Goal: Task Accomplishment & Management: Complete application form

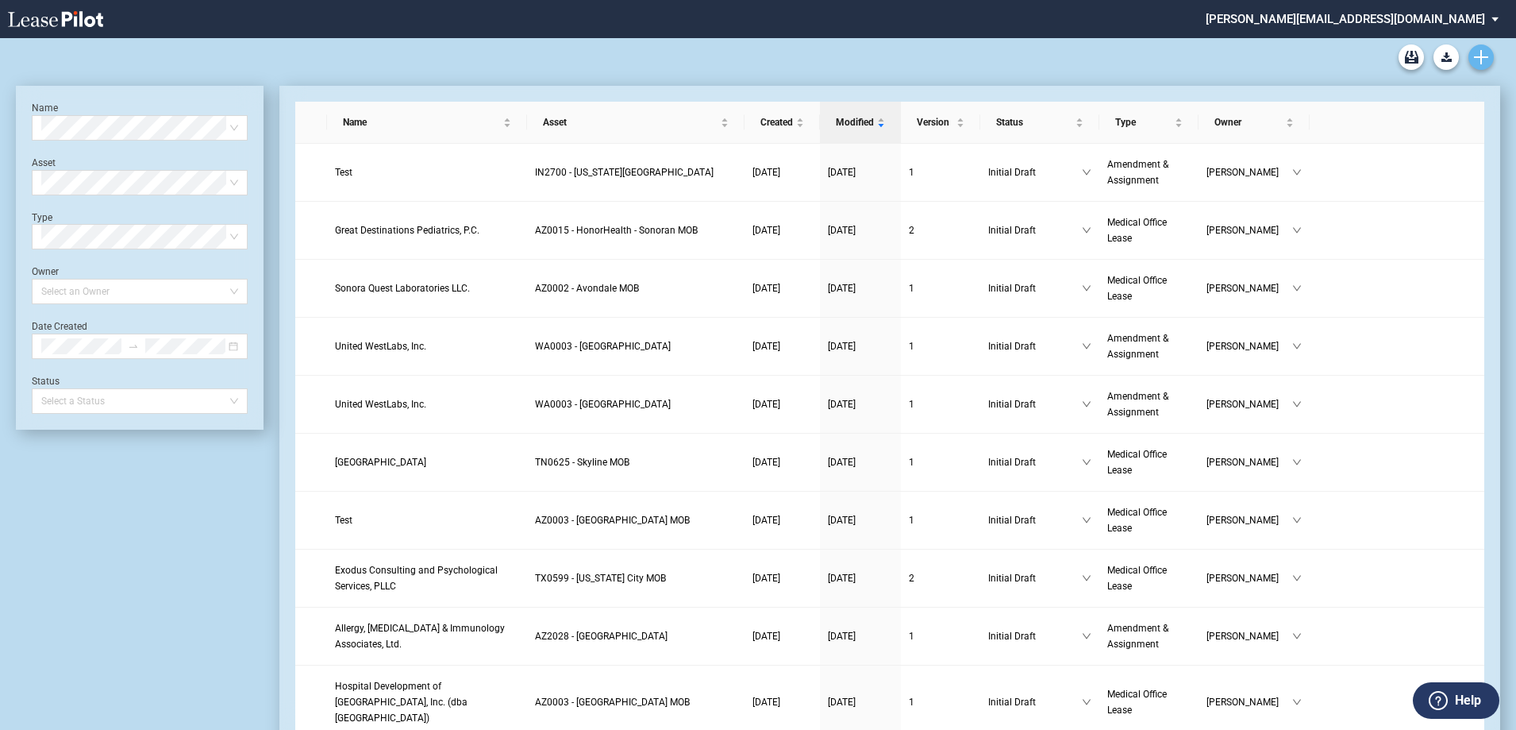
click at [1484, 59] on icon "Create new document" at bounding box center [1481, 57] width 14 height 14
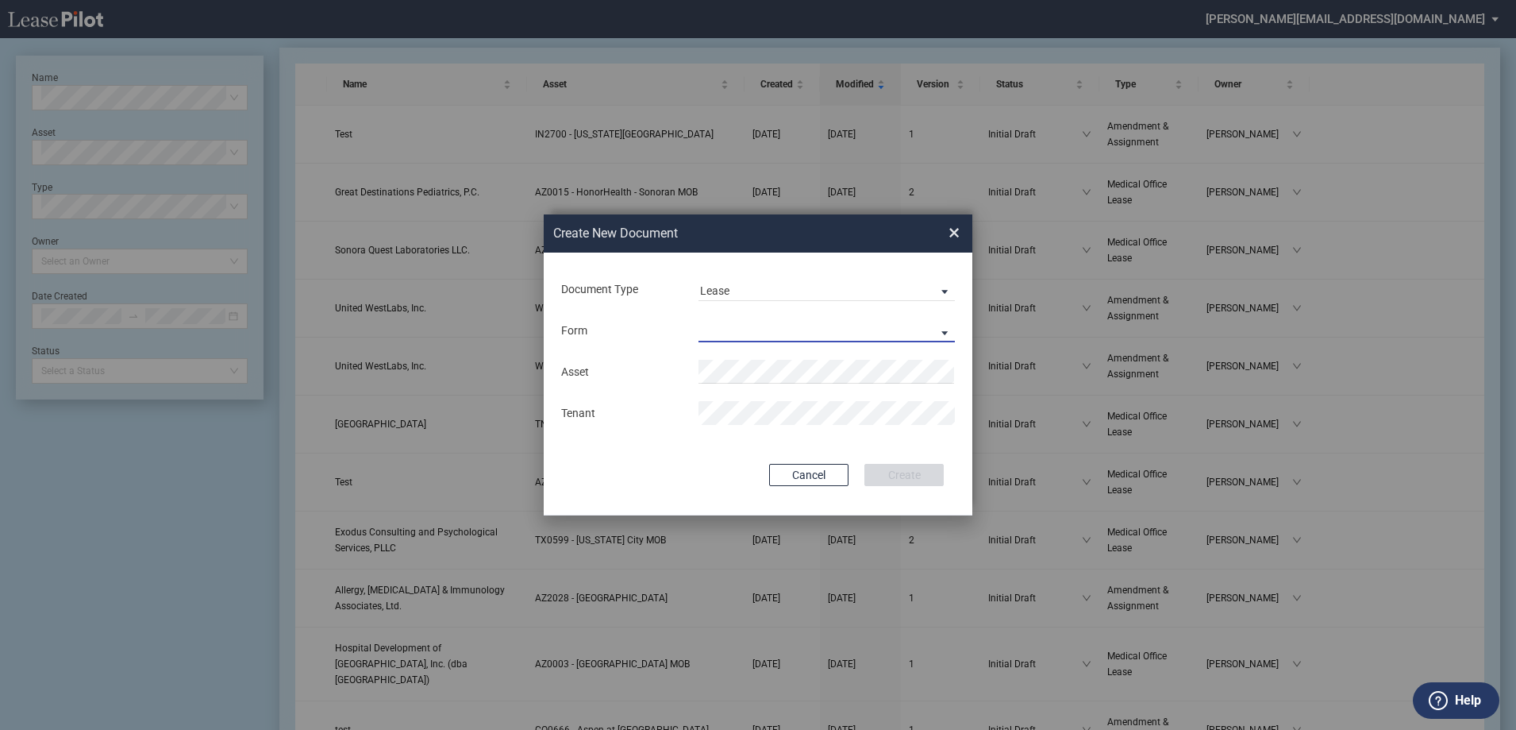
click at [764, 328] on md-select "Medical Office Lease Scottsdale Lease Louisville Lease 1370 Medical Place Lease…" at bounding box center [827, 330] width 256 height 24
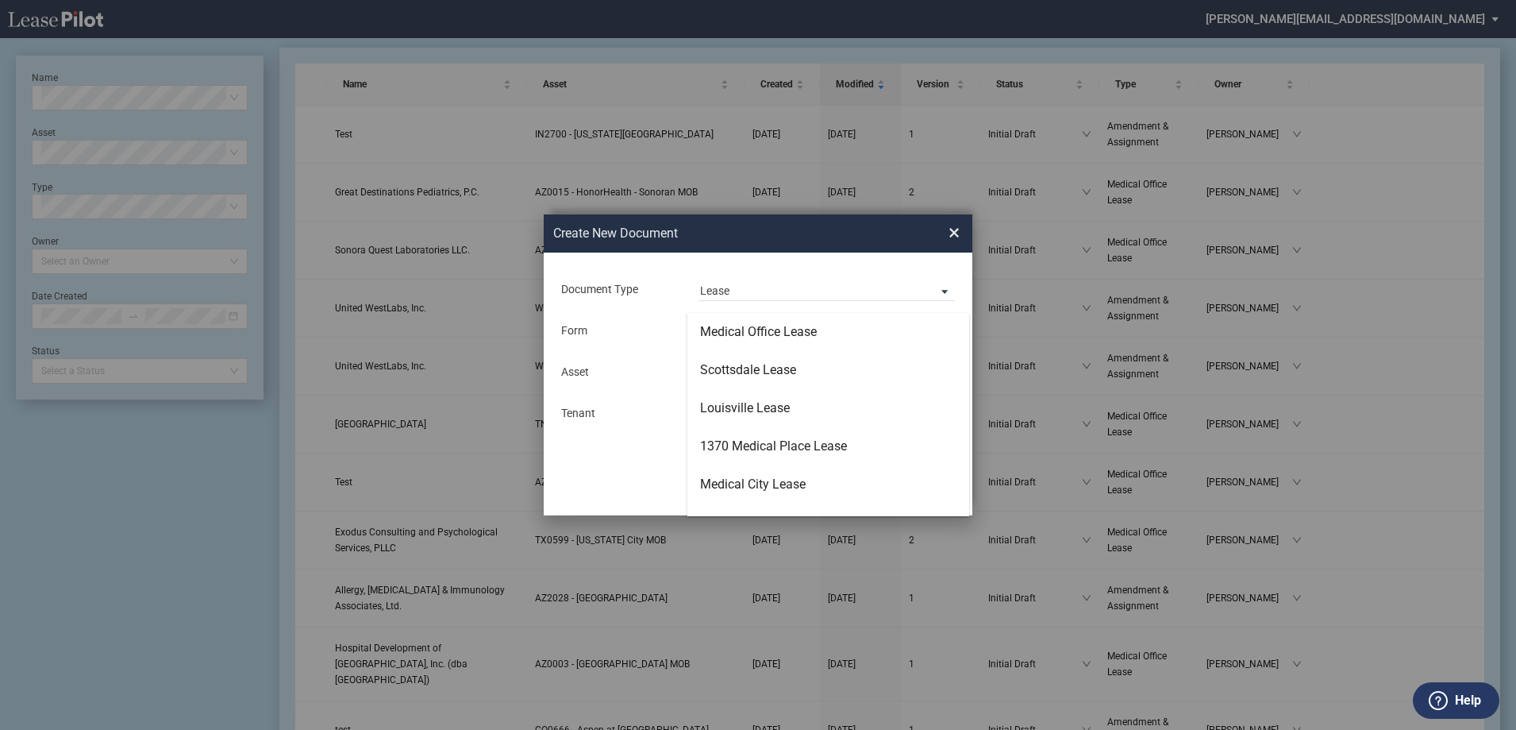
click at [950, 233] on md-backdrop at bounding box center [758, 384] width 1516 height 768
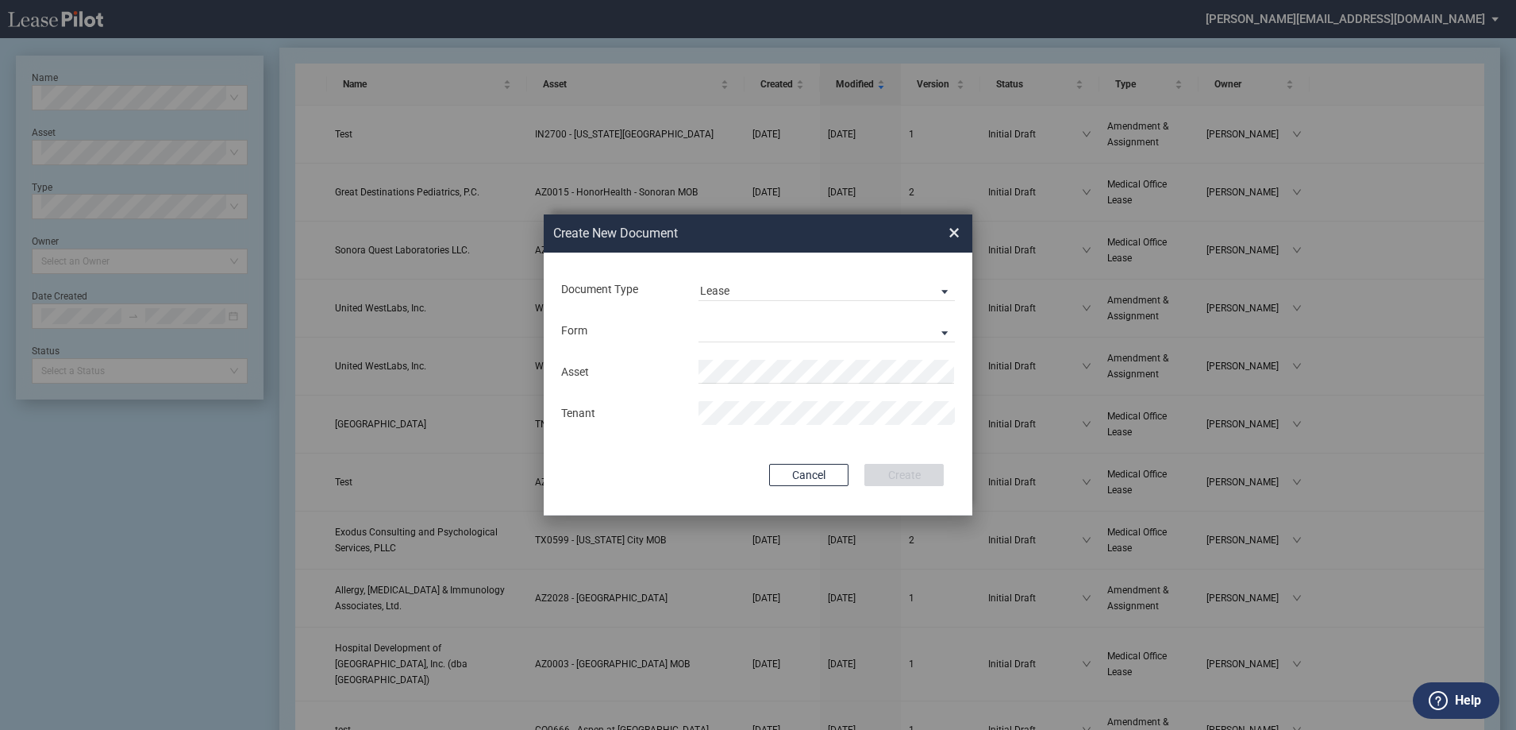
click at [953, 232] on span "×" at bounding box center [954, 232] width 11 height 25
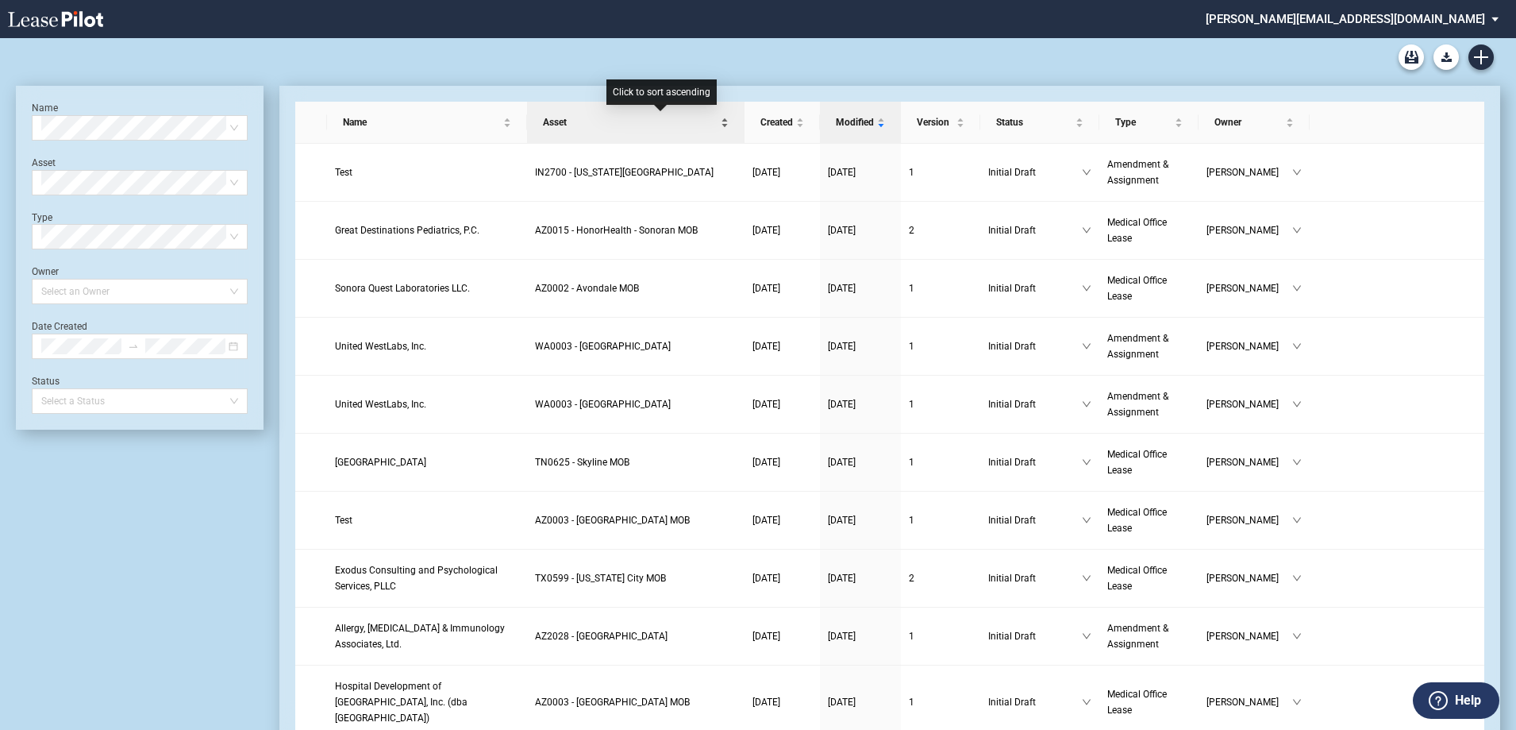
click at [635, 127] on span "Asset" at bounding box center [630, 122] width 175 height 16
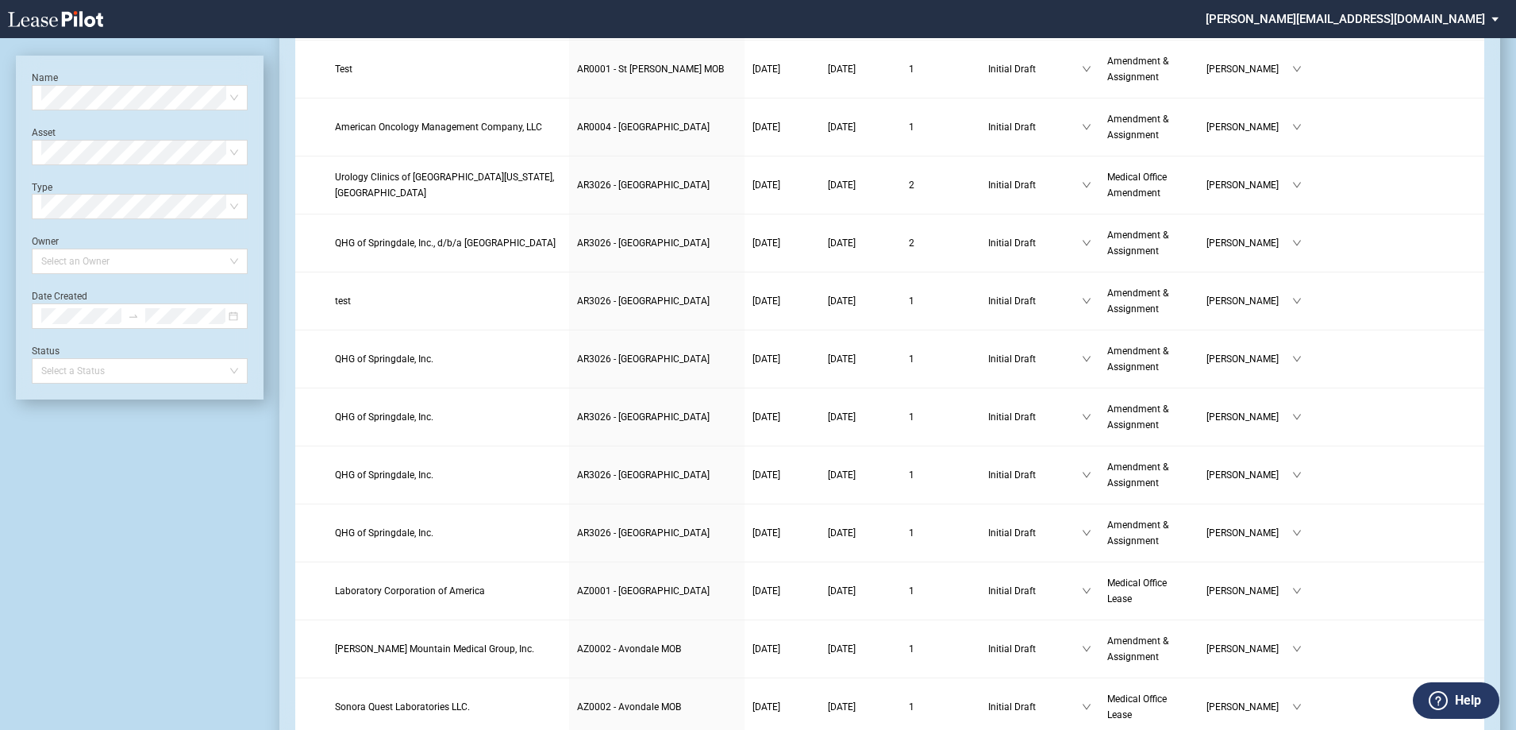
scroll to position [2443, 0]
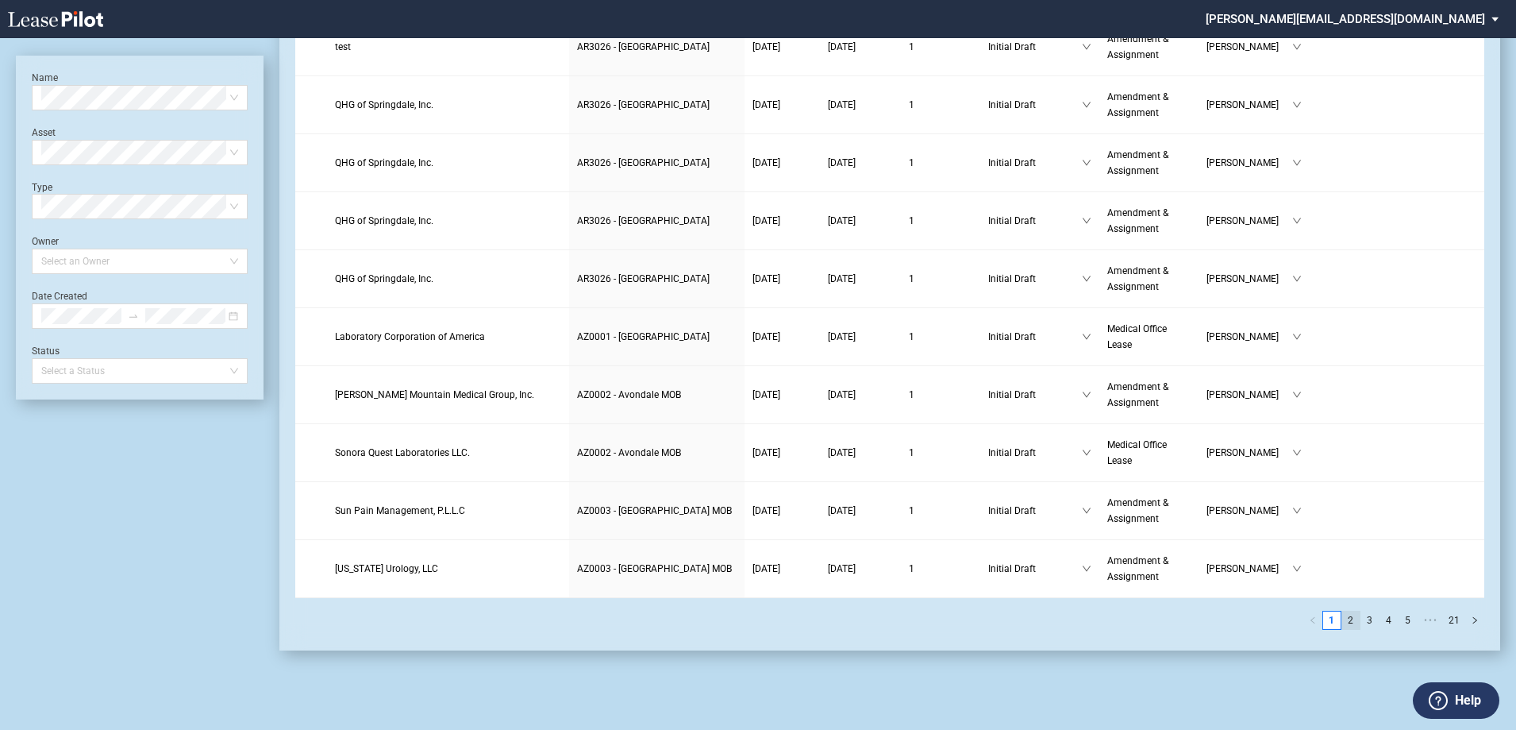
click at [1350, 620] on link "2" at bounding box center [1350, 619] width 17 height 17
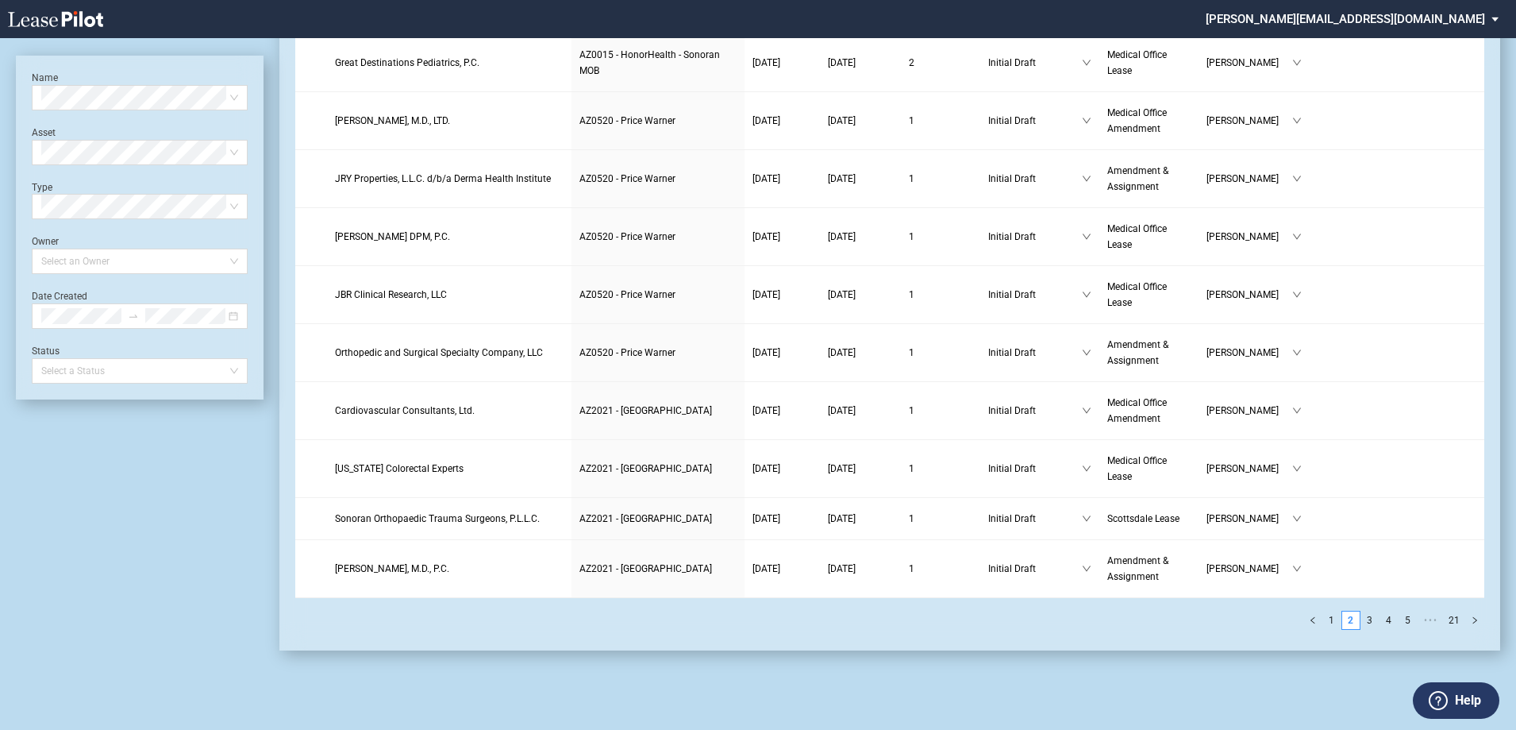
scroll to position [2412, 0]
click at [1376, 618] on link "3" at bounding box center [1369, 619] width 17 height 17
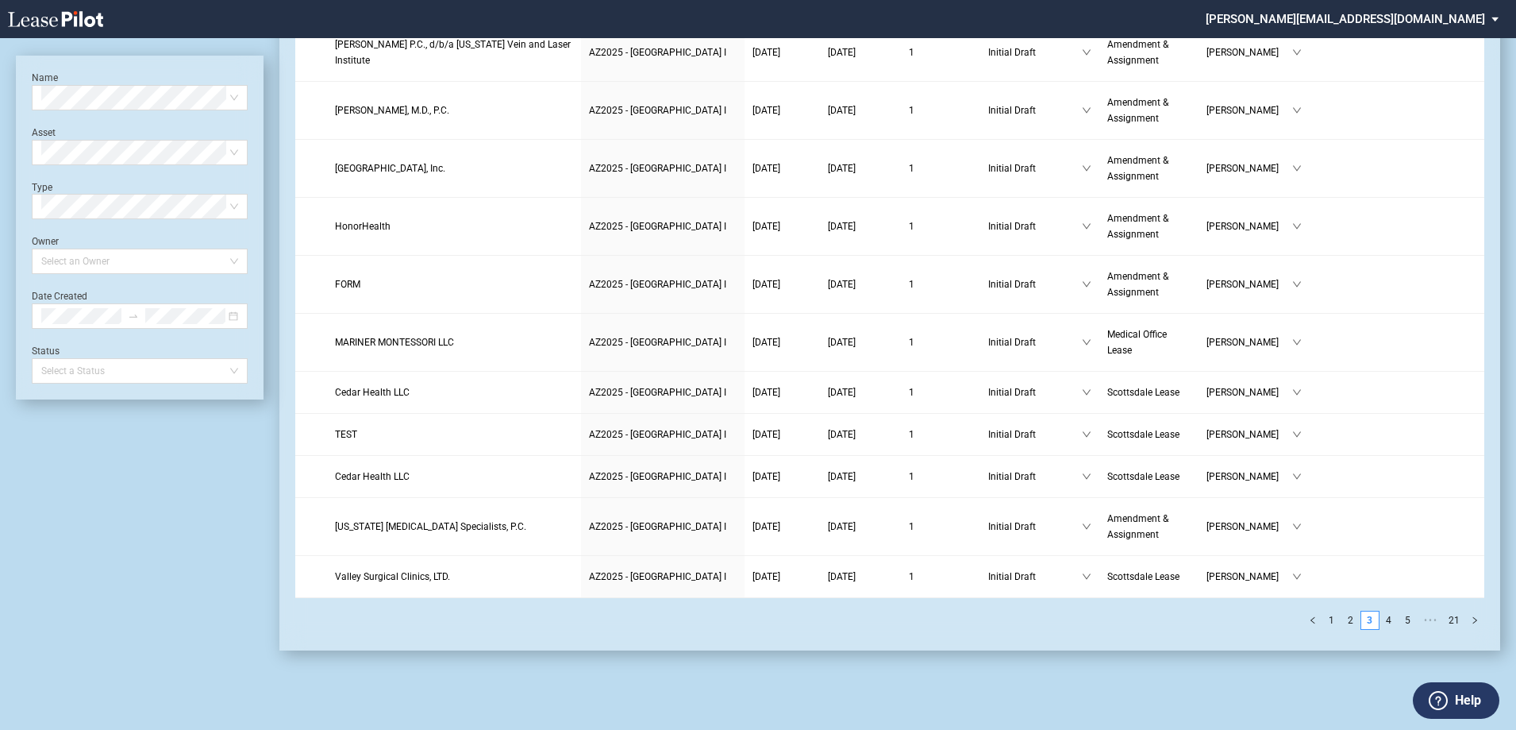
scroll to position [2332, 0]
click at [1395, 619] on link "4" at bounding box center [1388, 619] width 17 height 17
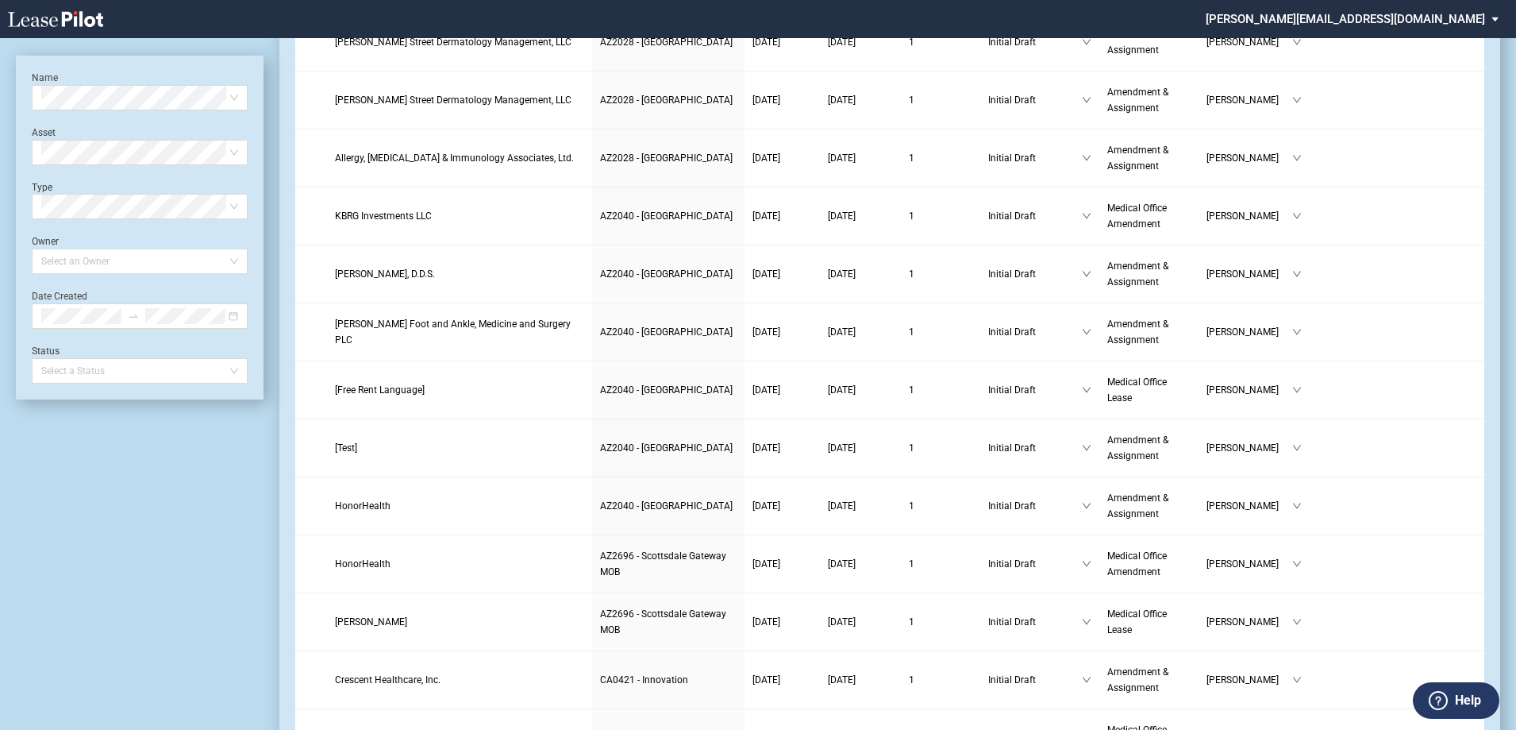
scroll to position [1429, 0]
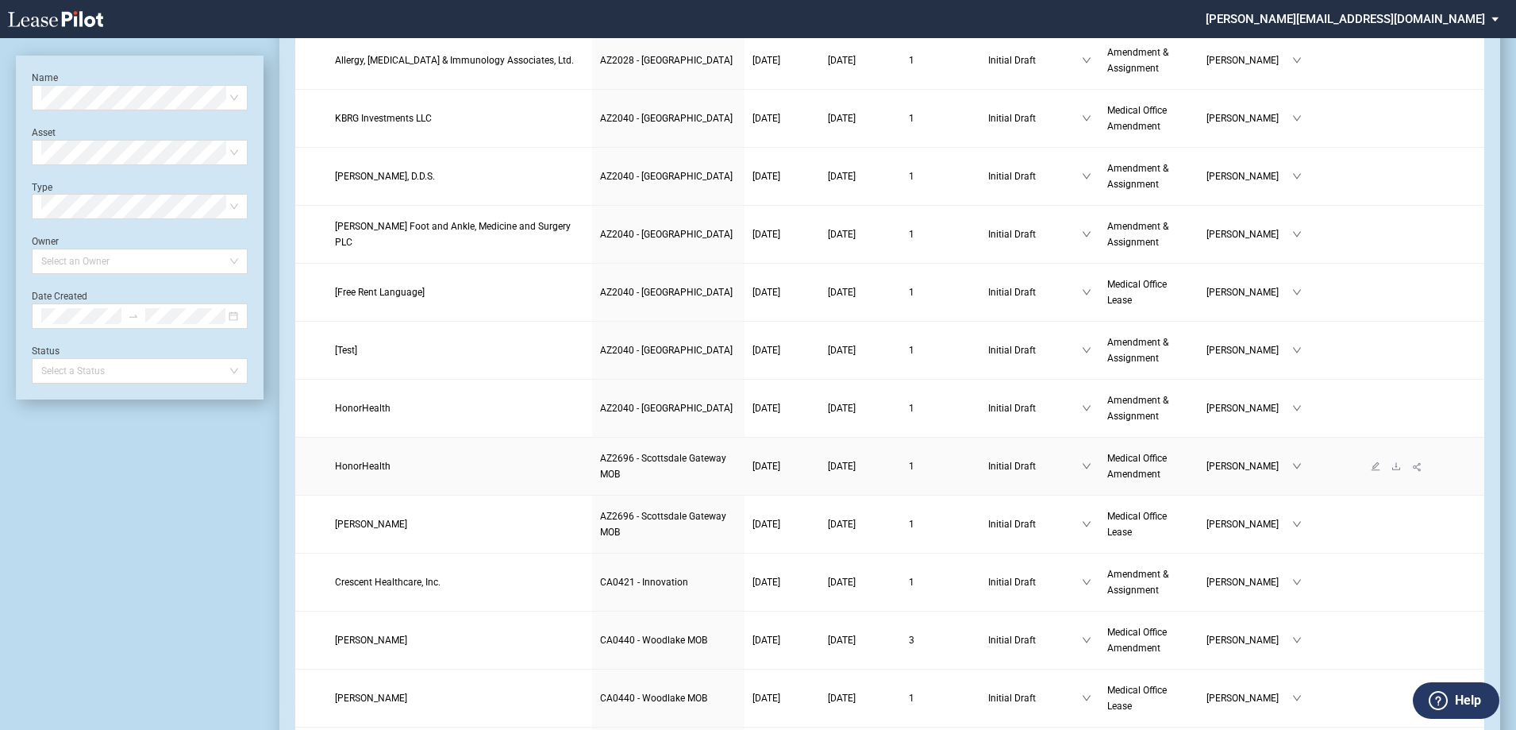
click at [618, 452] on span "AZ2696 - Scottsdale Gateway MOB" at bounding box center [663, 465] width 126 height 27
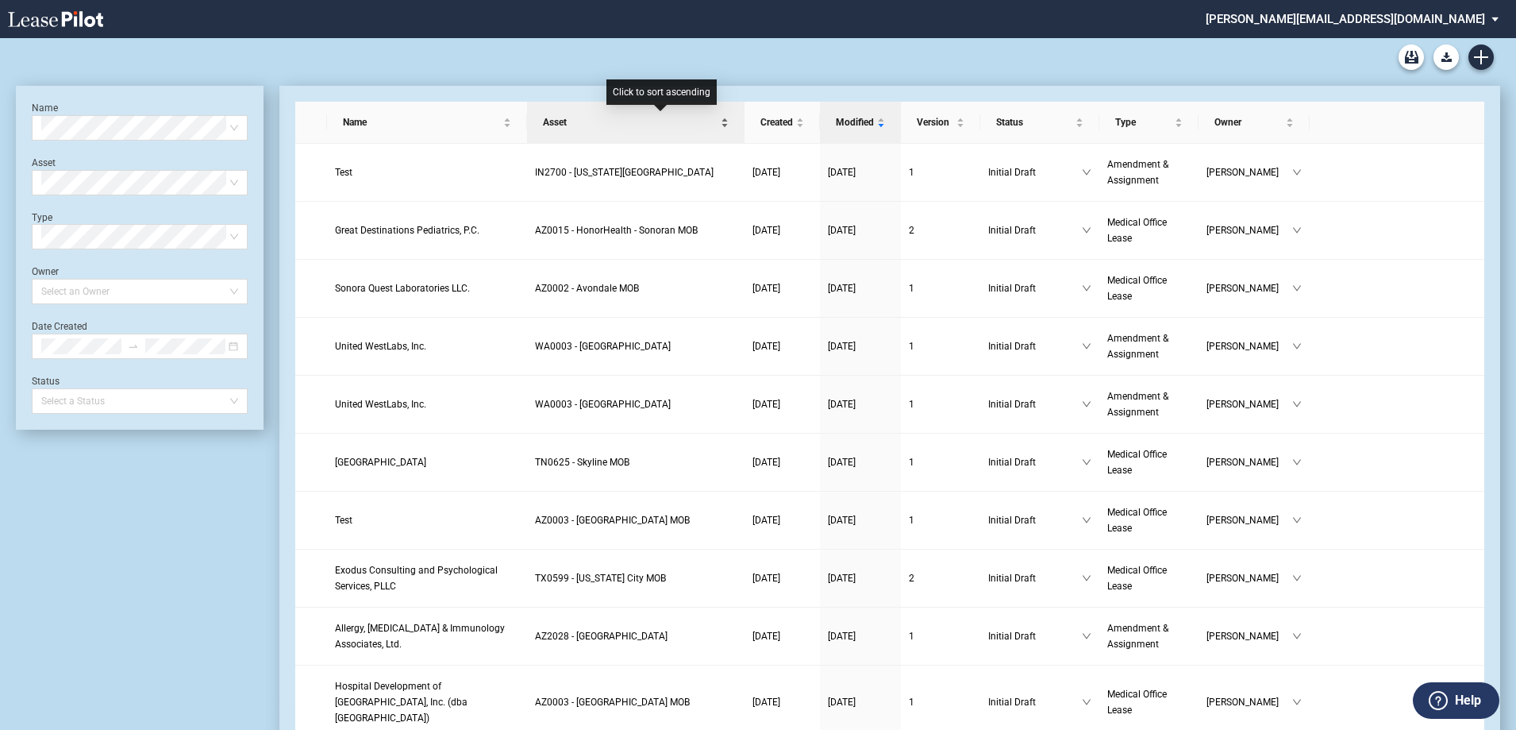
click at [624, 121] on span "Asset" at bounding box center [630, 122] width 175 height 16
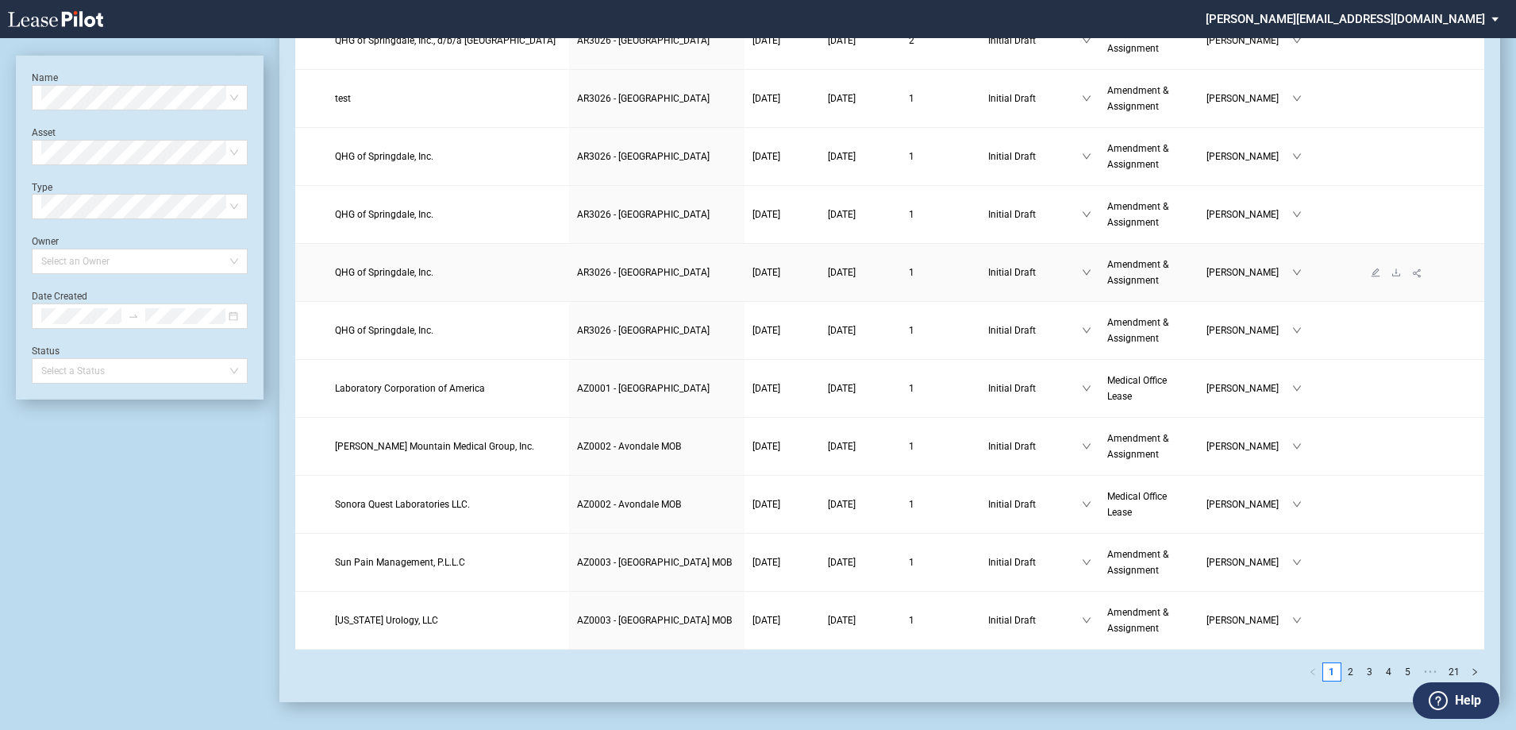
scroll to position [2443, 0]
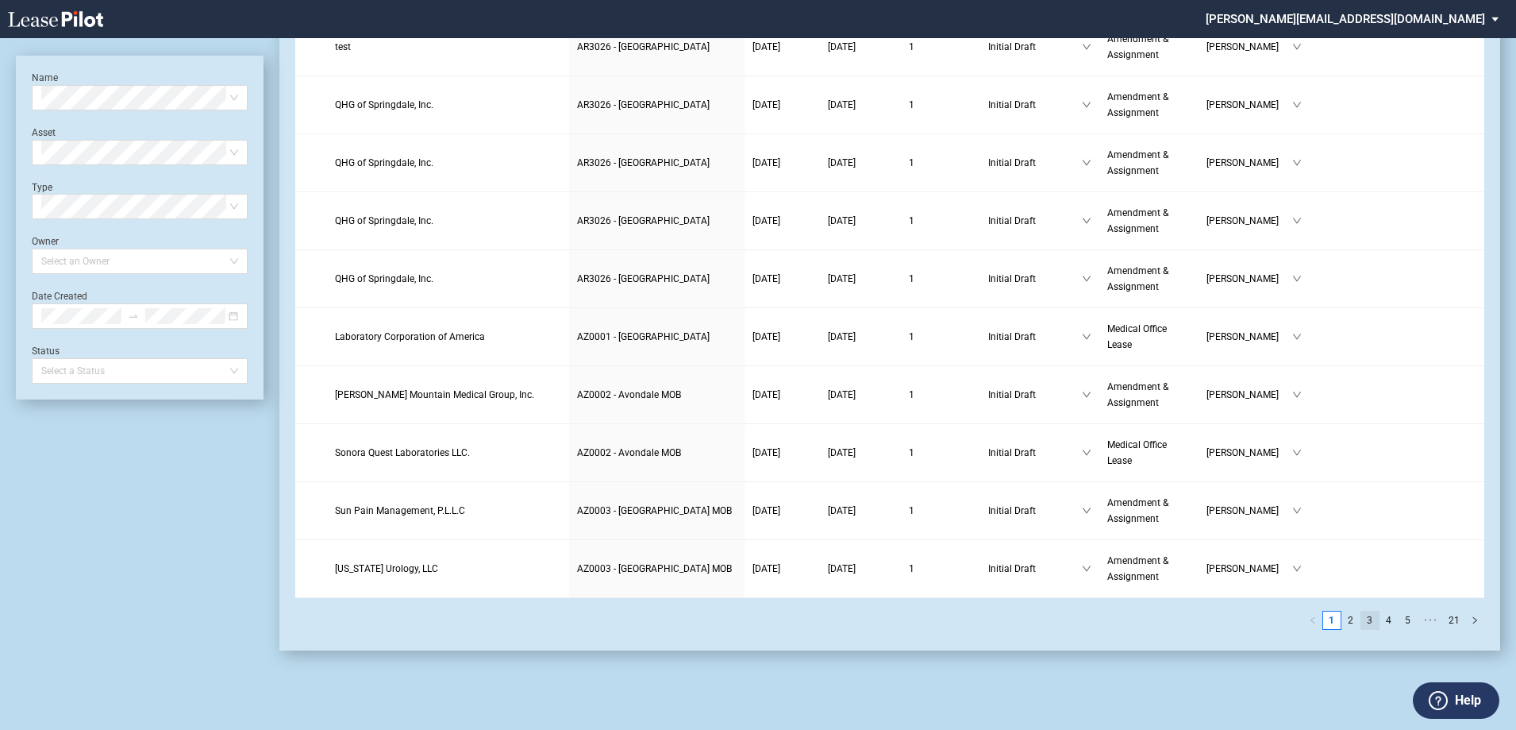
click at [1374, 621] on link "3" at bounding box center [1369, 619] width 17 height 17
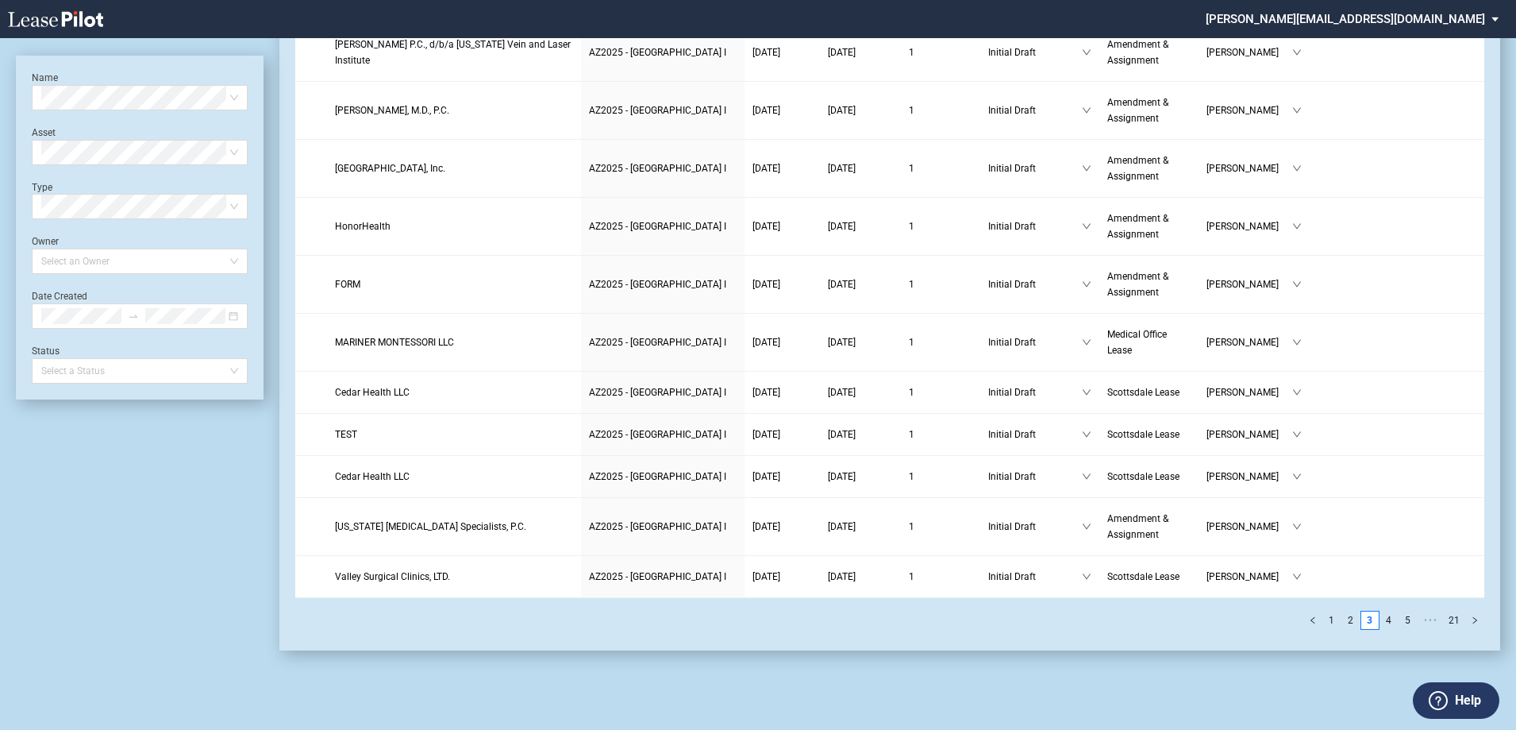
scroll to position [2332, 0]
click at [1396, 620] on link "4" at bounding box center [1388, 619] width 17 height 17
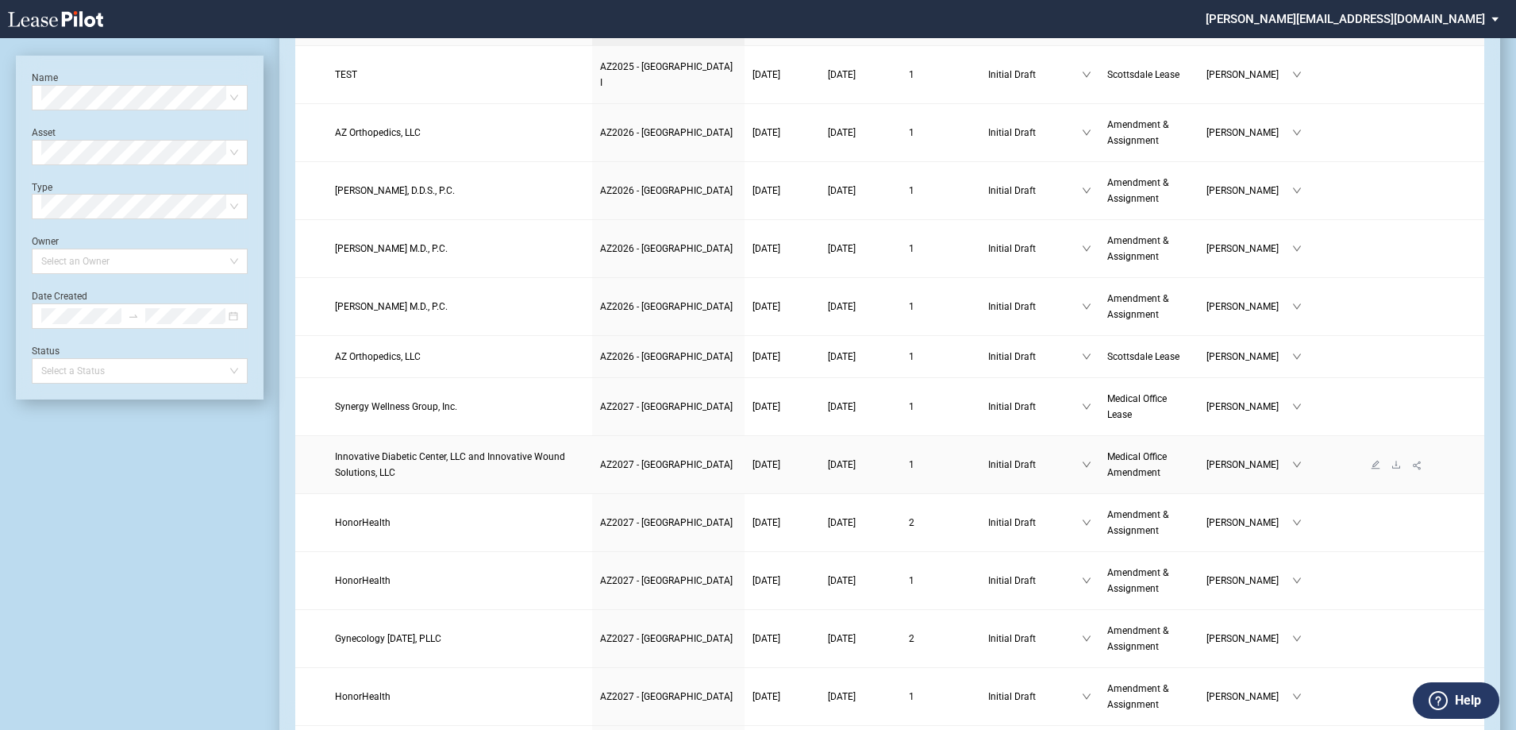
scroll to position [0, 0]
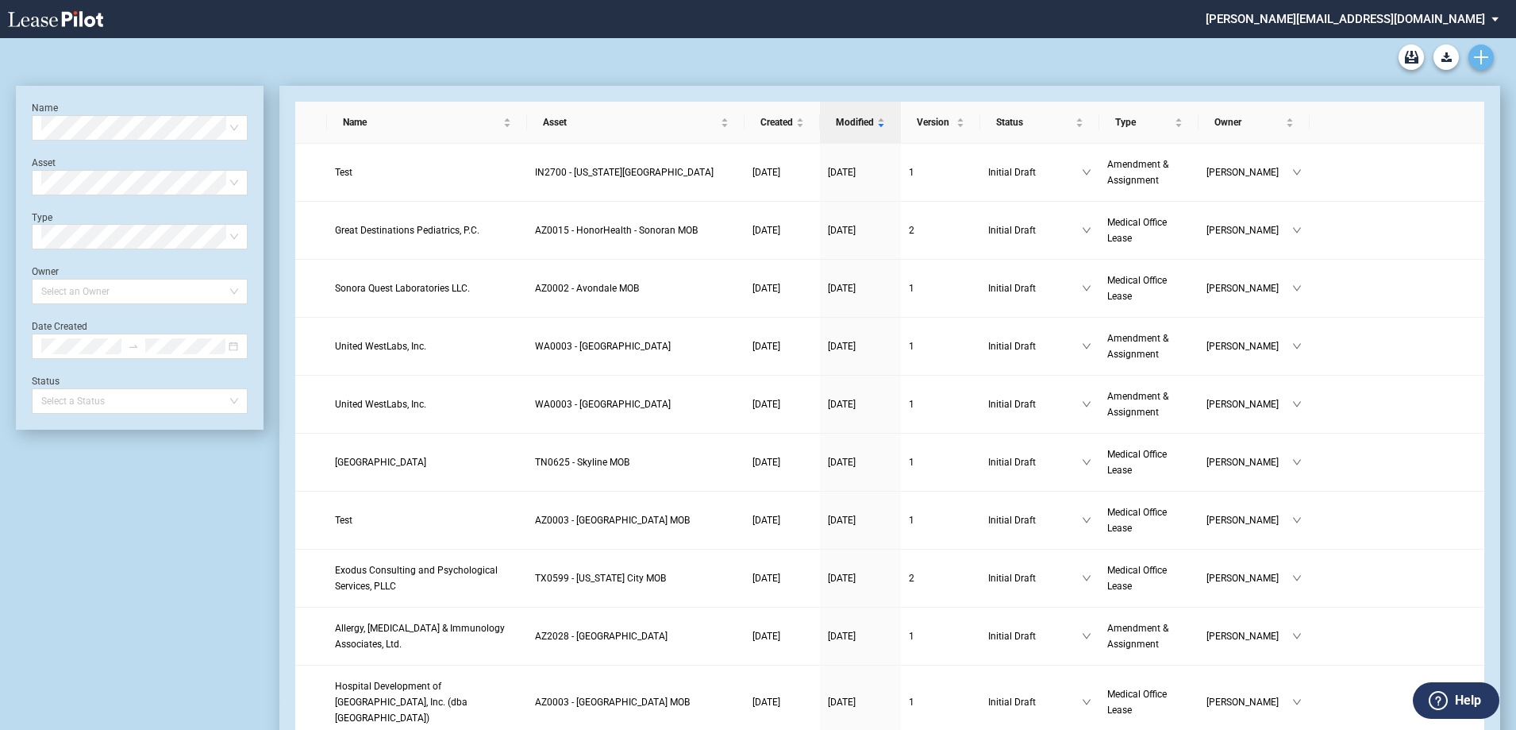
click at [1478, 57] on use "Create new document" at bounding box center [1481, 57] width 14 height 14
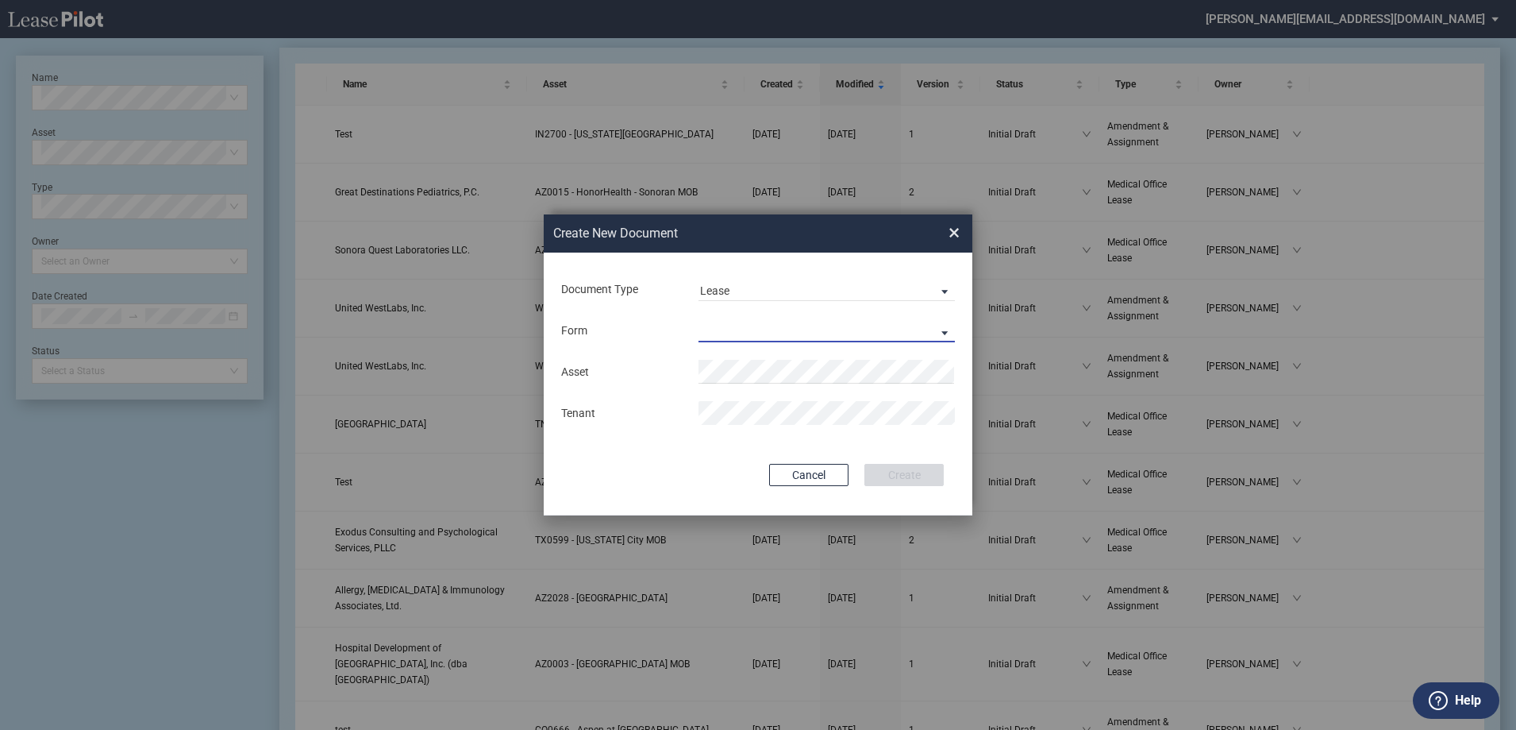
click at [741, 333] on md-select "Medical Office Lease Scottsdale Lease Louisville Lease [GEOGRAPHIC_DATA] [GEOGR…" at bounding box center [827, 330] width 256 height 24
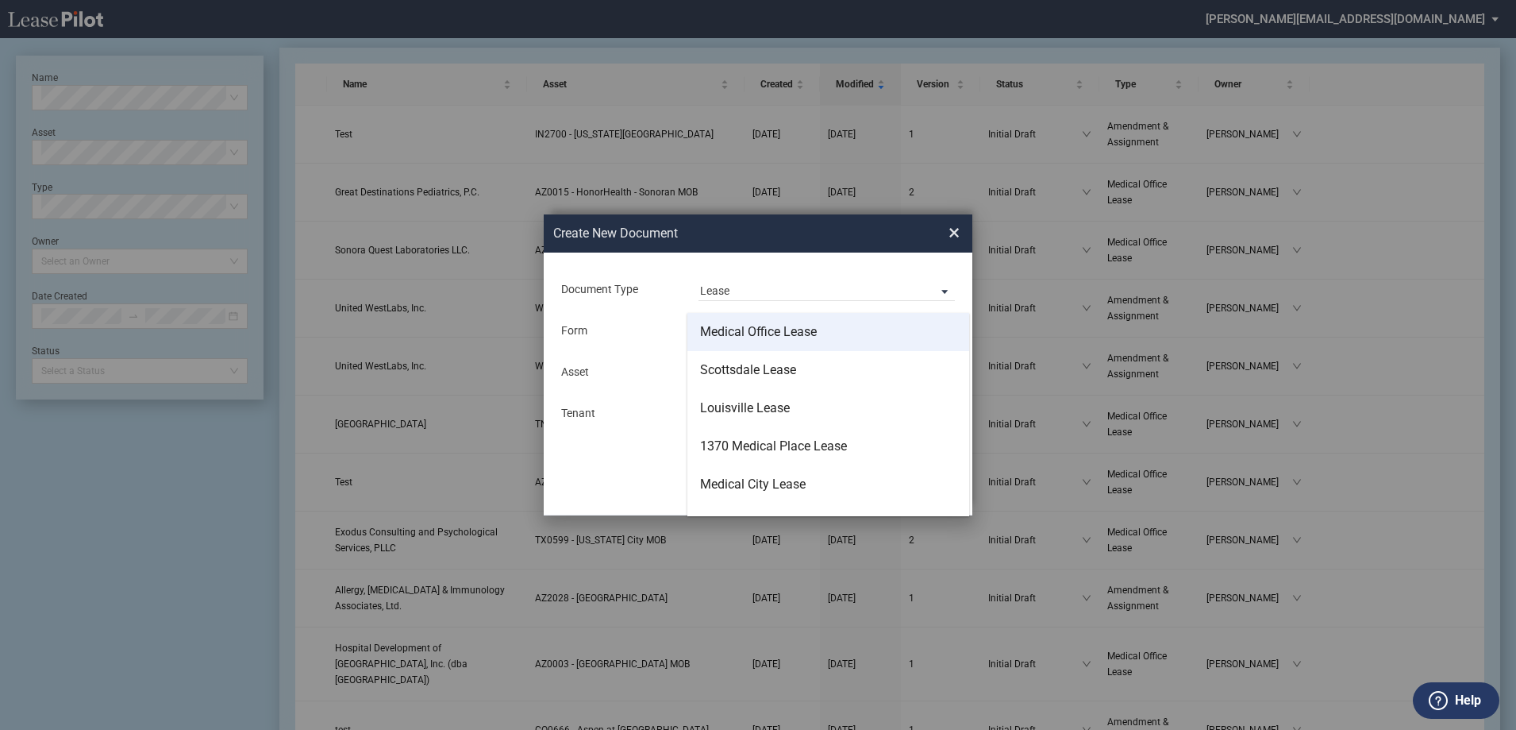
click at [807, 321] on md-option "Medical Office Lease" at bounding box center [828, 332] width 282 height 38
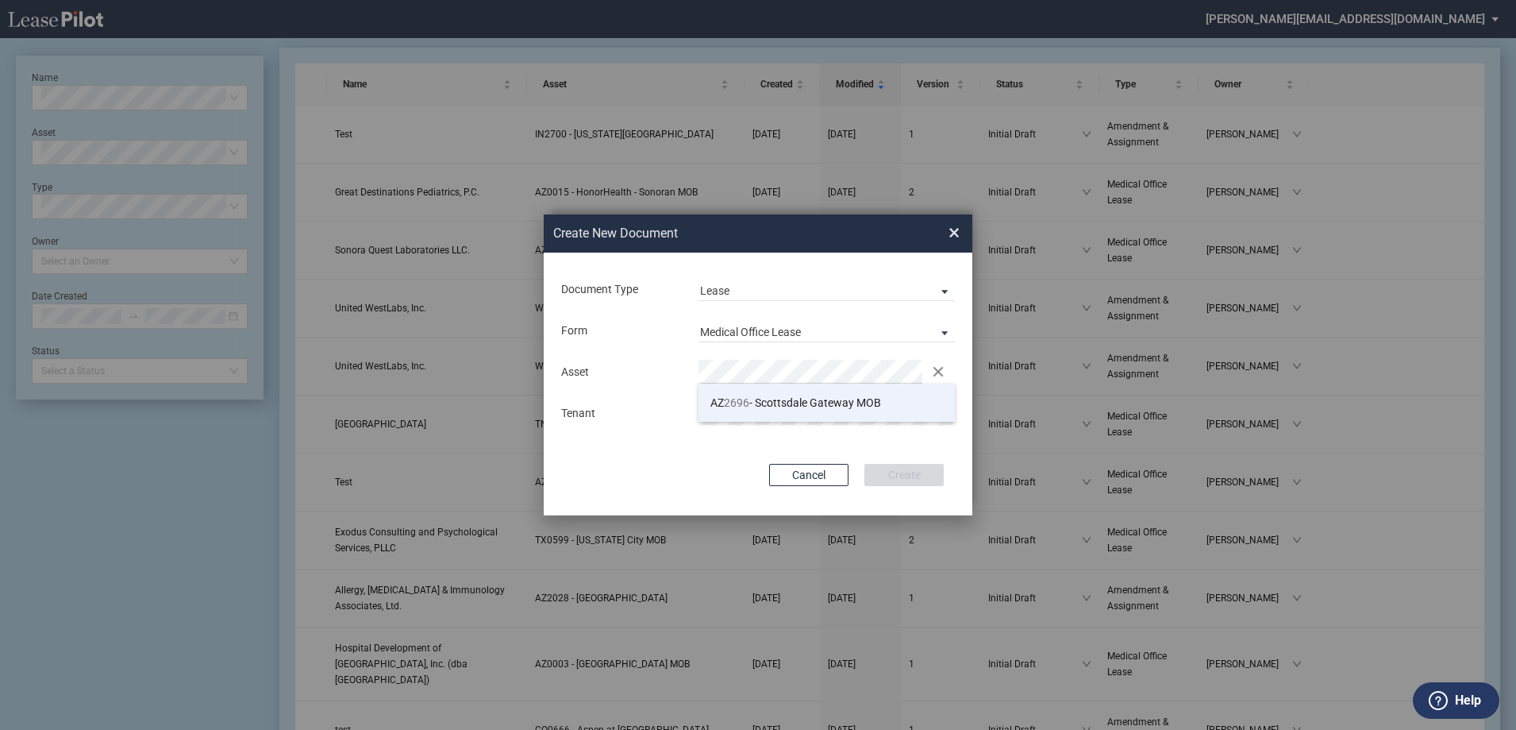
click at [753, 406] on span "AZ 2696 - Scottsdale Gateway MOB" at bounding box center [795, 402] width 171 height 13
click at [885, 475] on button "Create" at bounding box center [903, 475] width 79 height 22
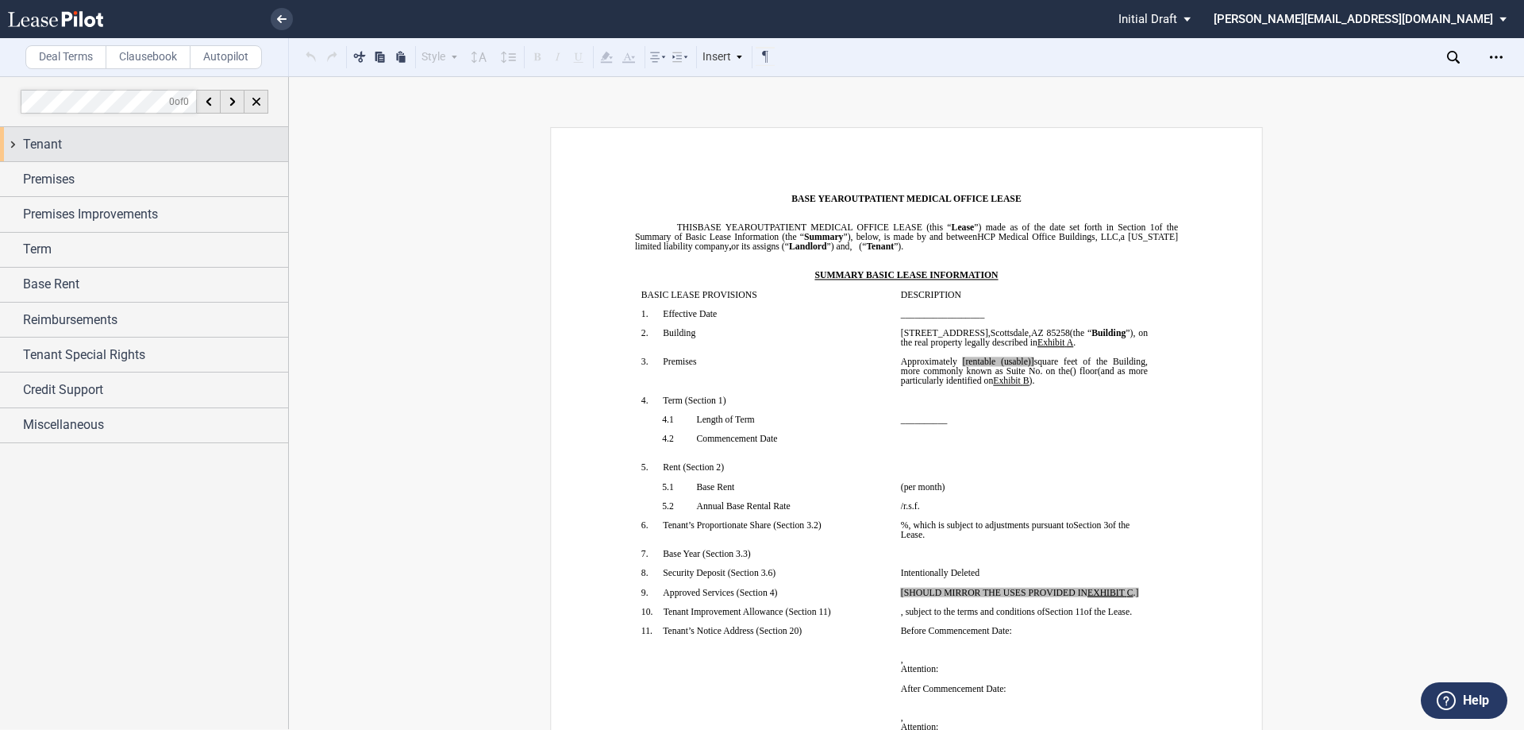
click at [15, 141] on div "Tenant" at bounding box center [144, 144] width 288 height 34
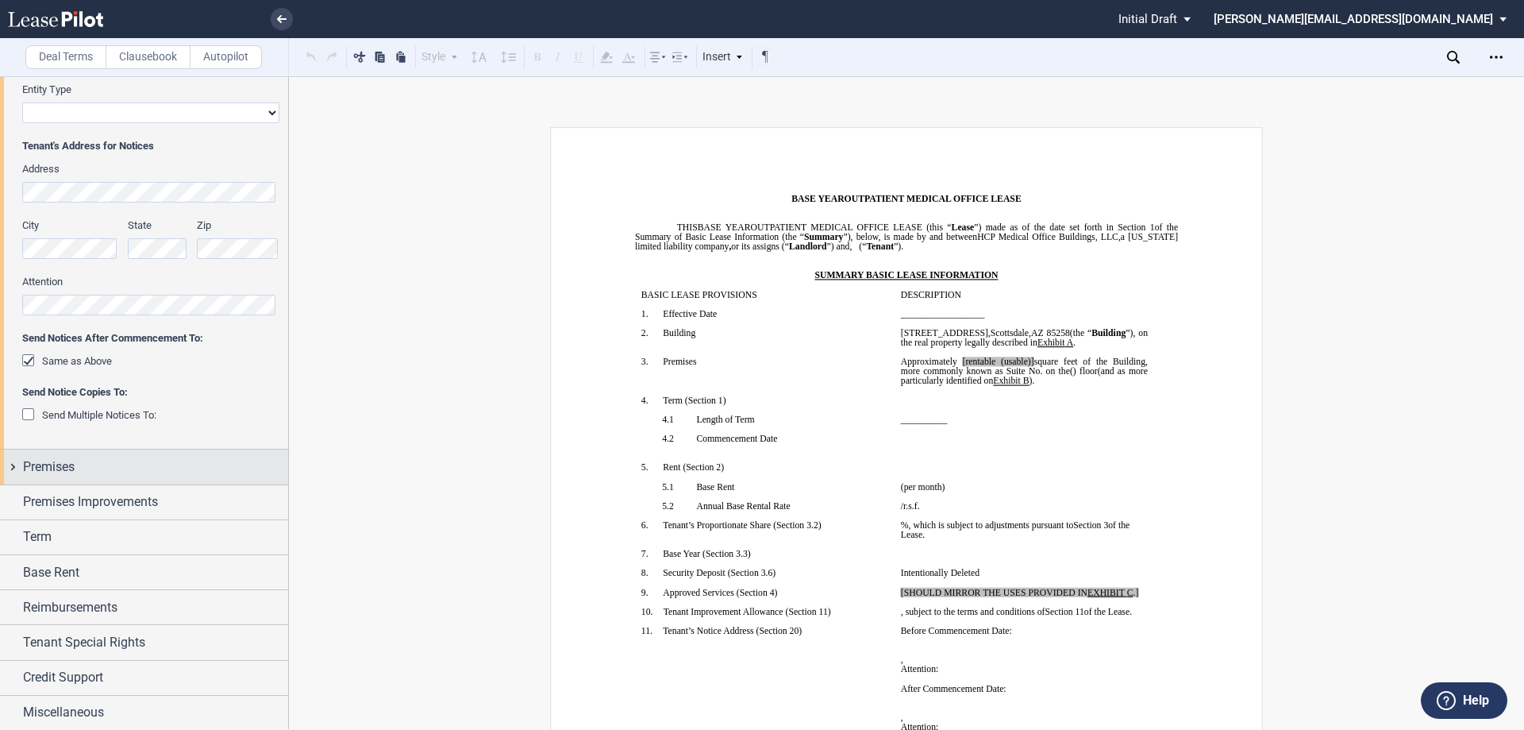
scroll to position [271, 0]
click at [14, 462] on div "Premises" at bounding box center [144, 465] width 288 height 34
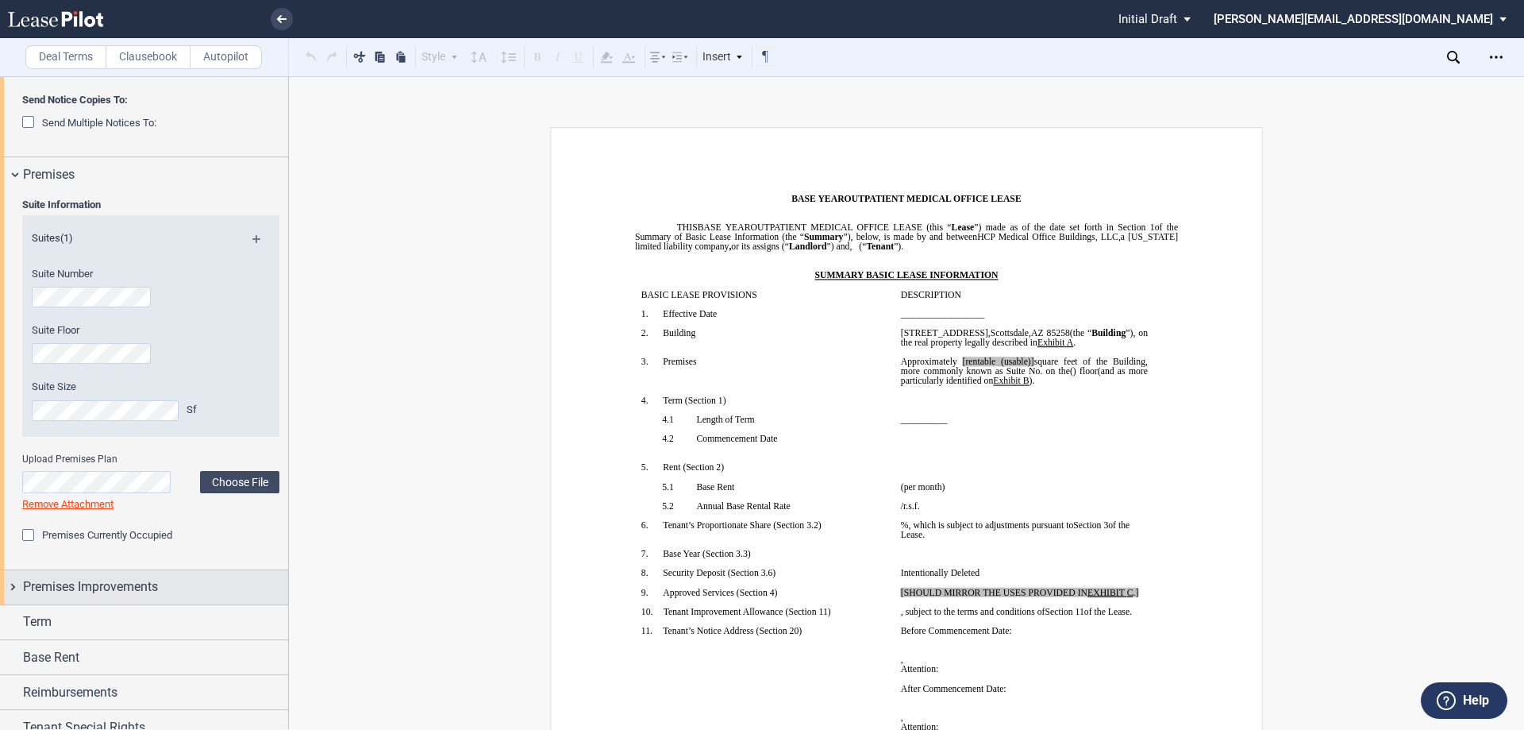
scroll to position [649, 0]
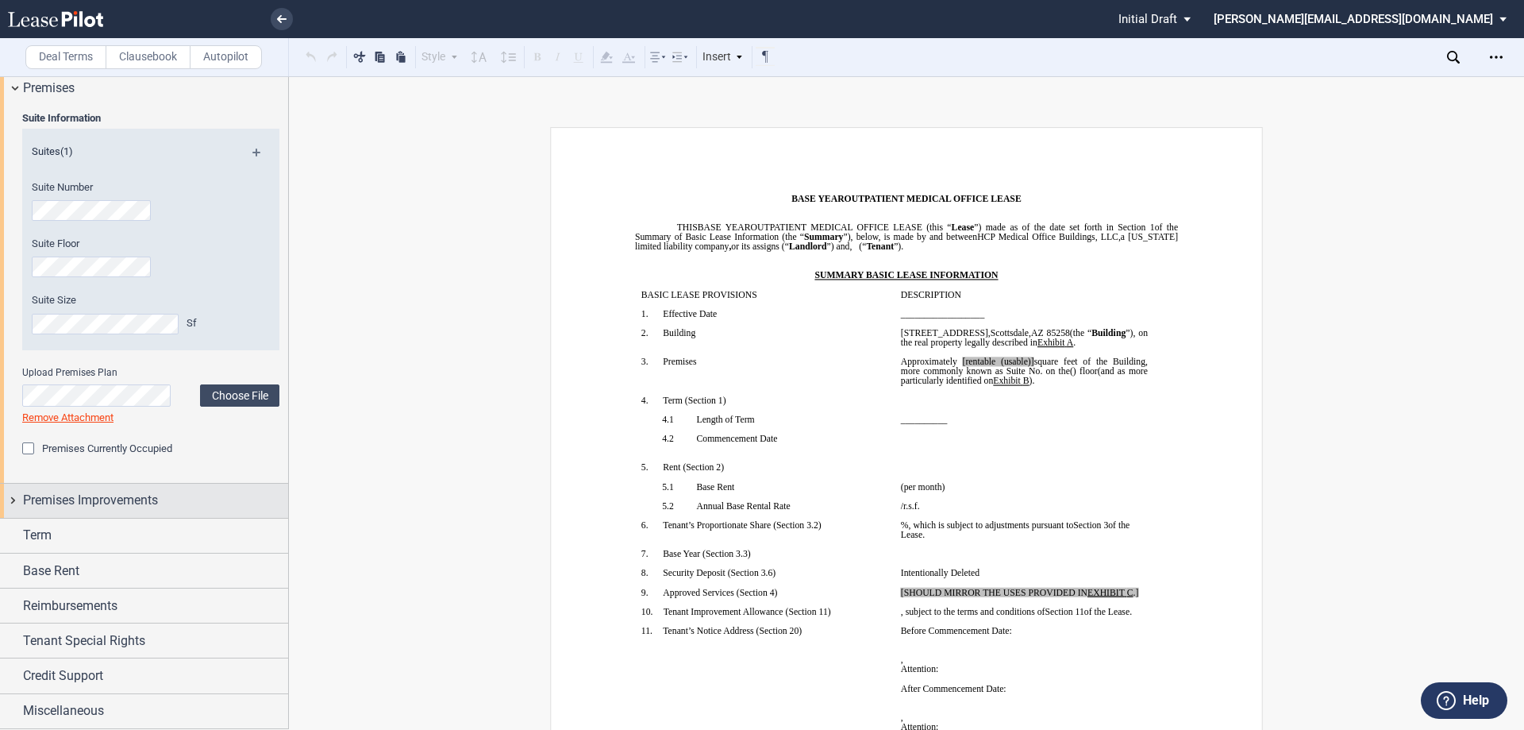
click at [13, 502] on div "Premises Improvements" at bounding box center [144, 500] width 288 height 34
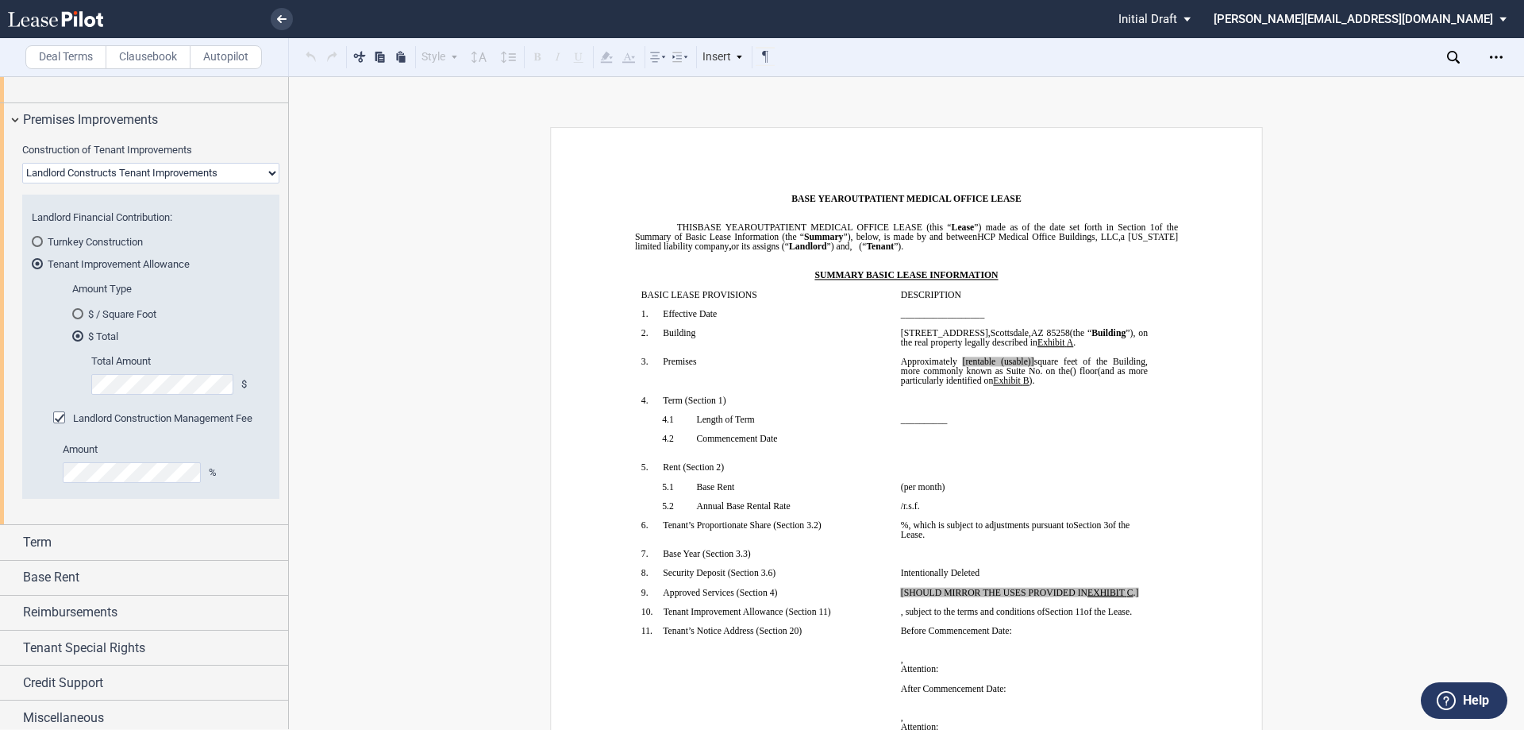
scroll to position [1036, 0]
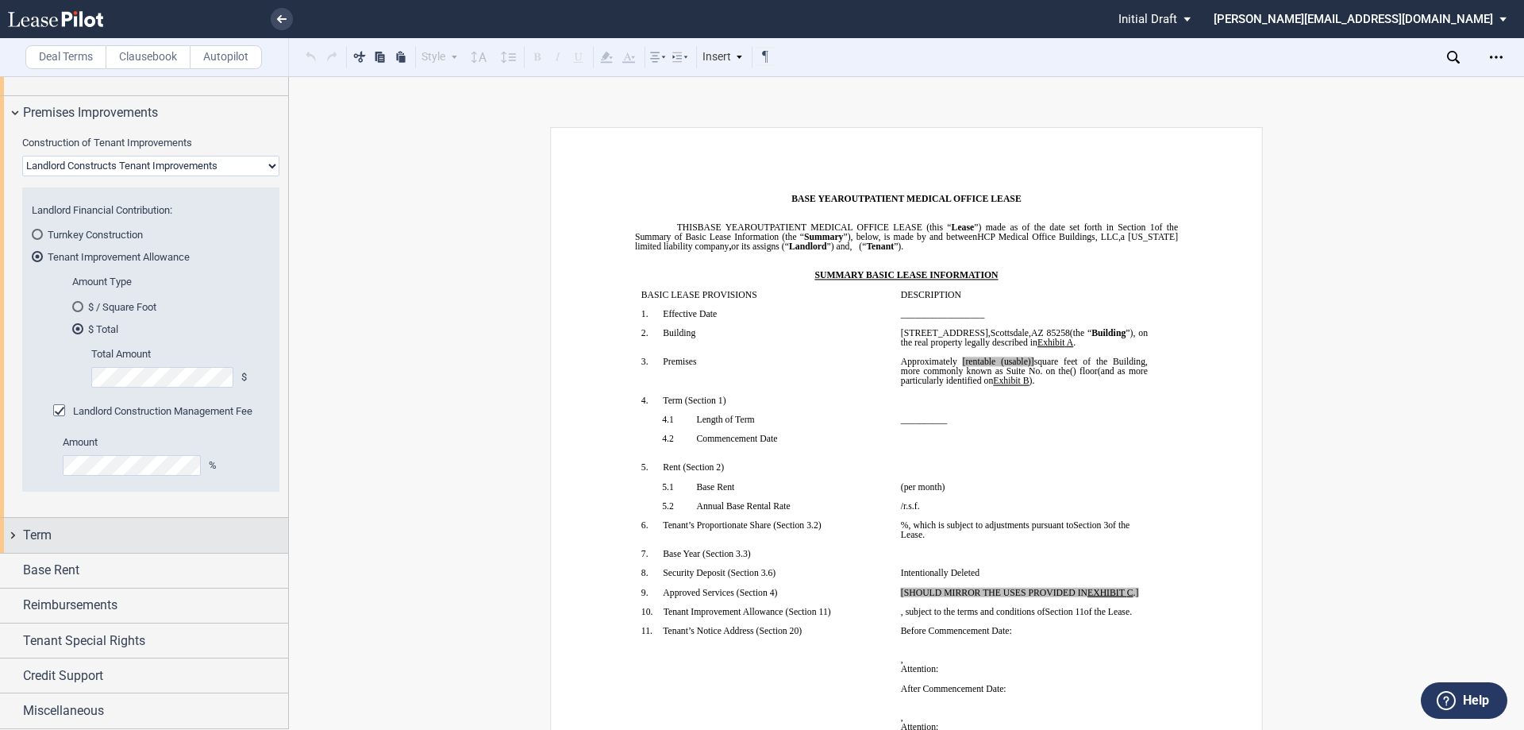
click at [13, 531] on div "Term" at bounding box center [144, 535] width 288 height 34
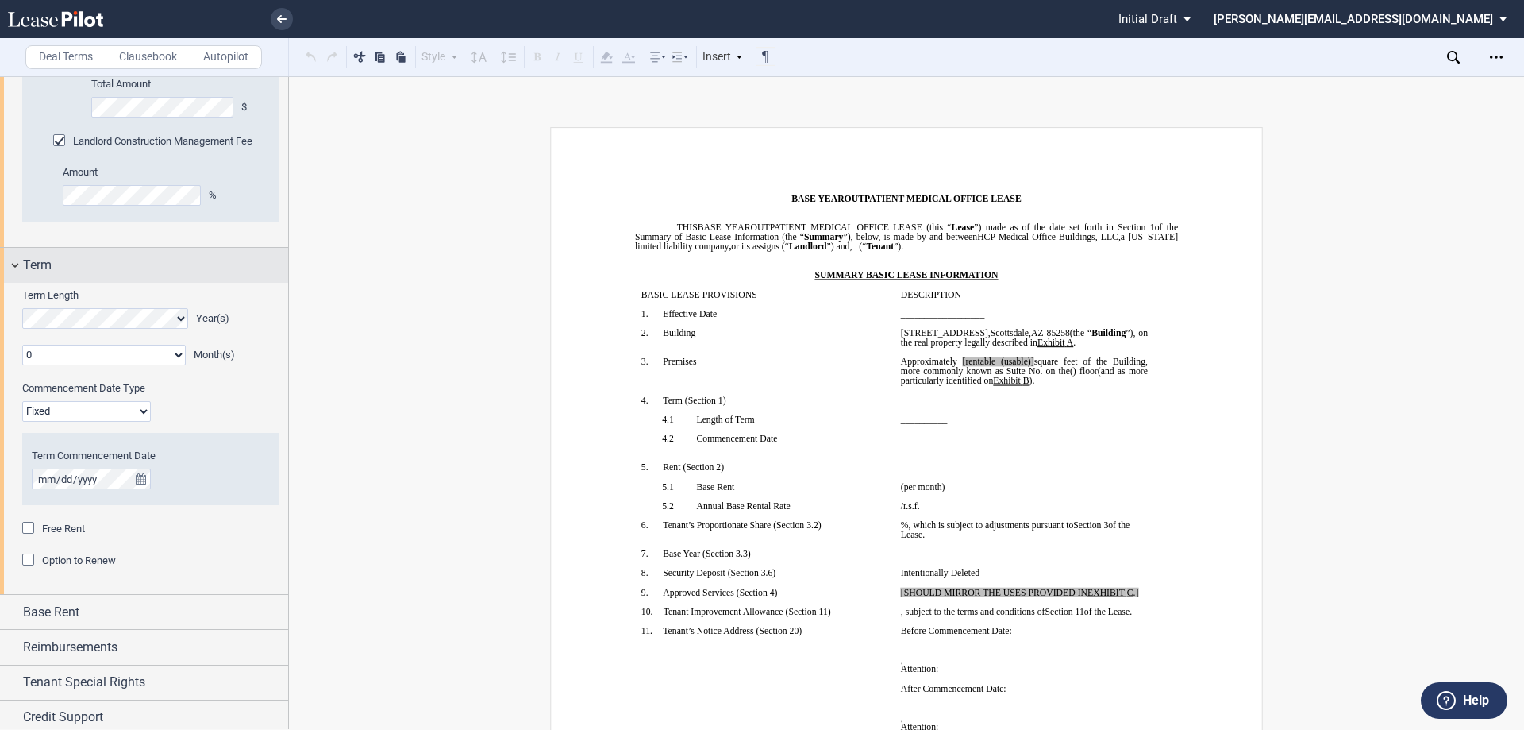
scroll to position [1347, 0]
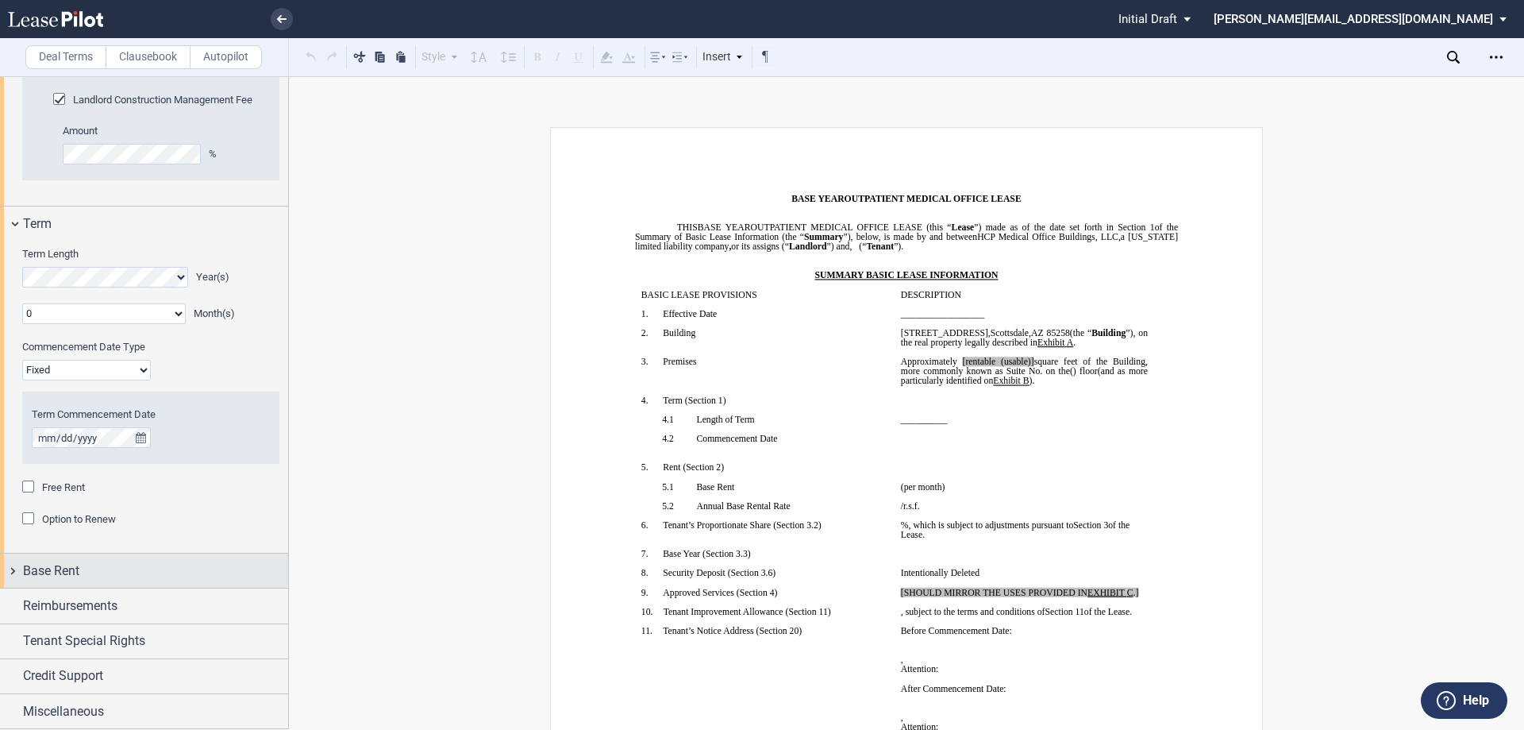
click at [13, 573] on div "Base Rent" at bounding box center [144, 570] width 288 height 34
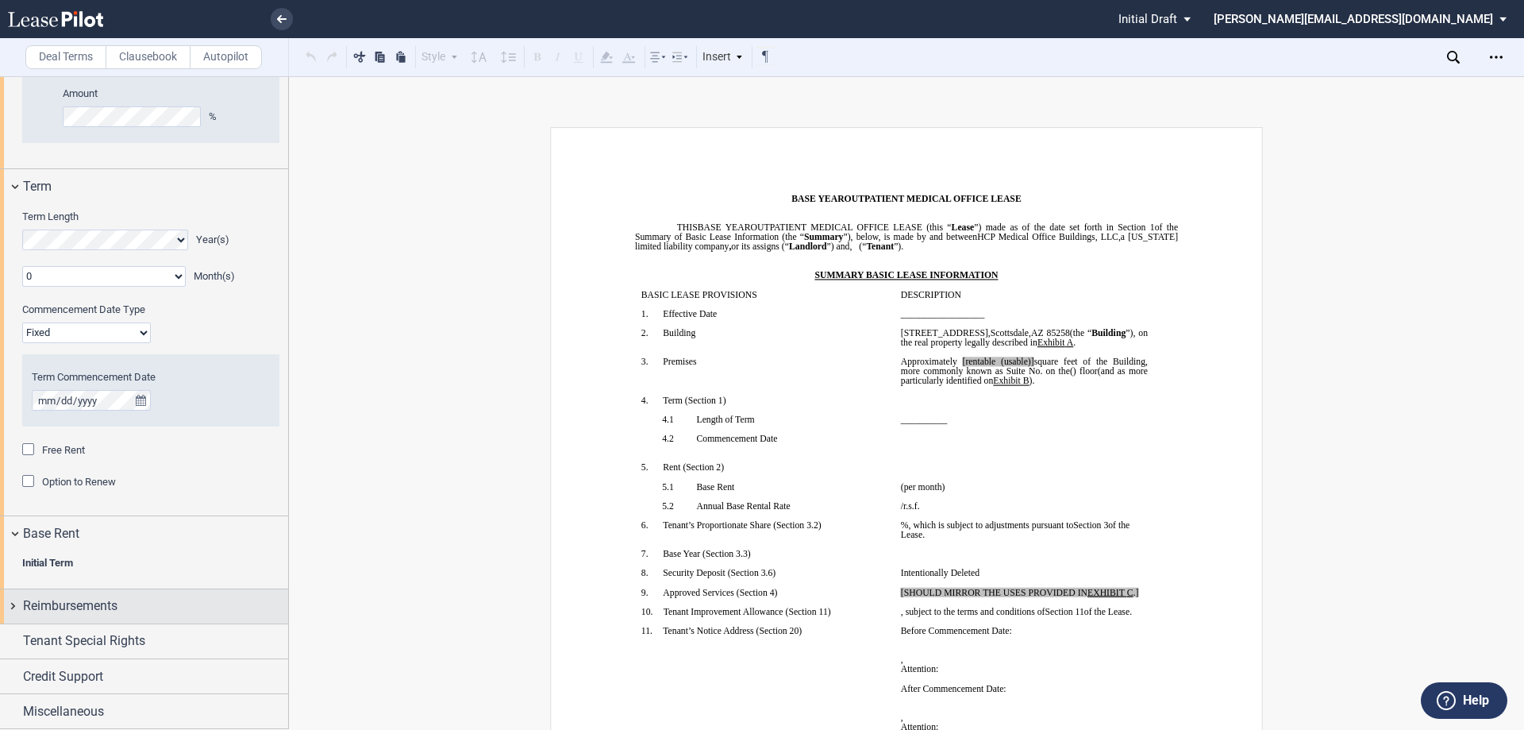
click at [10, 606] on div "Reimbursements" at bounding box center [144, 606] width 288 height 34
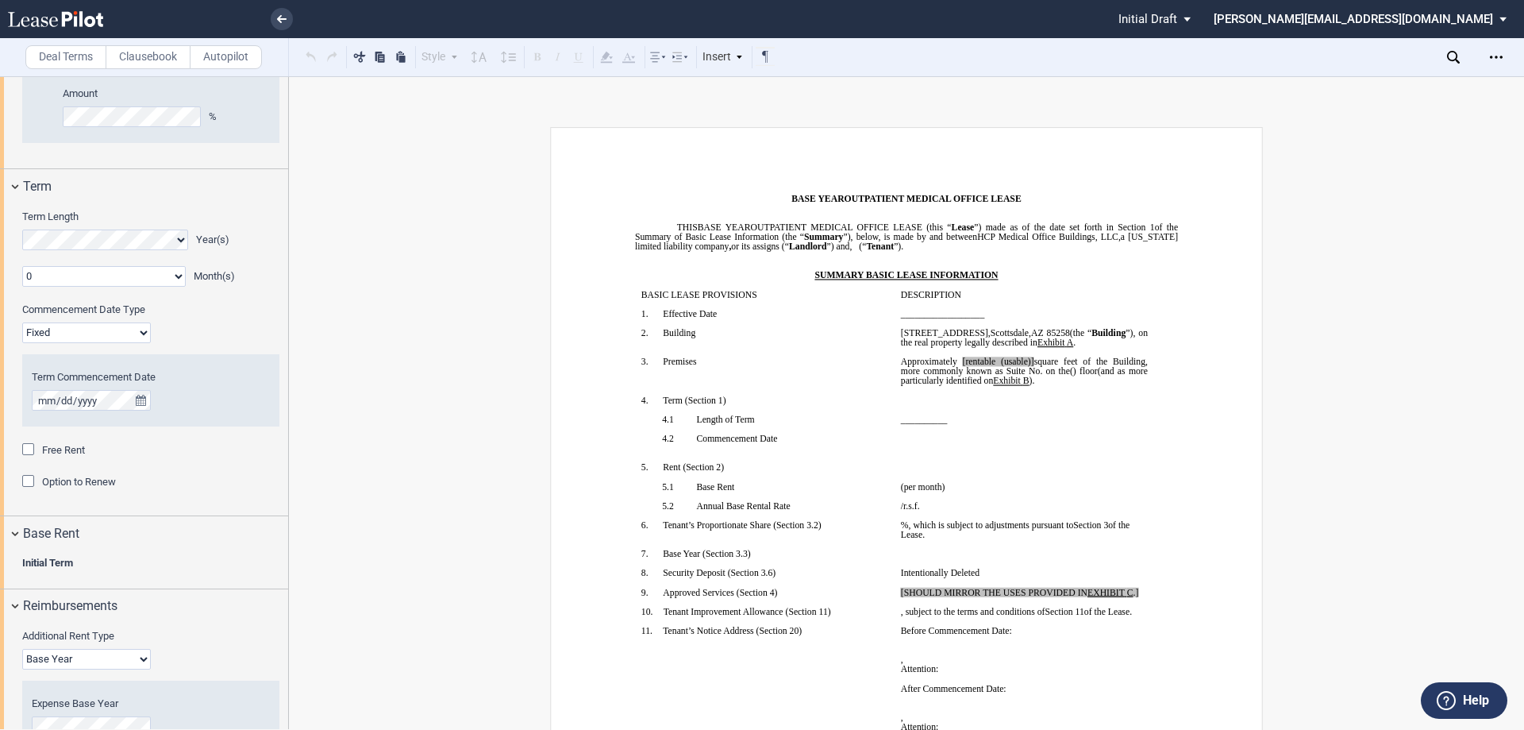
scroll to position [1603, 0]
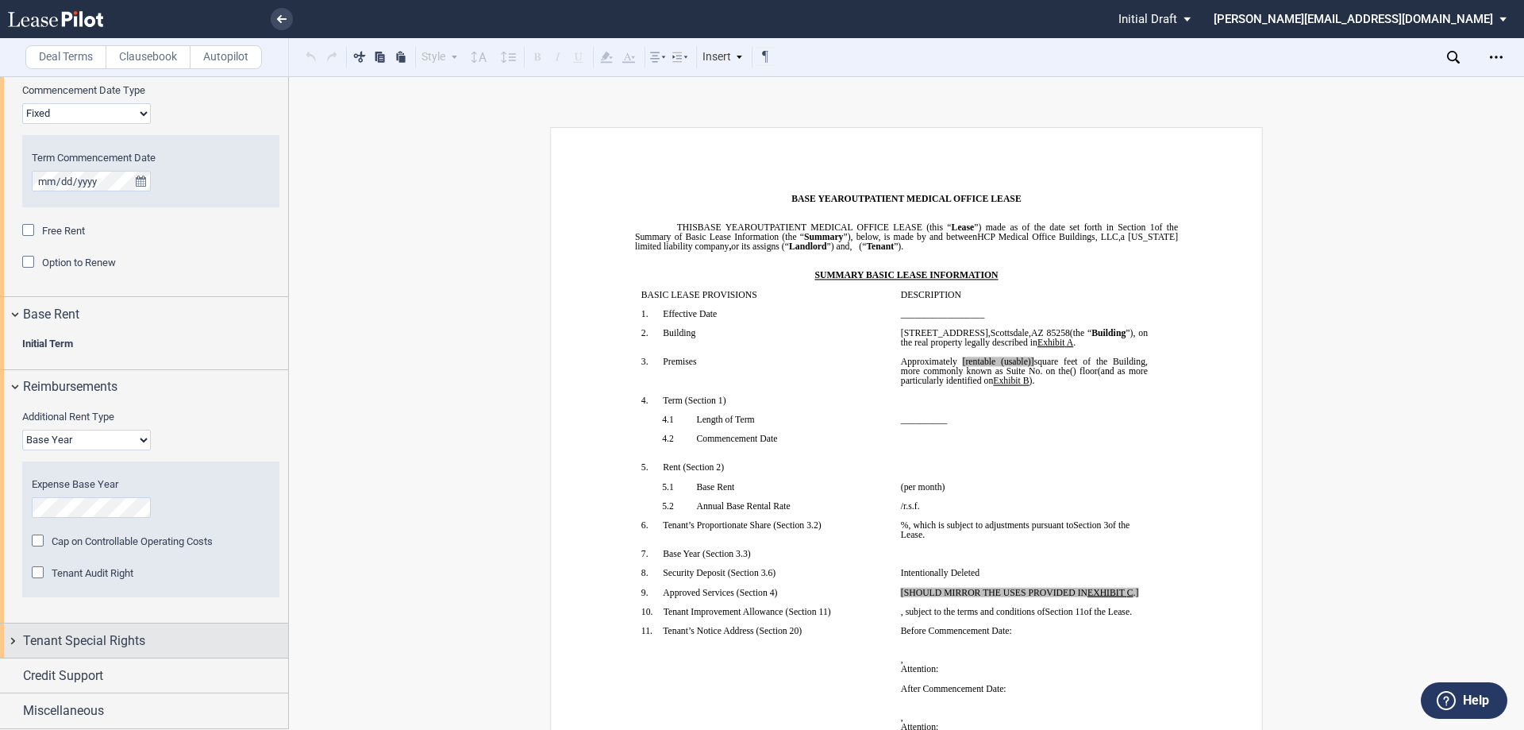
click at [9, 637] on div "Tenant Special Rights" at bounding box center [144, 640] width 288 height 34
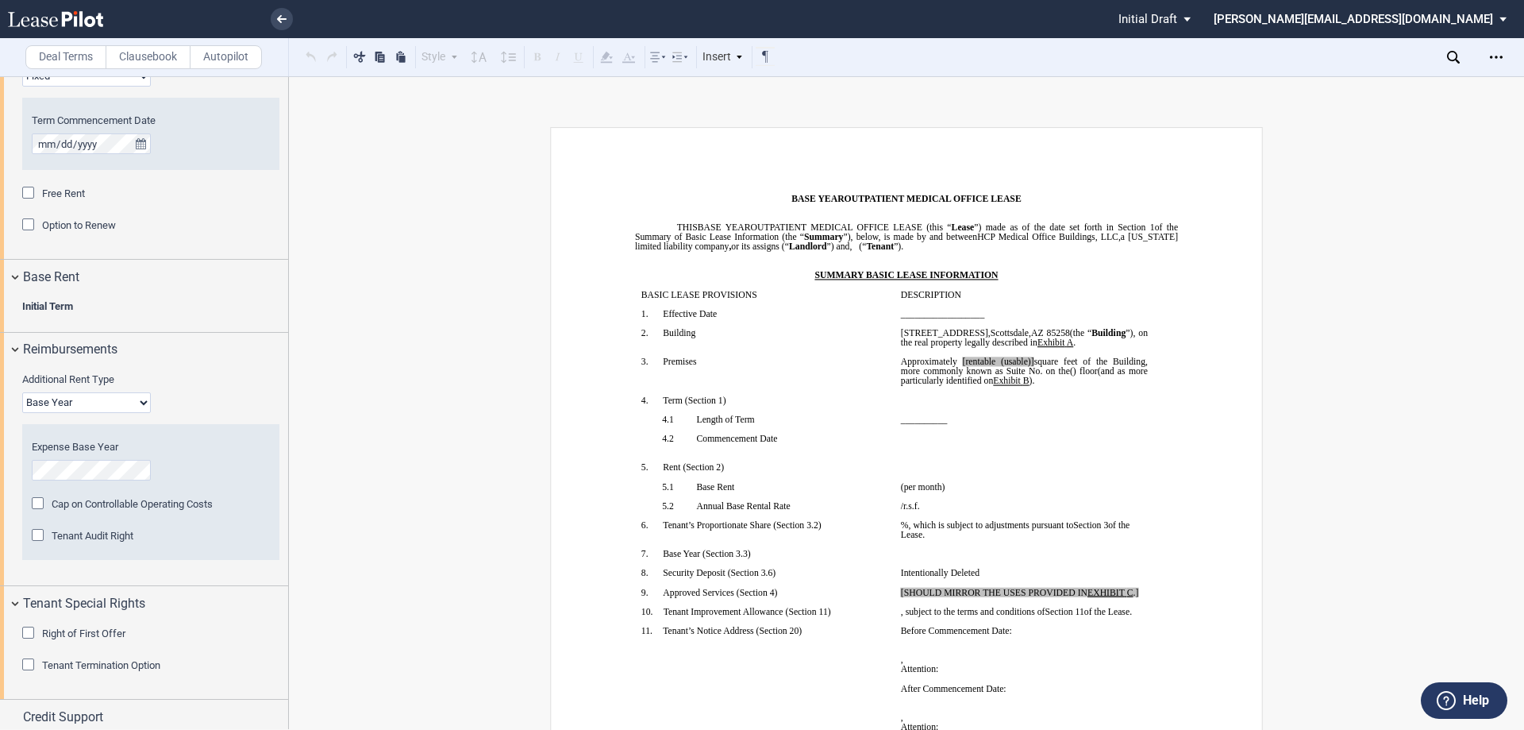
scroll to position [1682, 0]
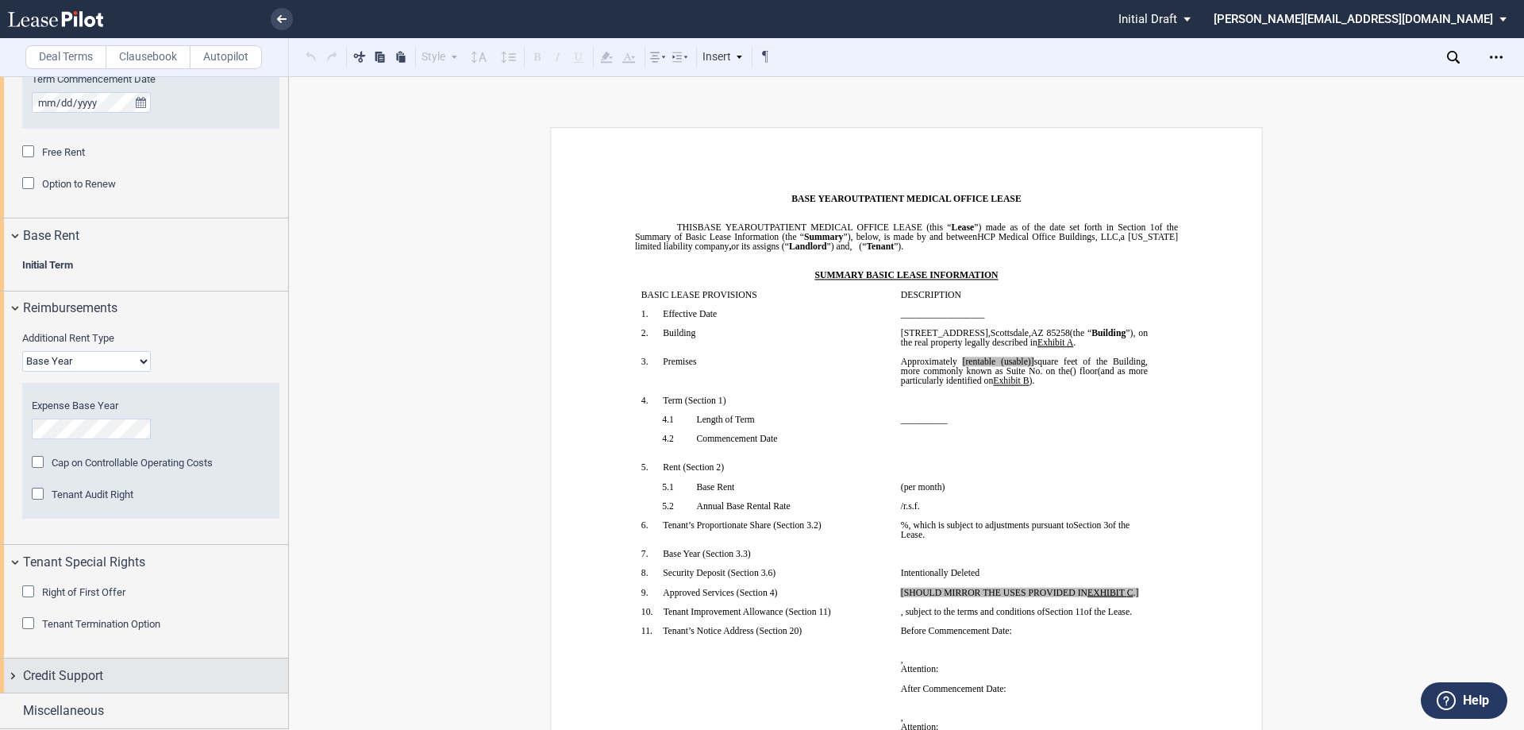
click at [10, 672] on div "Credit Support" at bounding box center [144, 675] width 288 height 34
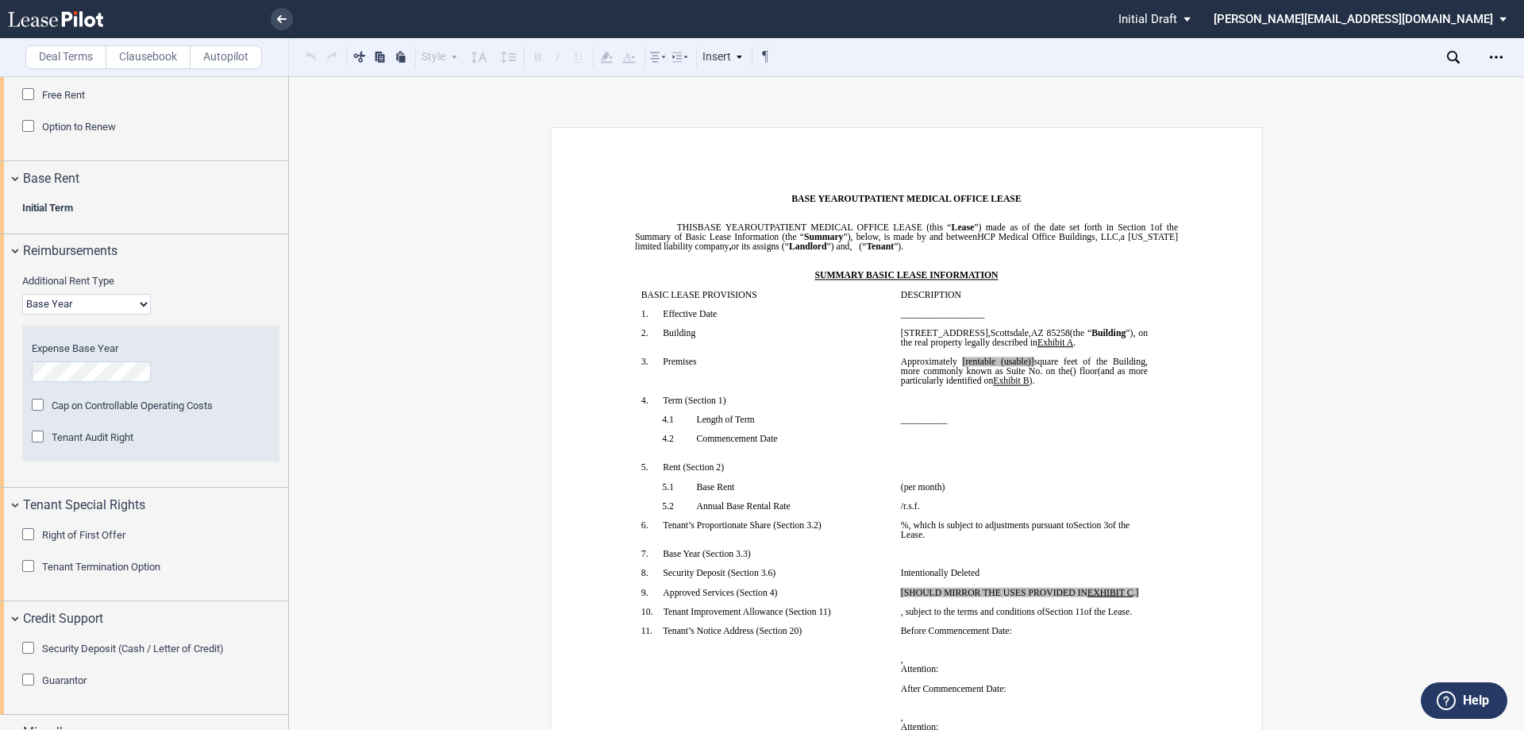
scroll to position [1761, 0]
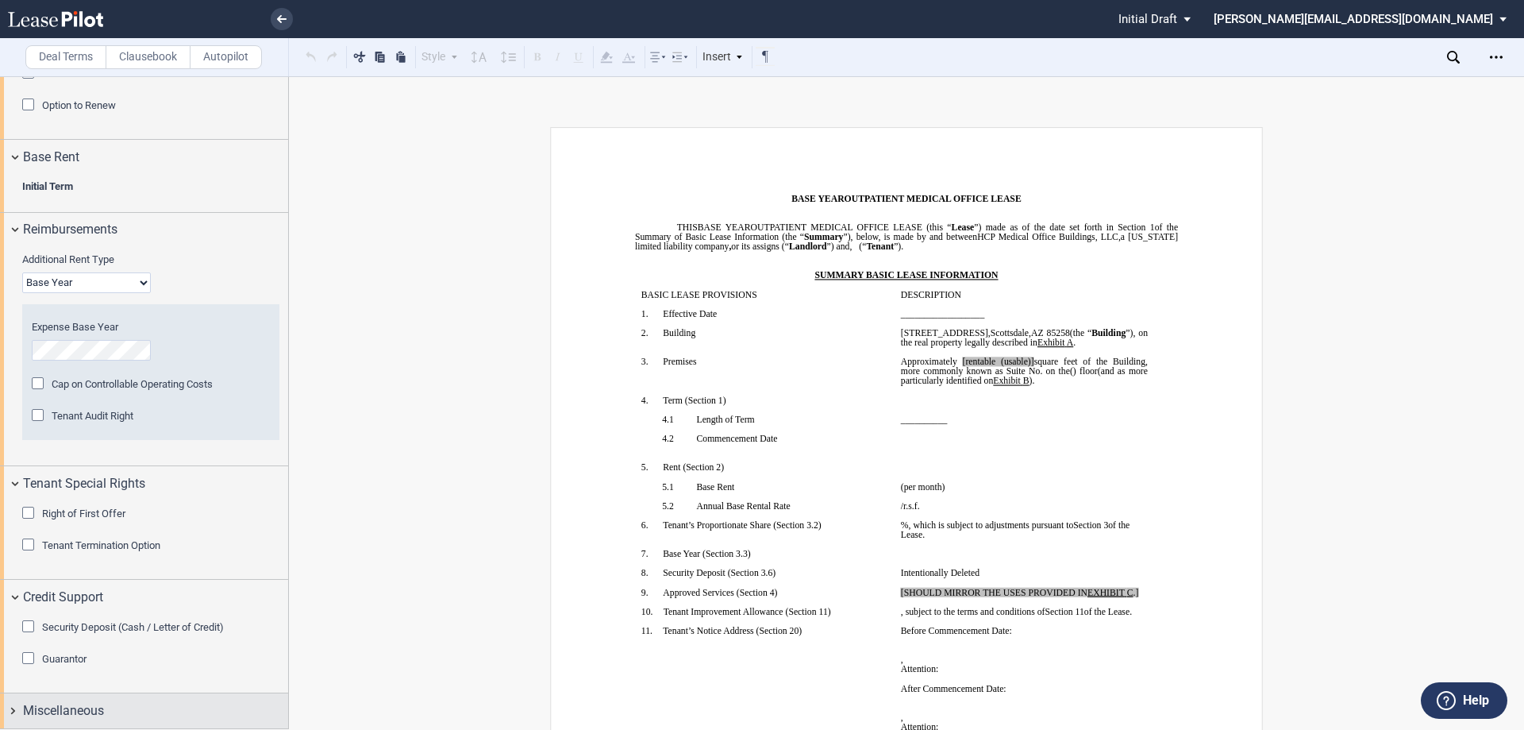
click at [10, 709] on div "Miscellaneous" at bounding box center [144, 710] width 288 height 34
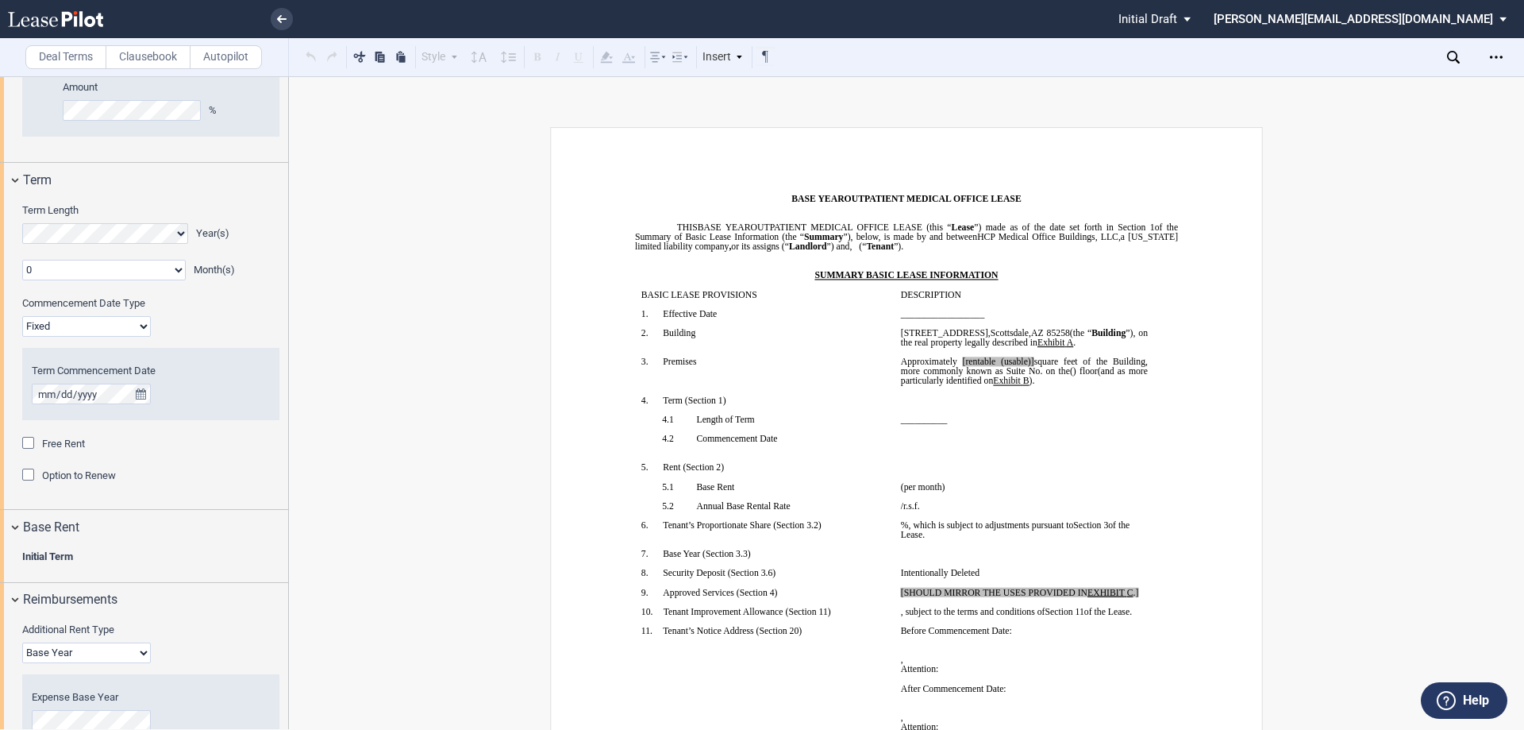
scroll to position [1429, 0]
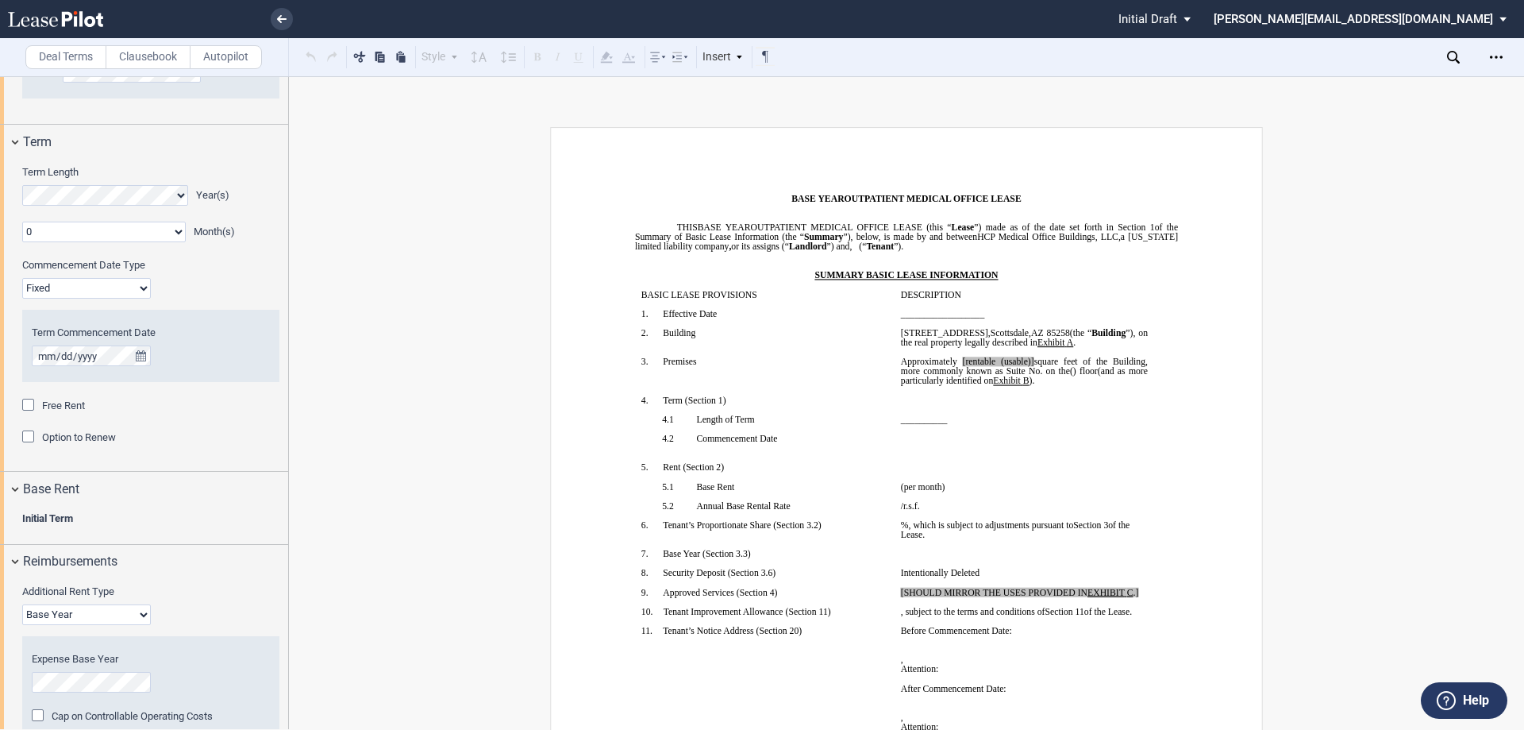
click at [33, 518] on b "Initial Term" at bounding box center [47, 518] width 51 height 12
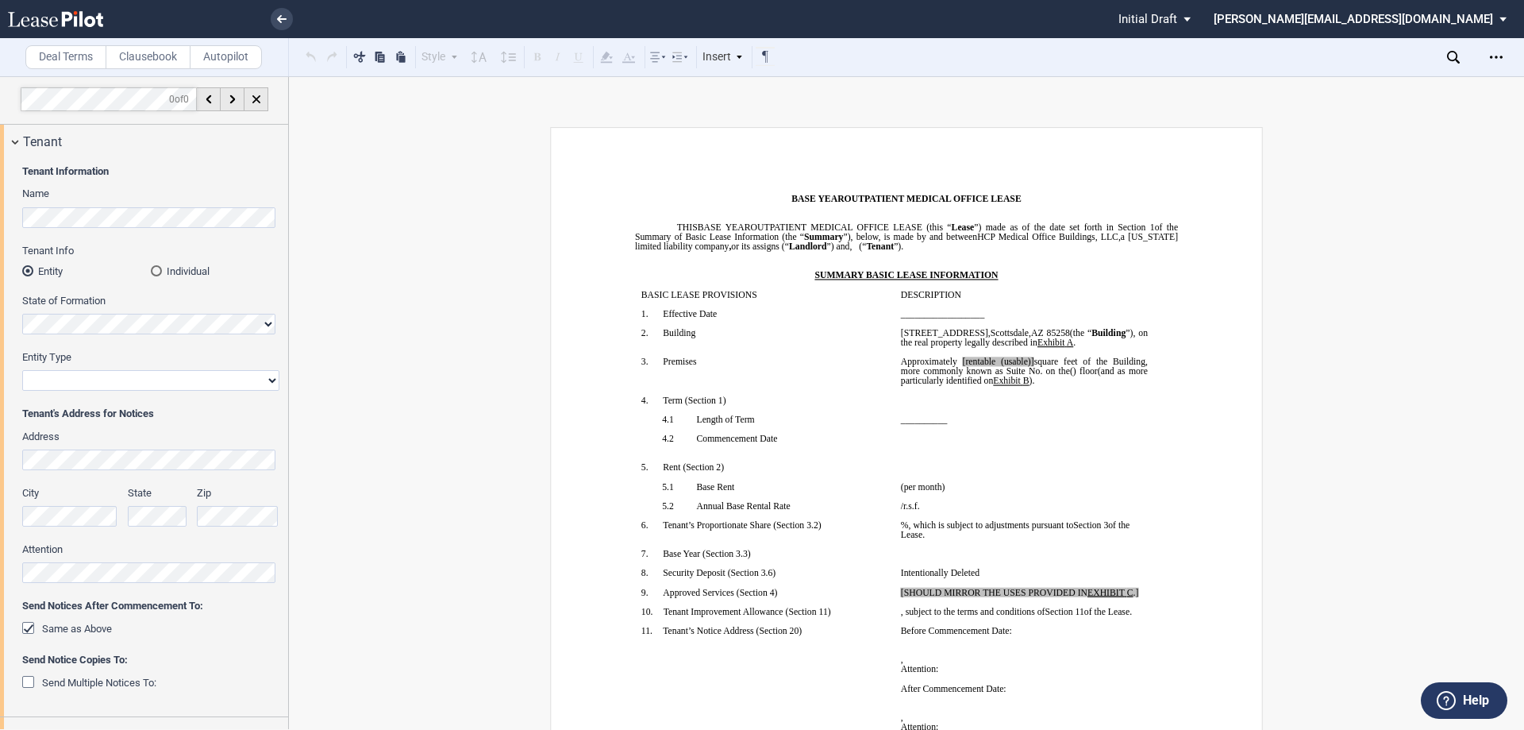
scroll to position [0, 0]
click at [30, 629] on div "Same as Above" at bounding box center [30, 632] width 16 height 16
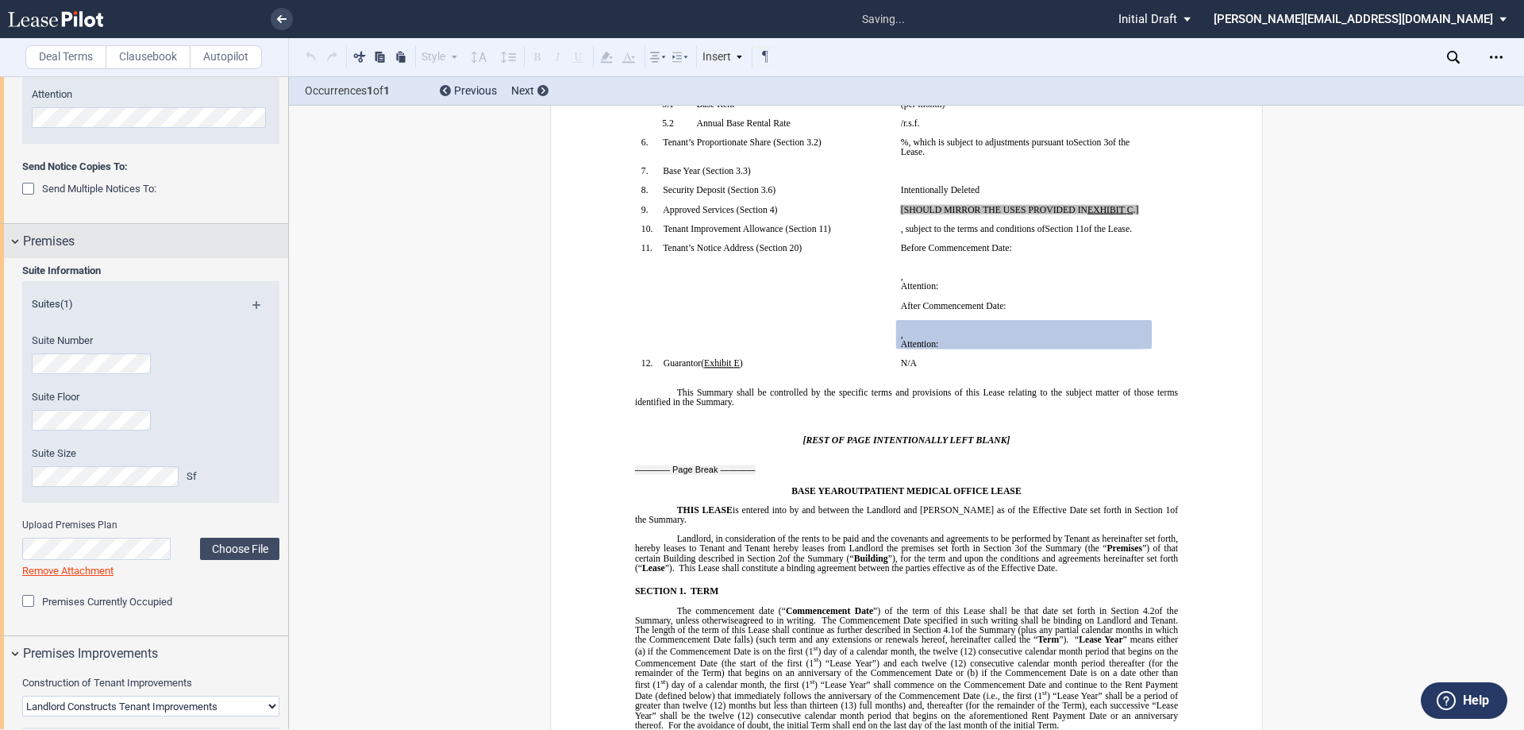
scroll to position [714, 0]
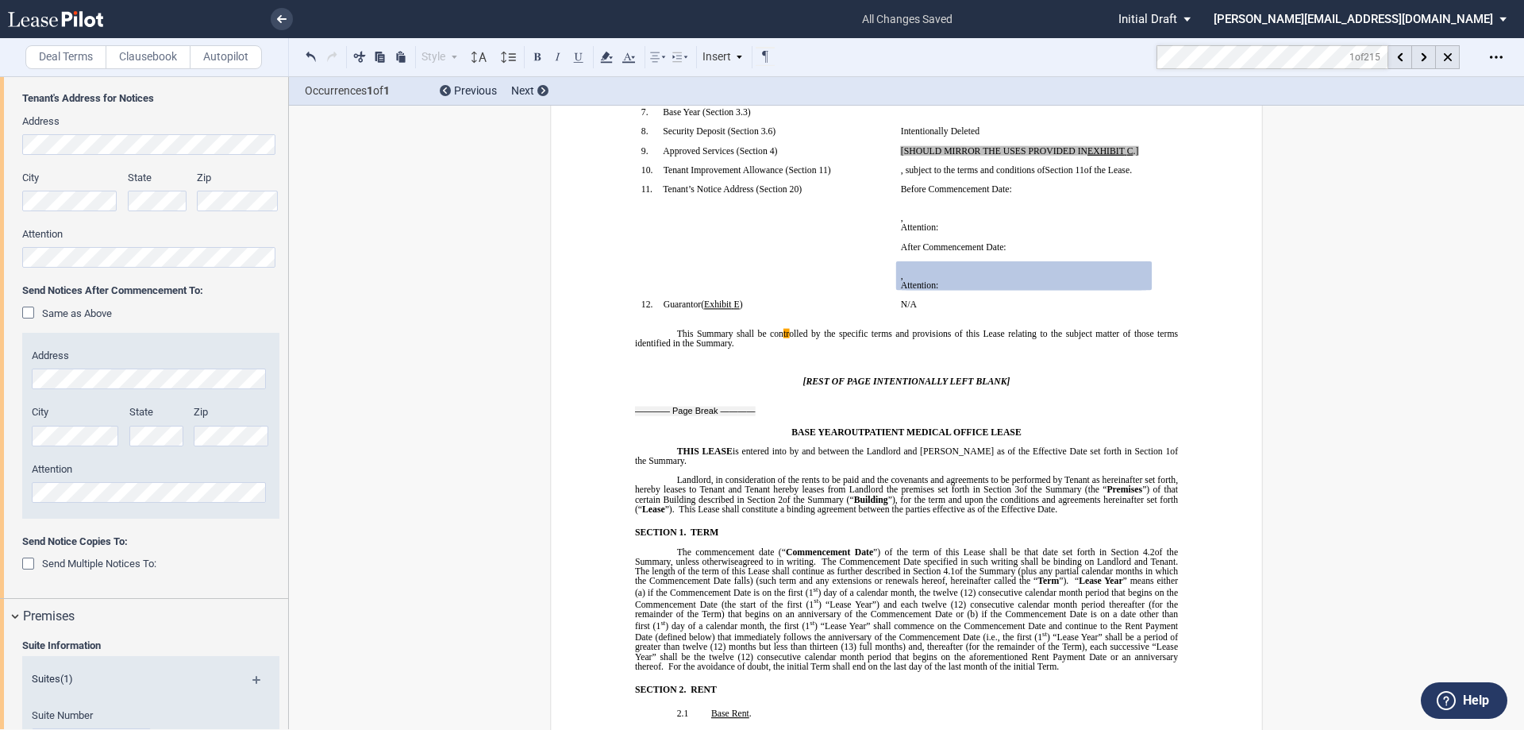
scroll to position [0, 0]
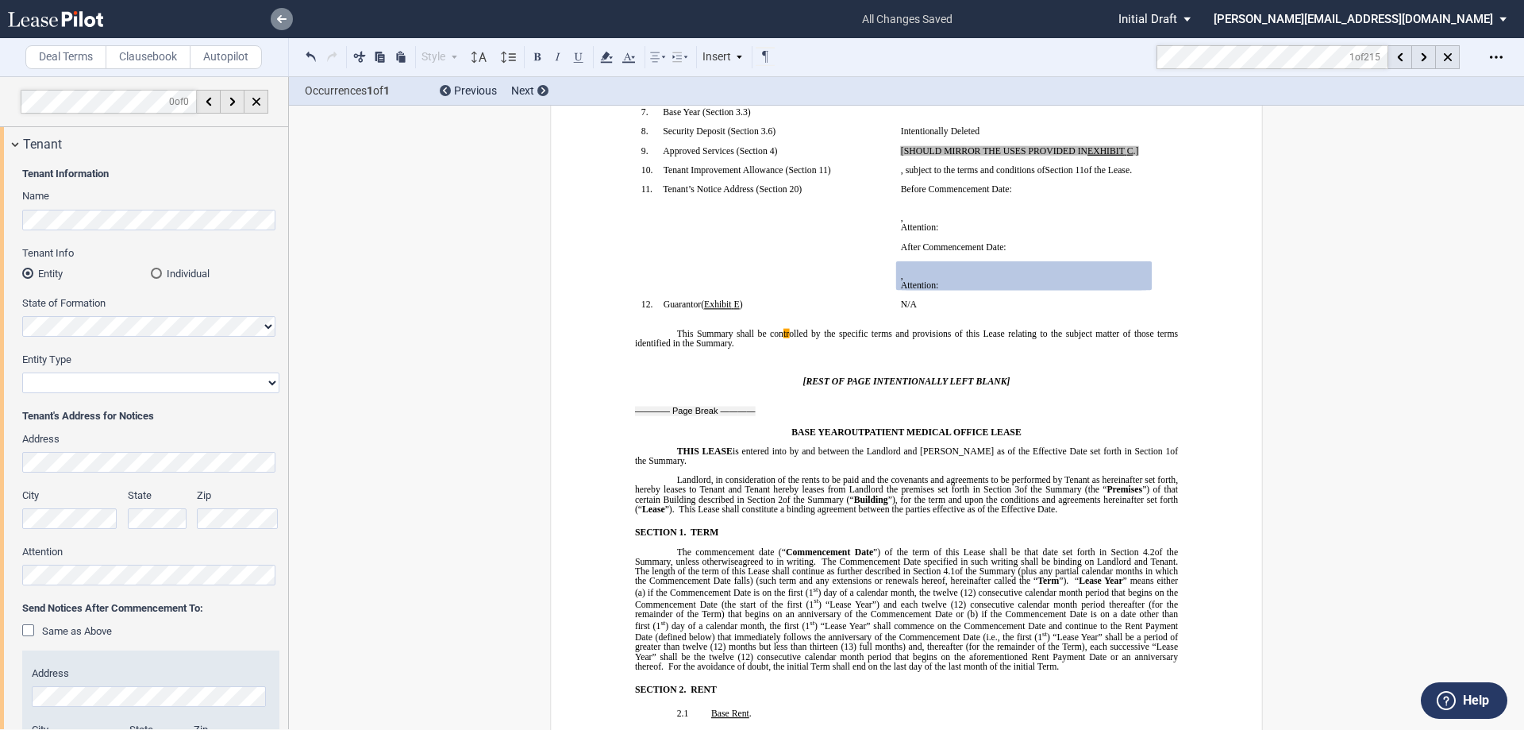
click at [280, 16] on use at bounding box center [282, 19] width 10 height 8
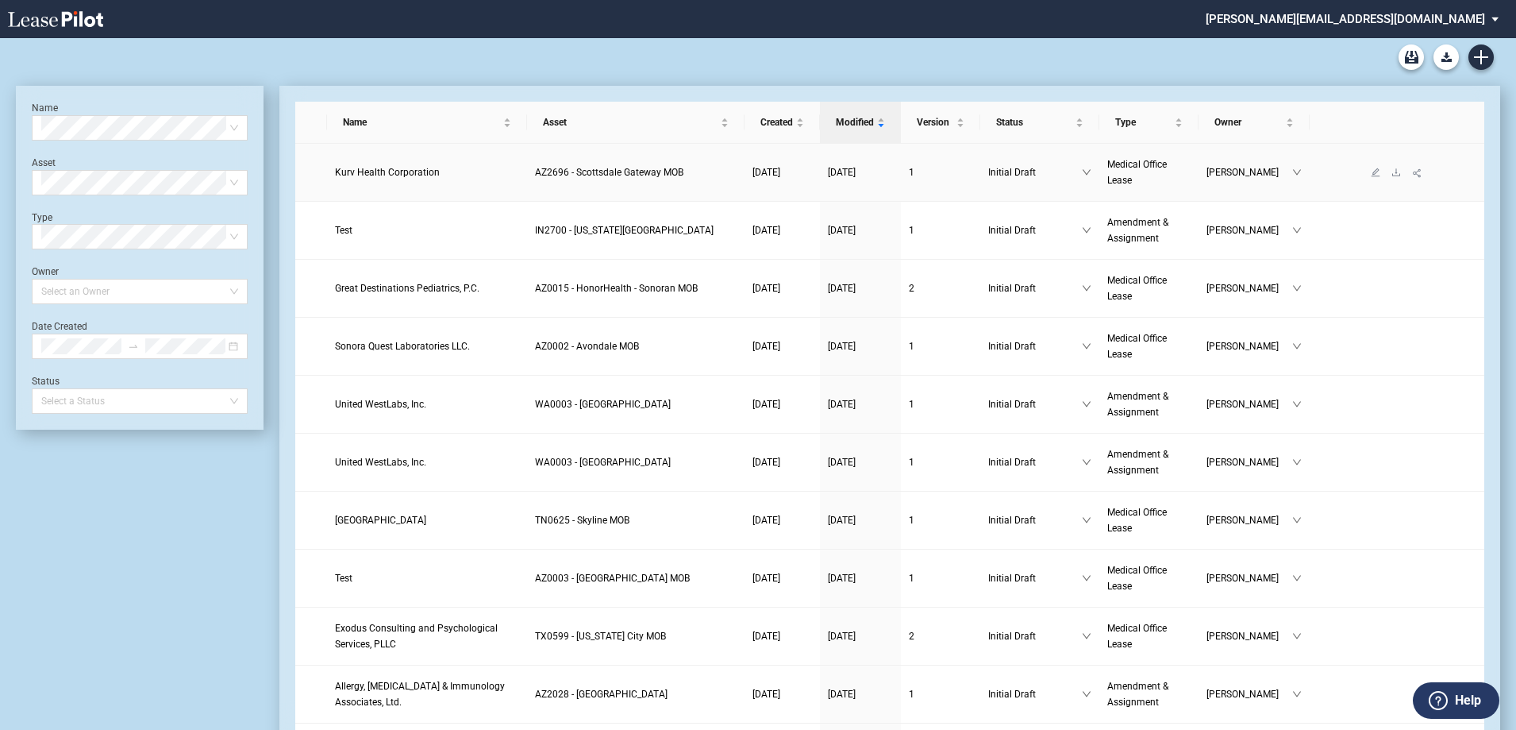
click at [1137, 172] on link "Medical Office Lease" at bounding box center [1148, 172] width 83 height 32
click at [1375, 175] on icon "edit" at bounding box center [1376, 172] width 10 height 10
click at [1484, 56] on use "Create new document" at bounding box center [1481, 57] width 14 height 14
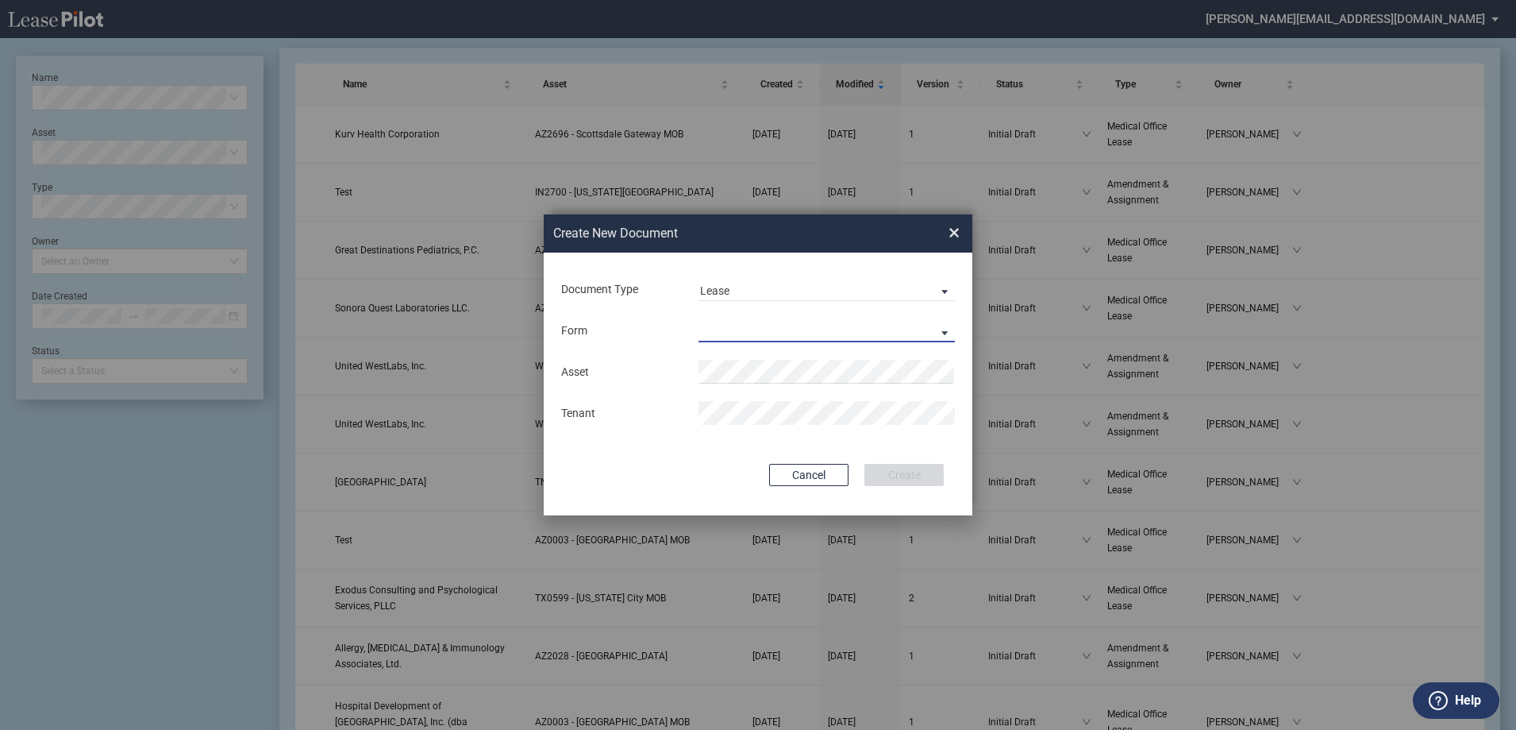
click at [734, 329] on md-select "Medical Office Lease Scottsdale Lease Louisville Lease [GEOGRAPHIC_DATA] [GEOGR…" at bounding box center [827, 330] width 256 height 24
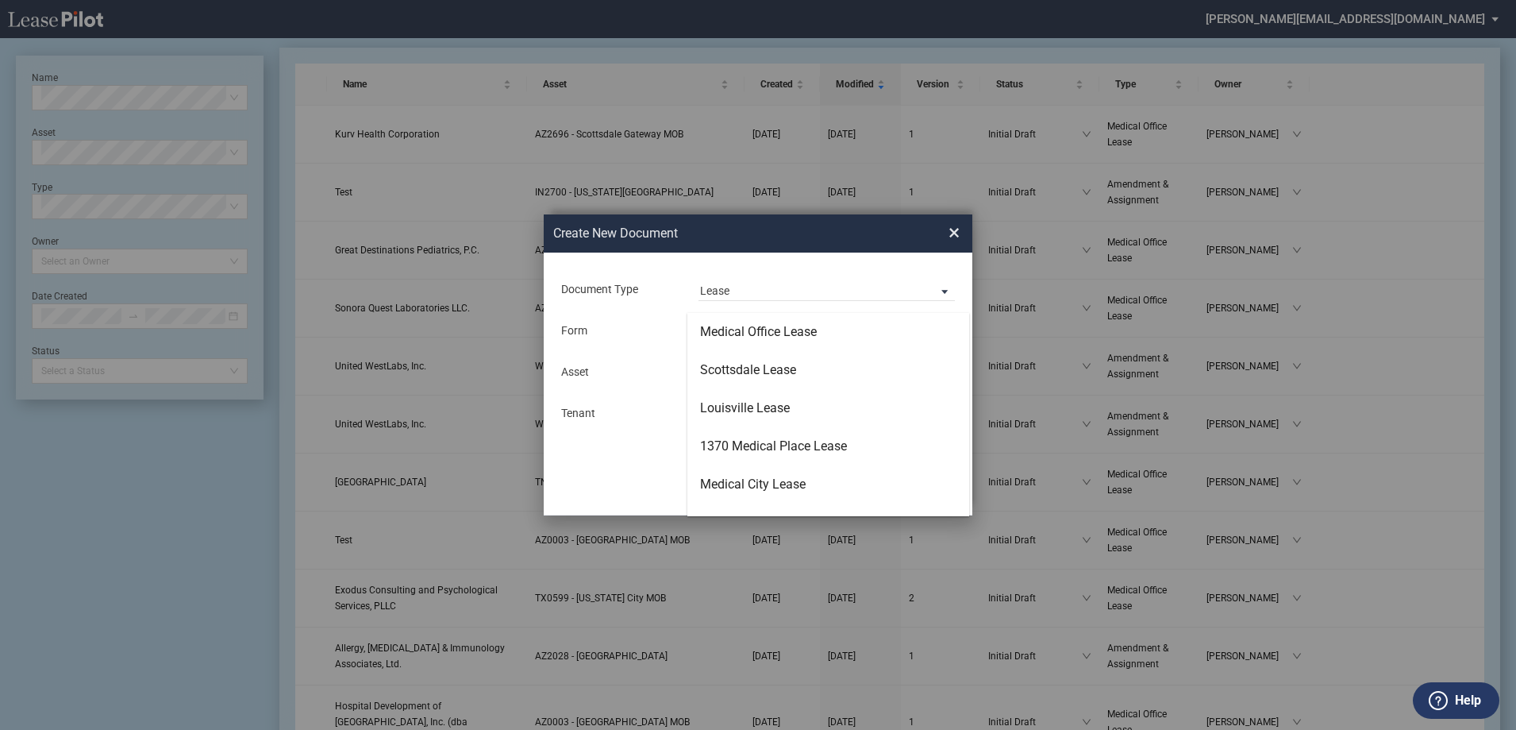
click at [835, 236] on md-backdrop at bounding box center [758, 384] width 1516 height 768
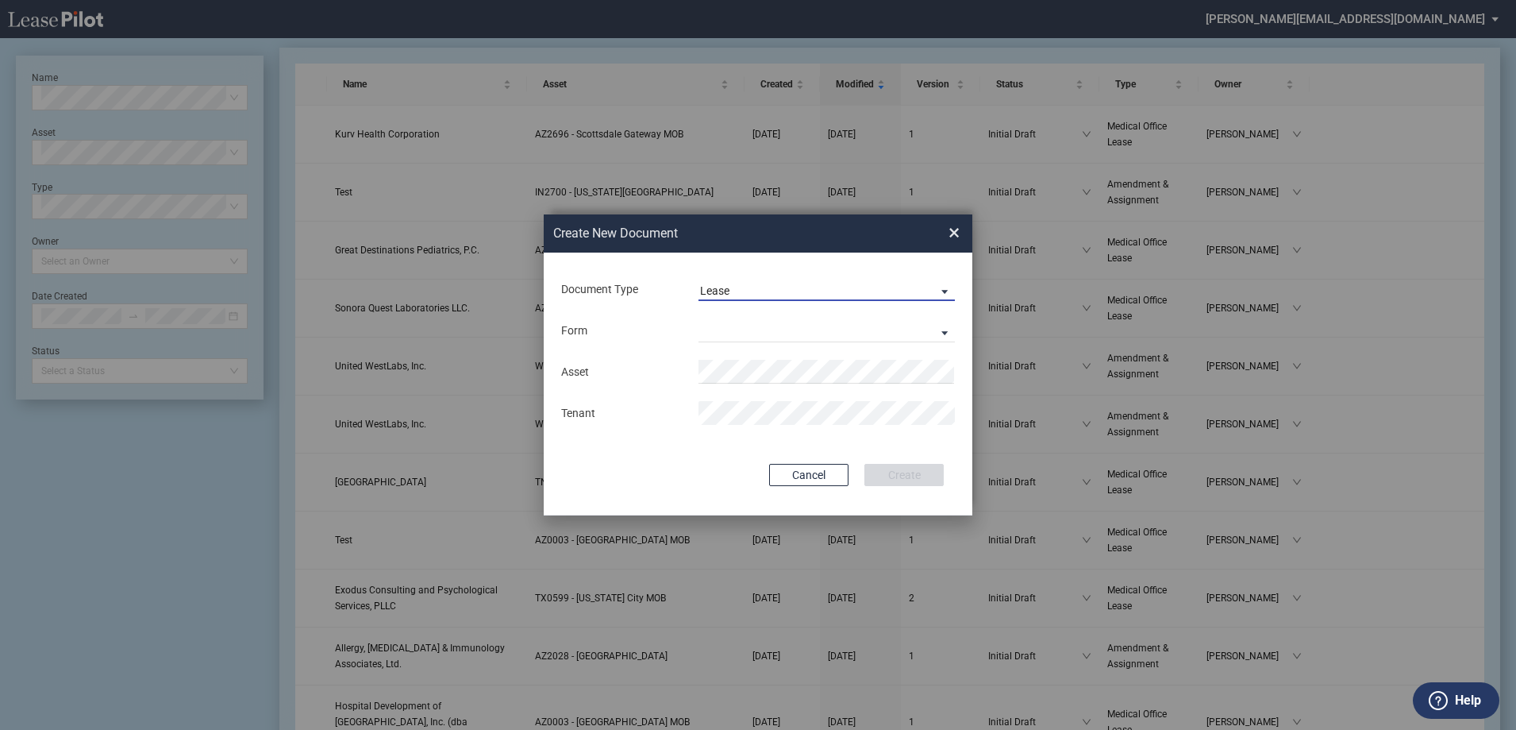
click at [873, 301] on md-select-value "Lease" at bounding box center [827, 289] width 256 height 24
click at [872, 301] on md-option "Lease" at bounding box center [828, 290] width 282 height 38
click at [726, 328] on md-select "Lease Form" at bounding box center [827, 330] width 256 height 24
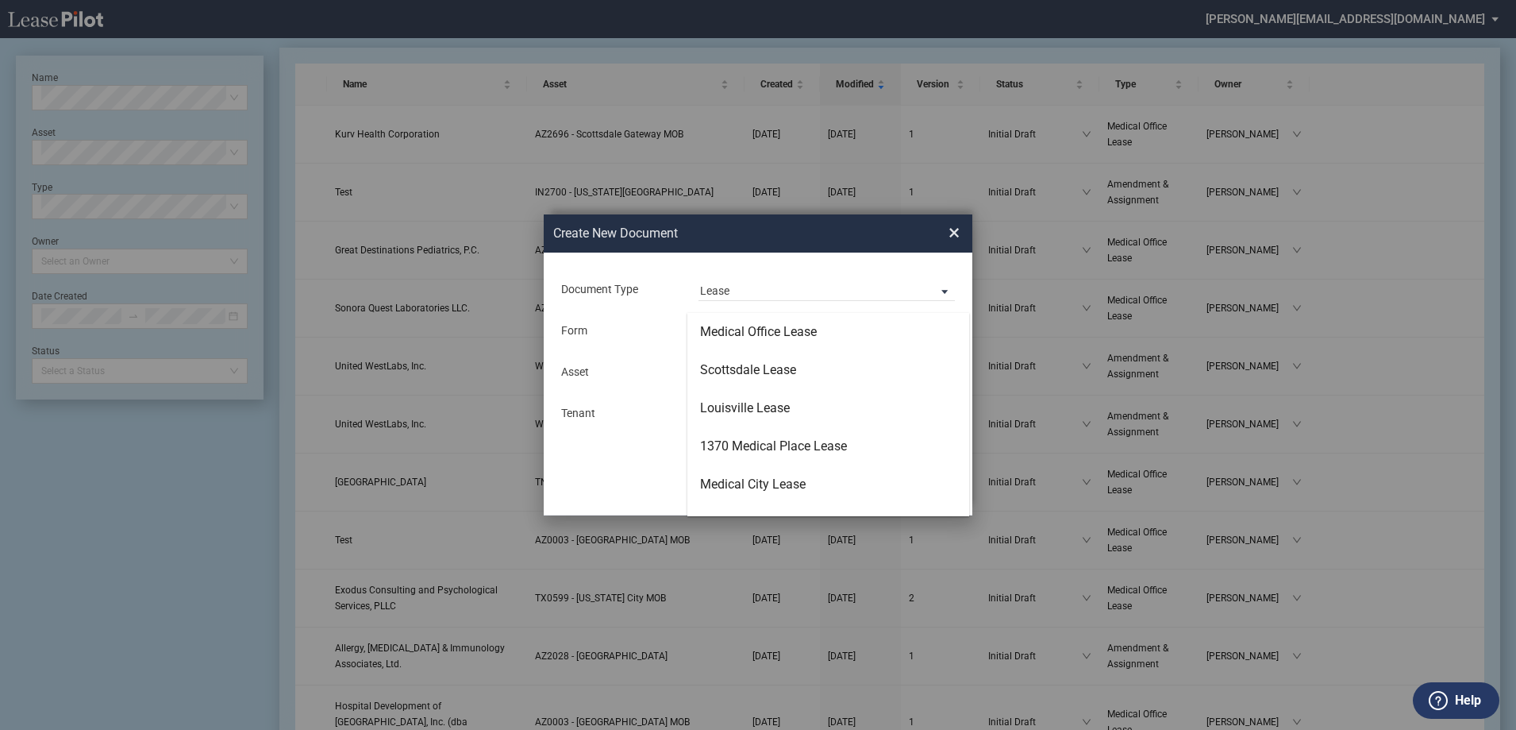
click at [745, 241] on md-backdrop at bounding box center [758, 384] width 1516 height 768
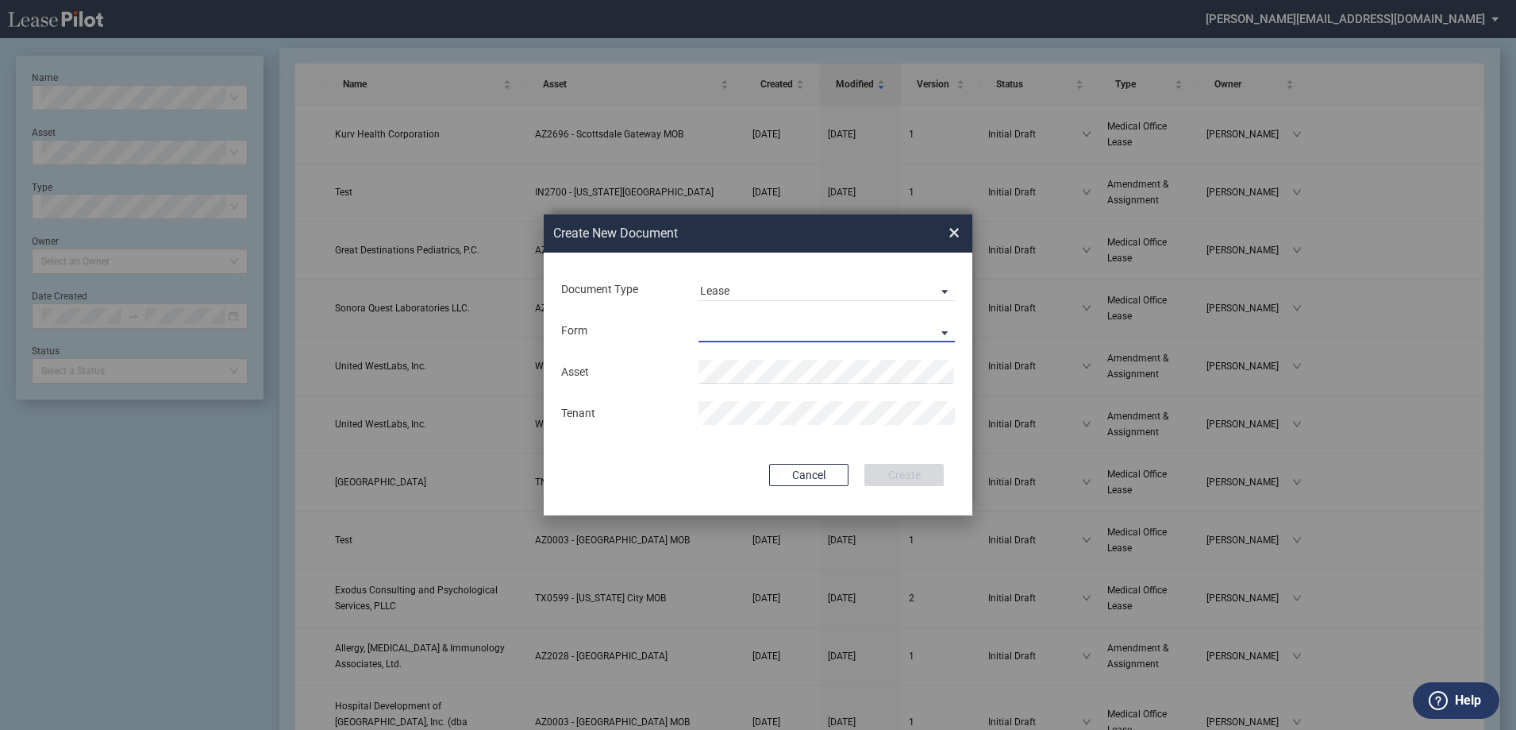
click at [714, 322] on md-select "Lease Form" at bounding box center [827, 330] width 256 height 24
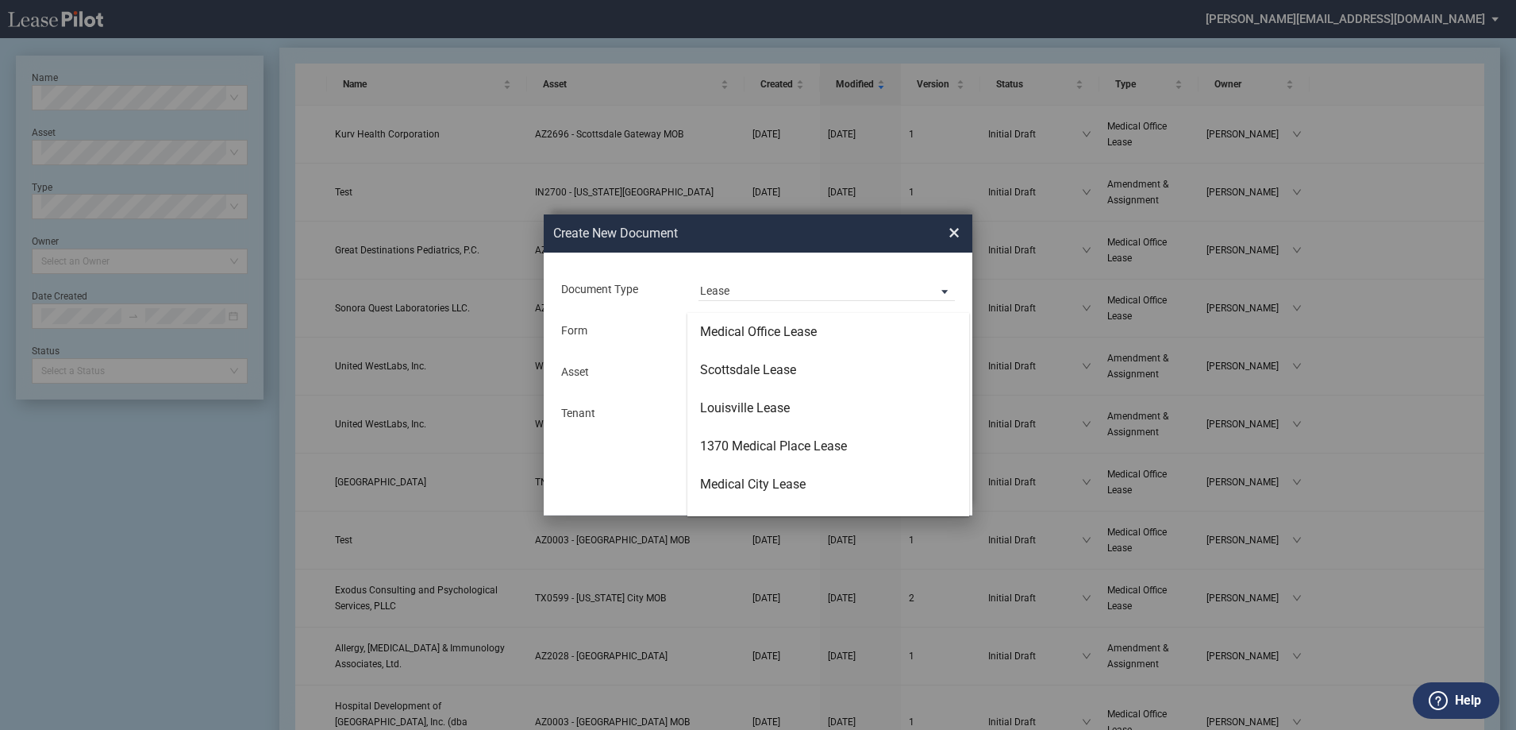
click at [949, 236] on md-backdrop at bounding box center [758, 384] width 1516 height 768
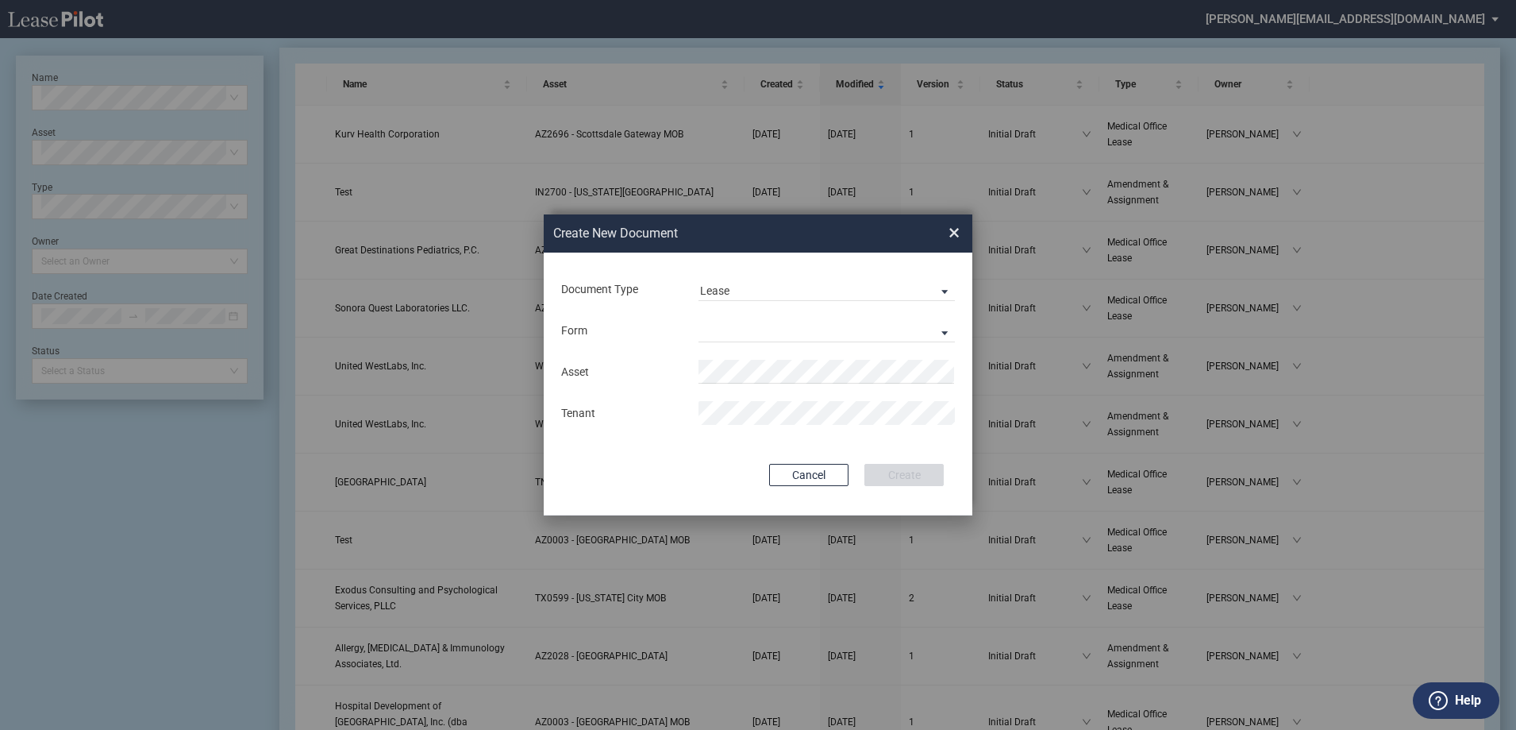
click at [952, 233] on span "×" at bounding box center [954, 232] width 11 height 25
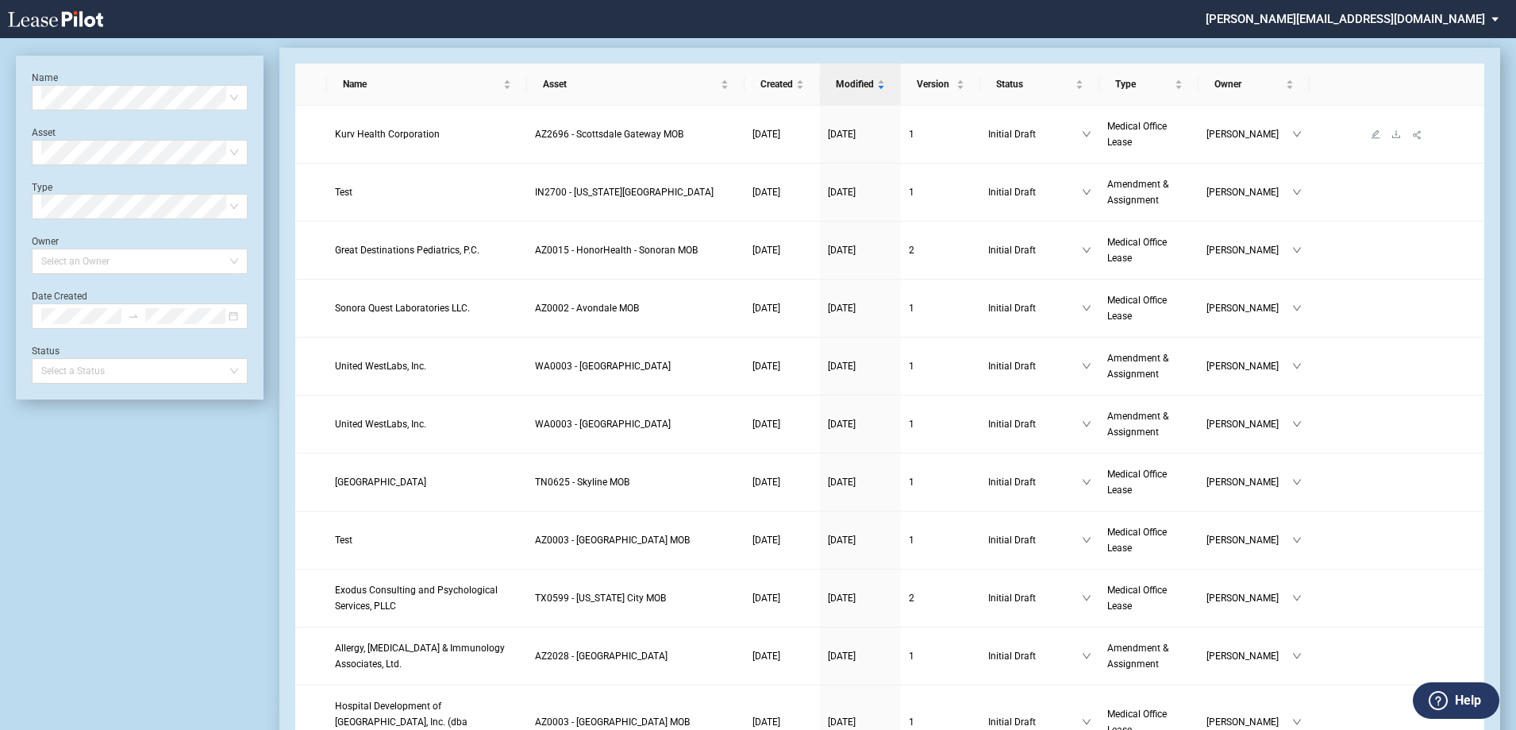
click at [660, 135] on span "AZ2696 - Scottsdale Gateway MOB" at bounding box center [609, 134] width 148 height 11
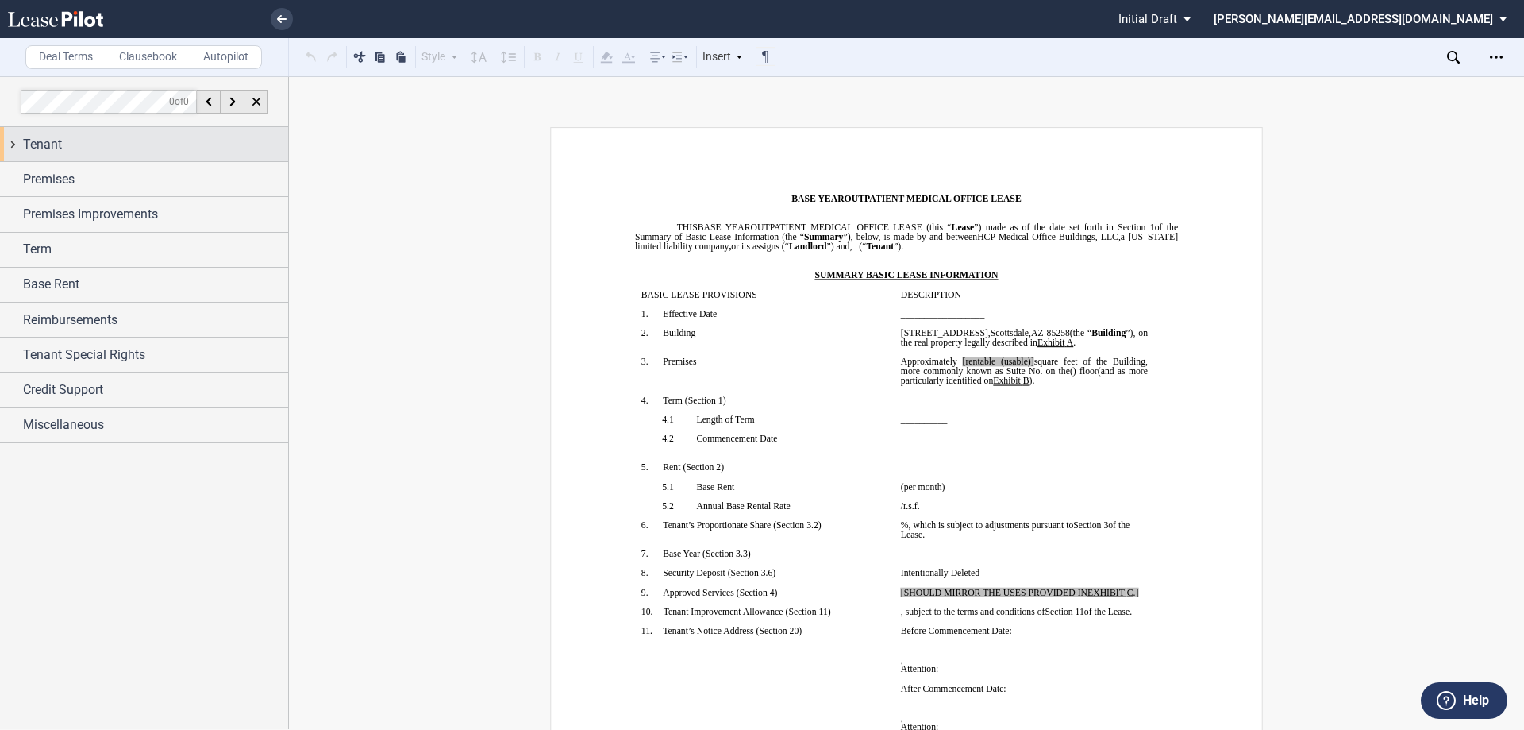
click at [10, 143] on div "Tenant" at bounding box center [144, 144] width 288 height 34
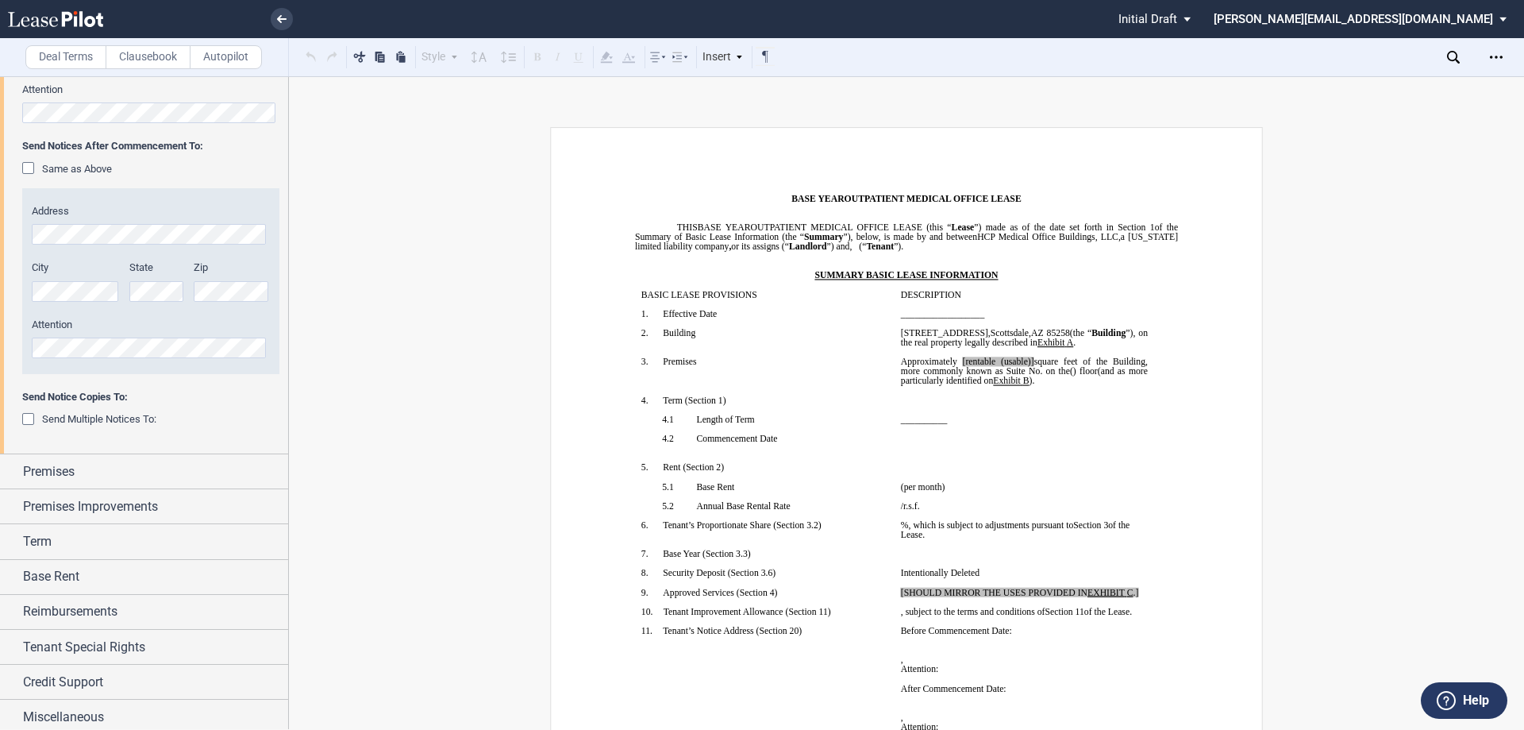
scroll to position [468, 0]
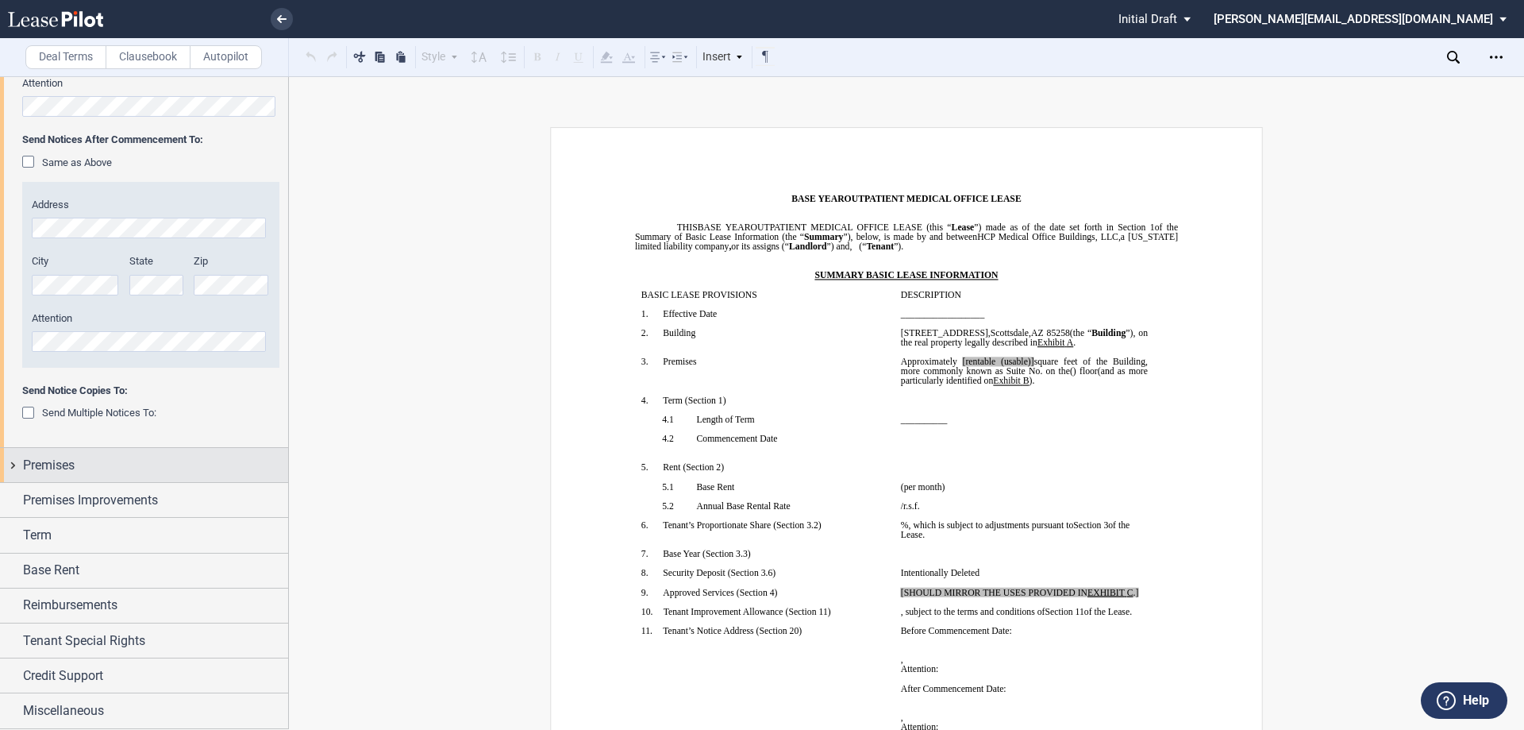
click at [12, 466] on div "Premises" at bounding box center [144, 465] width 288 height 34
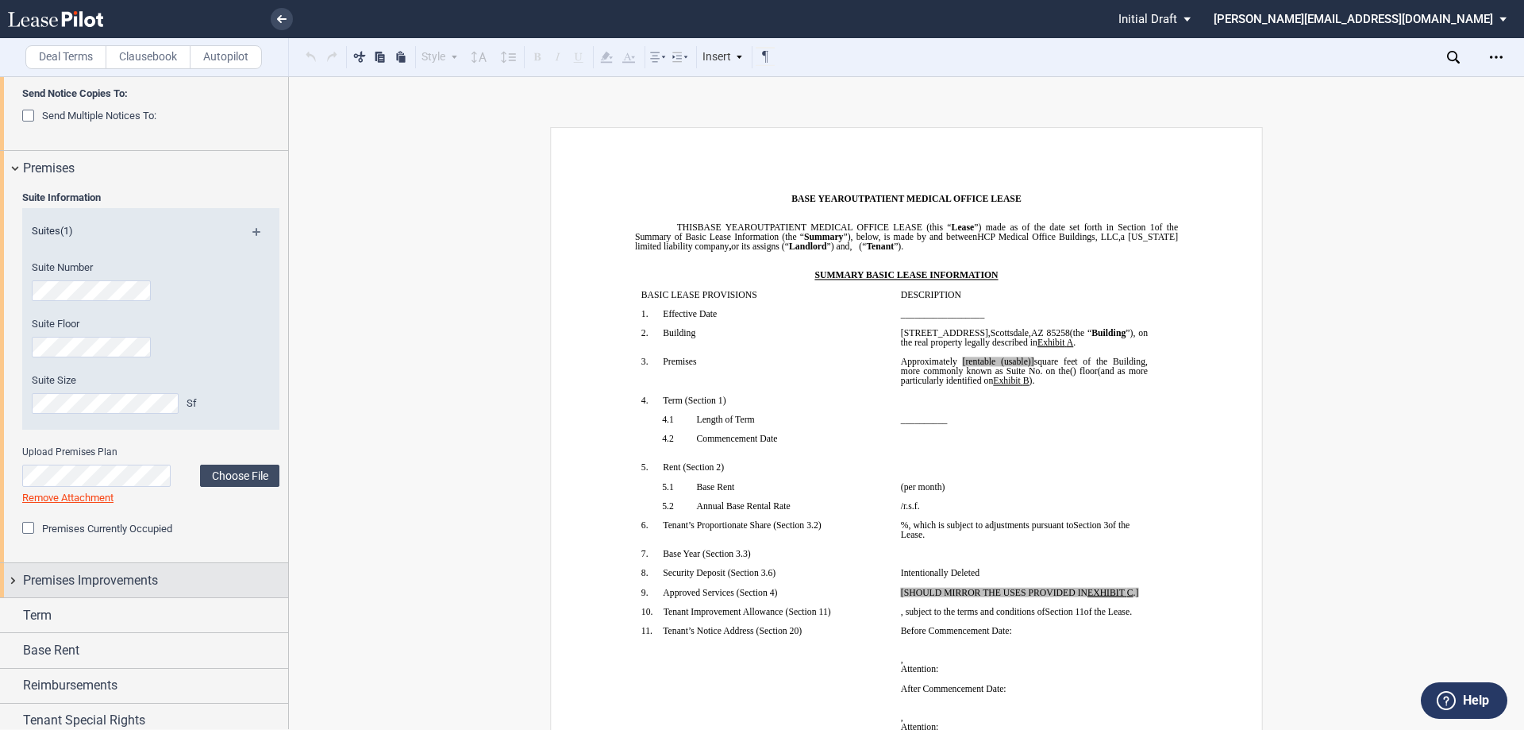
scroll to position [845, 0]
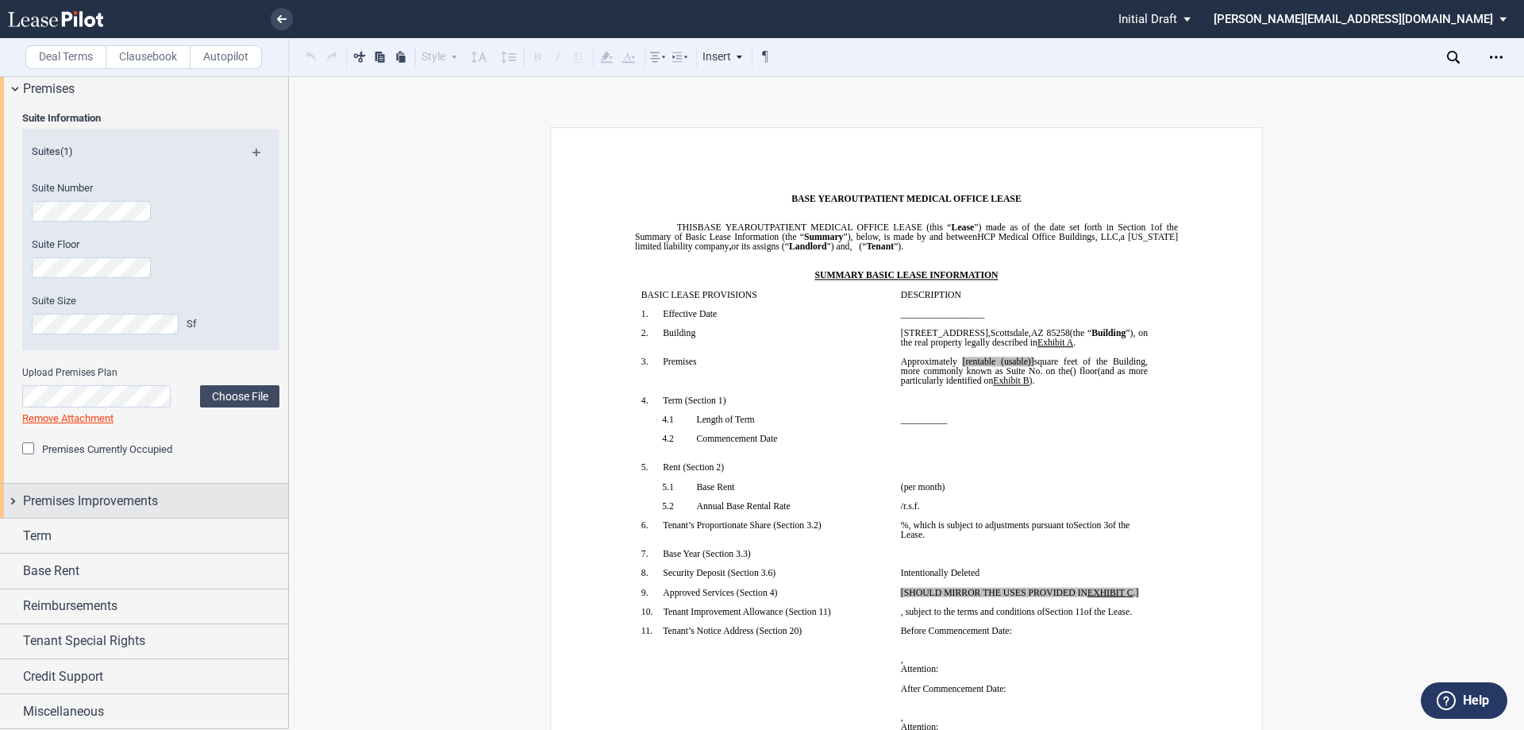
click at [12, 500] on div "Premises Improvements" at bounding box center [144, 500] width 288 height 34
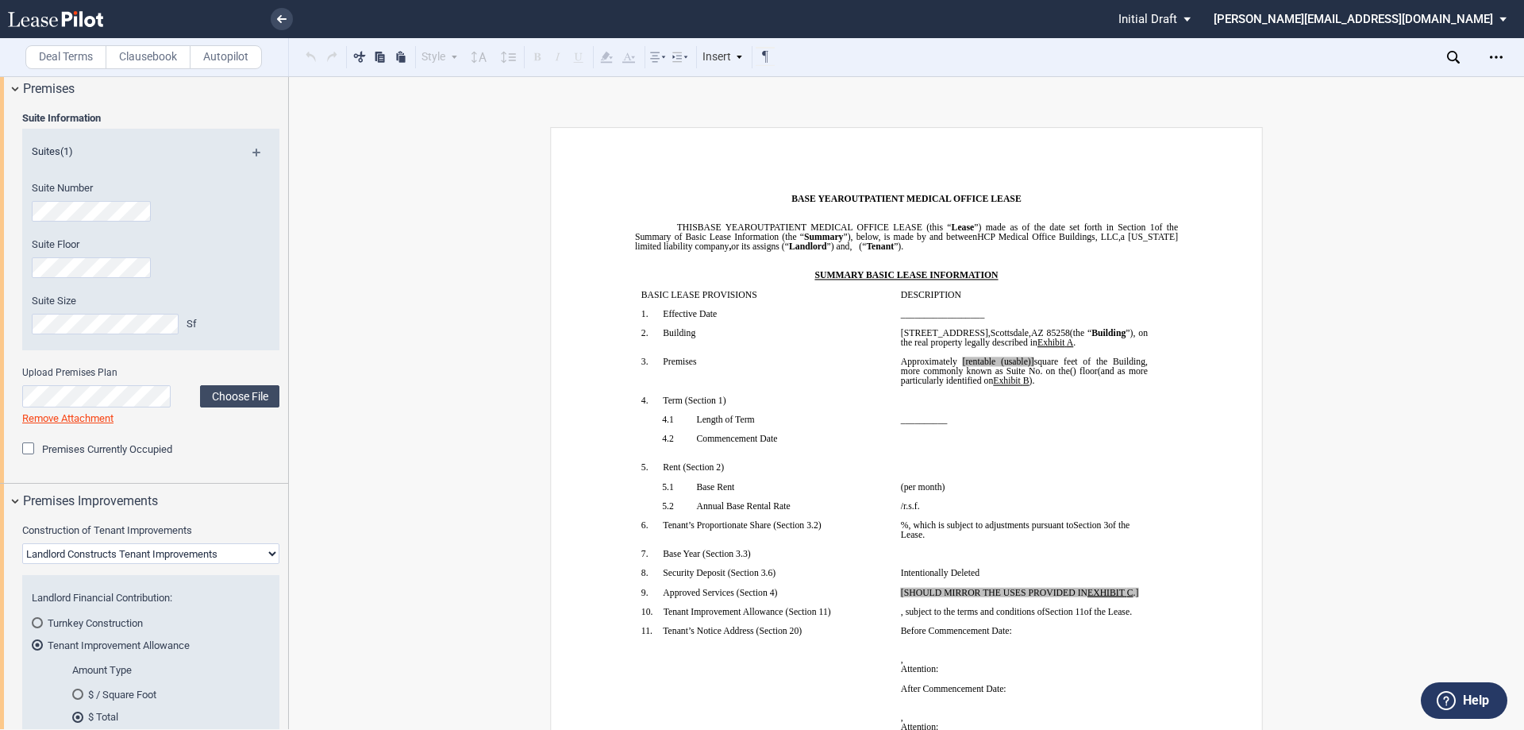
scroll to position [1162, 0]
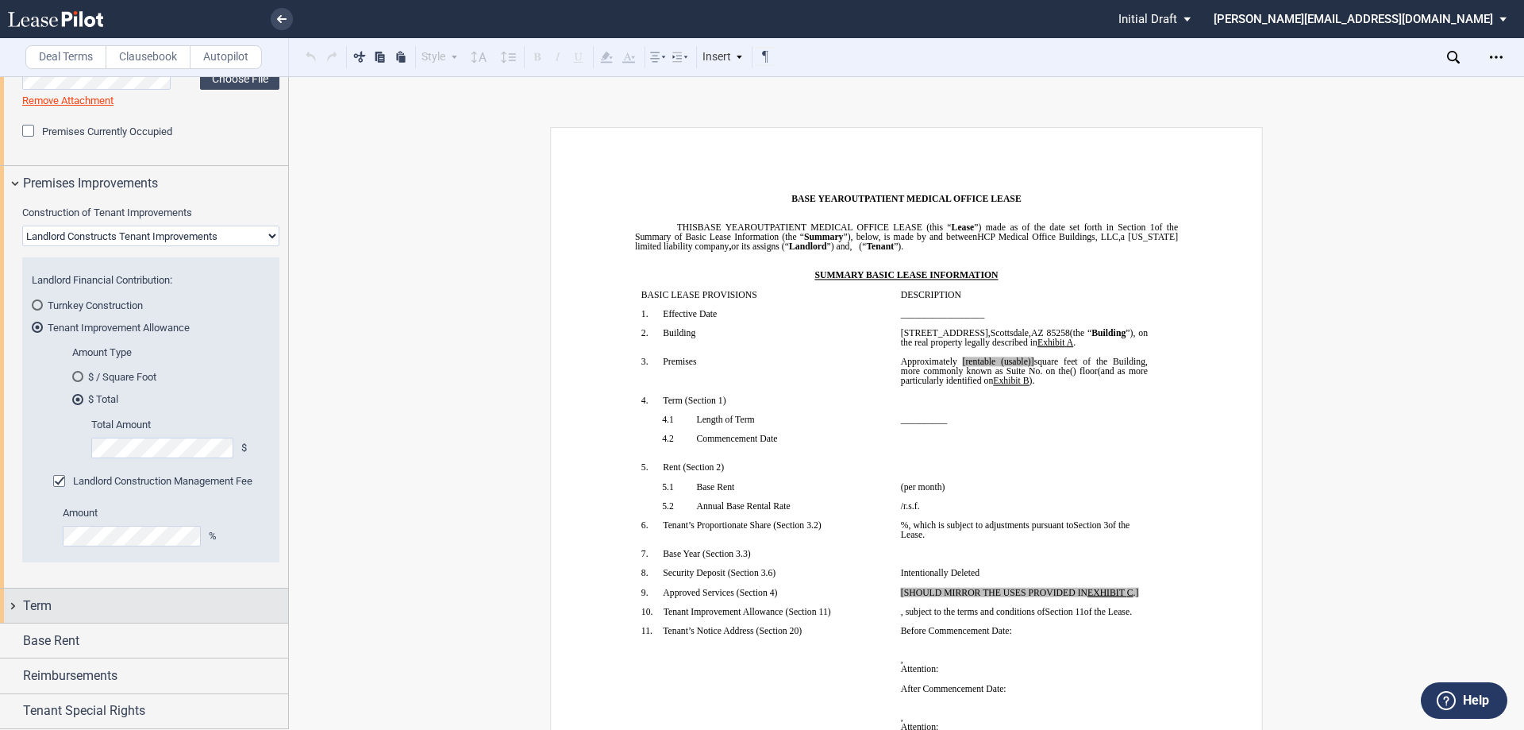
click at [16, 603] on div "Term" at bounding box center [144, 605] width 288 height 34
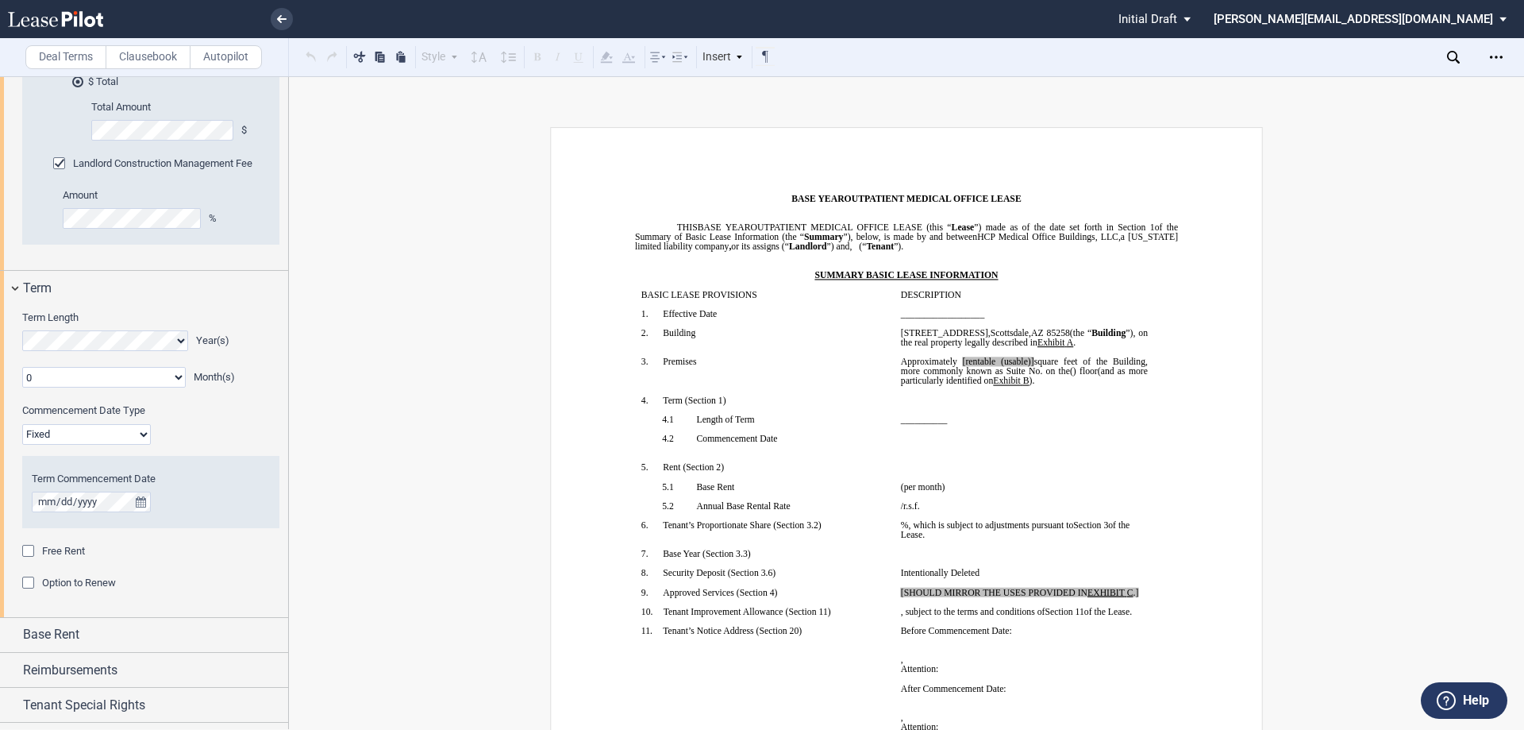
scroll to position [1544, 0]
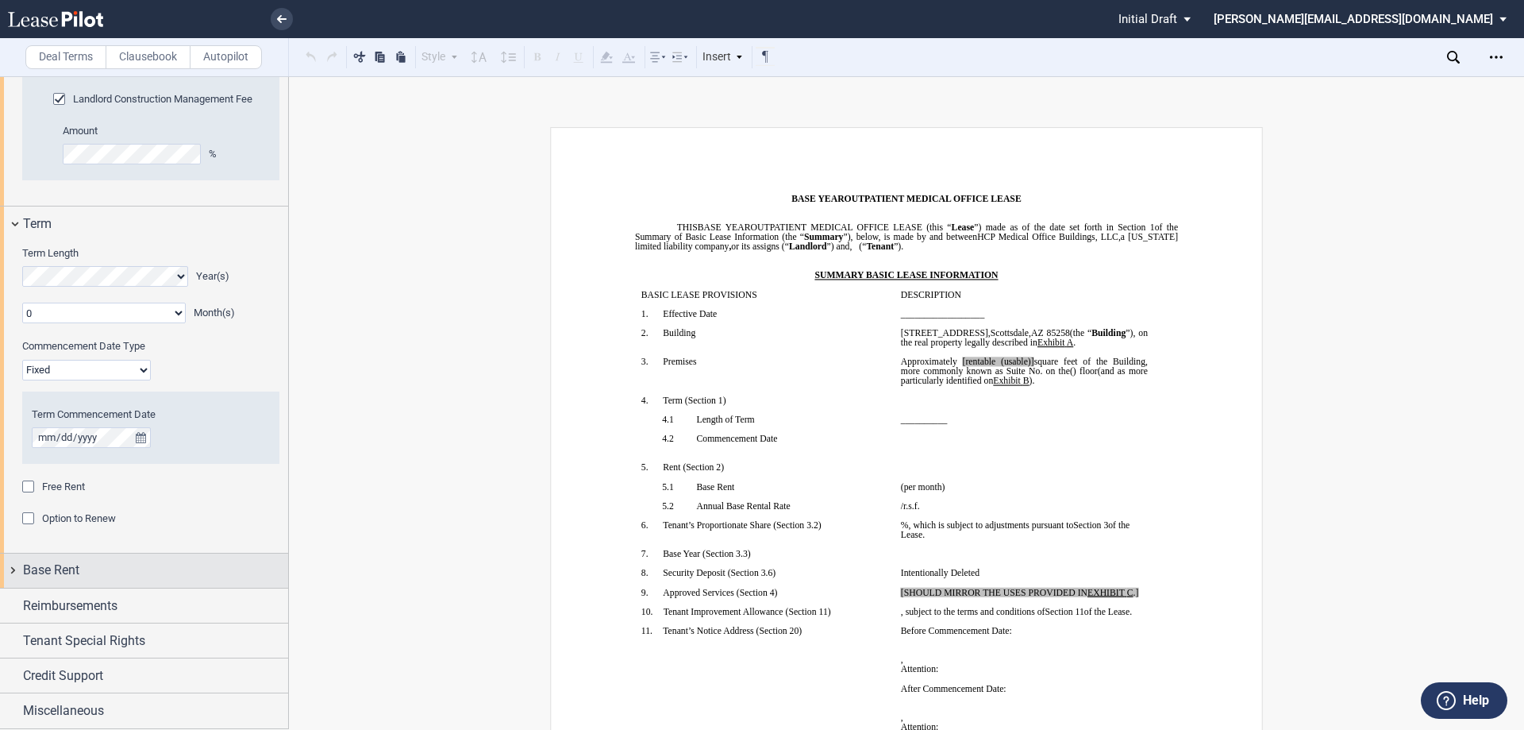
click at [17, 567] on div "Base Rent" at bounding box center [144, 570] width 288 height 34
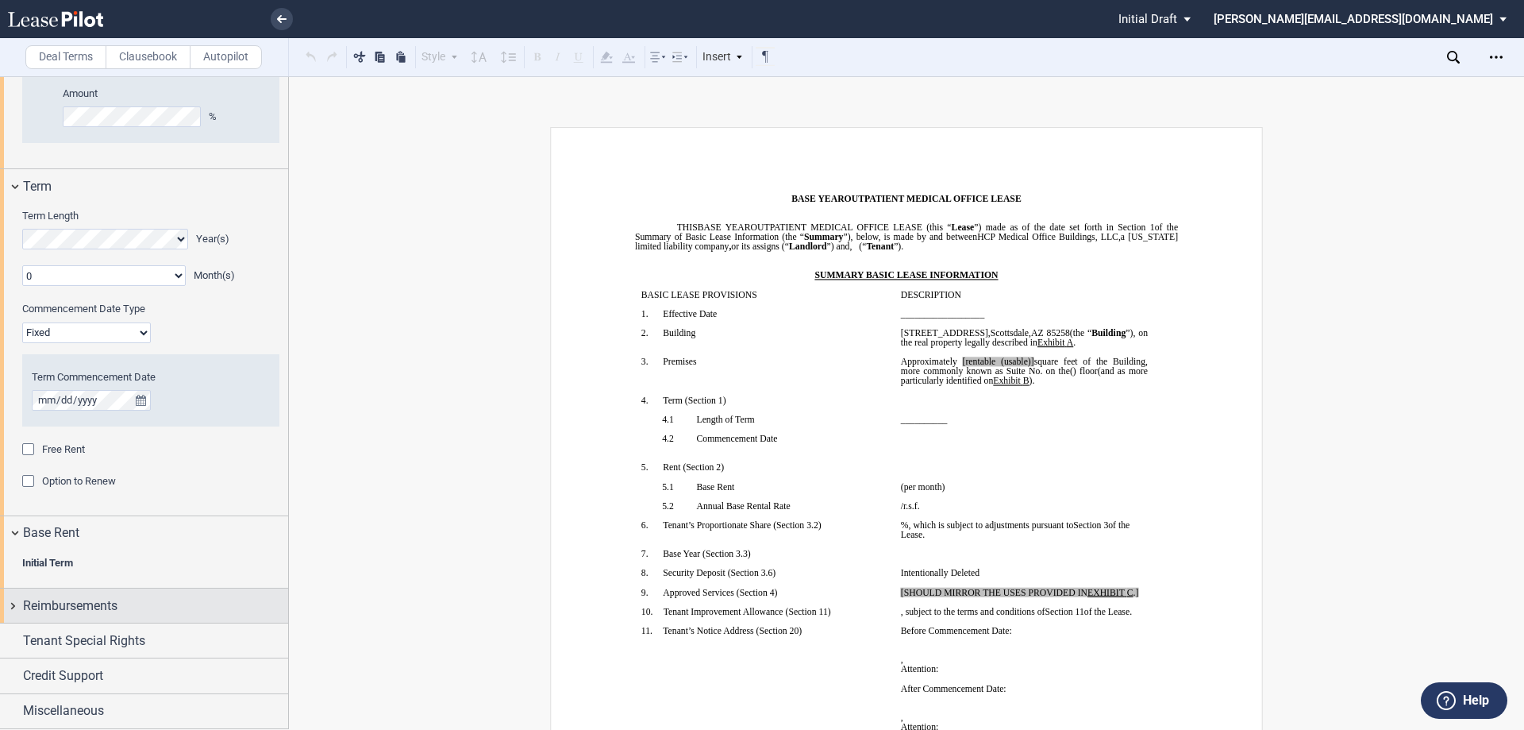
click at [14, 600] on div "Reimbursements" at bounding box center [144, 605] width 288 height 34
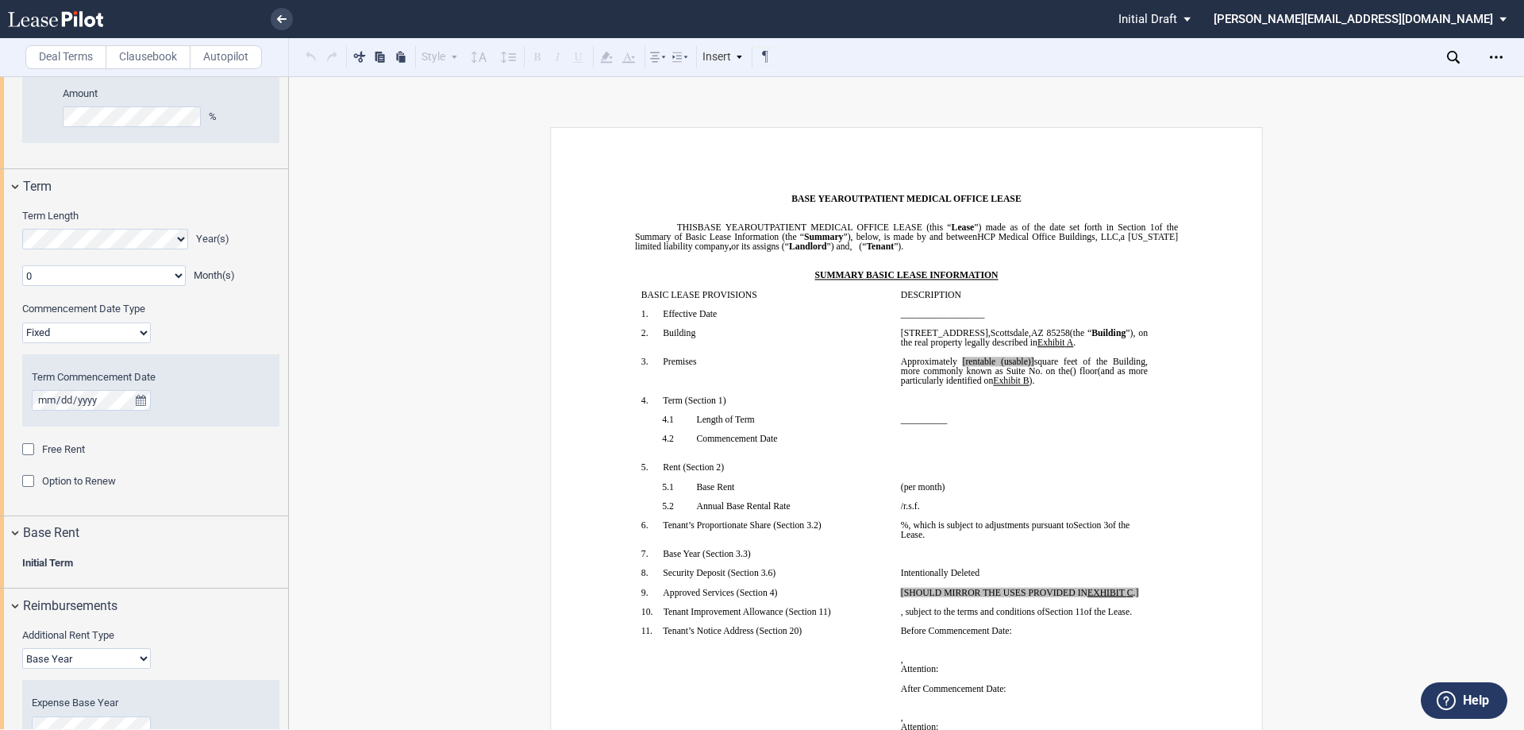
click at [29, 447] on div "Free Rent" at bounding box center [30, 451] width 16 height 16
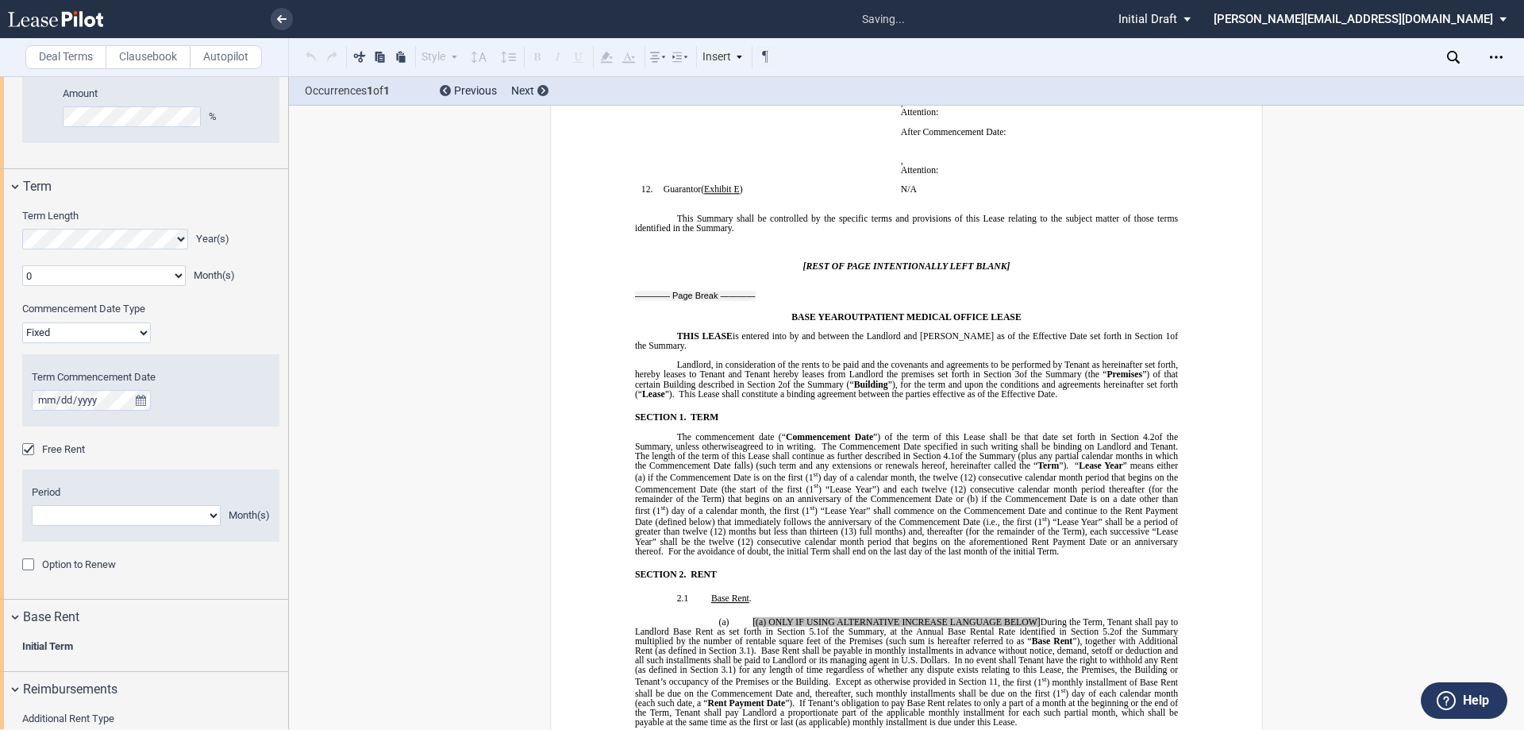
scroll to position [1179, 0]
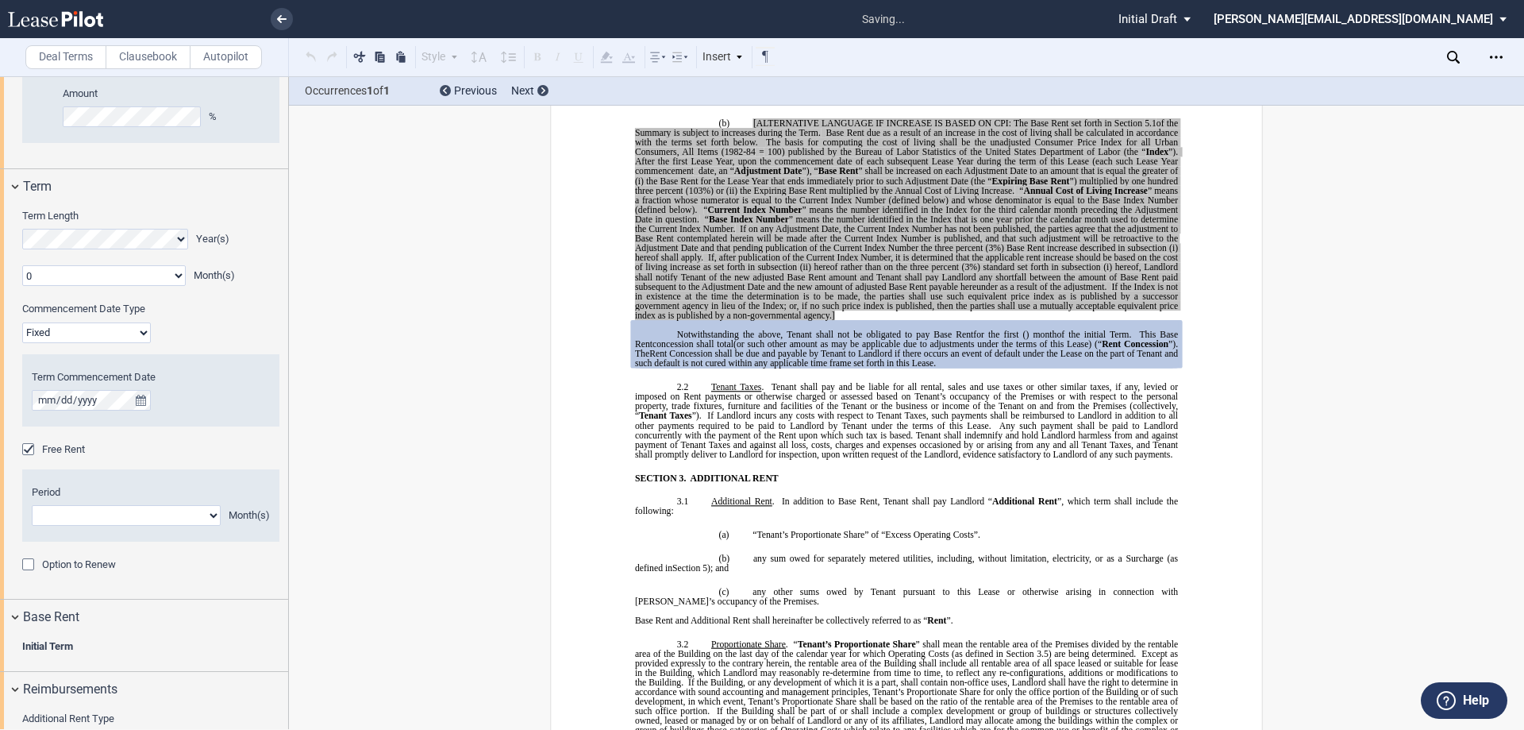
click at [29, 447] on div "Free Rent" at bounding box center [30, 451] width 16 height 16
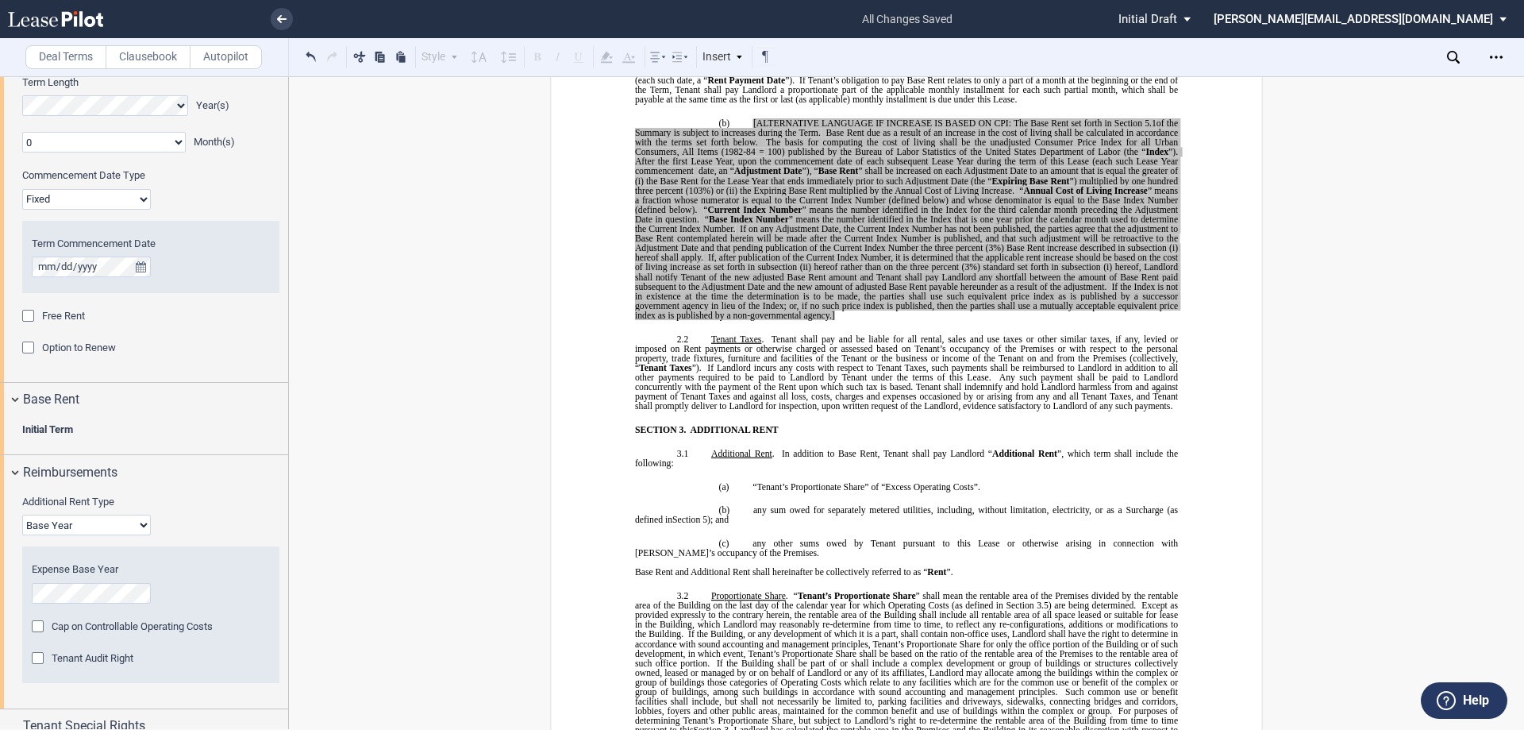
scroll to position [1740, 0]
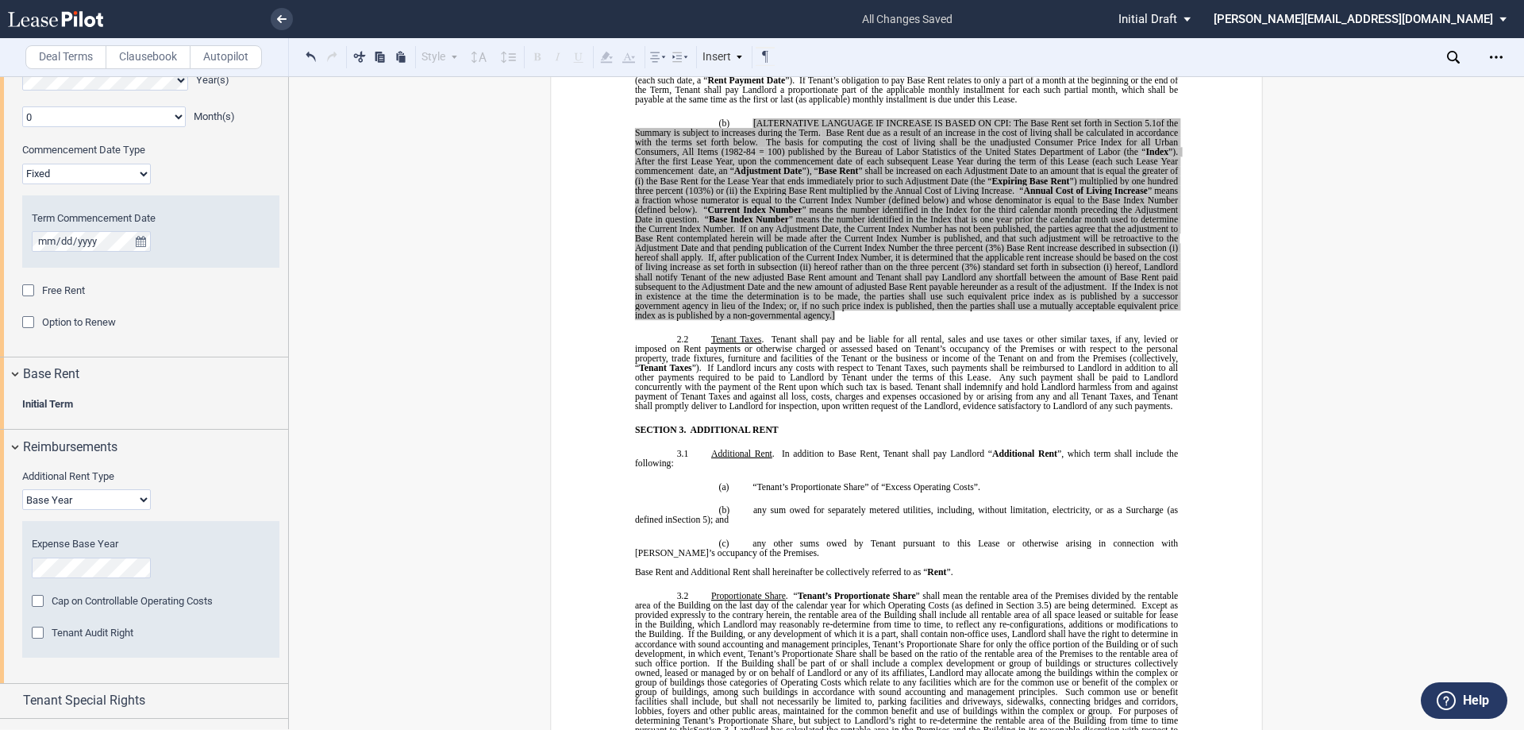
click at [35, 403] on b "Initial Term" at bounding box center [47, 404] width 51 height 12
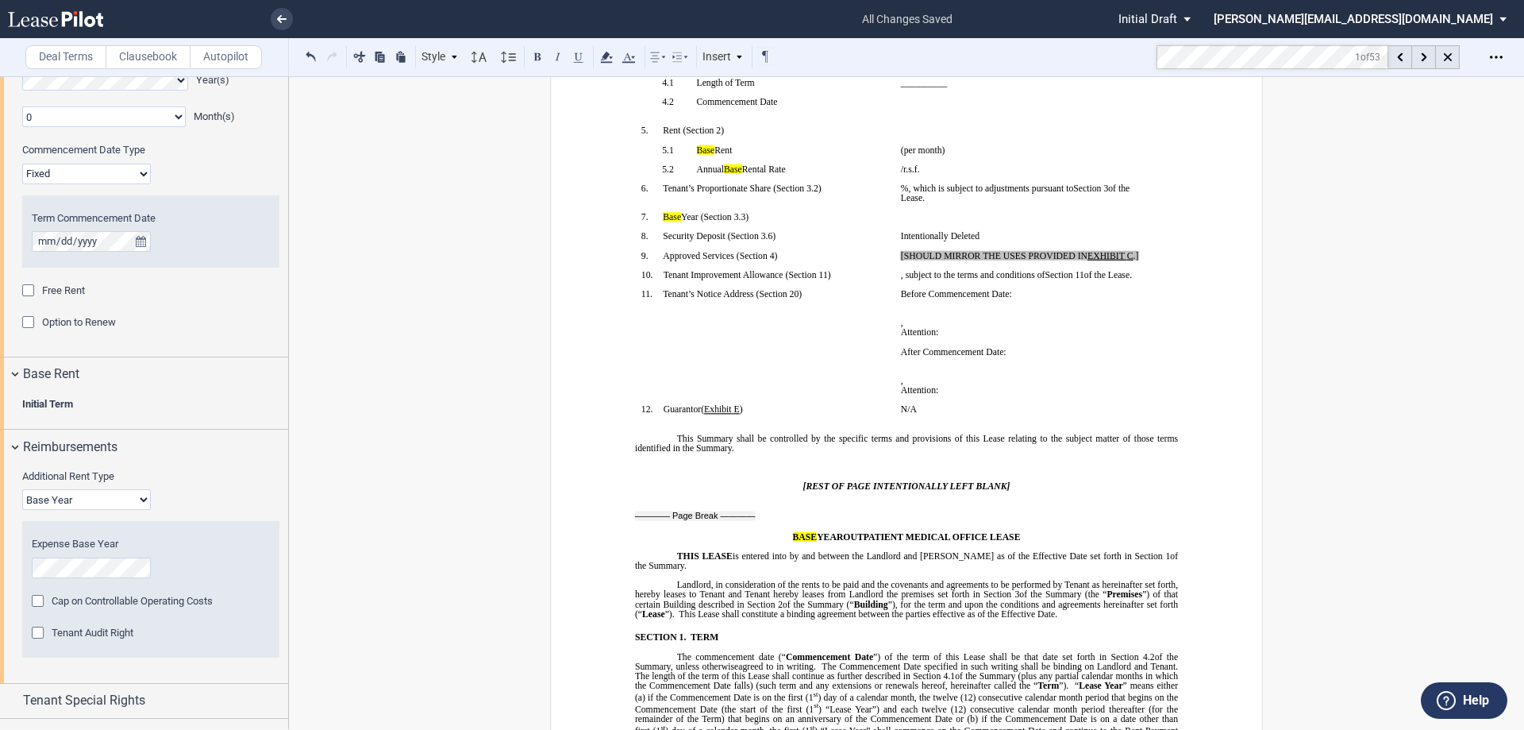
scroll to position [0, 0]
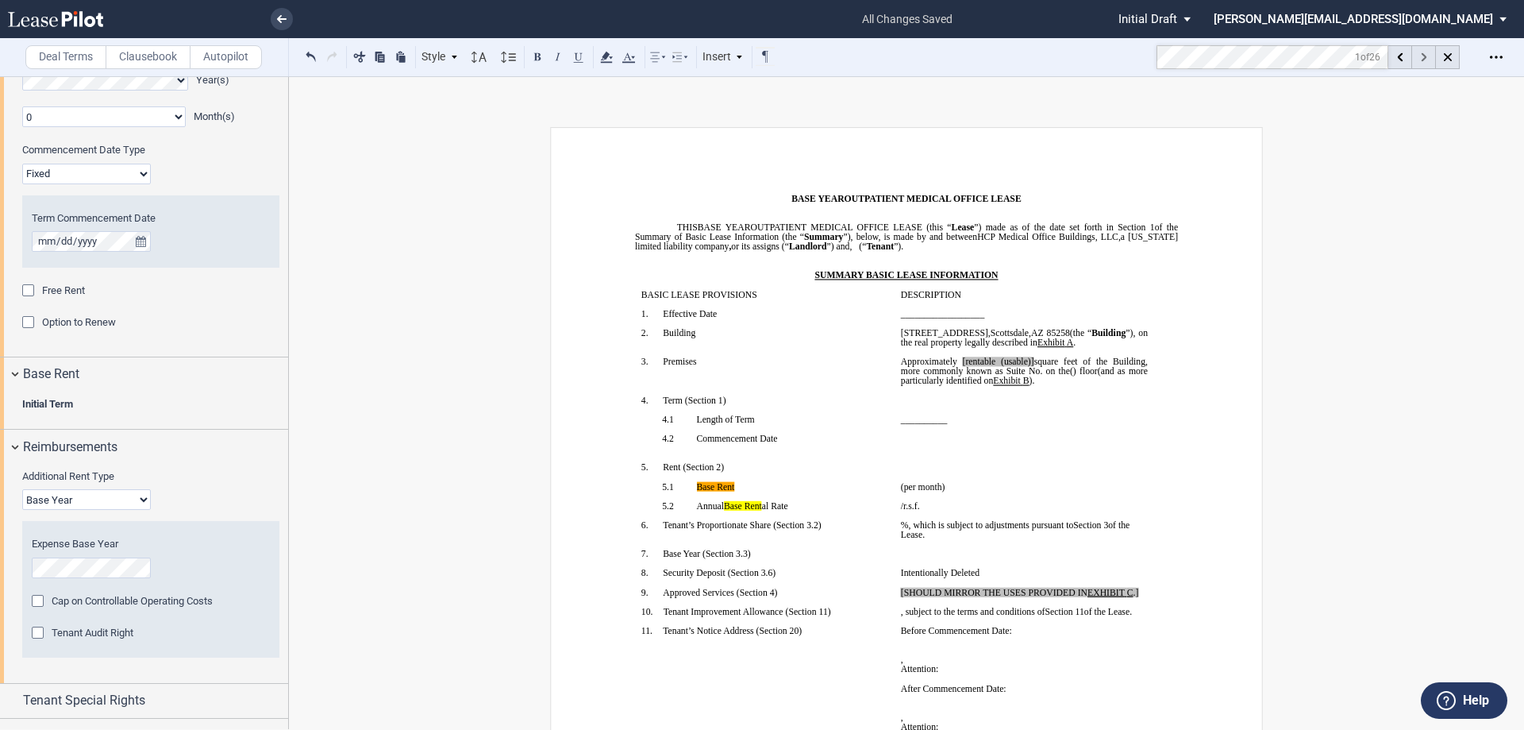
click at [1420, 62] on div at bounding box center [1424, 57] width 24 height 24
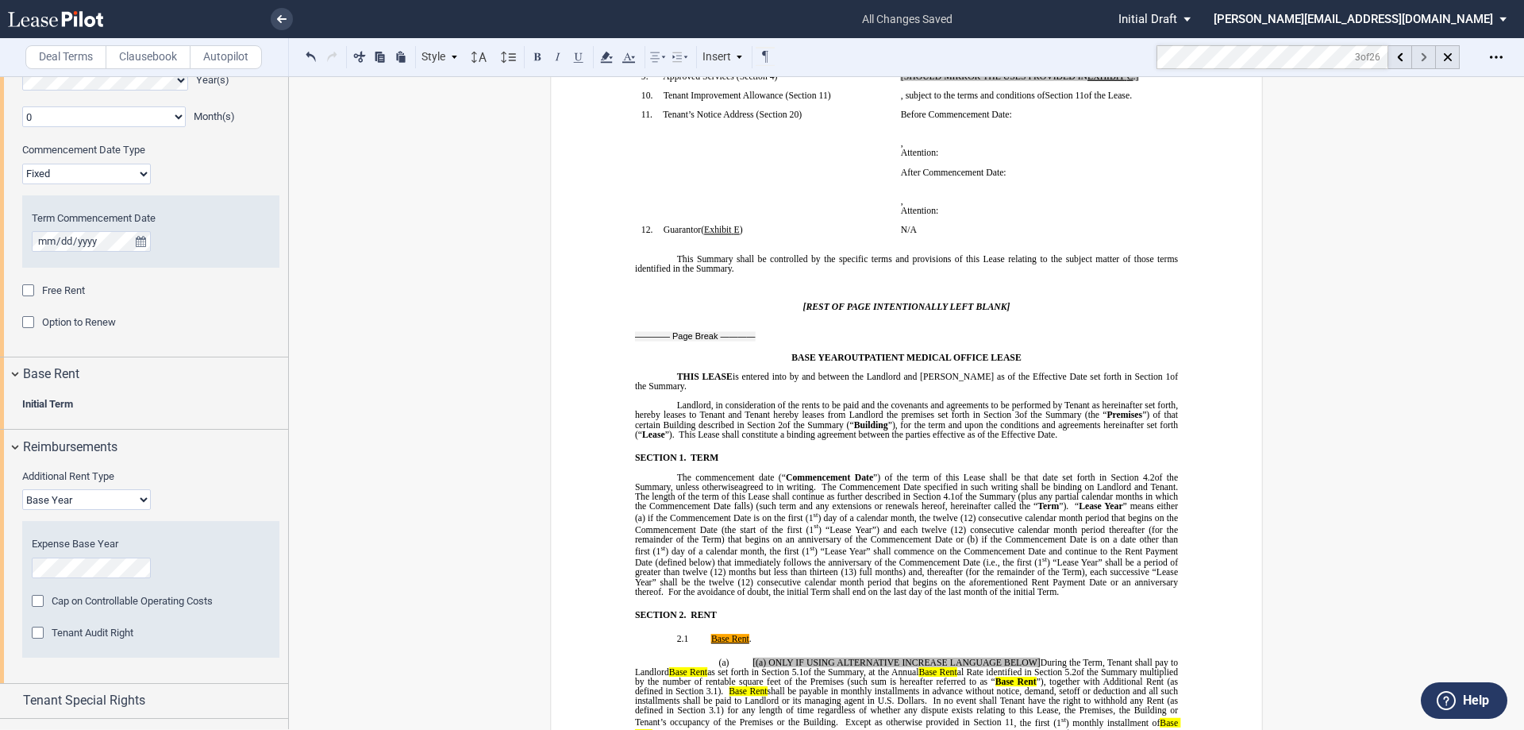
scroll to position [811, 0]
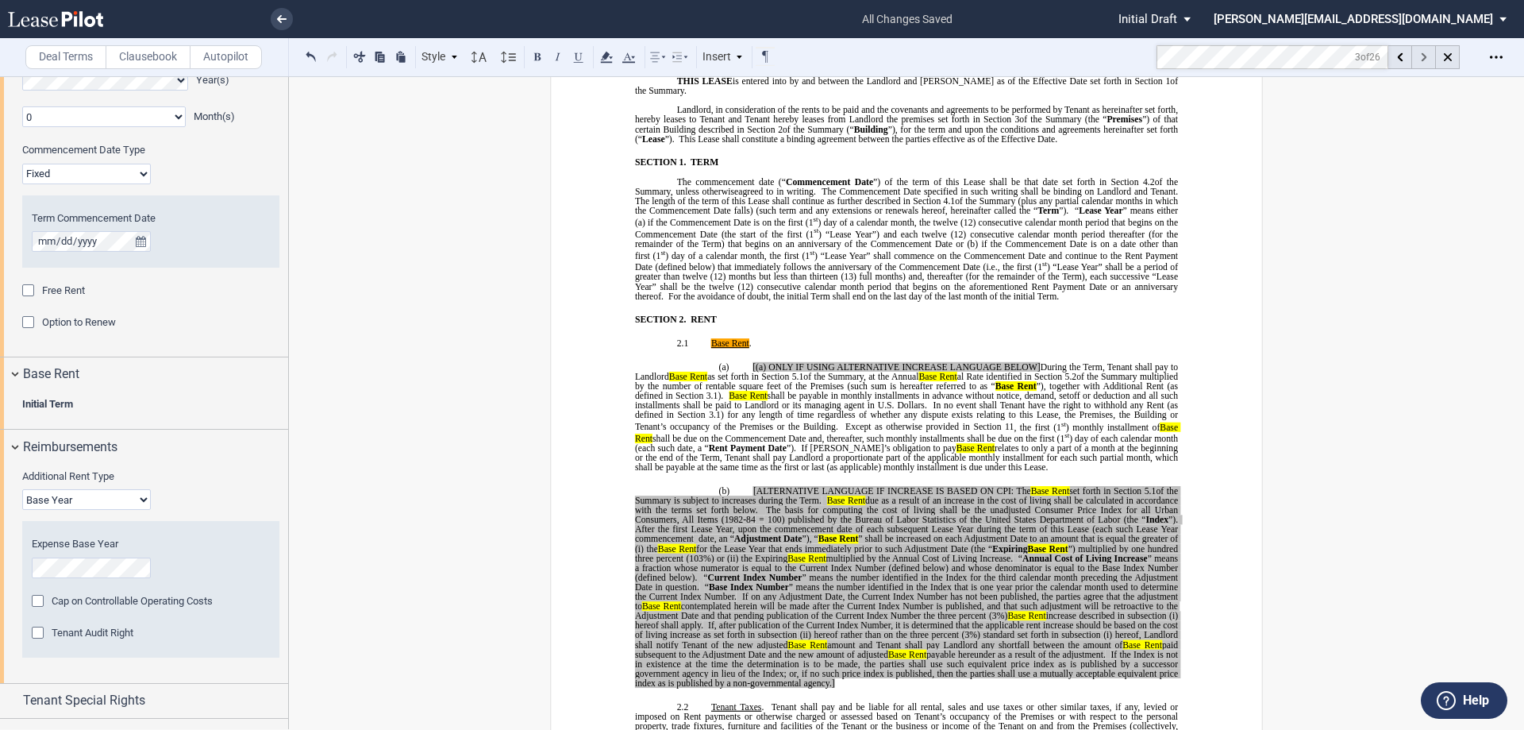
click at [1420, 62] on div at bounding box center [1424, 57] width 24 height 24
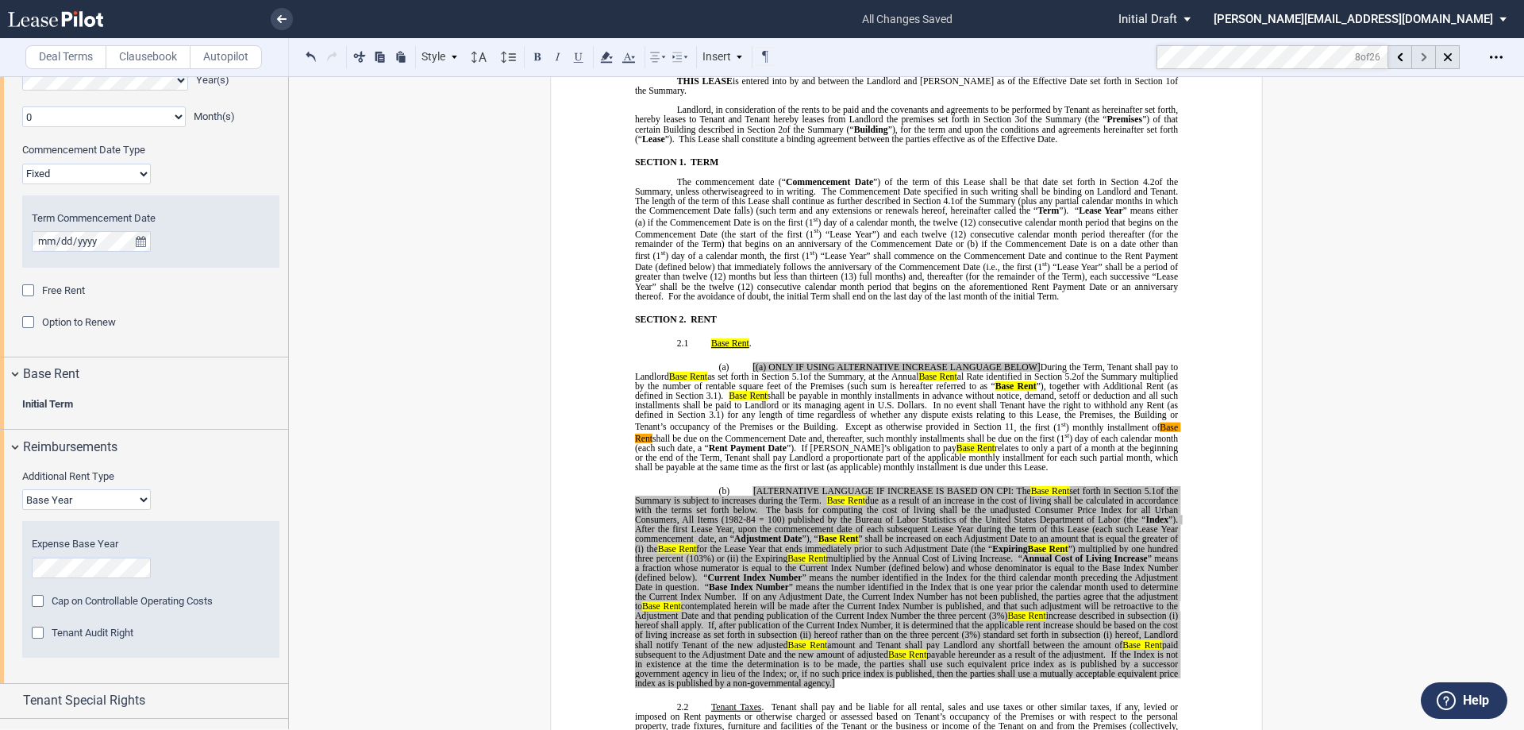
click at [1420, 62] on div at bounding box center [1424, 57] width 24 height 24
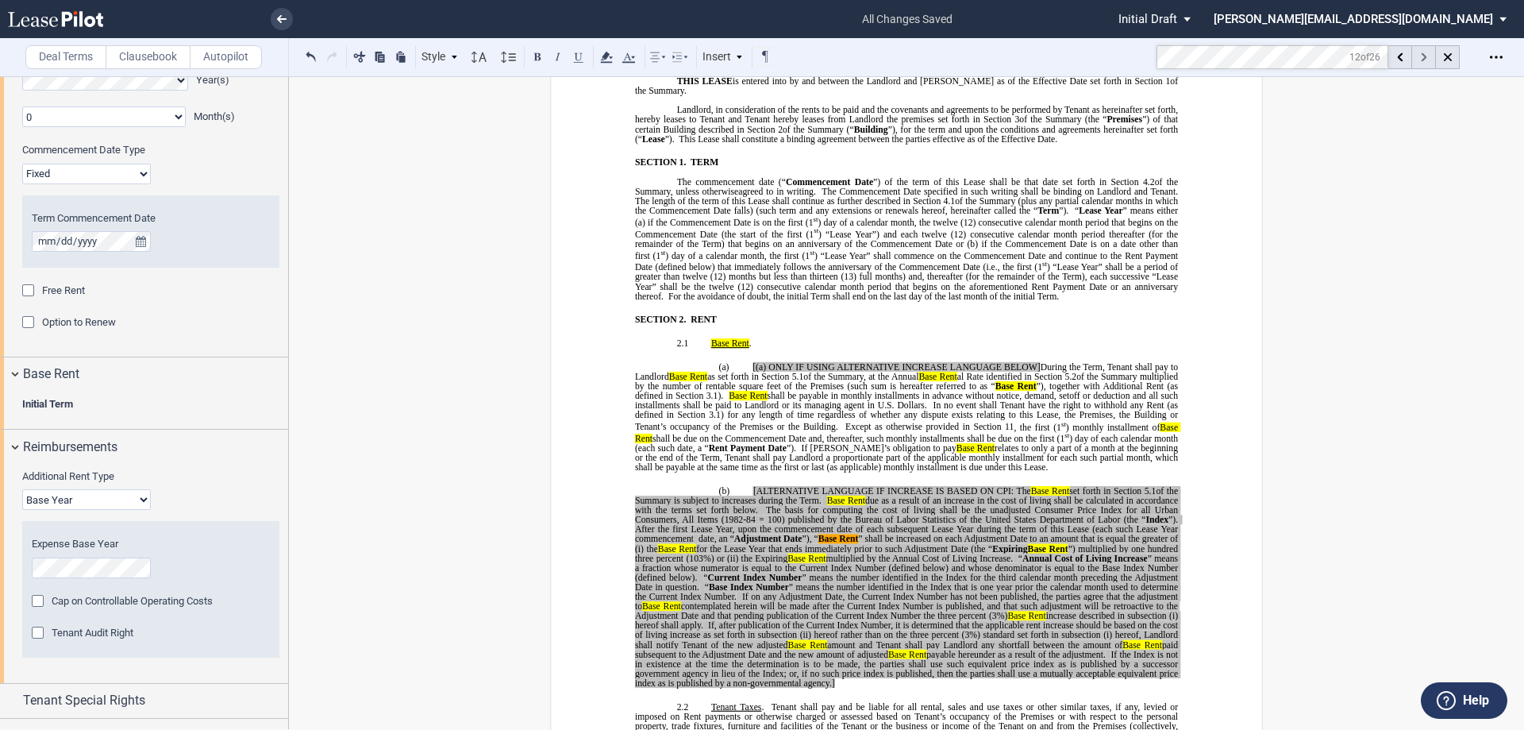
click at [1420, 62] on div at bounding box center [1424, 57] width 24 height 24
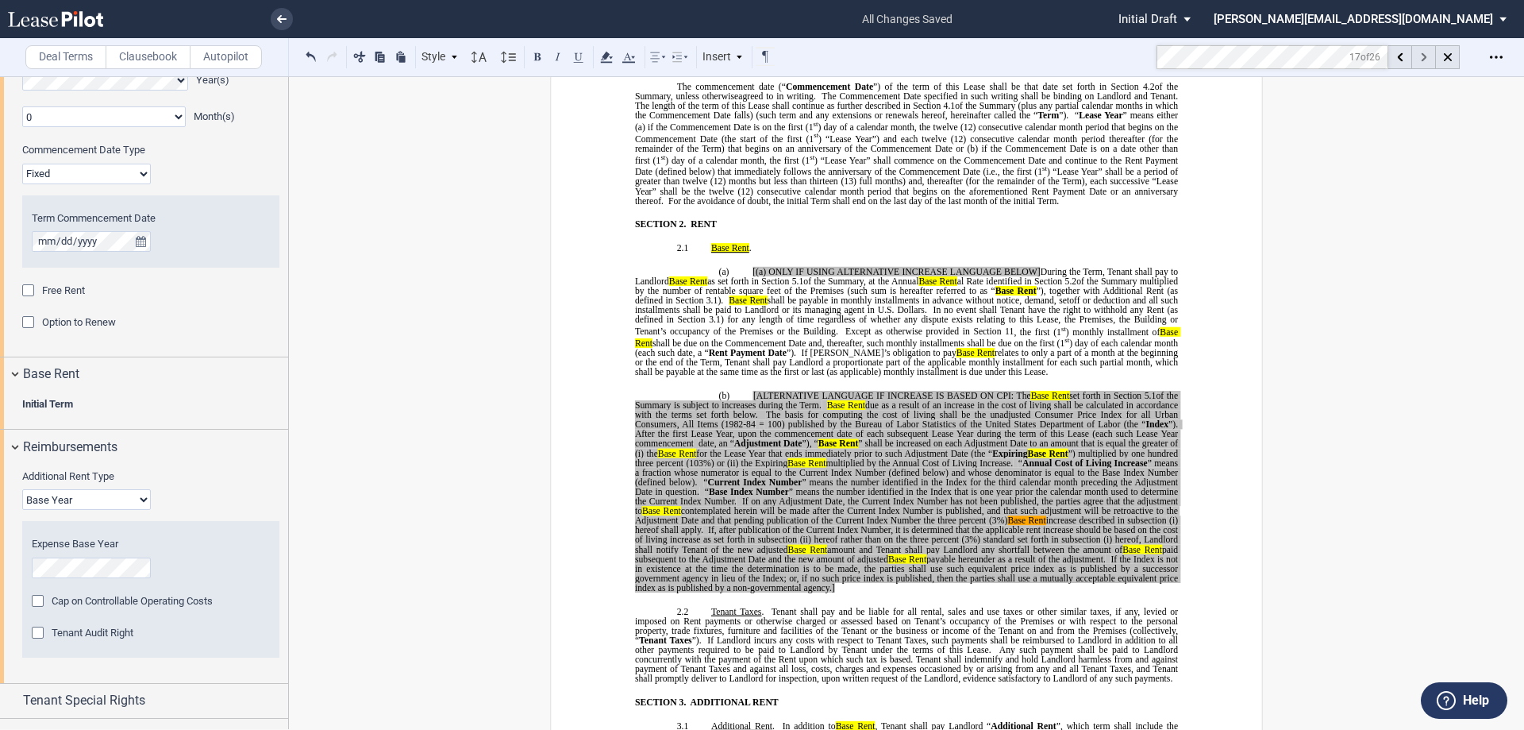
click at [1420, 62] on div at bounding box center [1424, 57] width 24 height 24
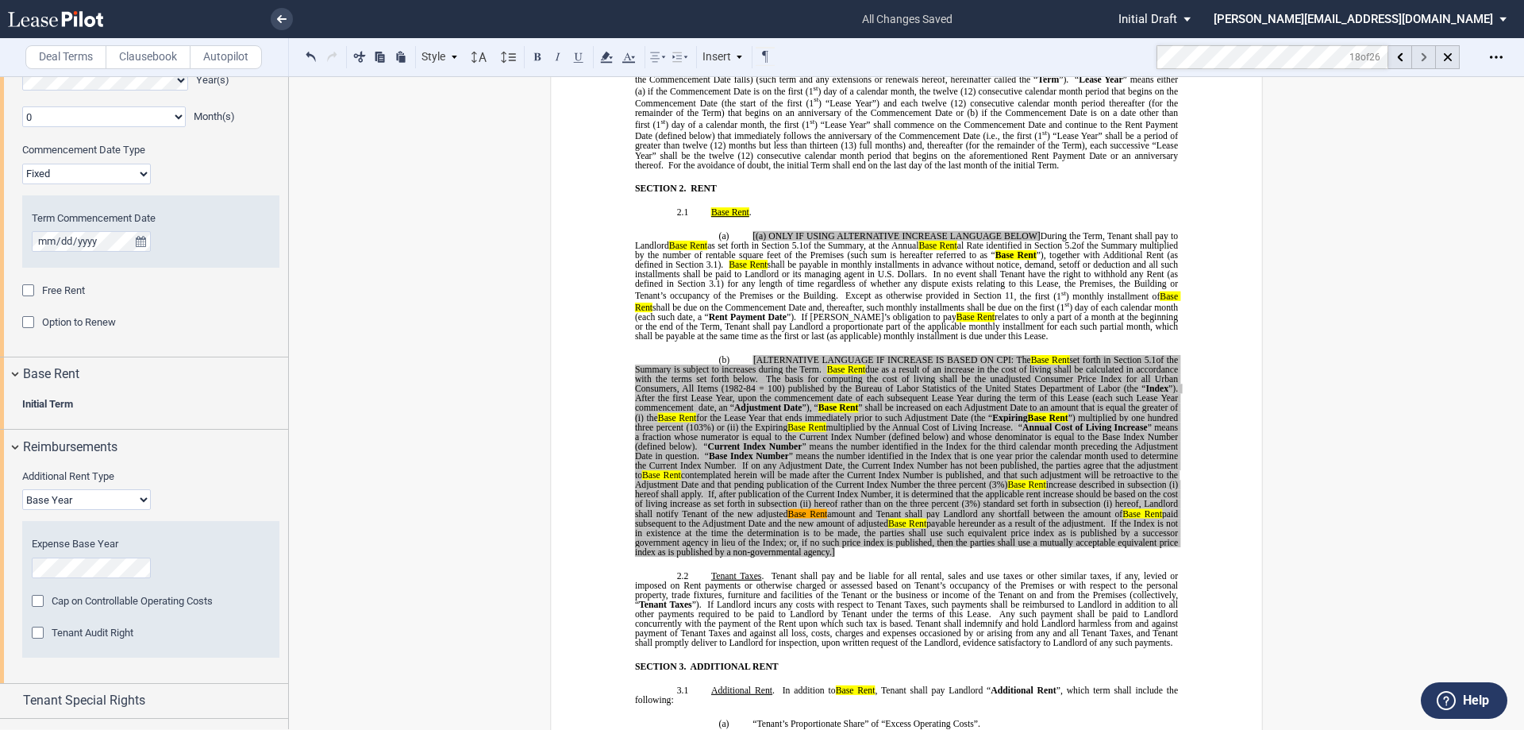
scroll to position [1084, 0]
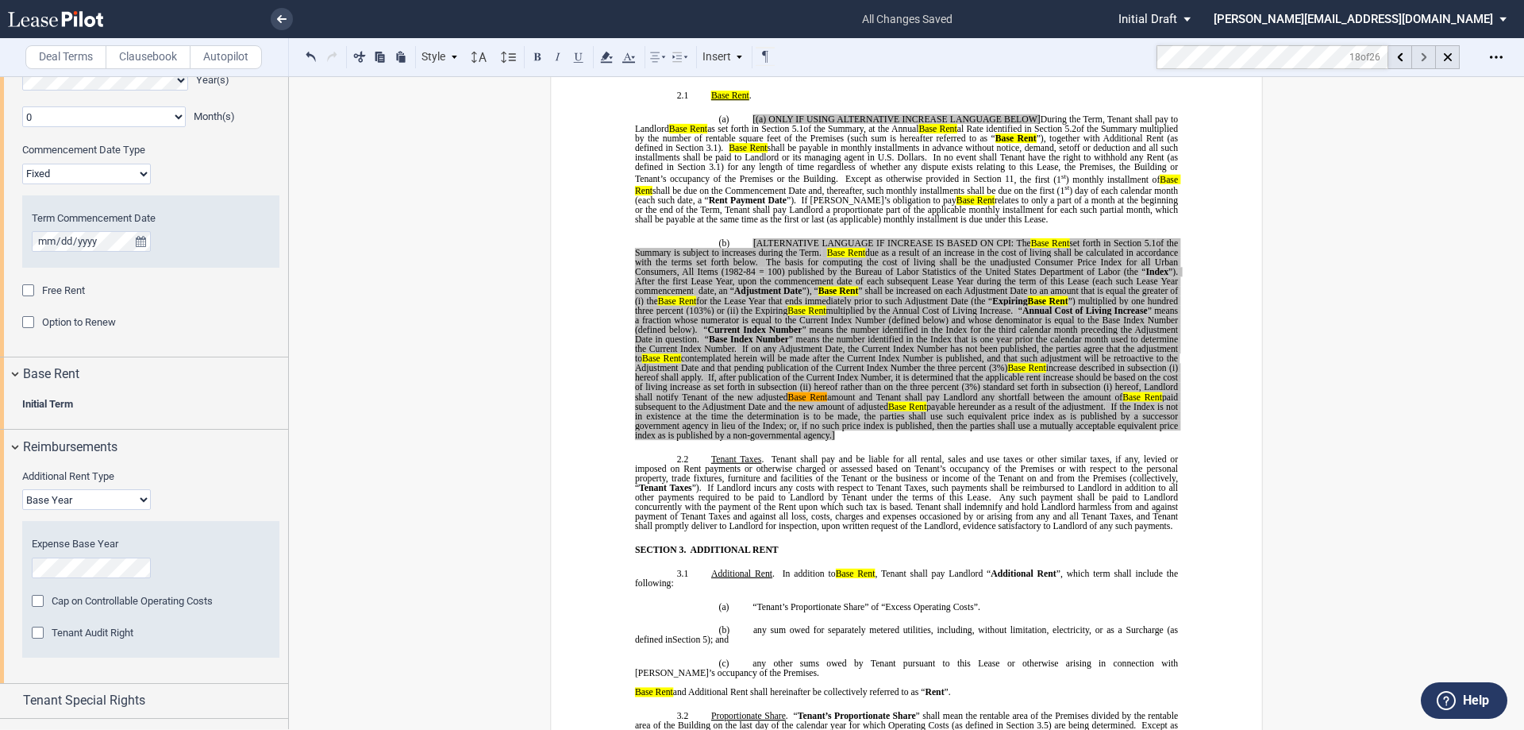
click at [1420, 62] on div at bounding box center [1424, 57] width 24 height 24
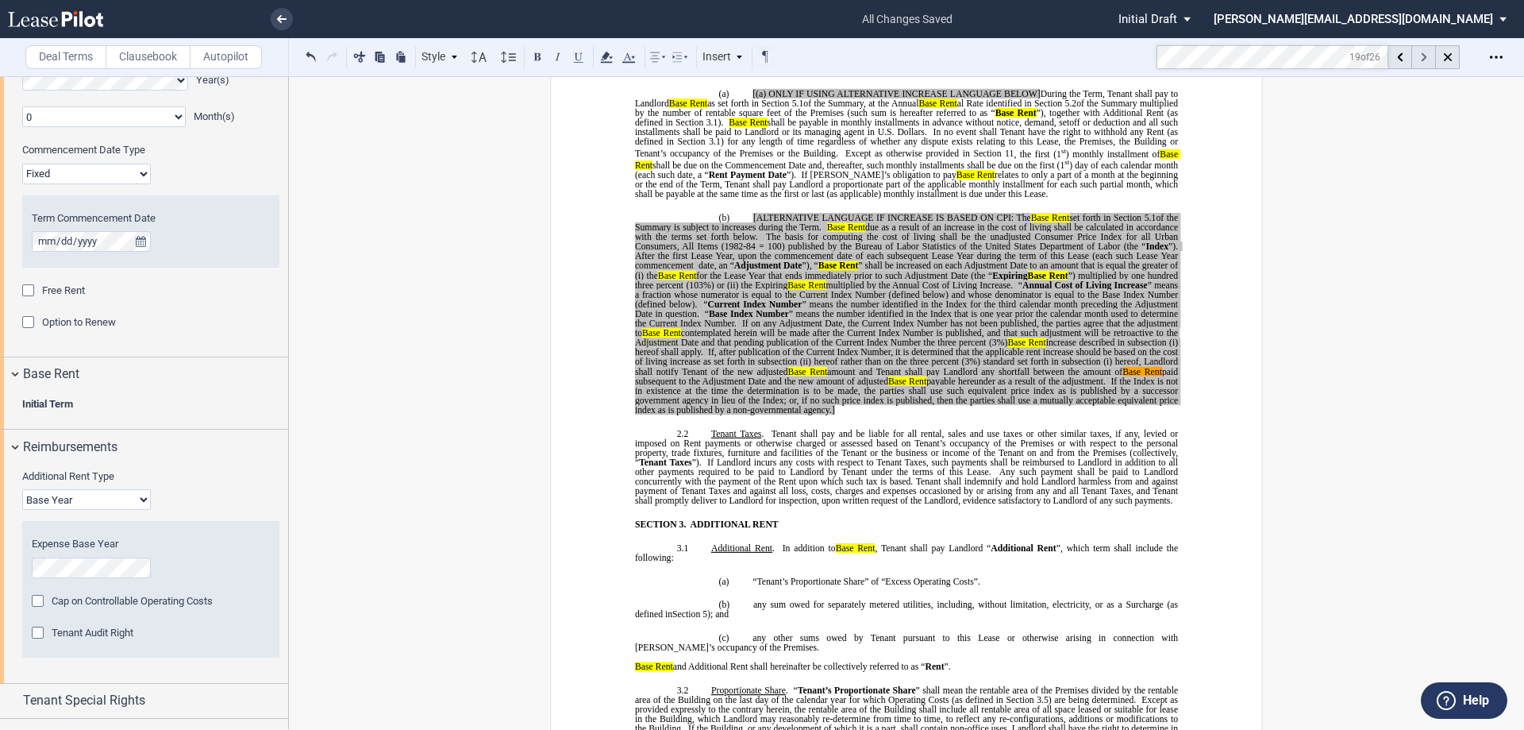
click at [1420, 62] on div at bounding box center [1424, 57] width 24 height 24
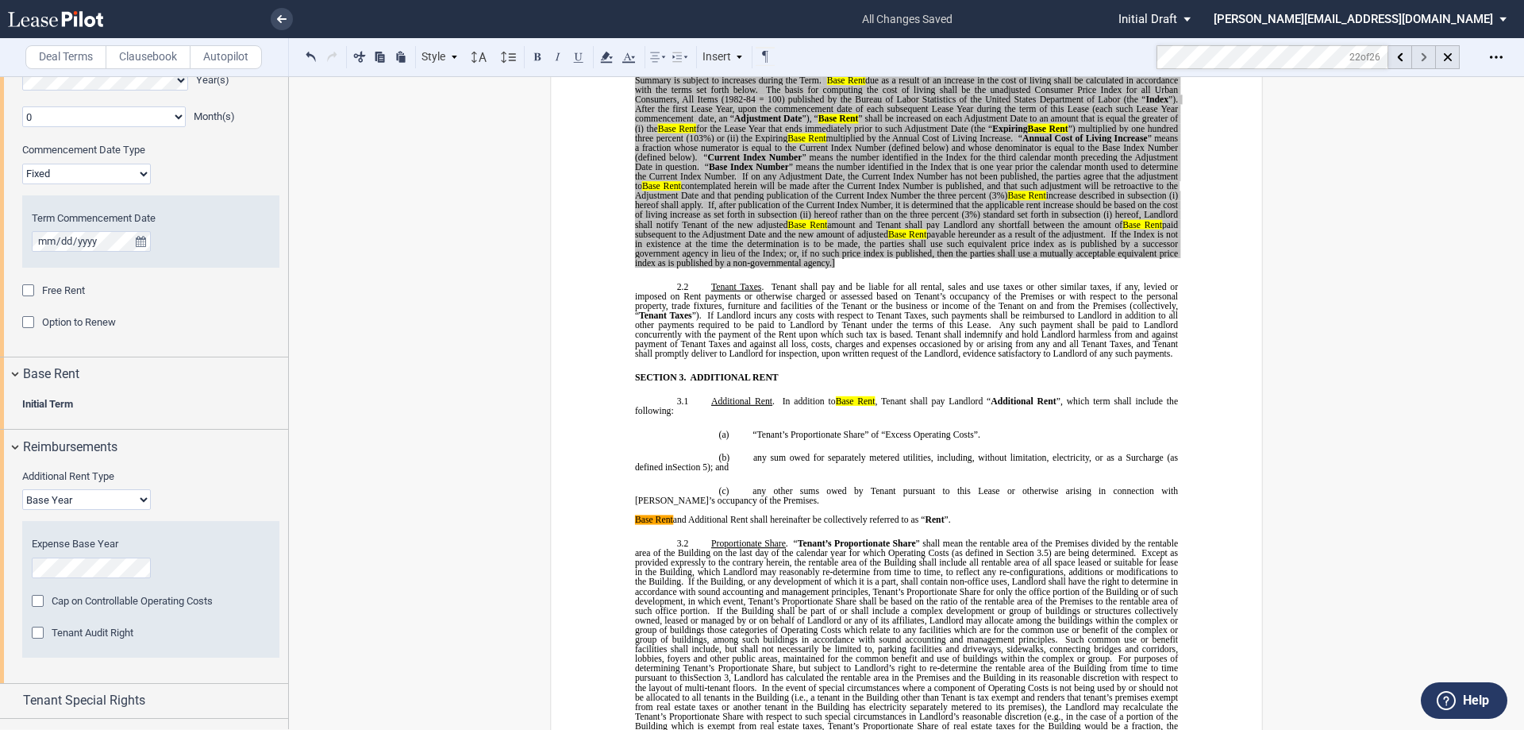
click at [1420, 62] on div at bounding box center [1424, 57] width 24 height 24
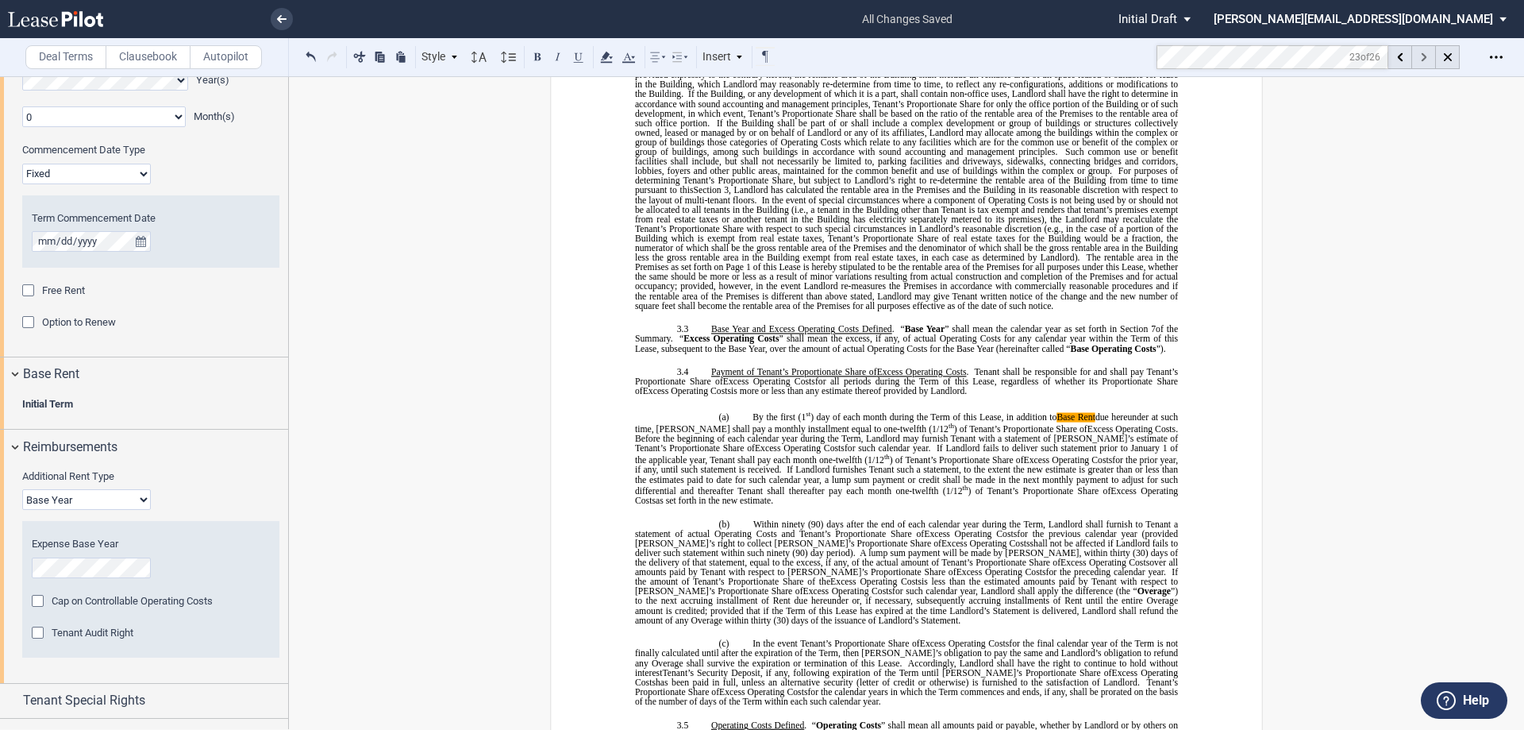
scroll to position [1792, 0]
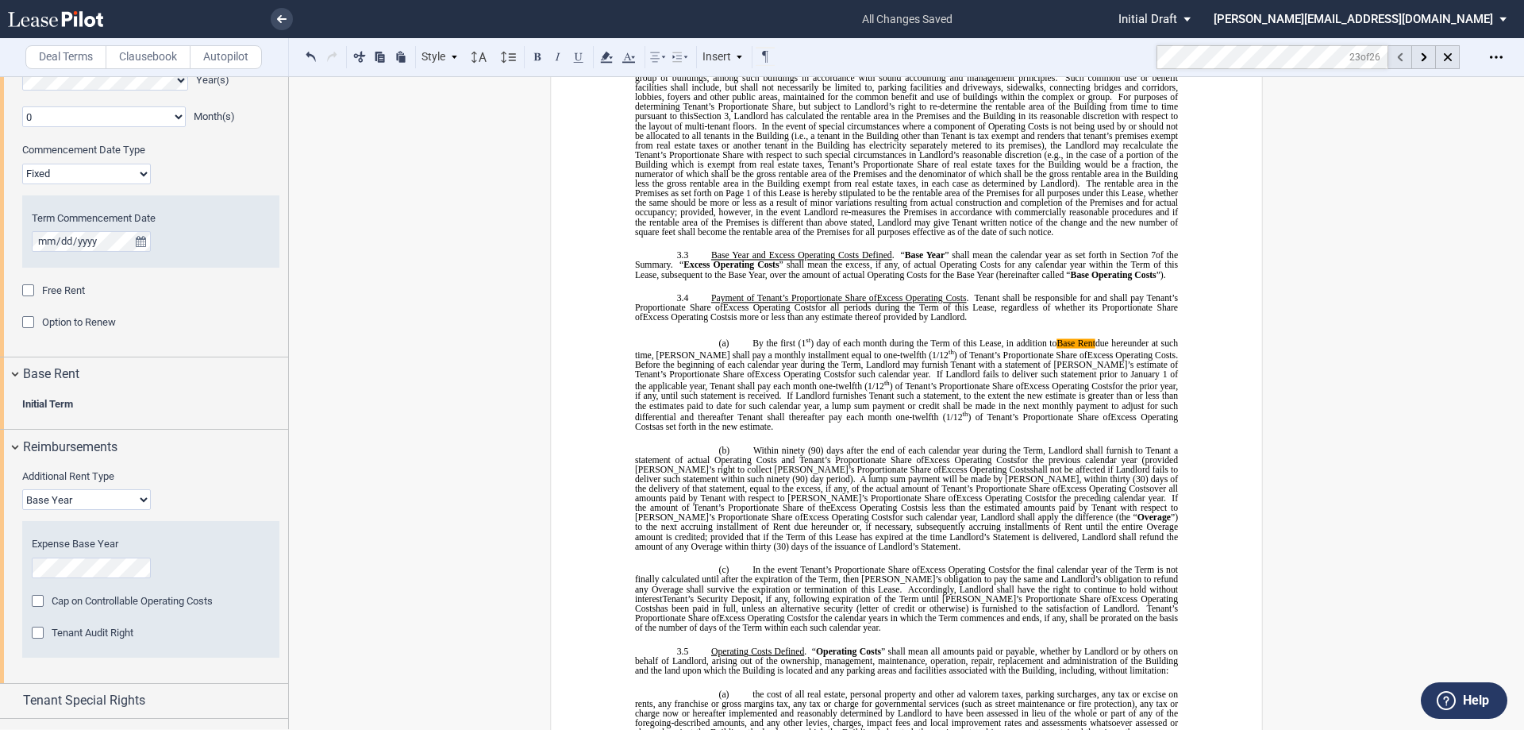
click at [1396, 64] on div at bounding box center [1400, 57] width 24 height 24
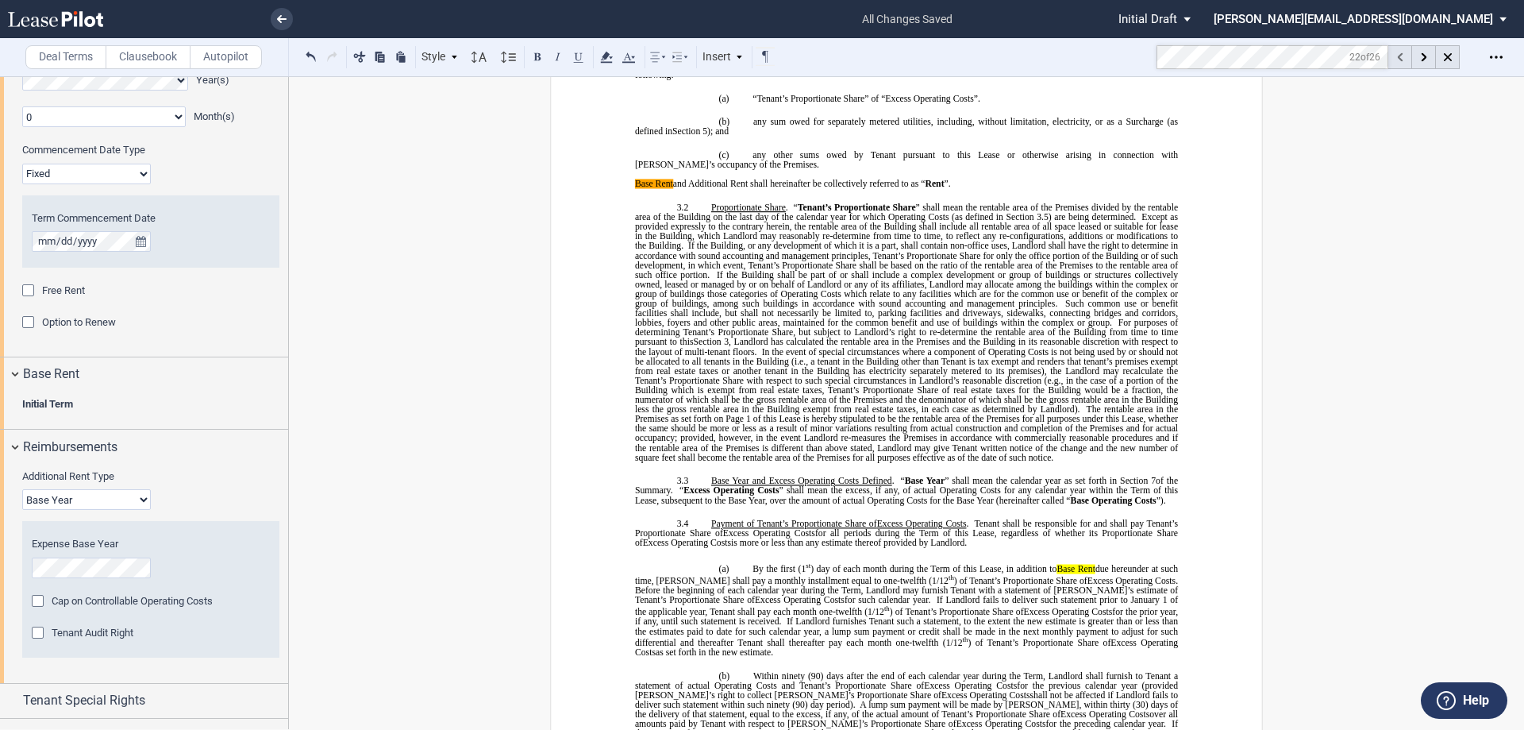
scroll to position [1408, 0]
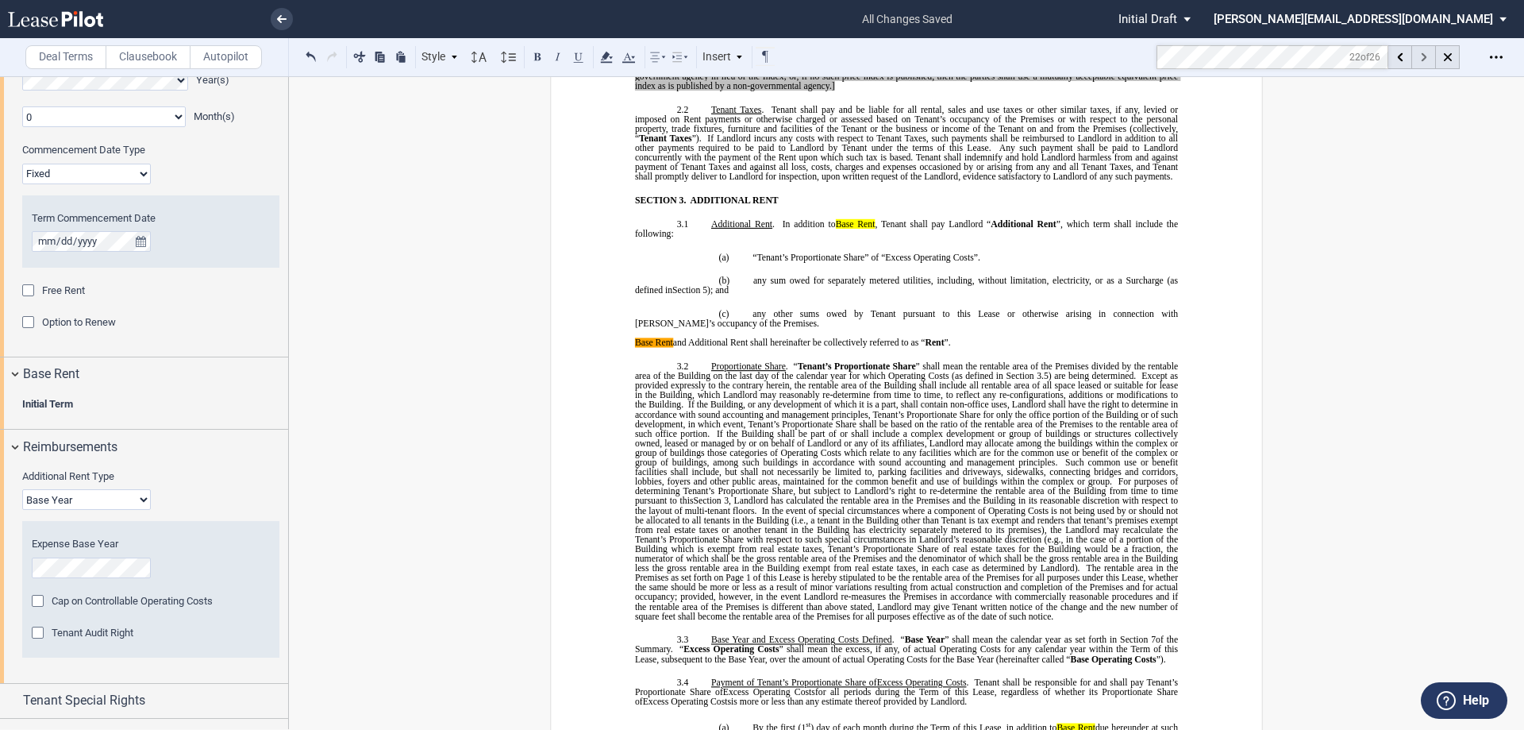
click at [1425, 60] on icon at bounding box center [1424, 57] width 6 height 9
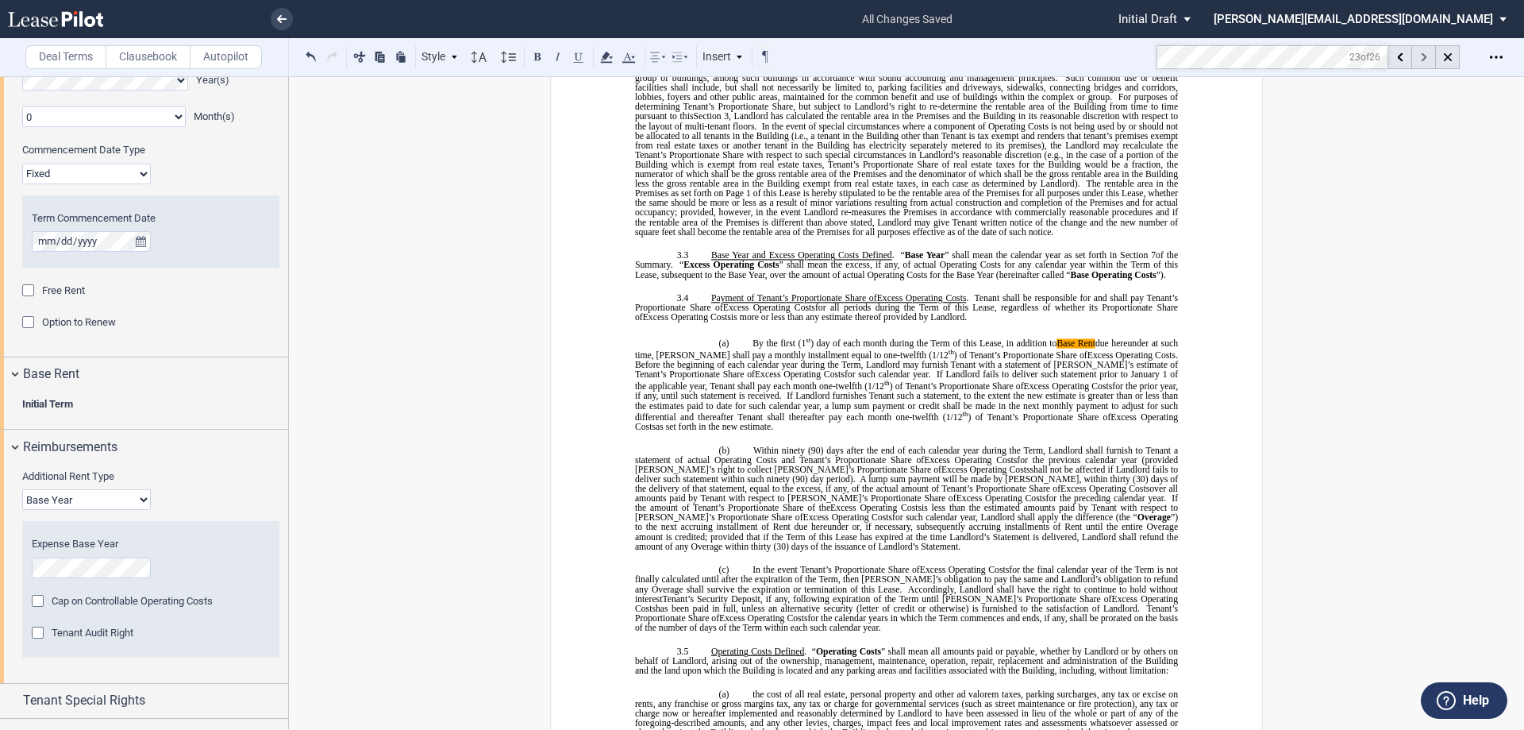
click at [1425, 60] on icon at bounding box center [1424, 57] width 6 height 9
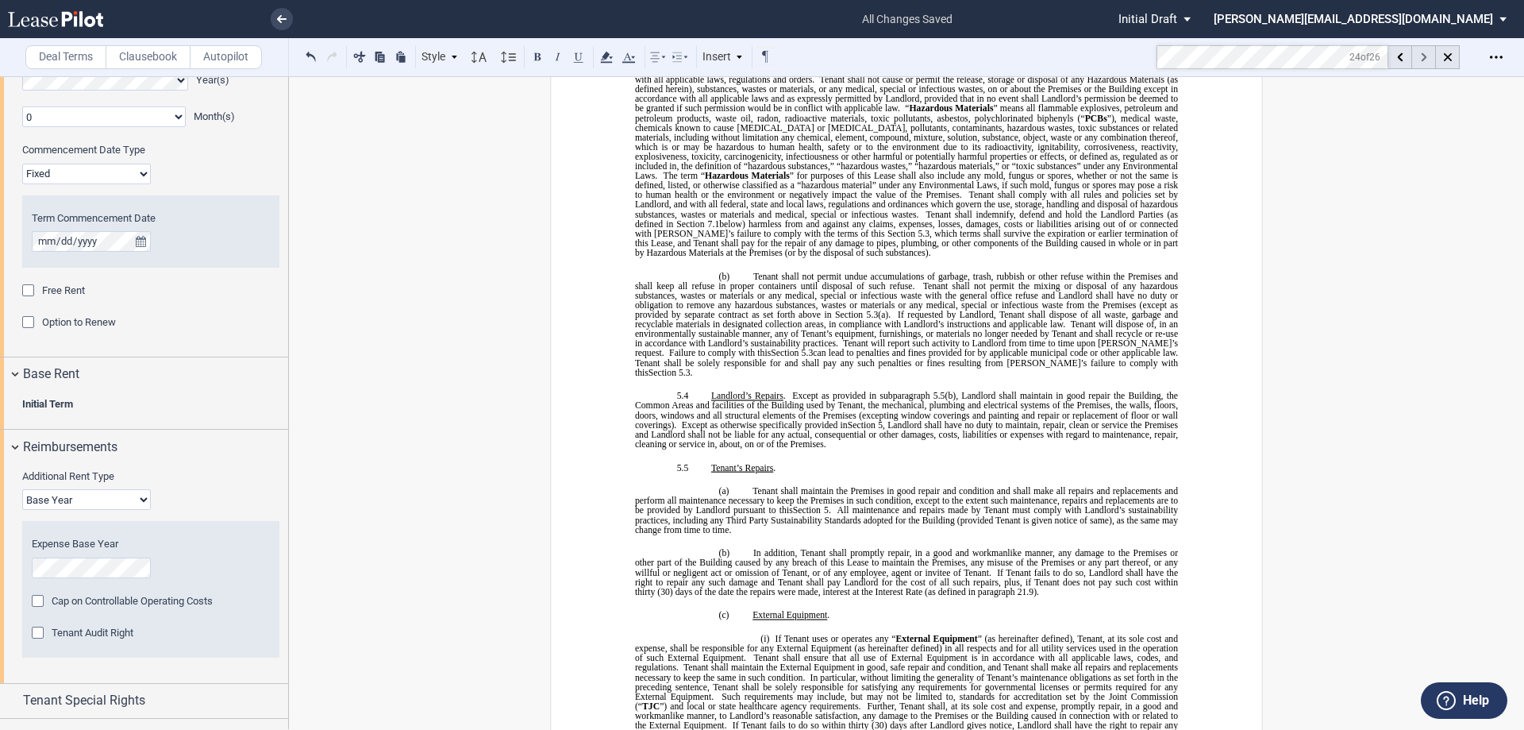
scroll to position [6448, 0]
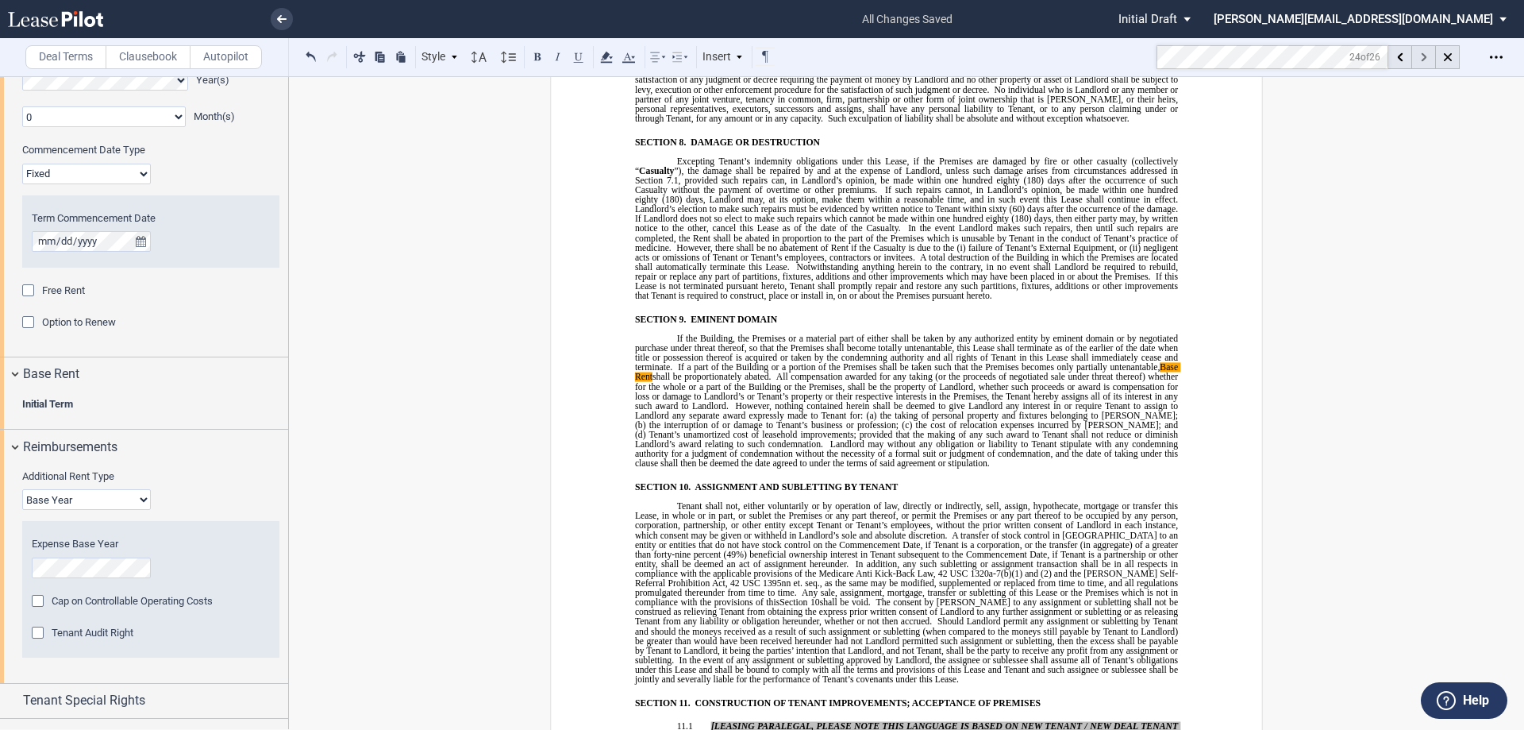
click at [1422, 55] on use at bounding box center [1424, 57] width 6 height 9
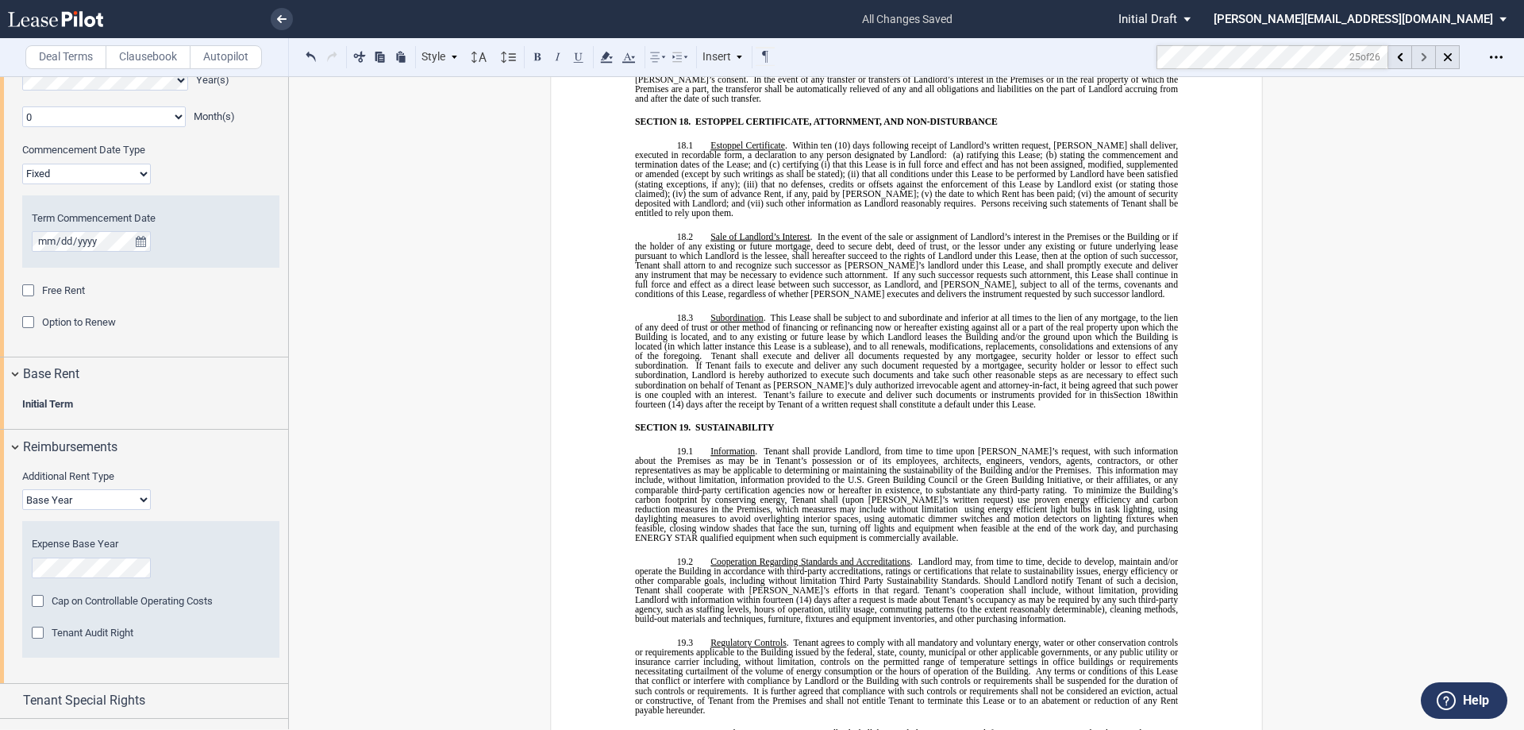
scroll to position [10791, 0]
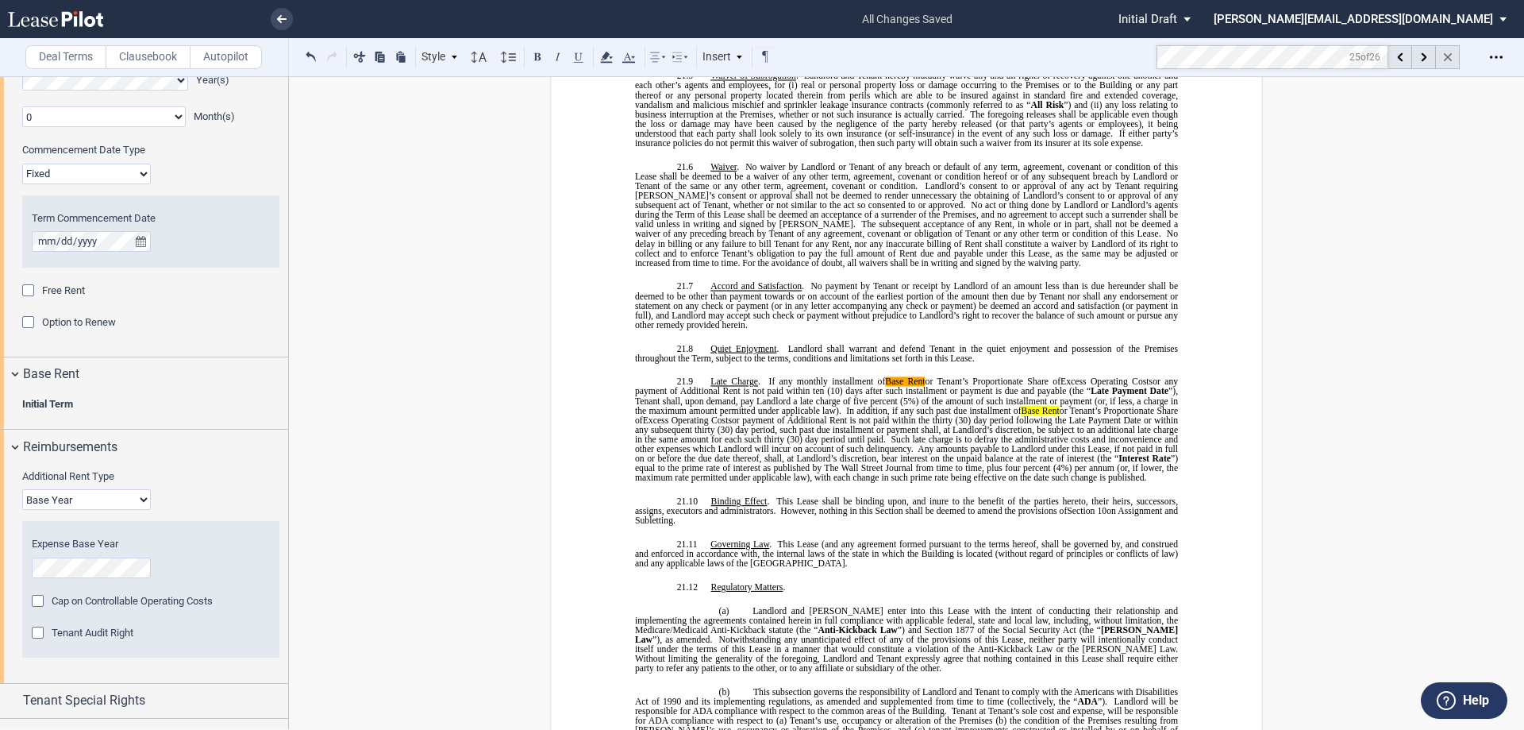
click at [1454, 60] on div at bounding box center [1448, 57] width 24 height 24
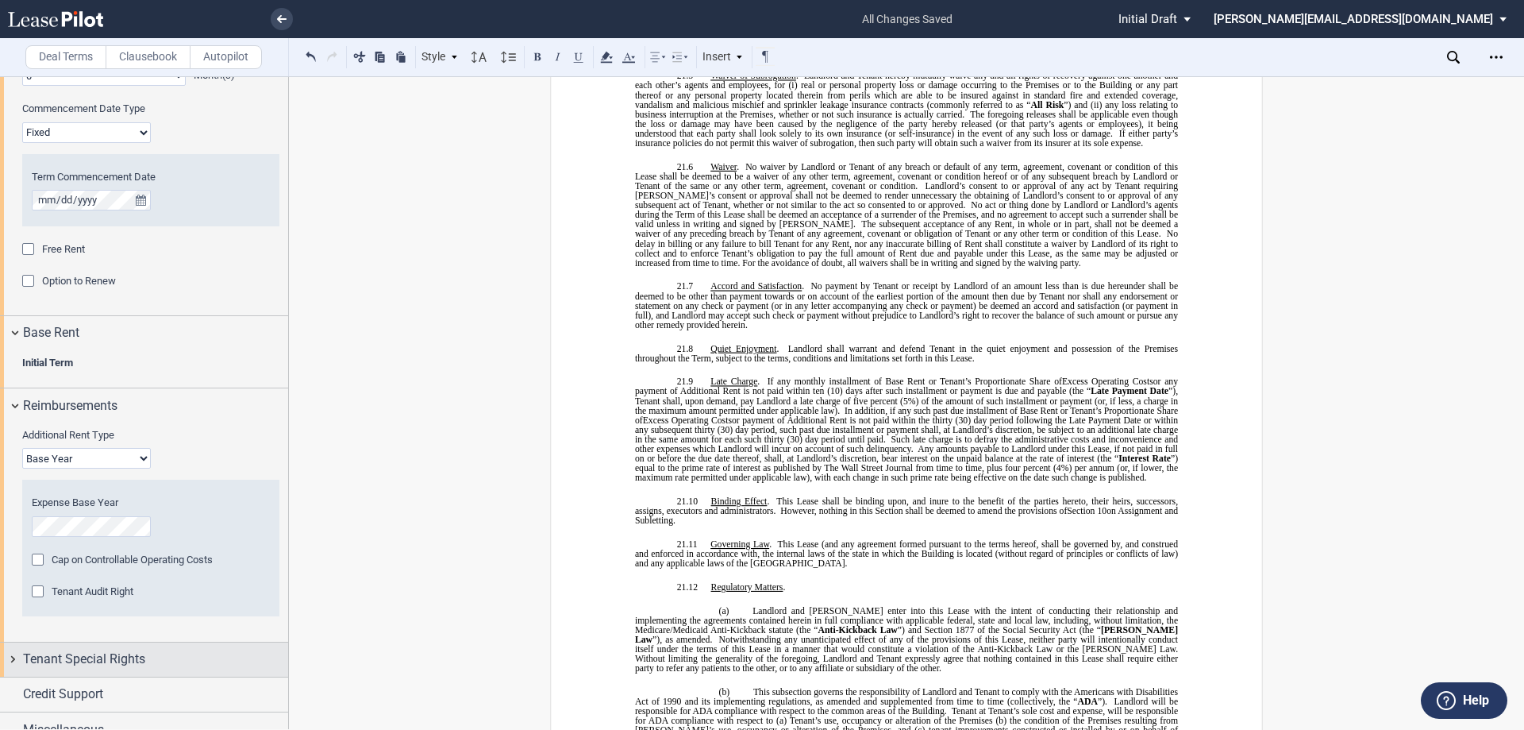
scroll to position [1800, 0]
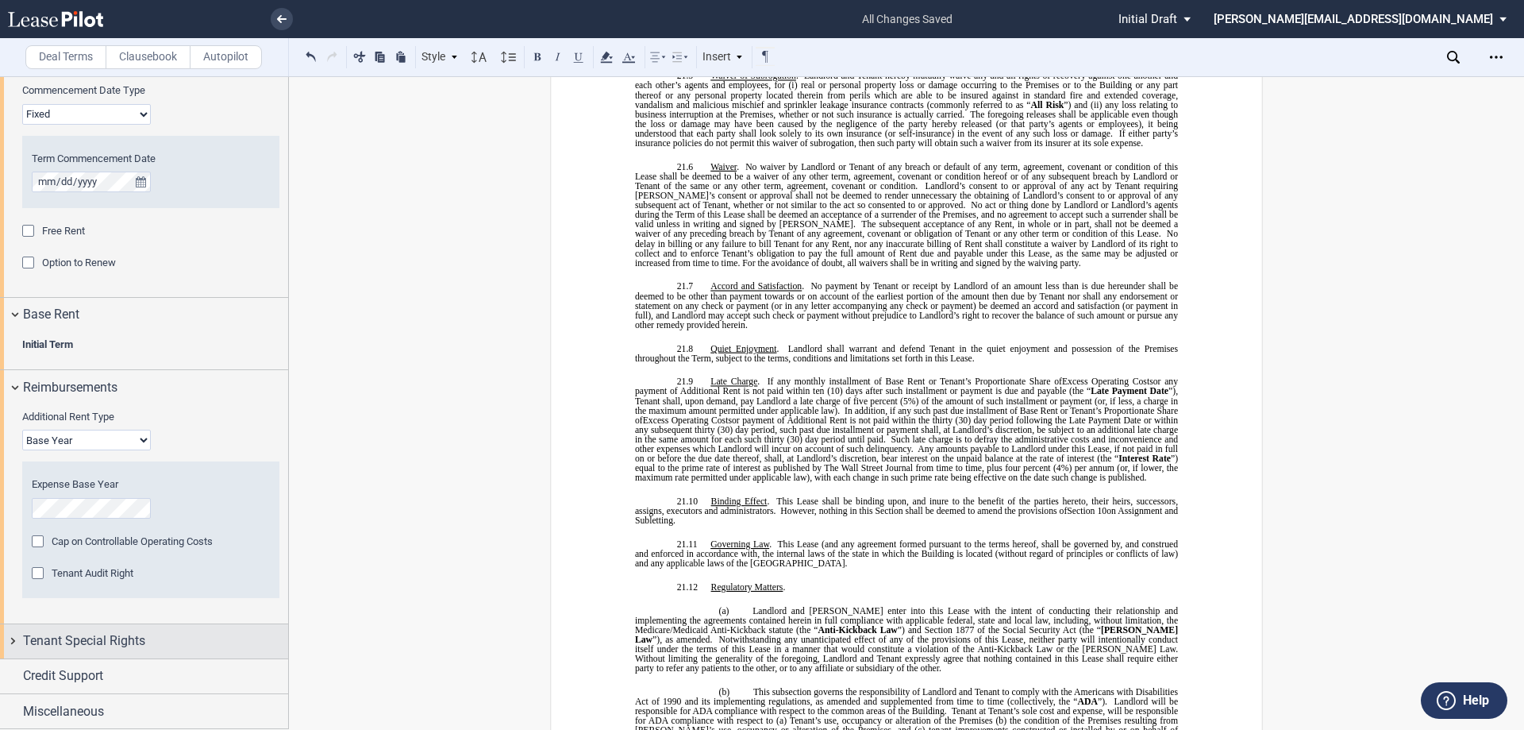
click at [13, 638] on div "Tenant Special Rights" at bounding box center [144, 641] width 288 height 34
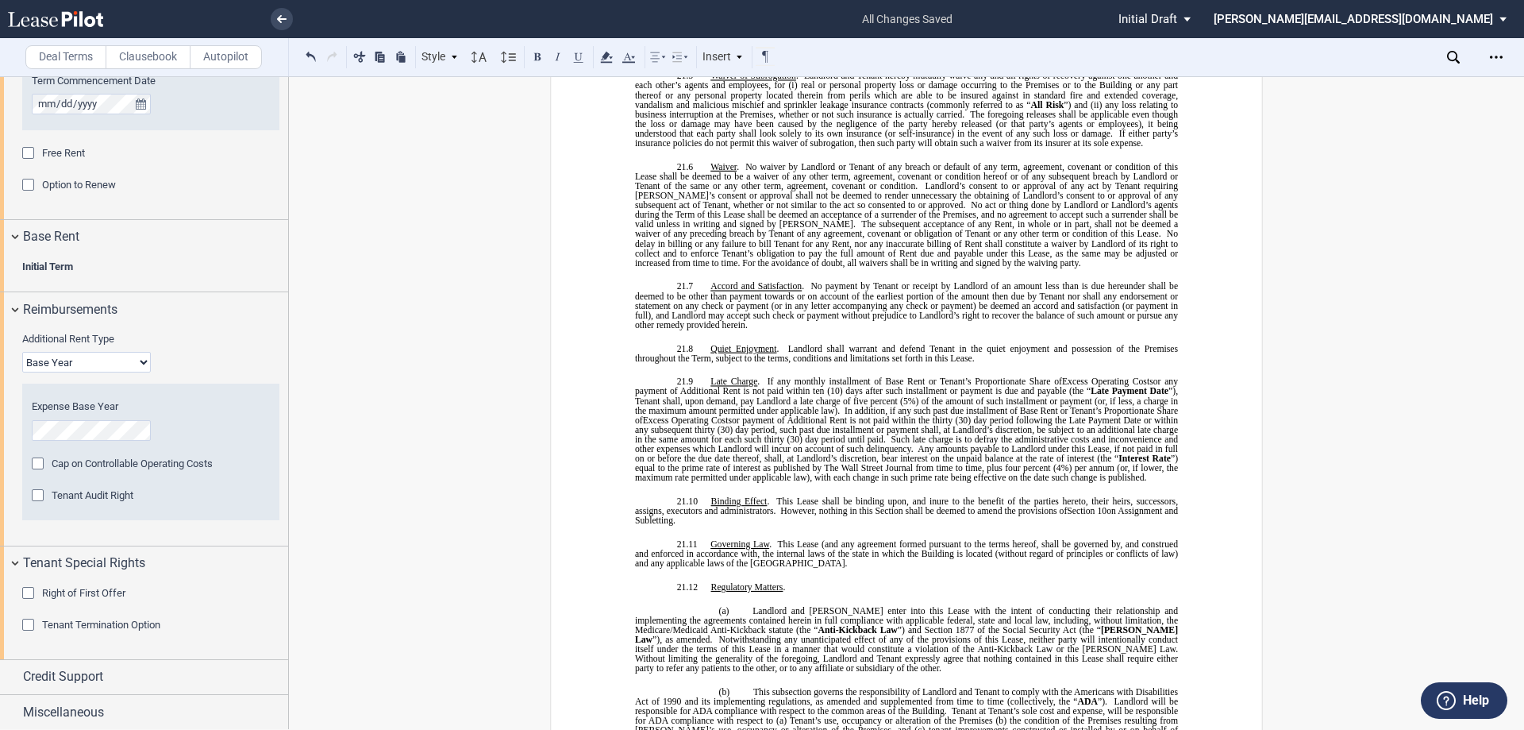
scroll to position [1878, 0]
click at [13, 671] on div "Credit Support" at bounding box center [144, 676] width 288 height 34
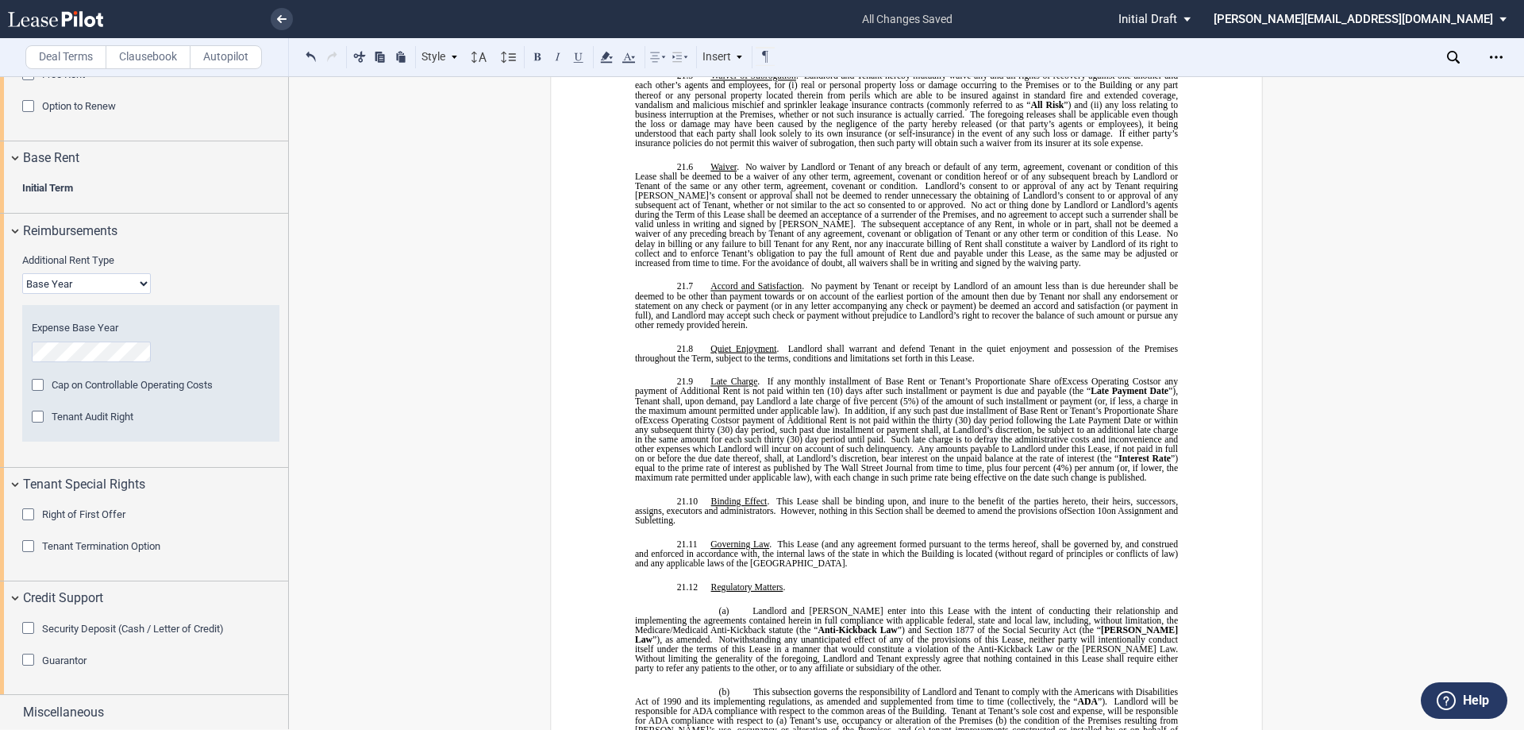
scroll to position [1957, 0]
click at [10, 712] on div "Miscellaneous" at bounding box center [144, 711] width 288 height 34
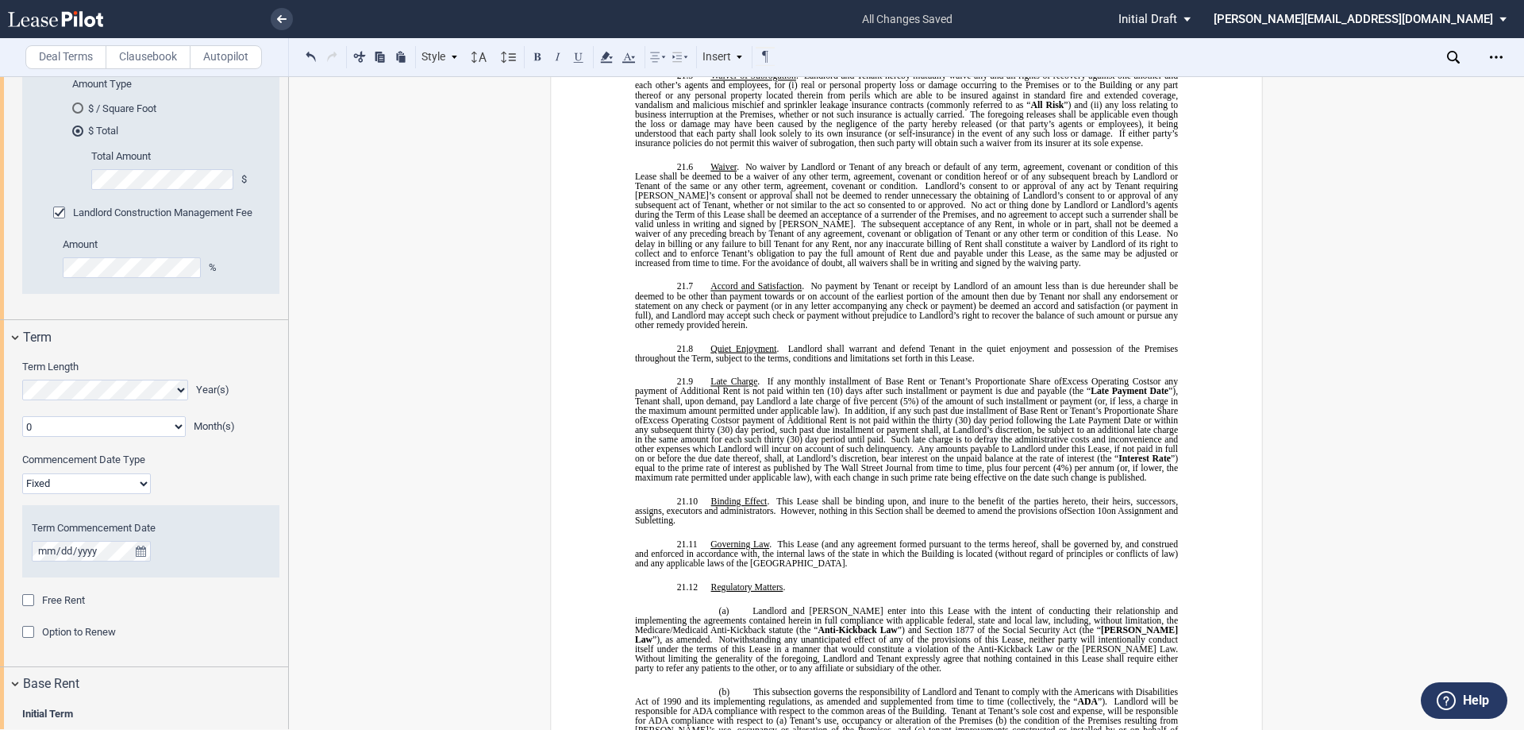
scroll to position [1588, 0]
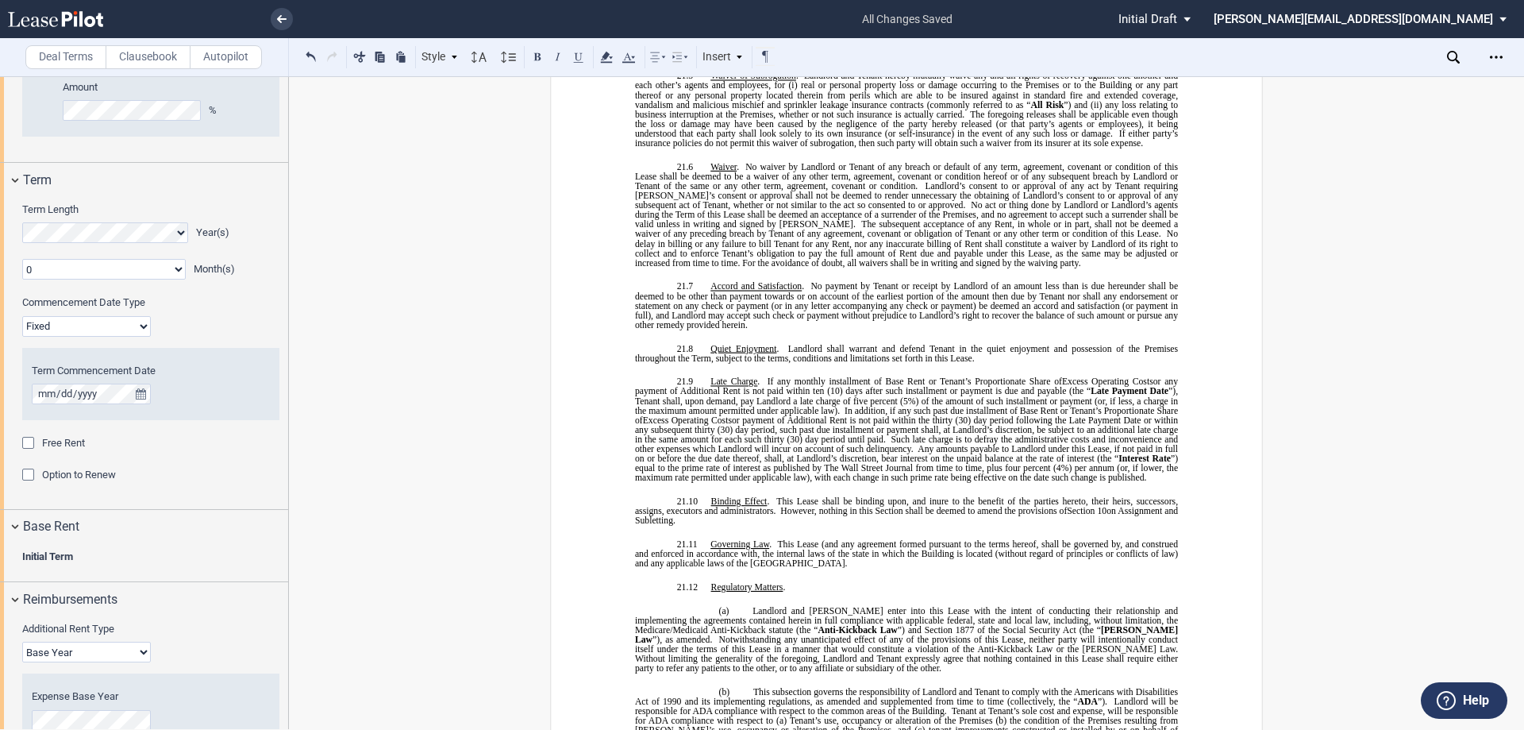
click at [102, 328] on select "Fixed Floating" at bounding box center [86, 326] width 129 height 21
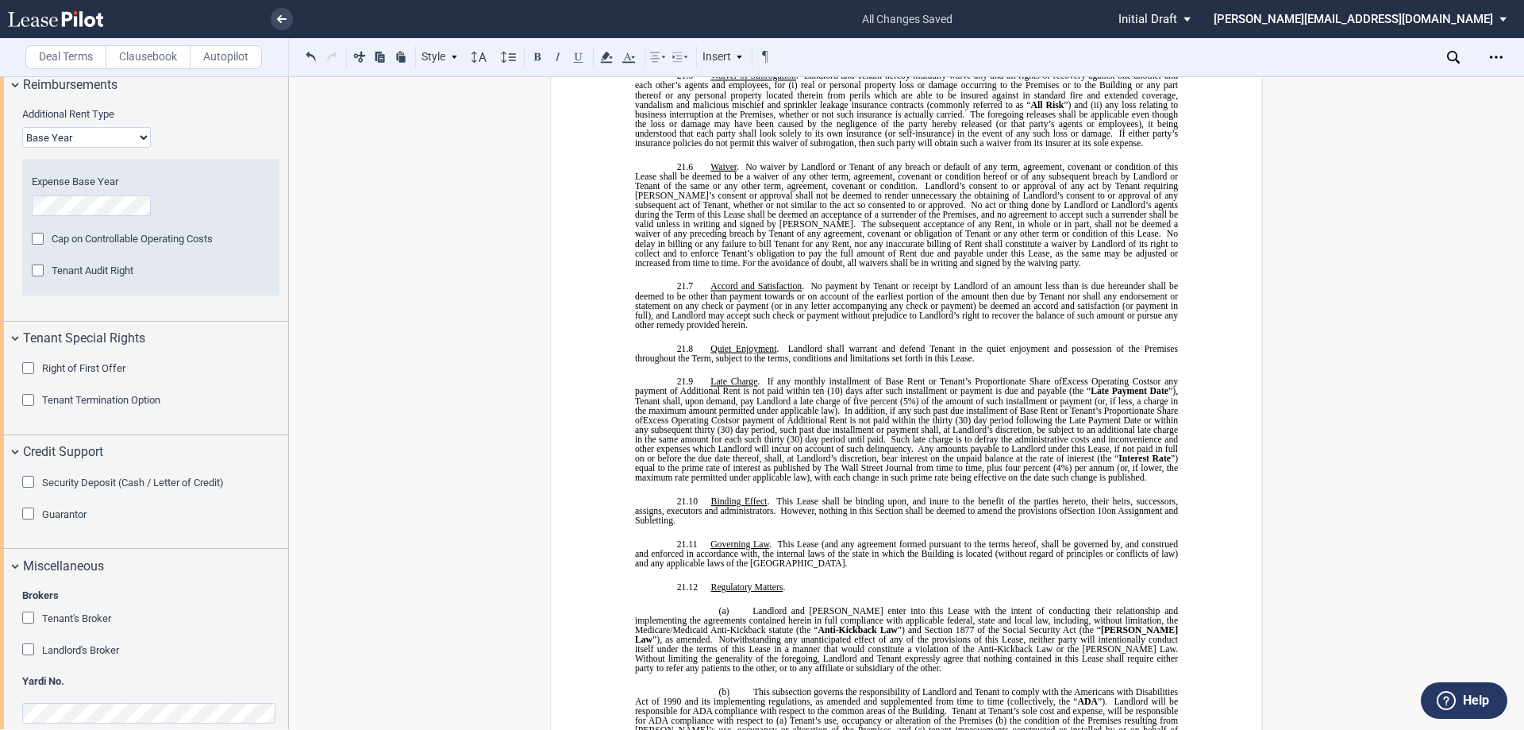
scroll to position [2123, 0]
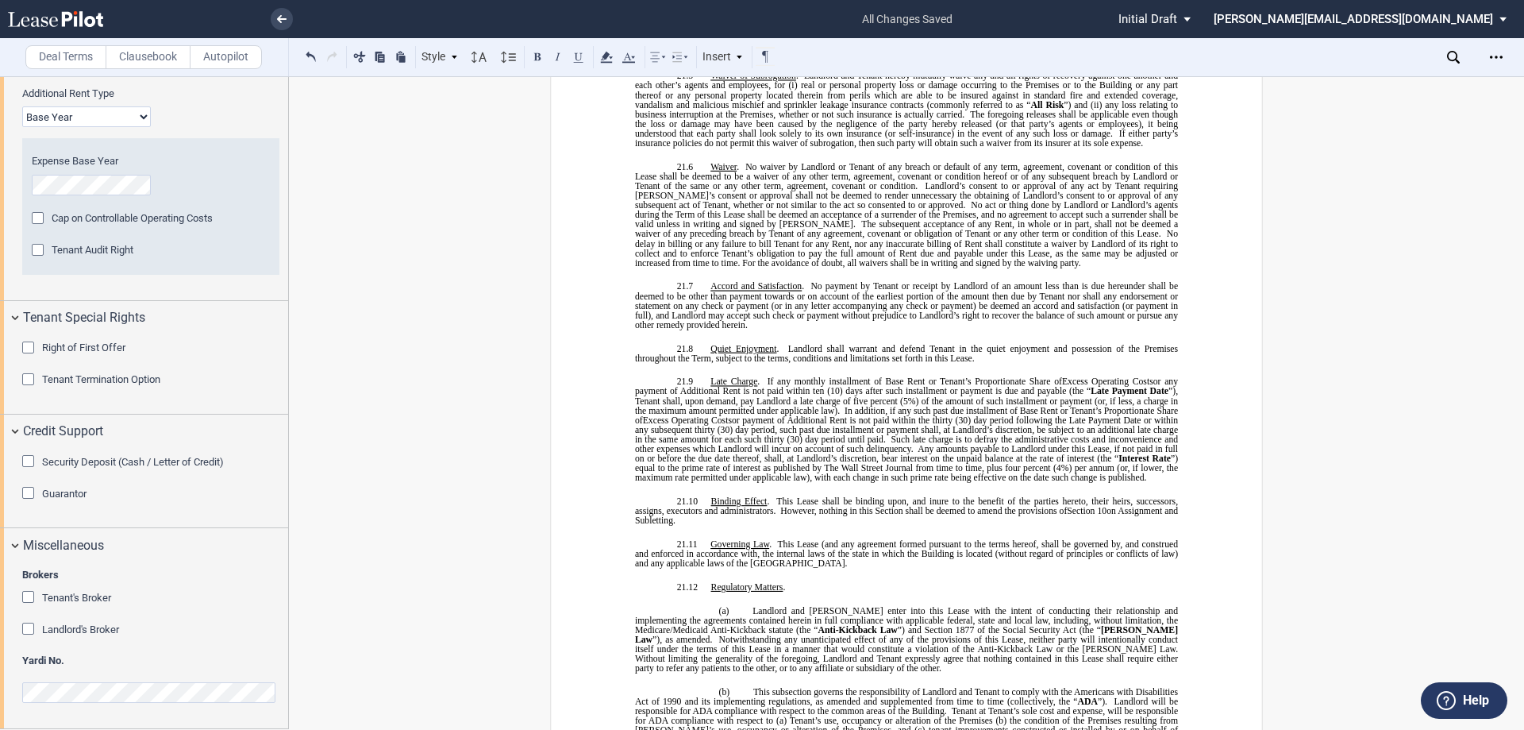
click at [32, 379] on div "Tenant Termination Option" at bounding box center [30, 381] width 16 height 16
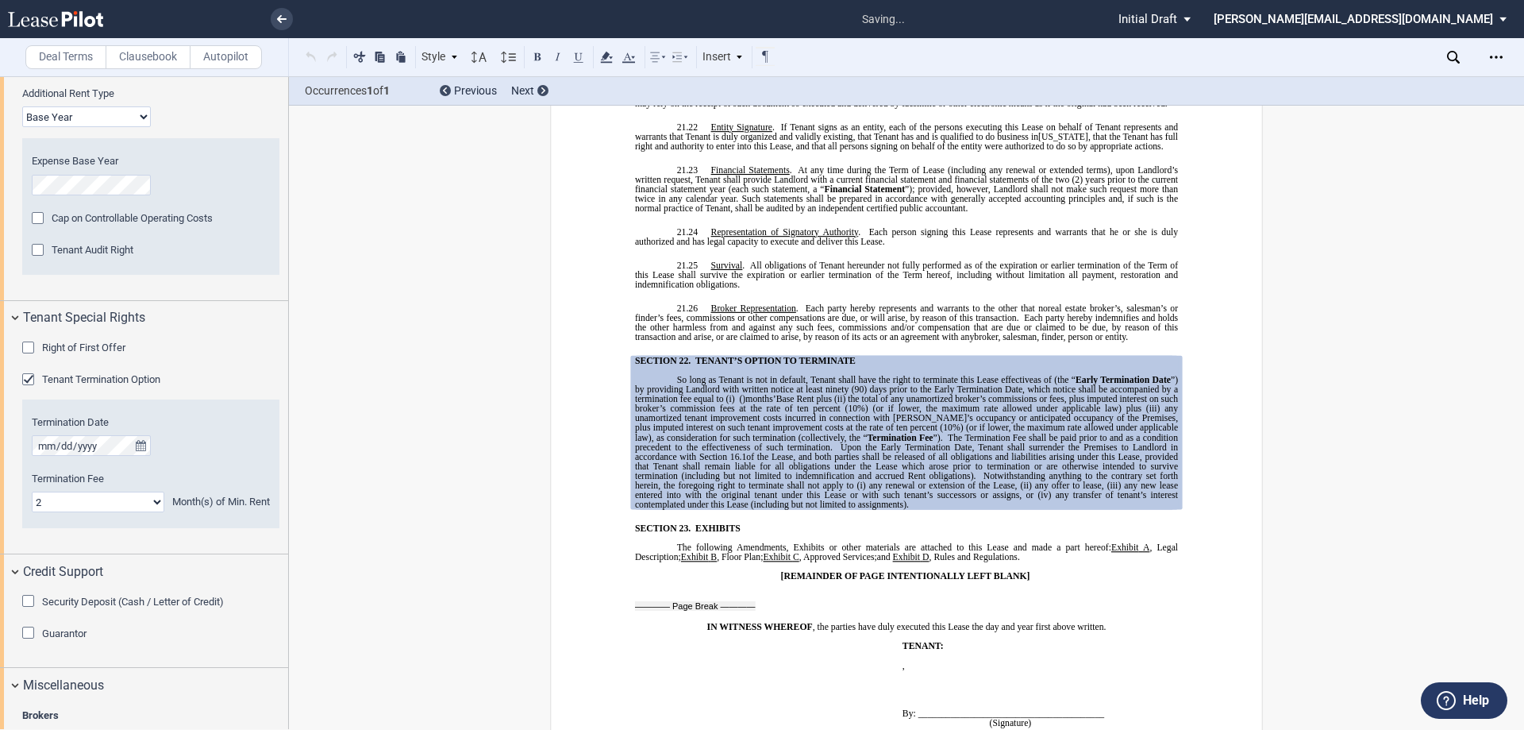
scroll to position [12509, 0]
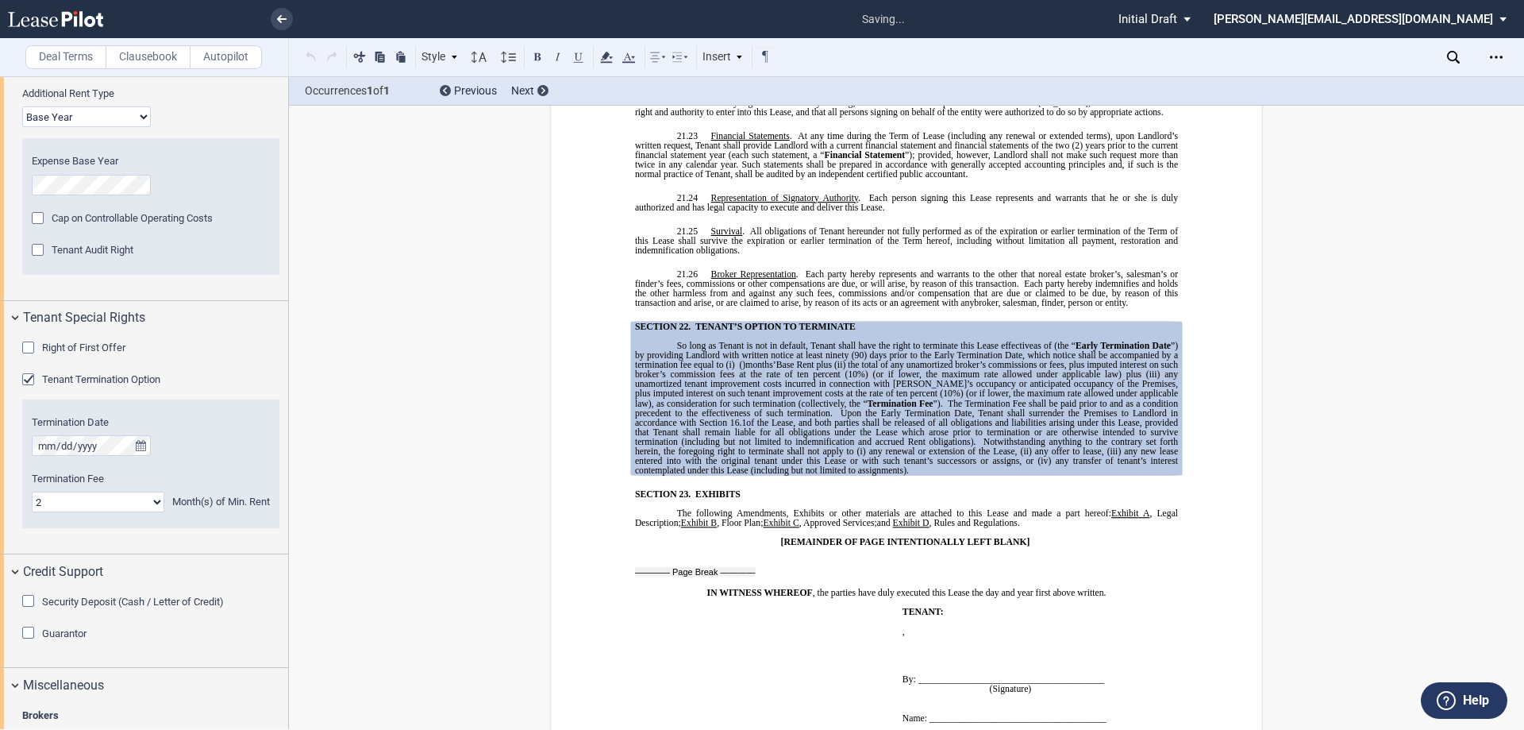
click at [32, 379] on div "Tenant Termination Option" at bounding box center [30, 381] width 16 height 16
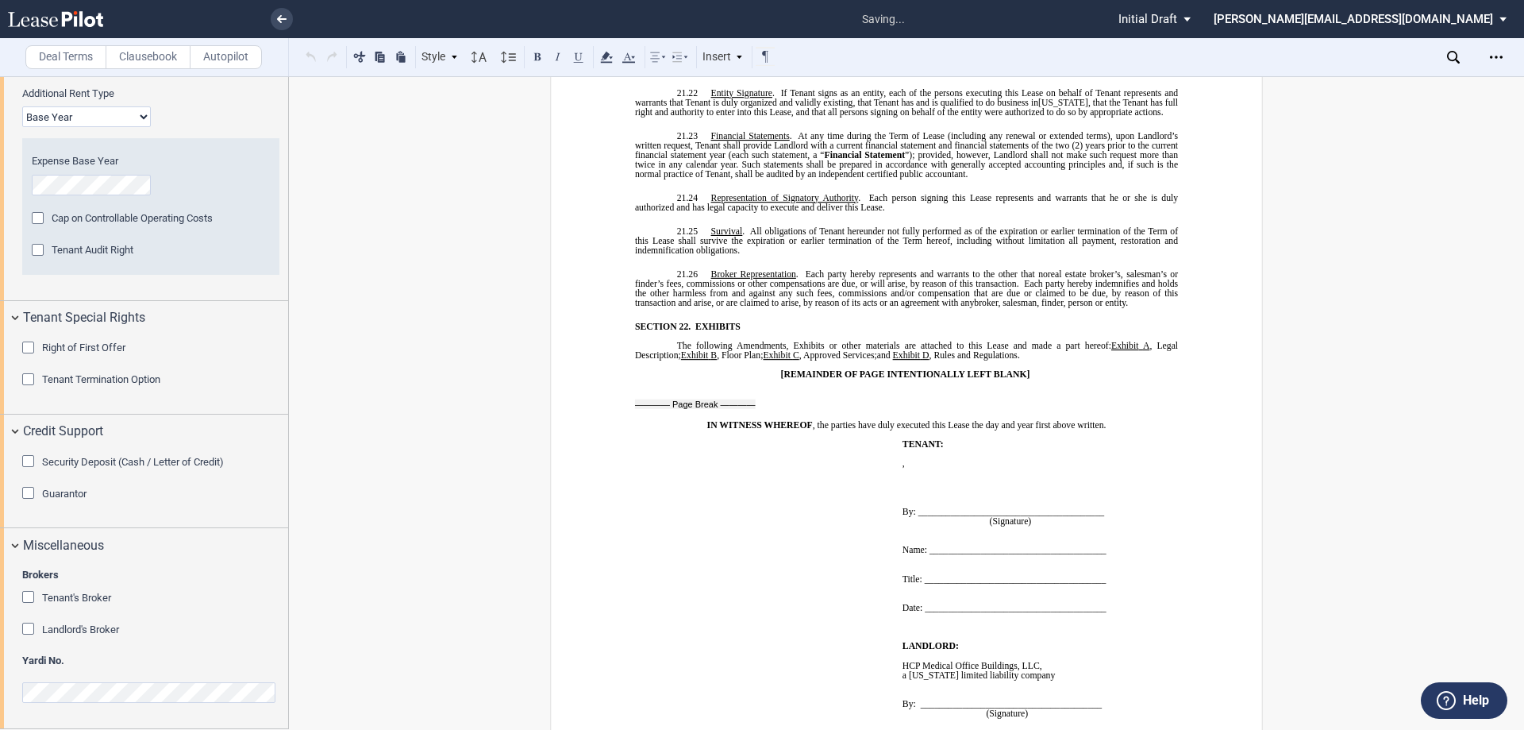
click at [29, 348] on div "Right of First Offer" at bounding box center [30, 349] width 16 height 16
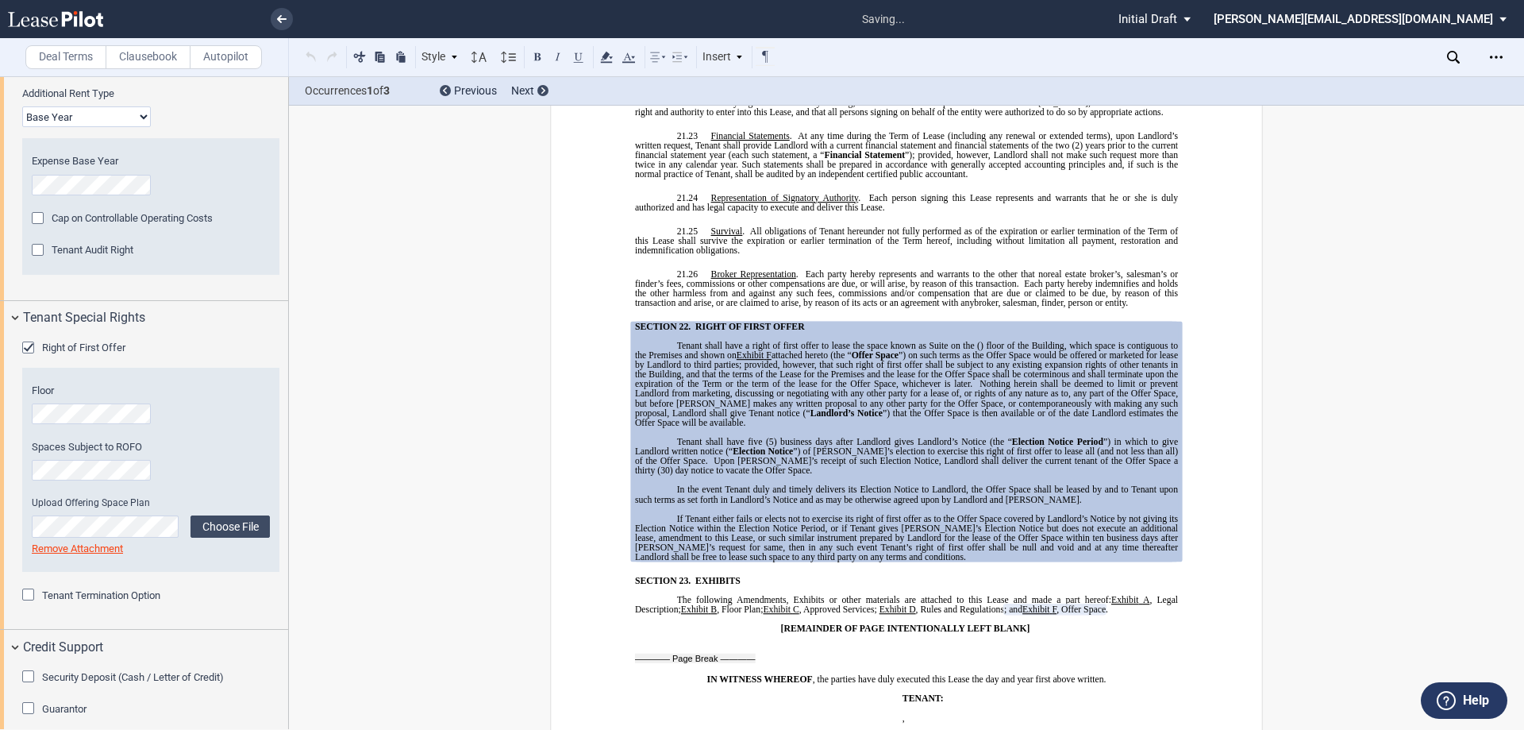
click at [29, 348] on div "Right of First Offer" at bounding box center [30, 349] width 16 height 16
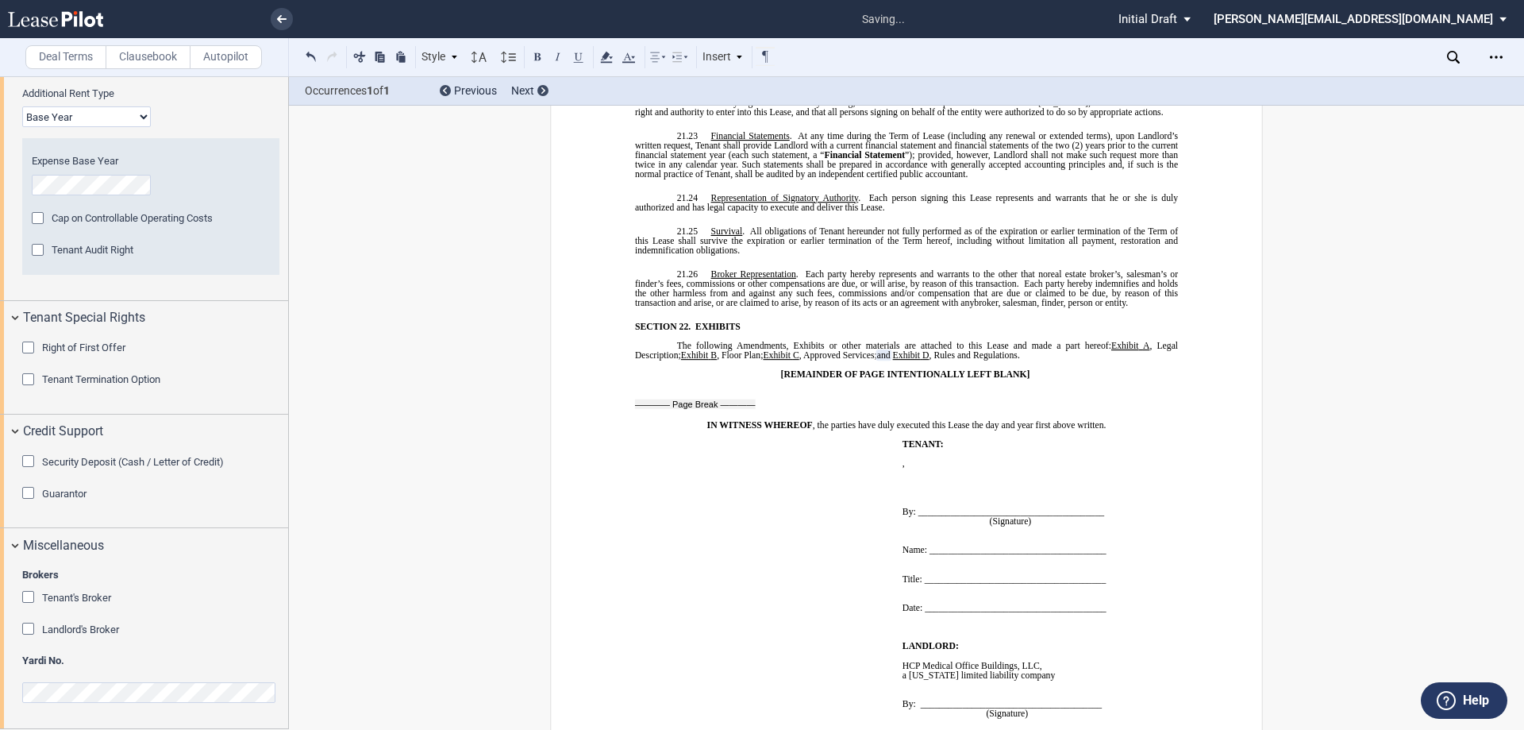
click at [26, 458] on div "Security Deposit (Cash / Letter of Credit)" at bounding box center [30, 463] width 16 height 16
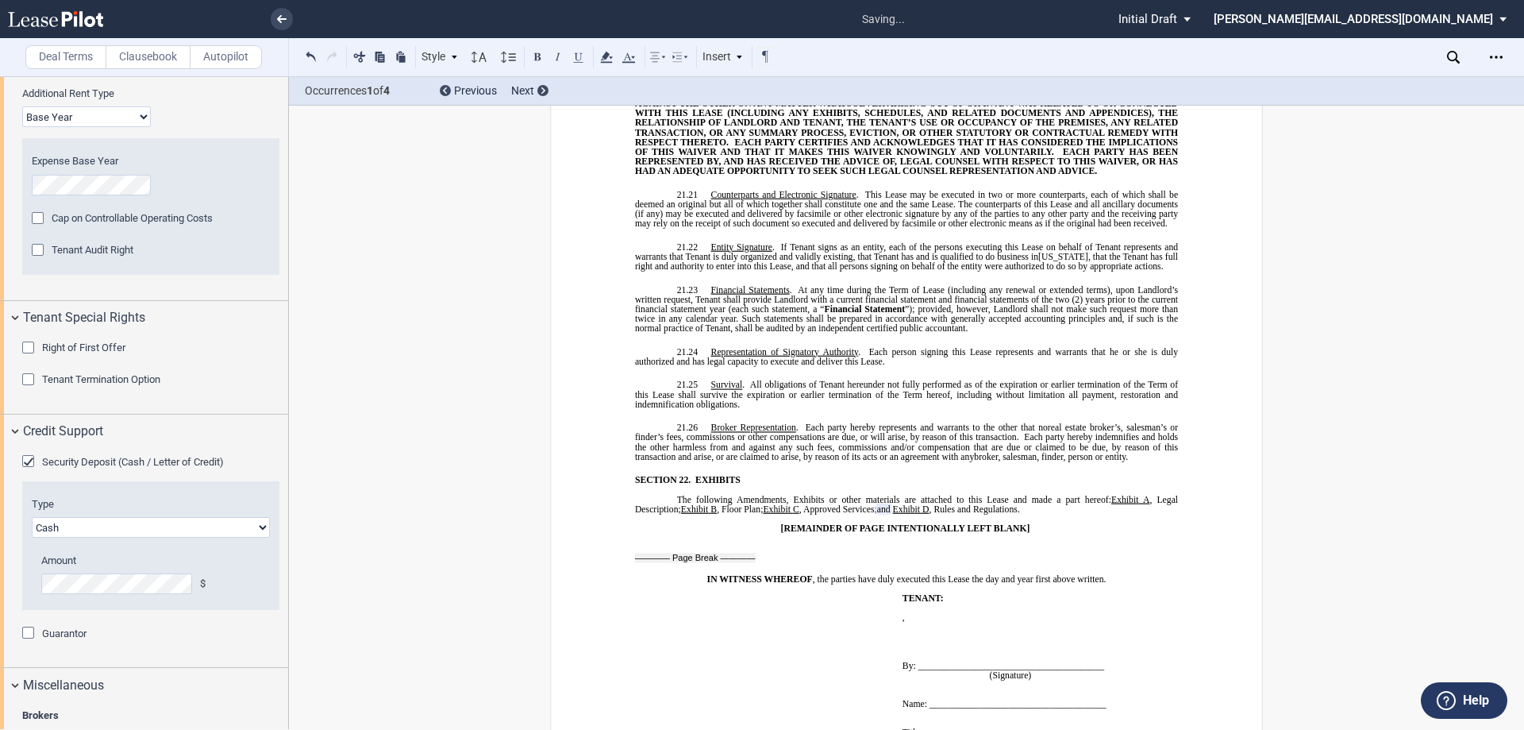
scroll to position [12653, 0]
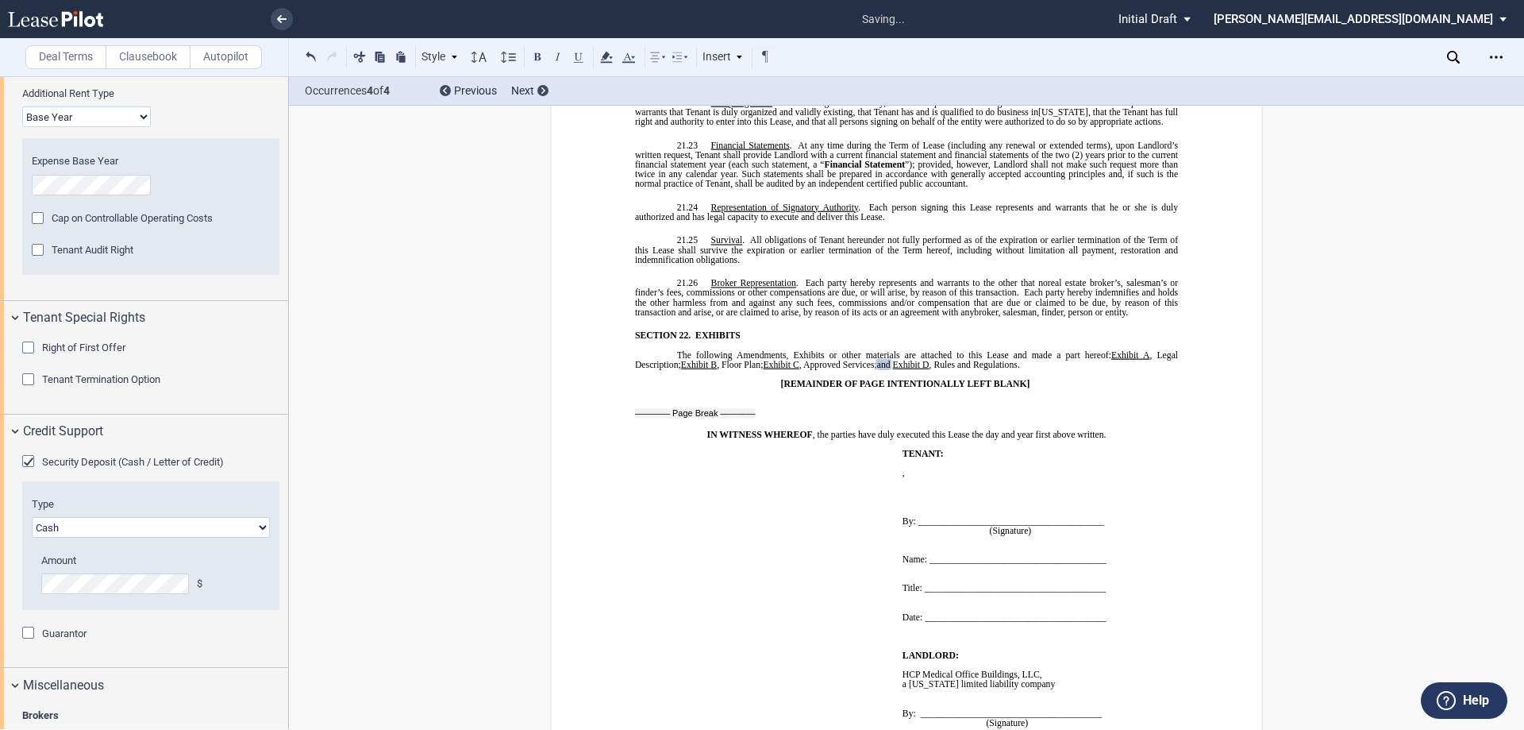
click at [26, 458] on div "Security Deposit (Cash / Letter of Credit)" at bounding box center [30, 463] width 16 height 16
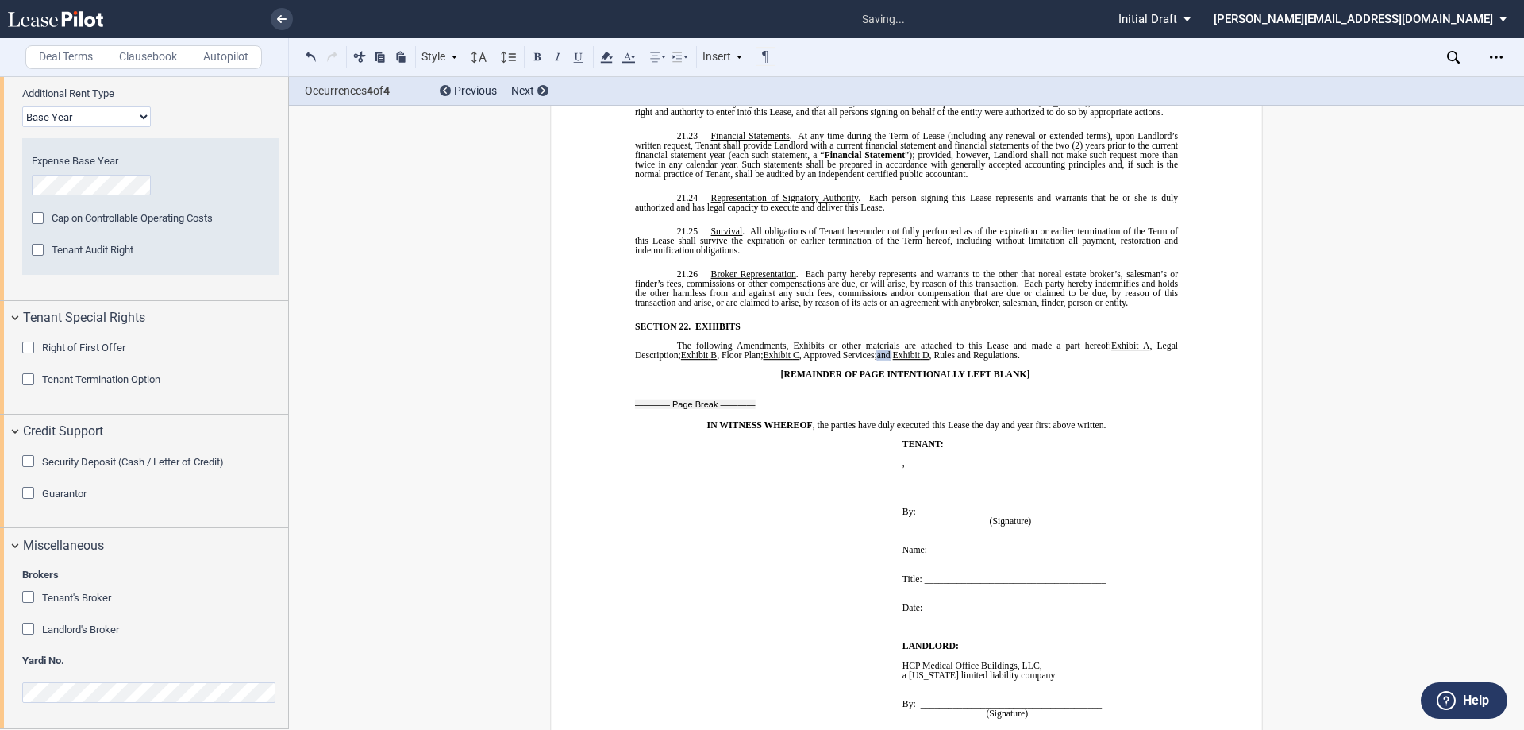
click at [26, 495] on div "Guarantor" at bounding box center [30, 495] width 16 height 16
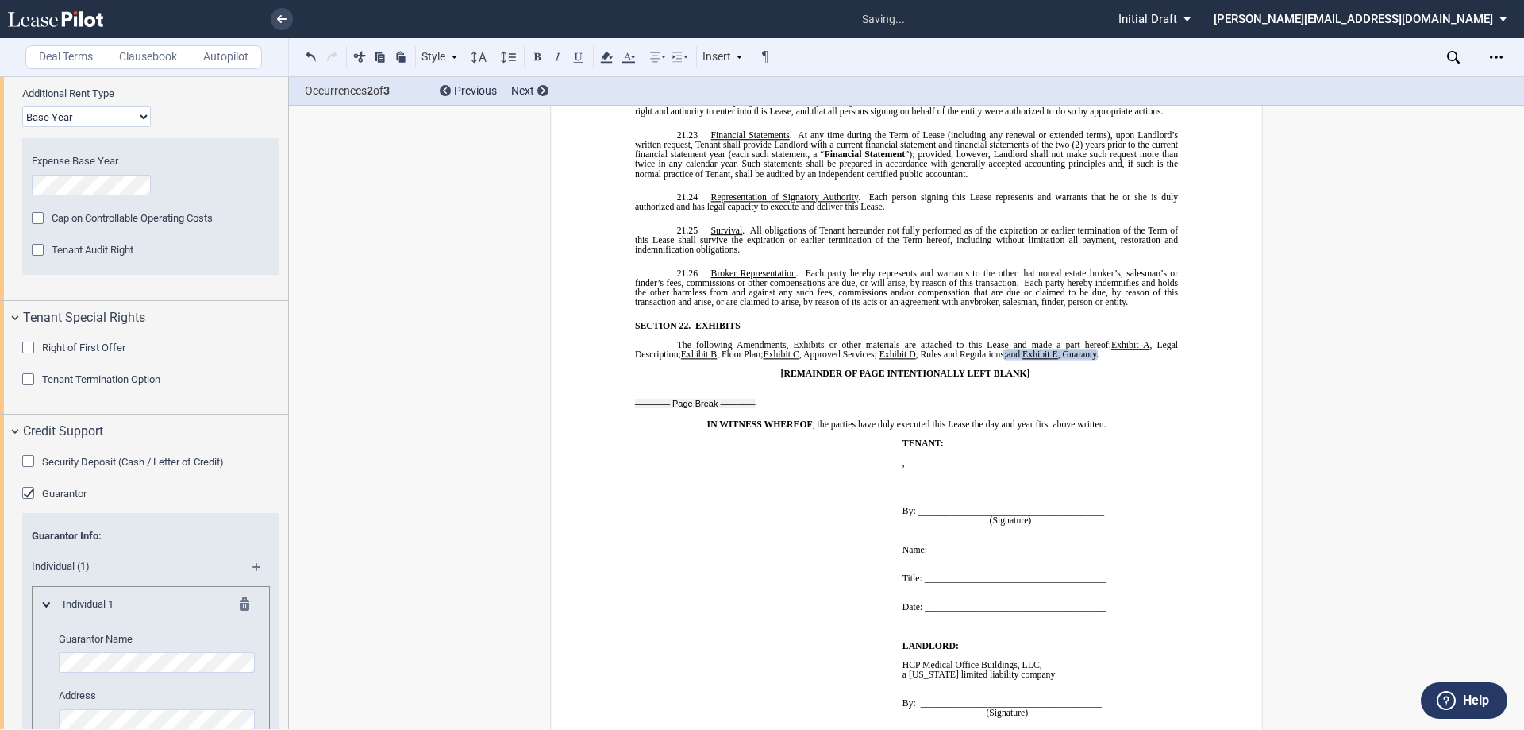
click at [29, 495] on div "Guarantor" at bounding box center [30, 495] width 16 height 16
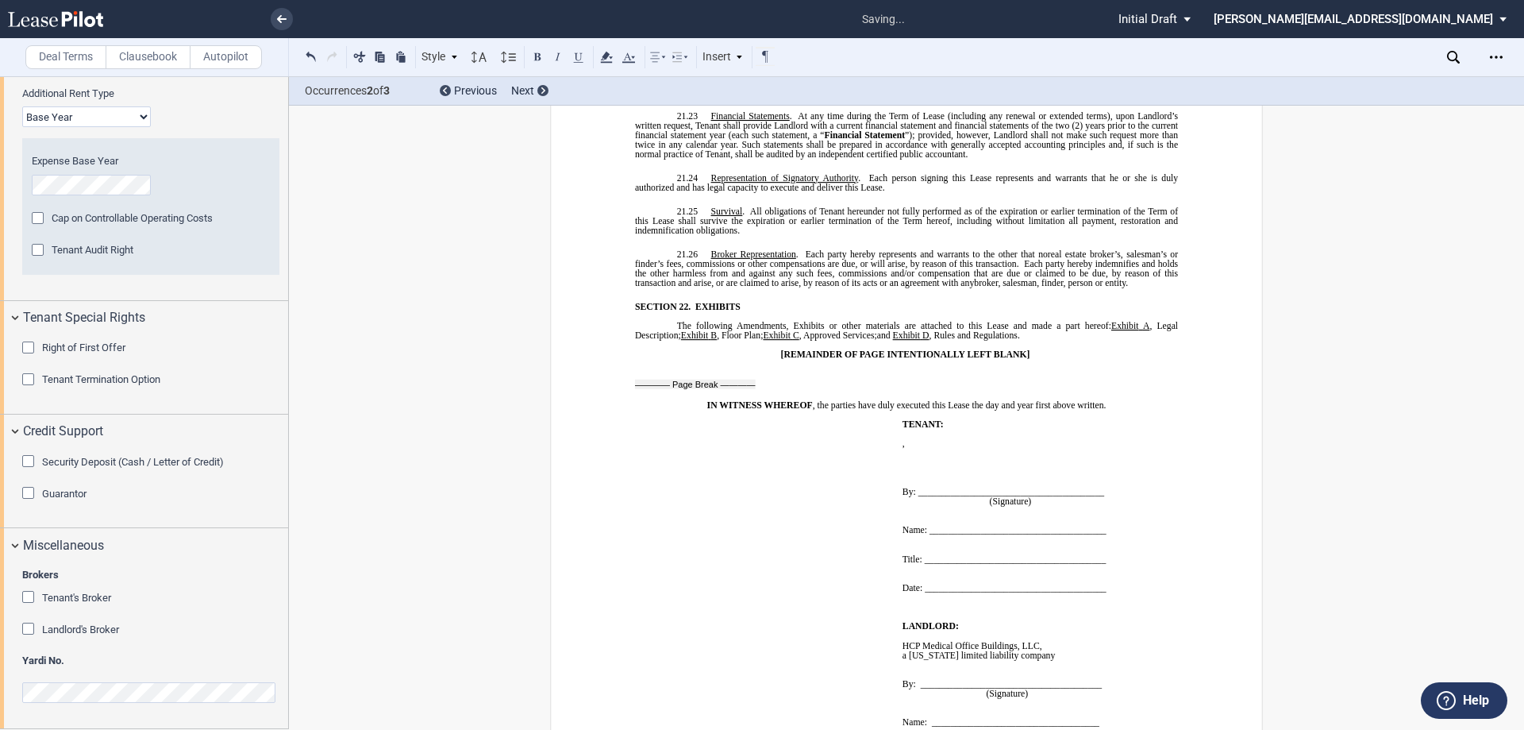
scroll to position [12509, 0]
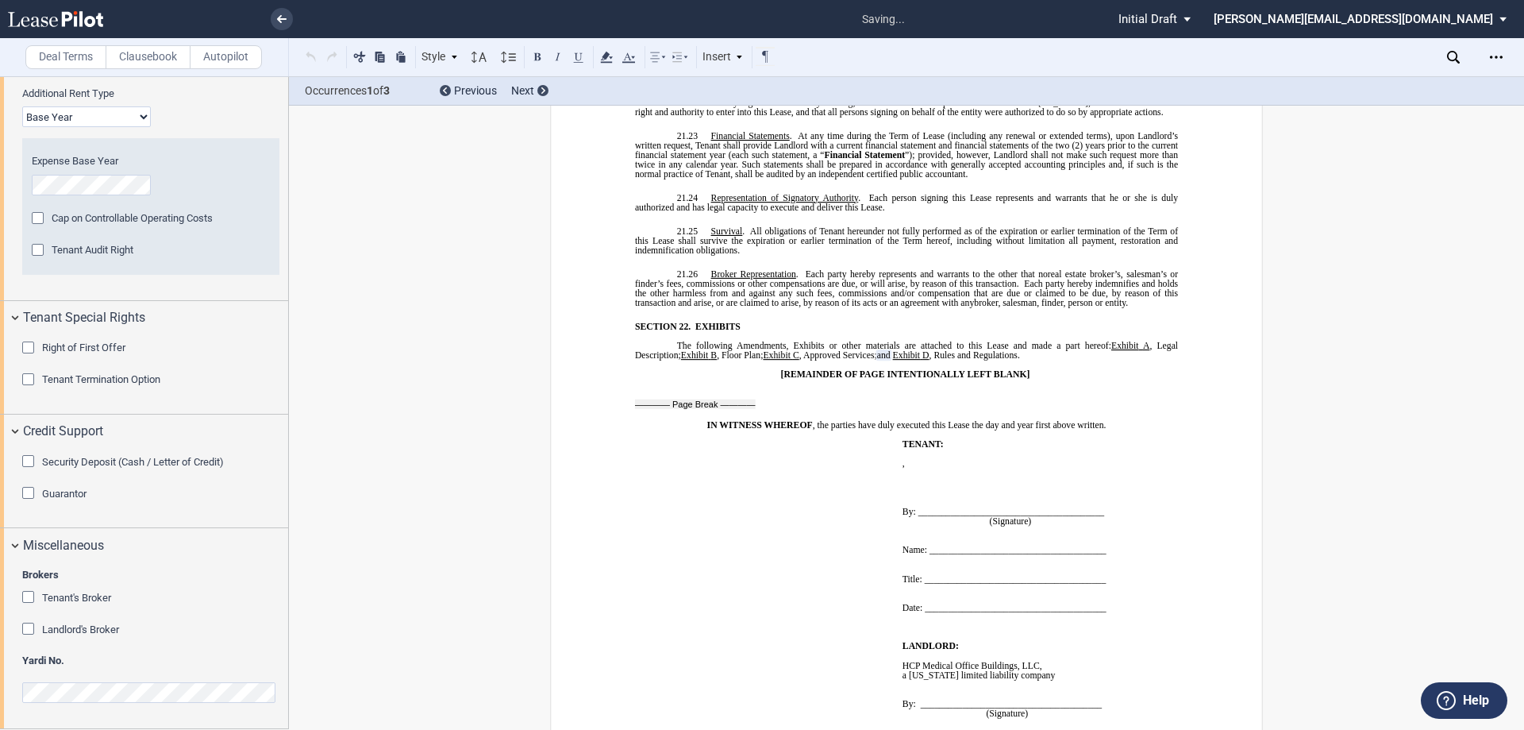
click at [28, 596] on div "Tenant's Broker" at bounding box center [30, 599] width 16 height 16
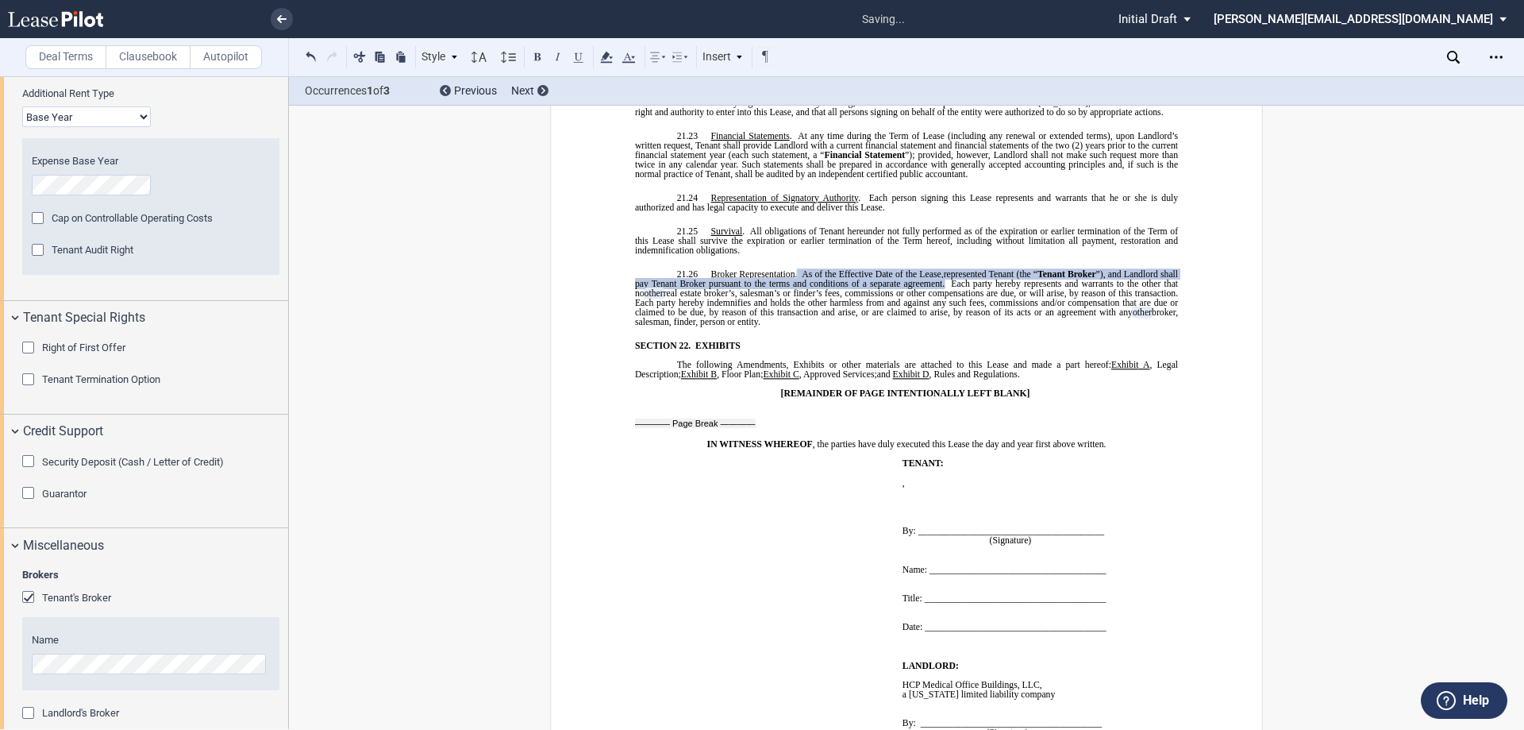
click at [28, 596] on div "Tenant's Broker" at bounding box center [30, 599] width 16 height 16
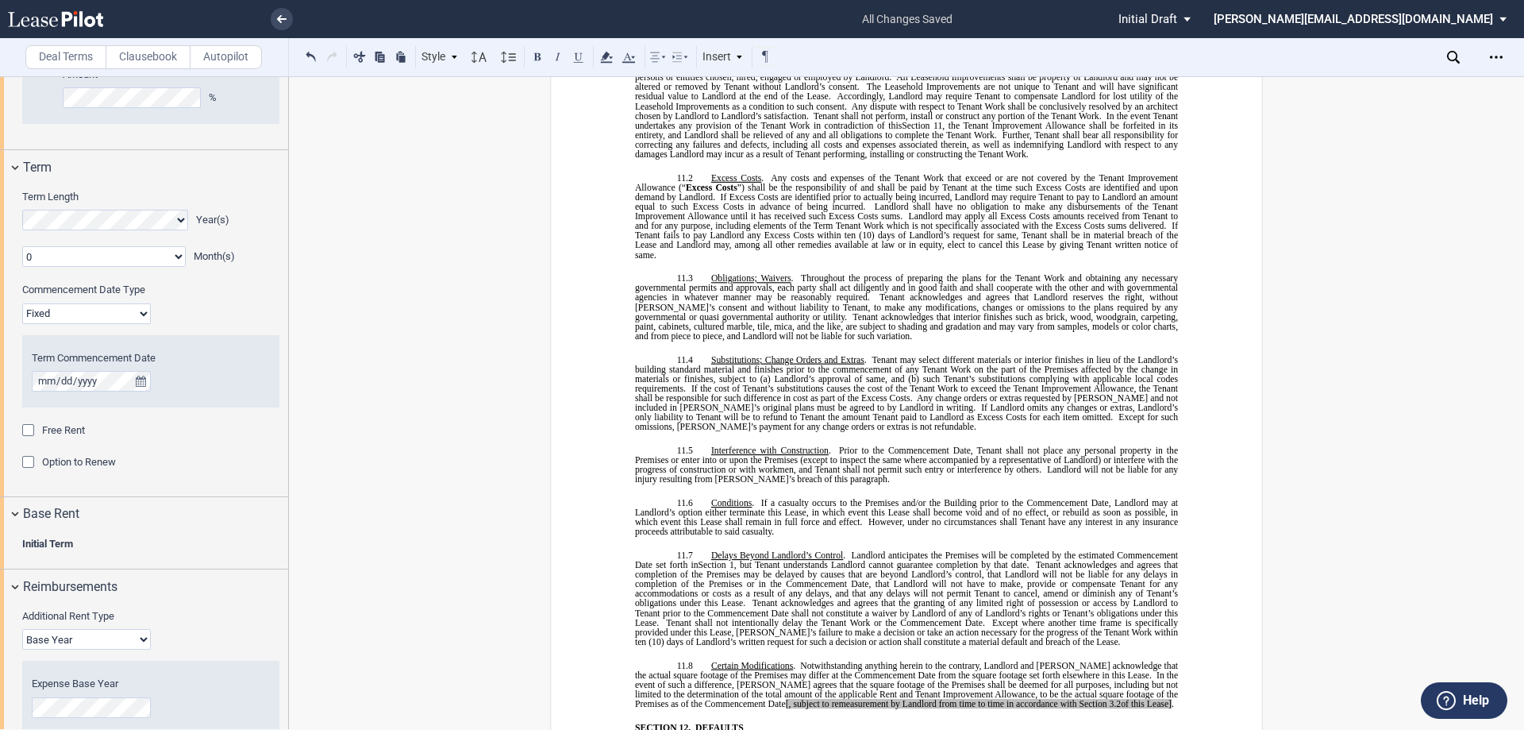
scroll to position [1905, 0]
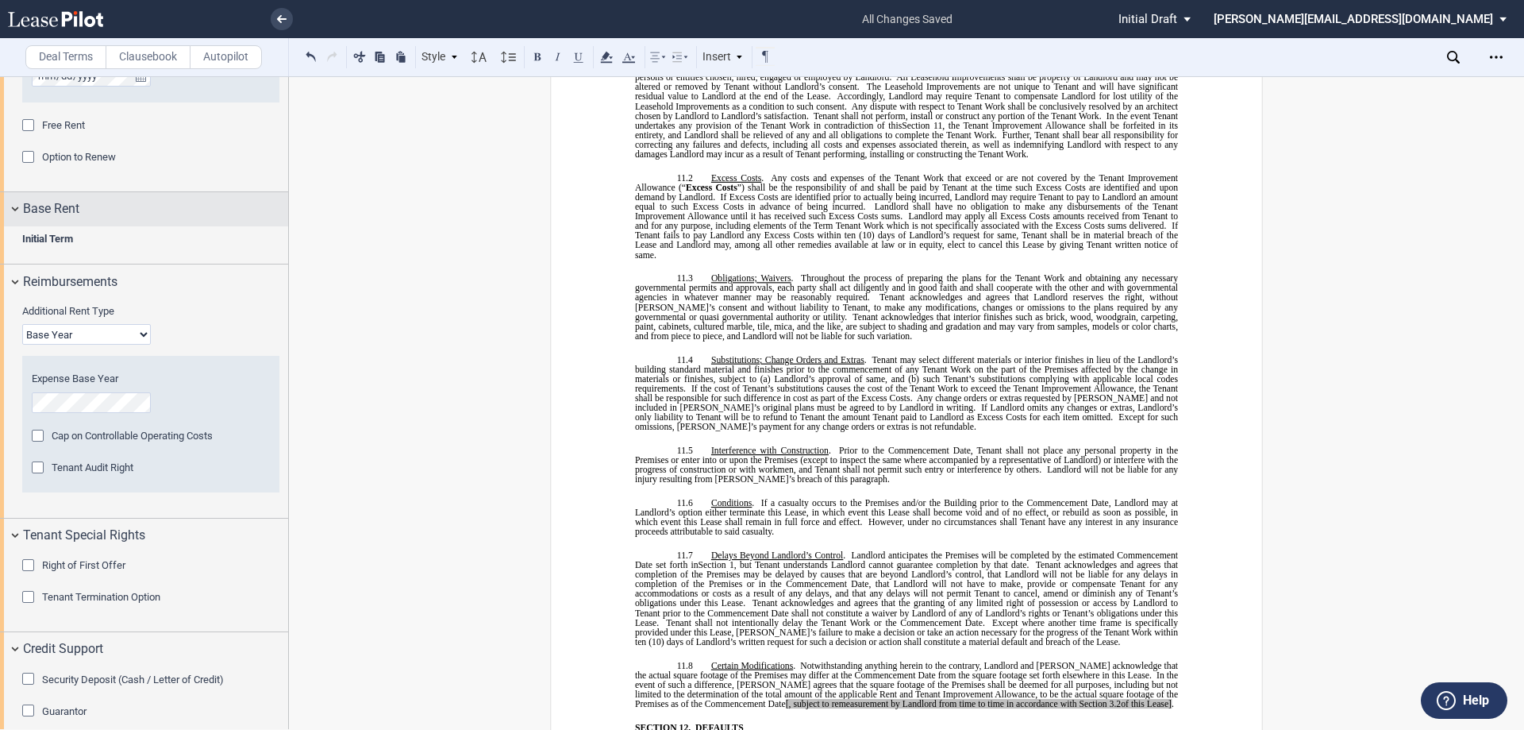
click at [15, 208] on div "Base Rent" at bounding box center [144, 209] width 288 height 34
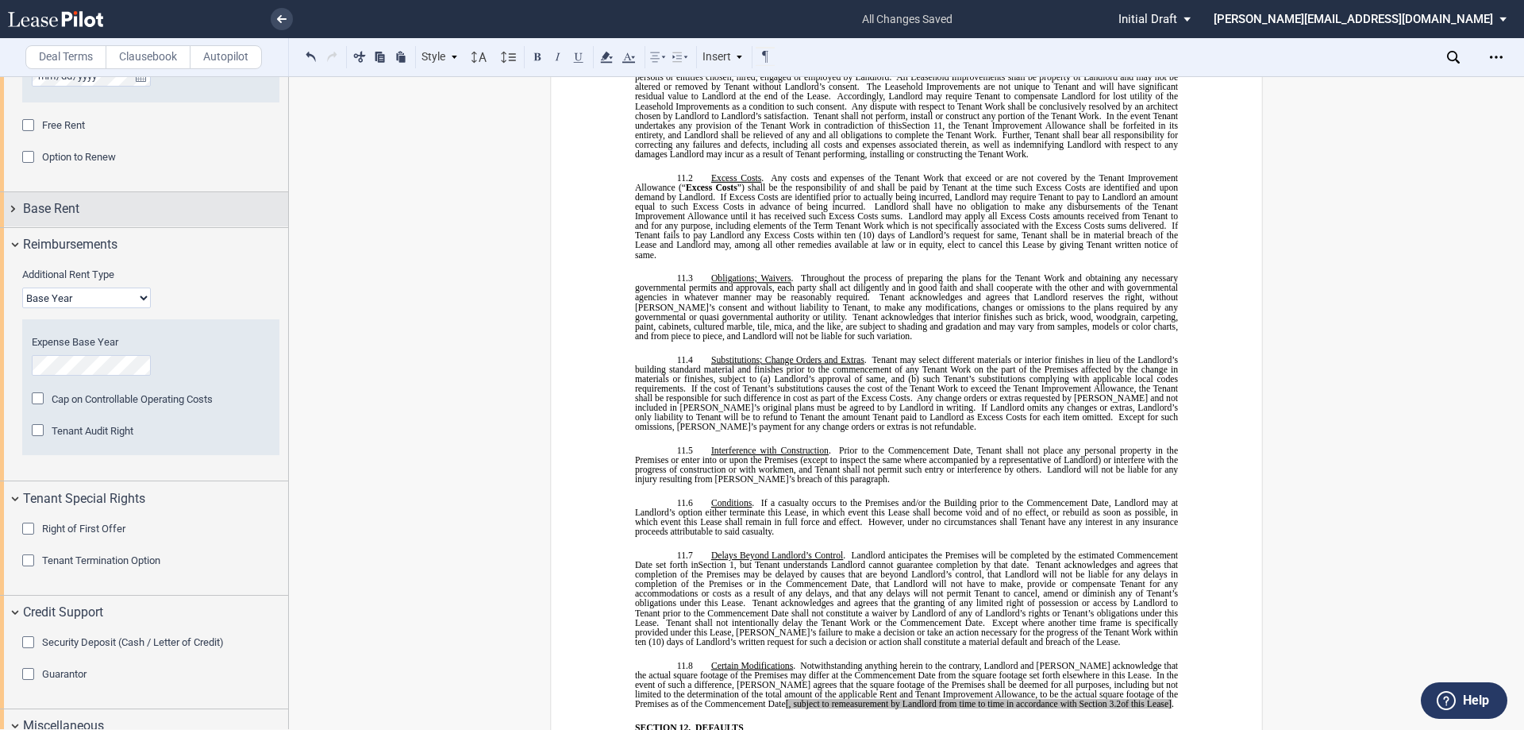
click at [15, 208] on div "Base Rent" at bounding box center [144, 209] width 288 height 34
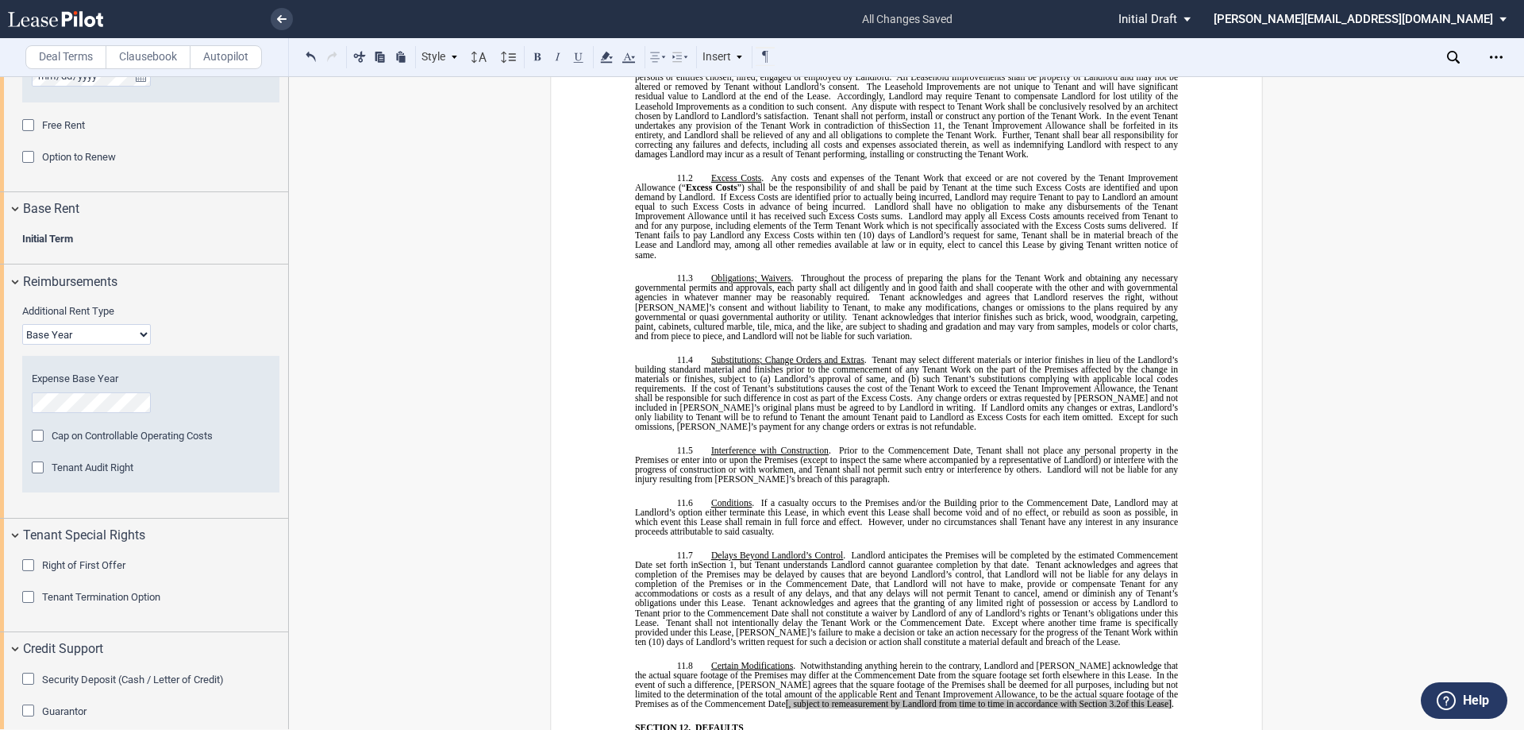
click at [104, 337] on select "Base Year Triple Net" at bounding box center [86, 334] width 129 height 21
select select "triple net"
click at [22, 324] on select "Base Year Triple Net" at bounding box center [86, 334] width 129 height 21
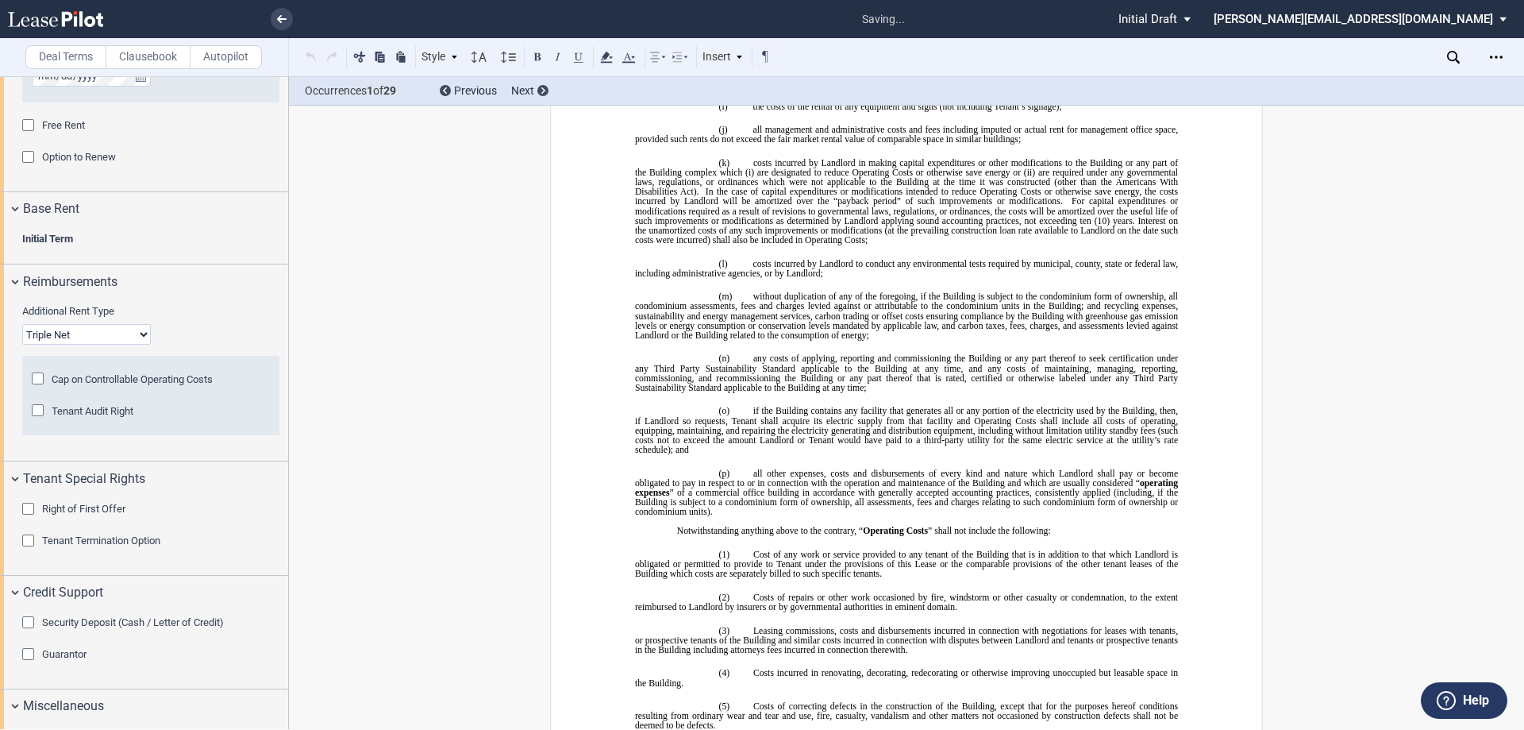
scroll to position [0, 0]
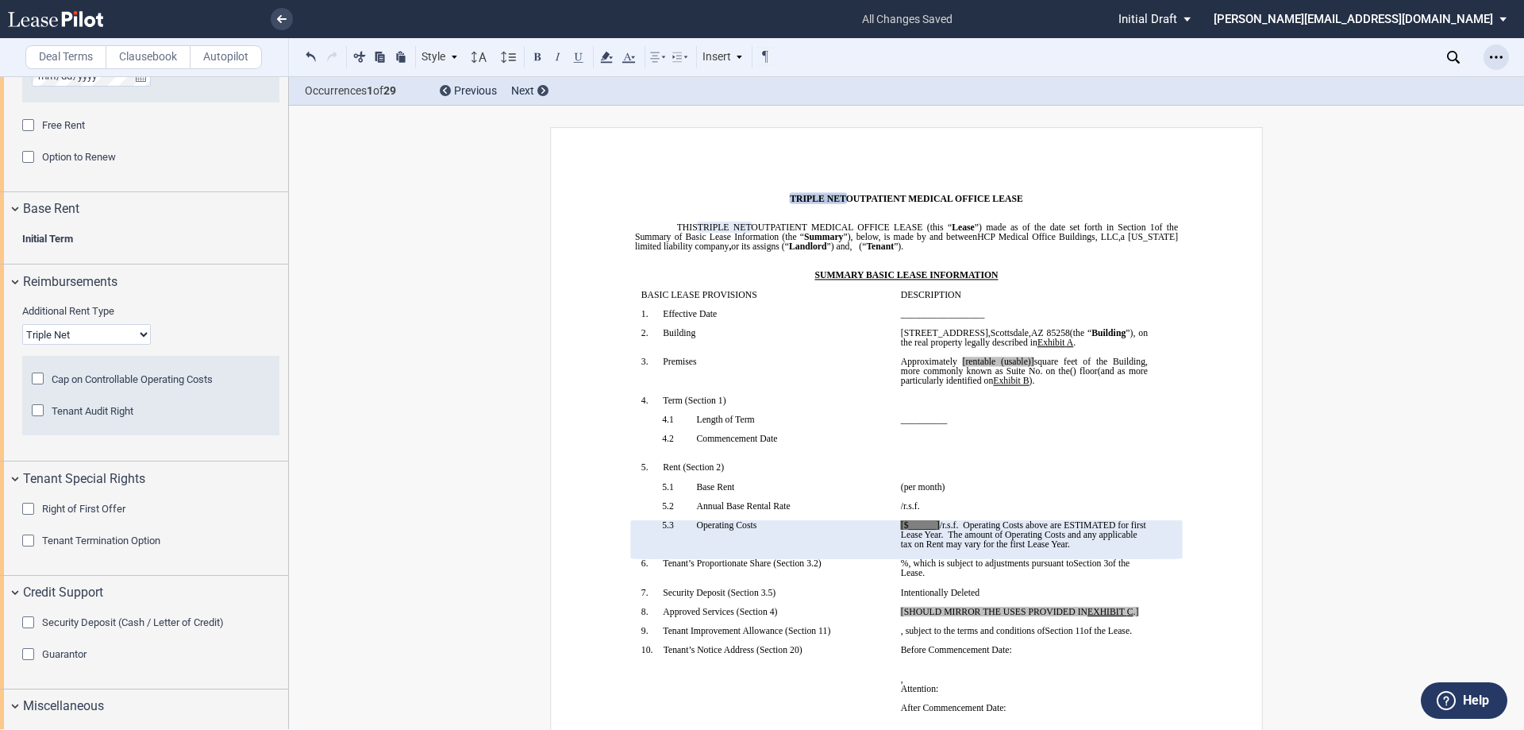
click at [1495, 53] on icon "Open Lease options menu" at bounding box center [1496, 57] width 13 height 13
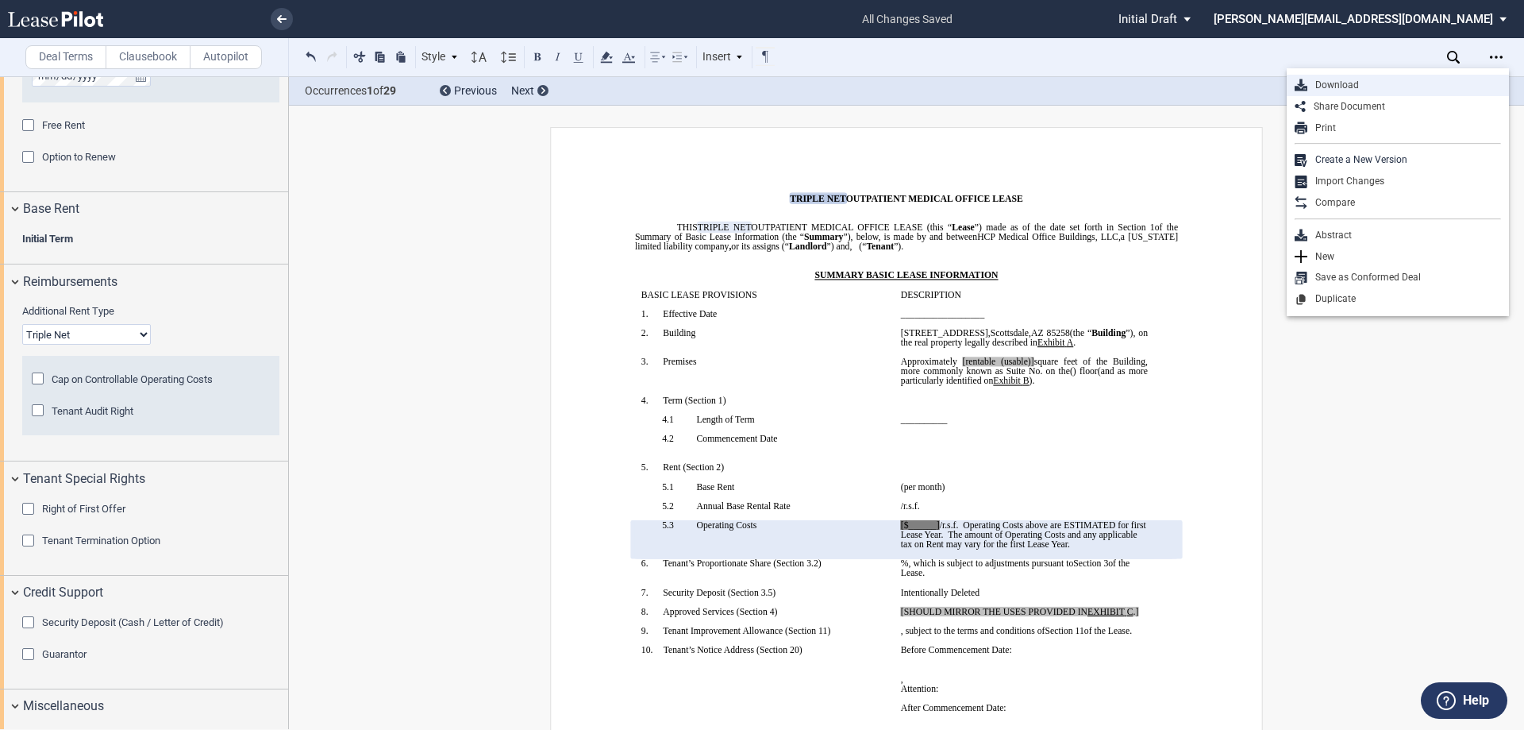
click at [1332, 82] on div "Download" at bounding box center [1404, 85] width 194 height 13
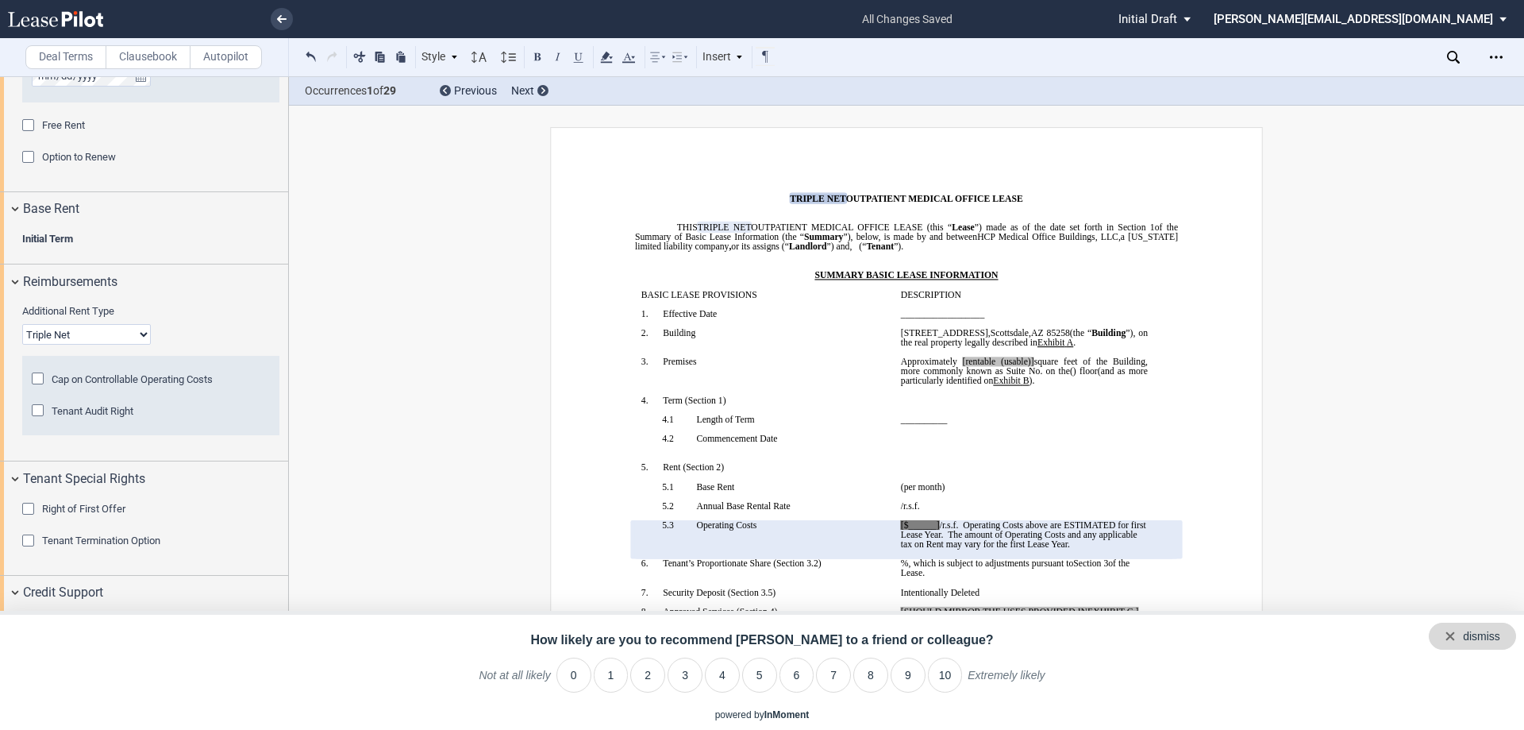
click at [1499, 633] on div "dismiss" at bounding box center [1481, 637] width 37 height 16
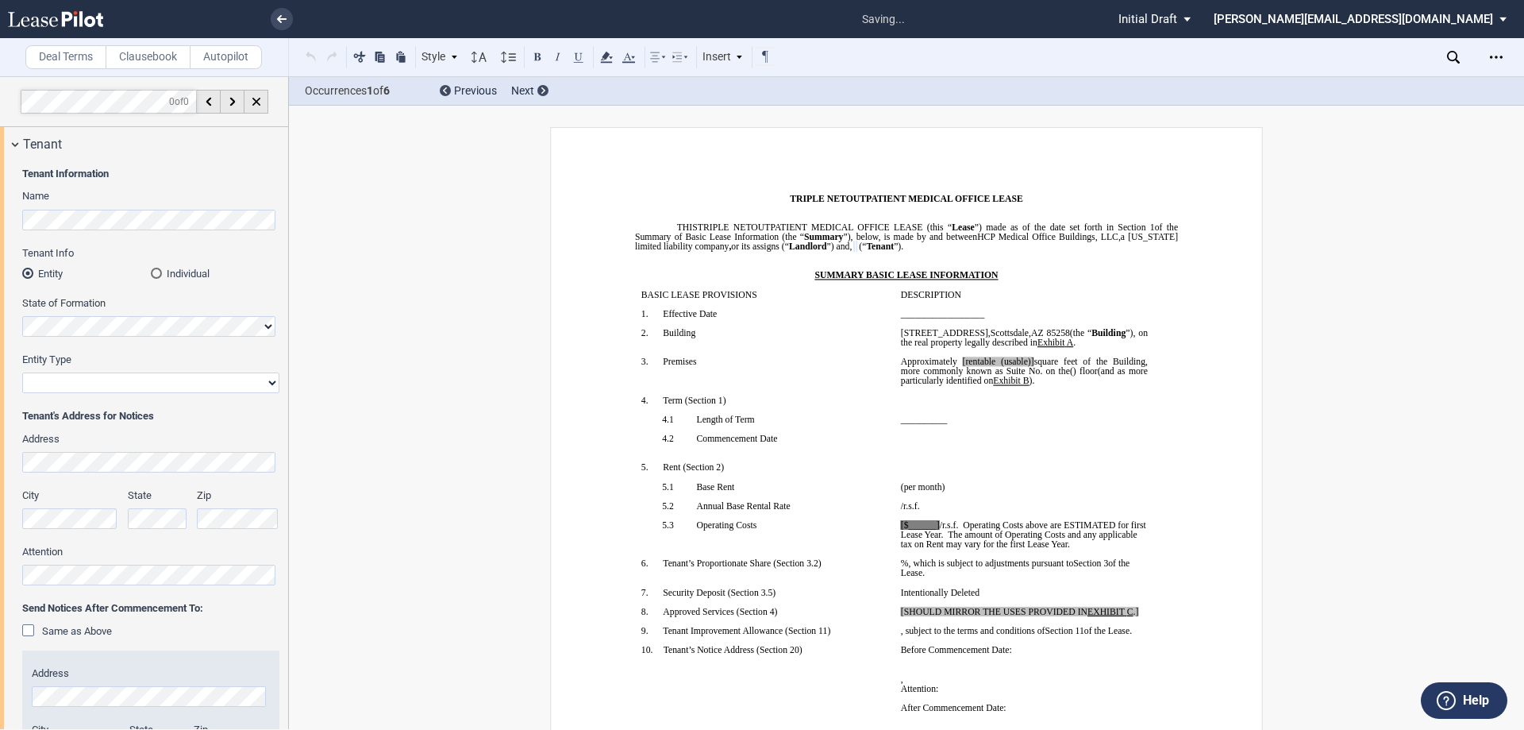
click at [66, 386] on select "Corporation Limited Liability Company General Partnership Limited Partnership O…" at bounding box center [150, 382] width 257 height 21
click at [82, 379] on select "Corporation Limited Liability Company General Partnership Limited Partnership O…" at bounding box center [150, 382] width 257 height 21
select select "Other"
click at [22, 372] on select "Corporation Limited Liability Company General Partnership Limited Partnership O…" at bounding box center [150, 382] width 257 height 21
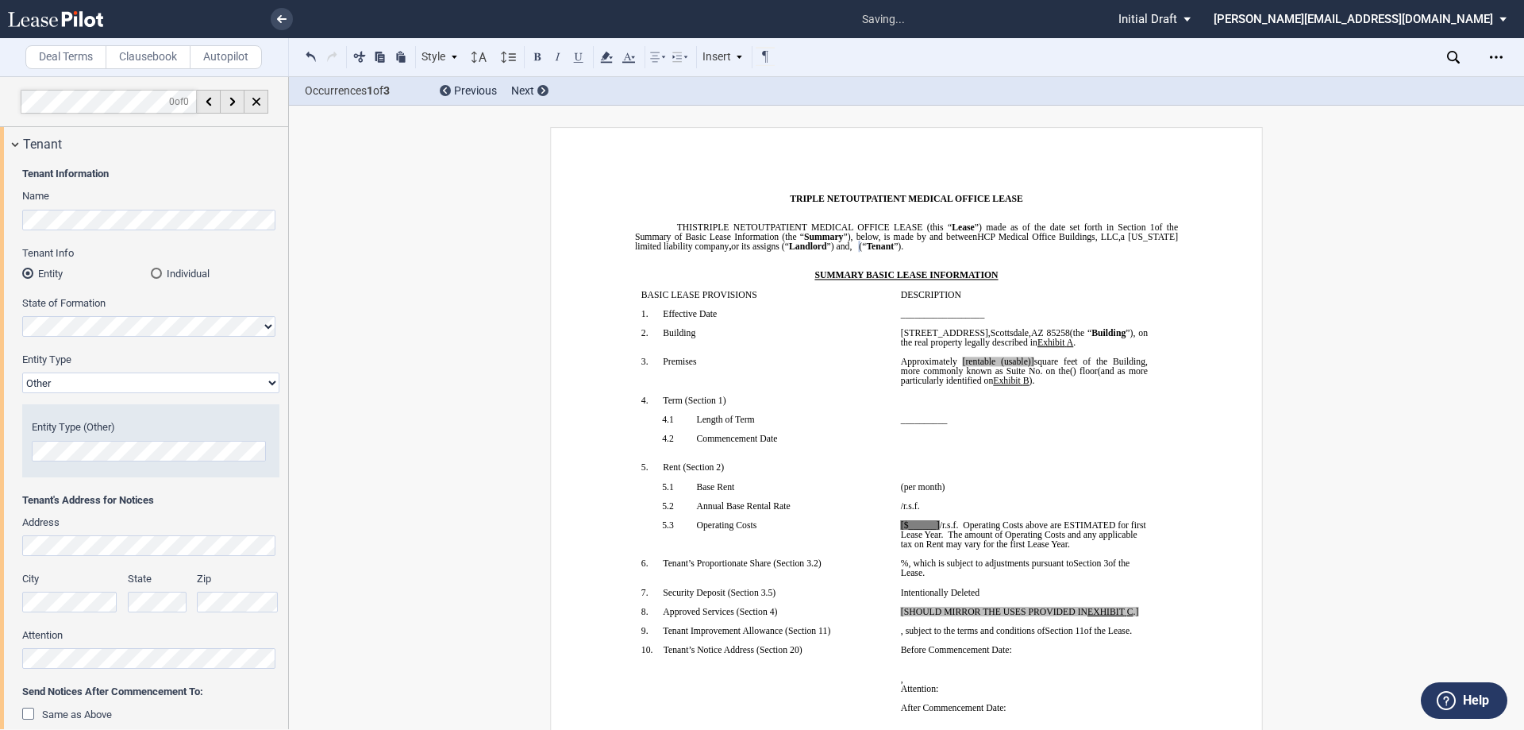
click at [275, 494] on span "Tenant's Address for Notices" at bounding box center [150, 500] width 257 height 14
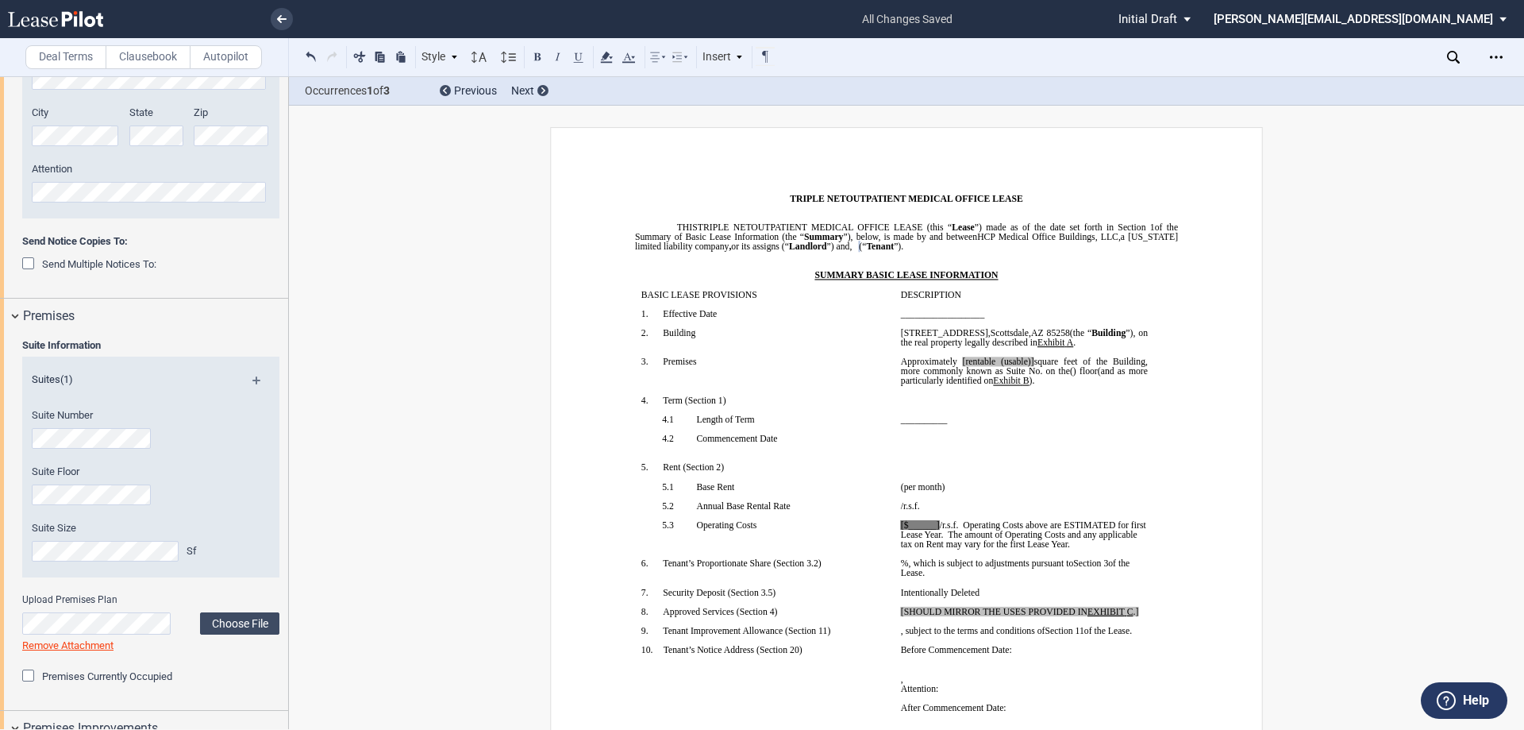
scroll to position [714, 0]
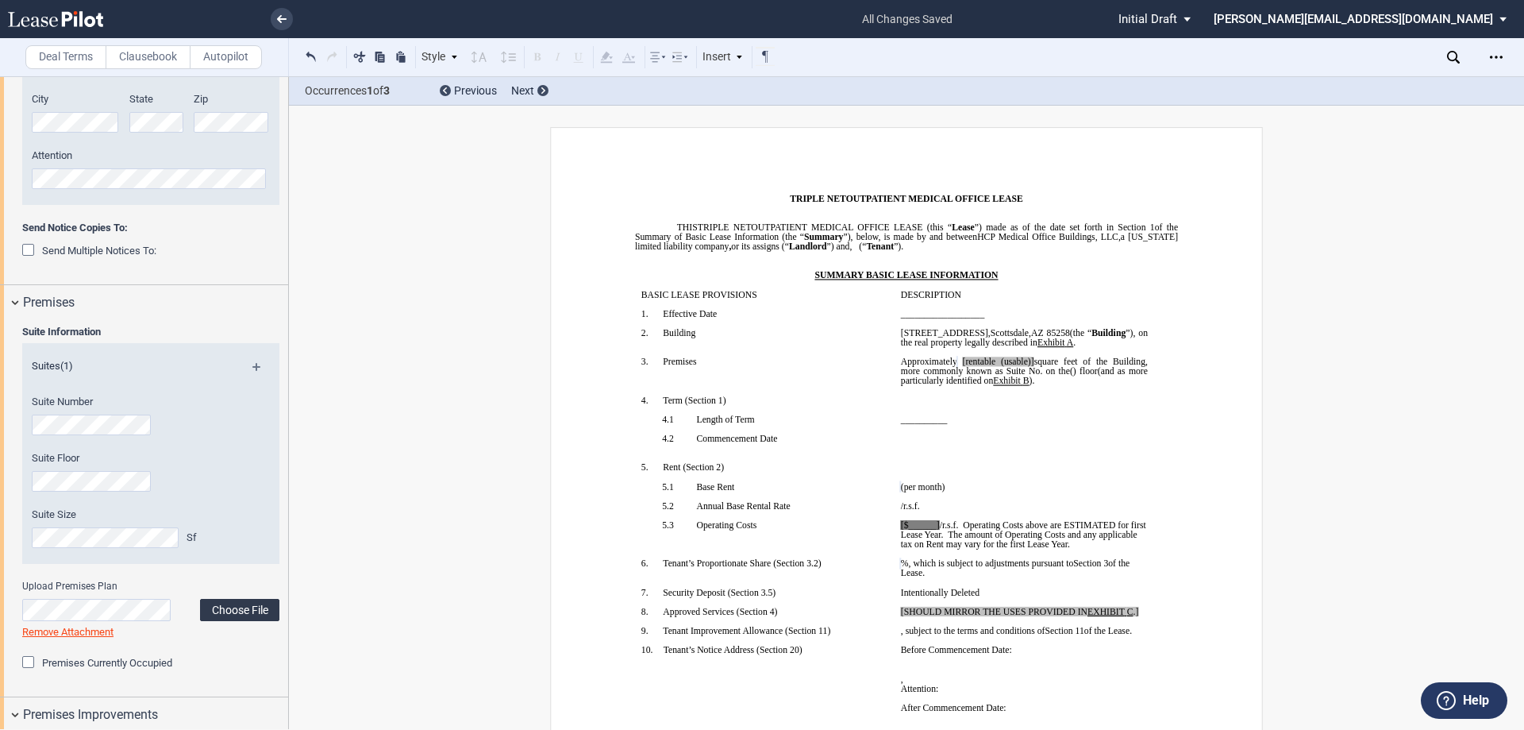
click at [231, 614] on label "Choose File" at bounding box center [239, 610] width 79 height 22
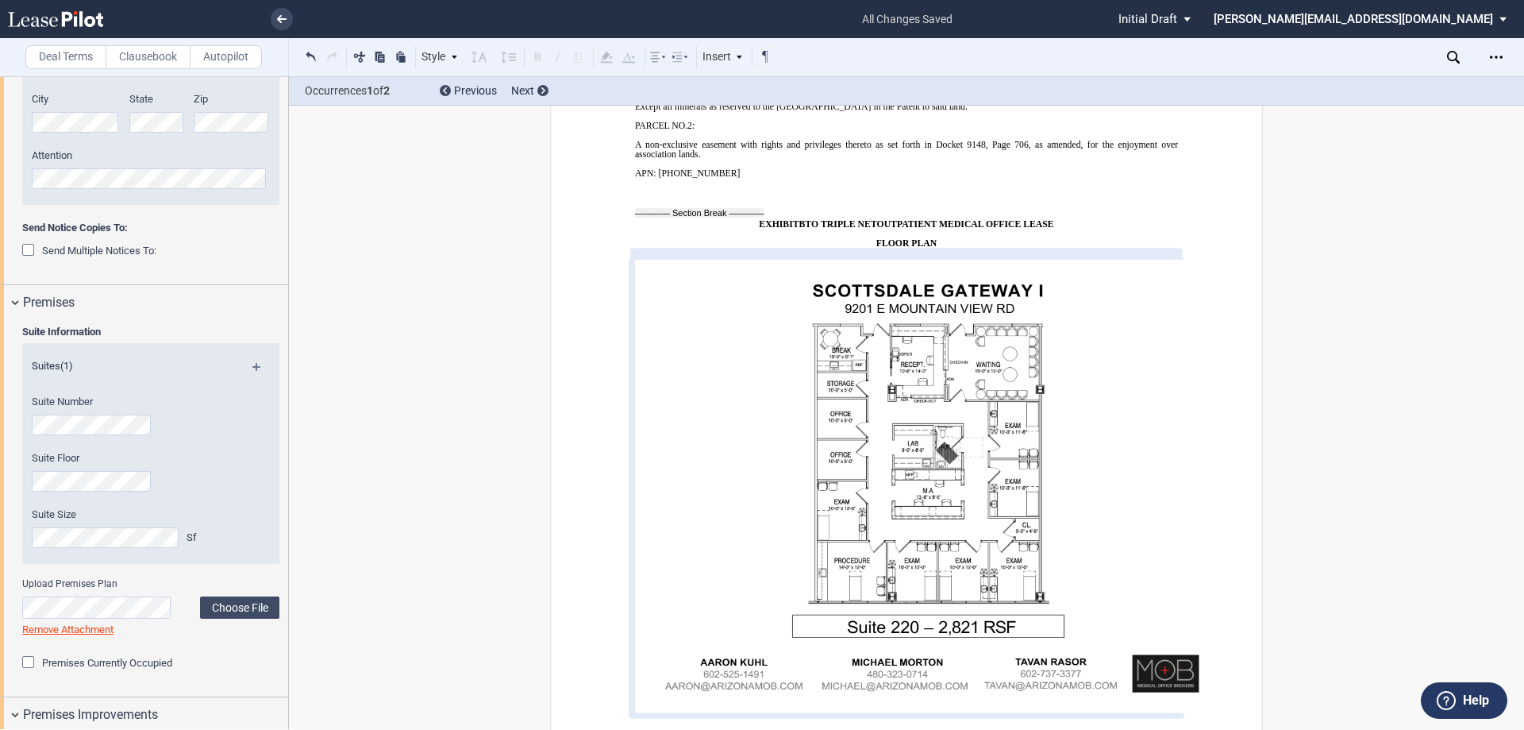
scroll to position [13643, 0]
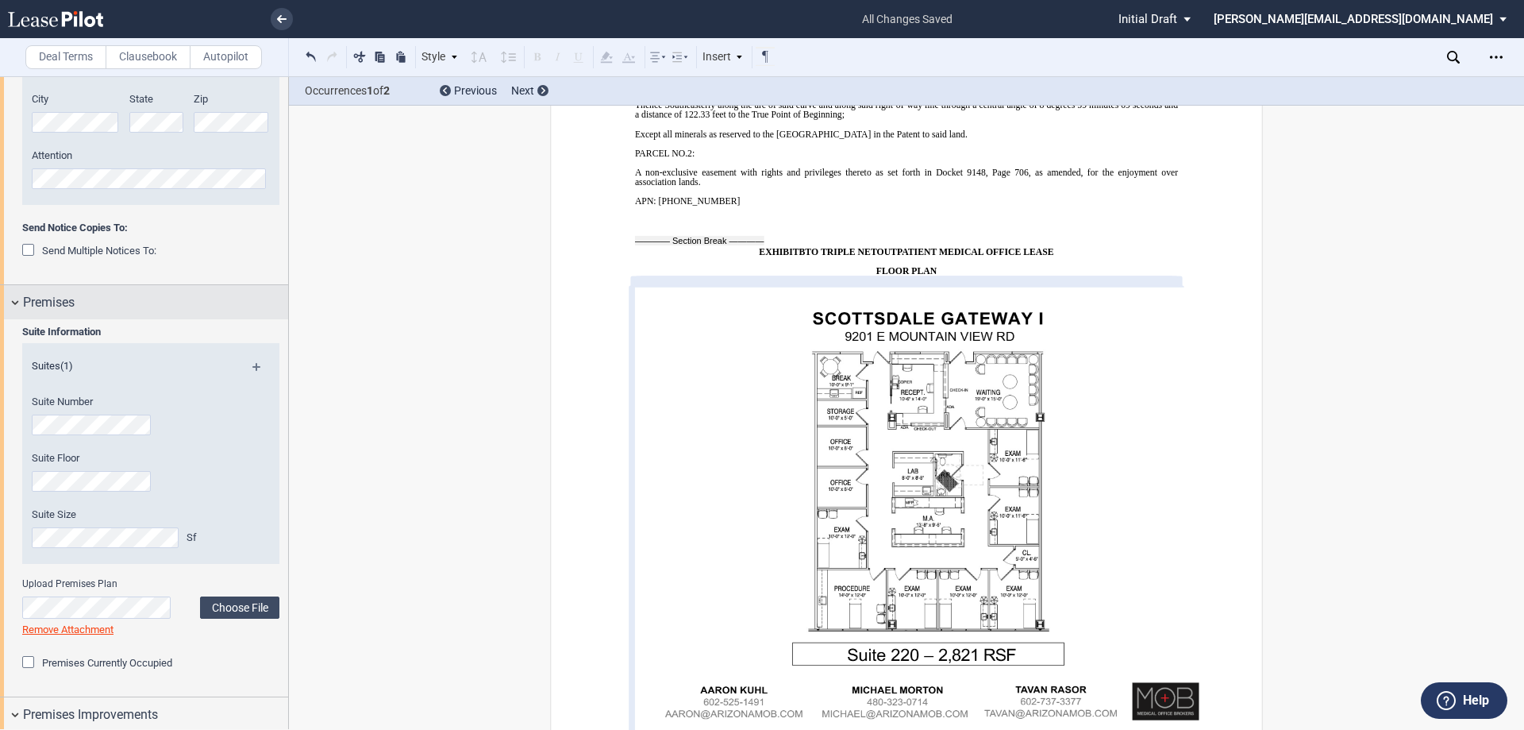
click at [19, 302] on div "Premises" at bounding box center [144, 302] width 288 height 34
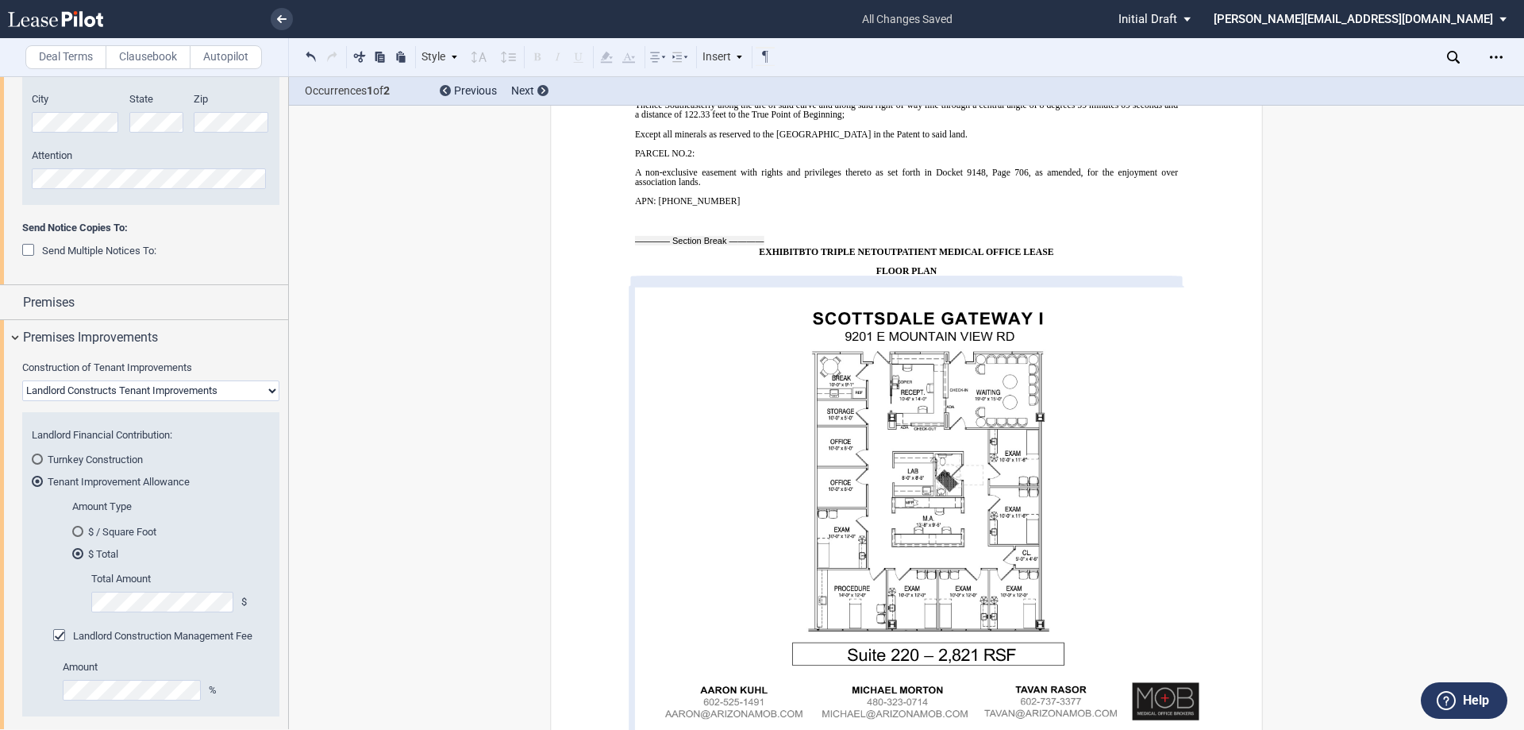
click at [37, 458] on div "Turnkey Construction" at bounding box center [37, 458] width 11 height 11
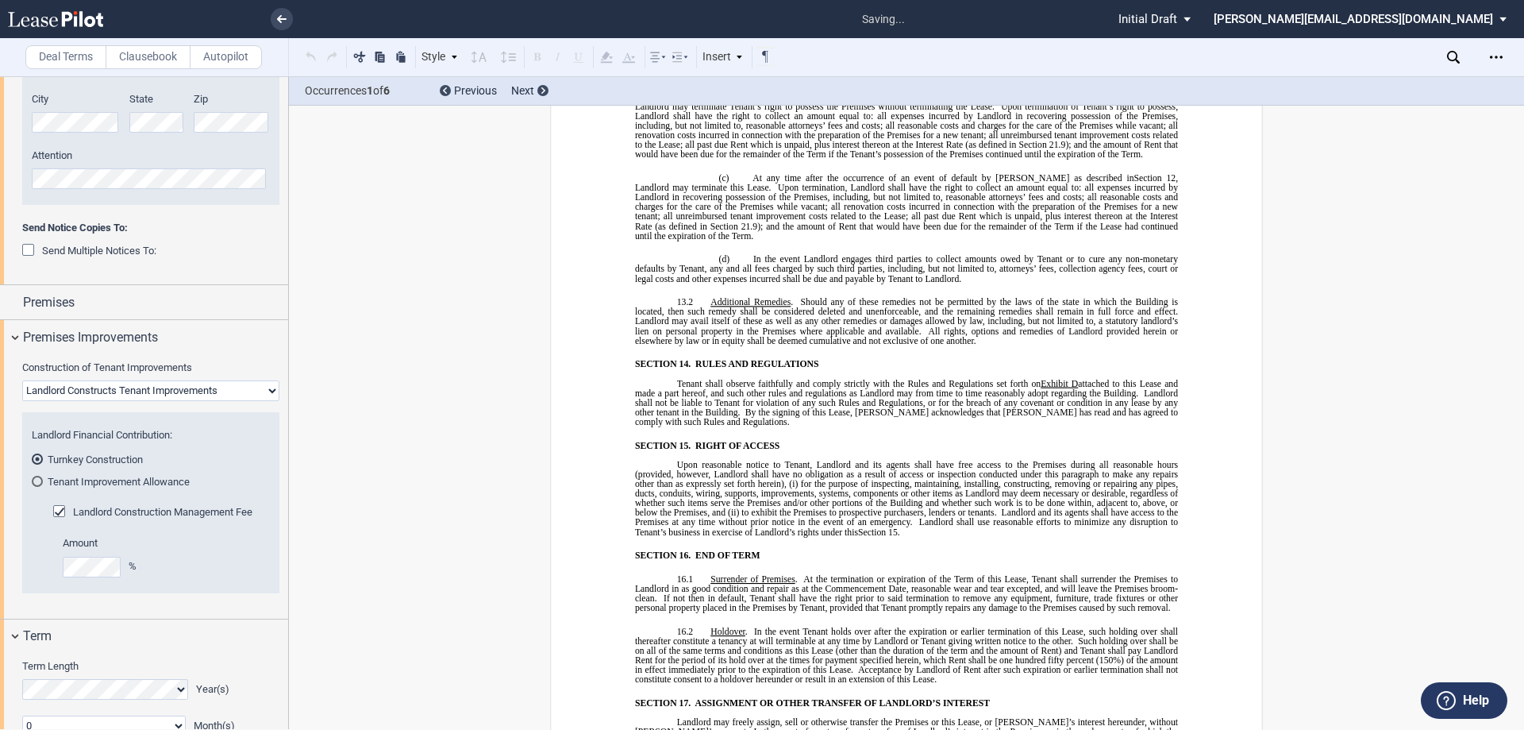
scroll to position [86, 0]
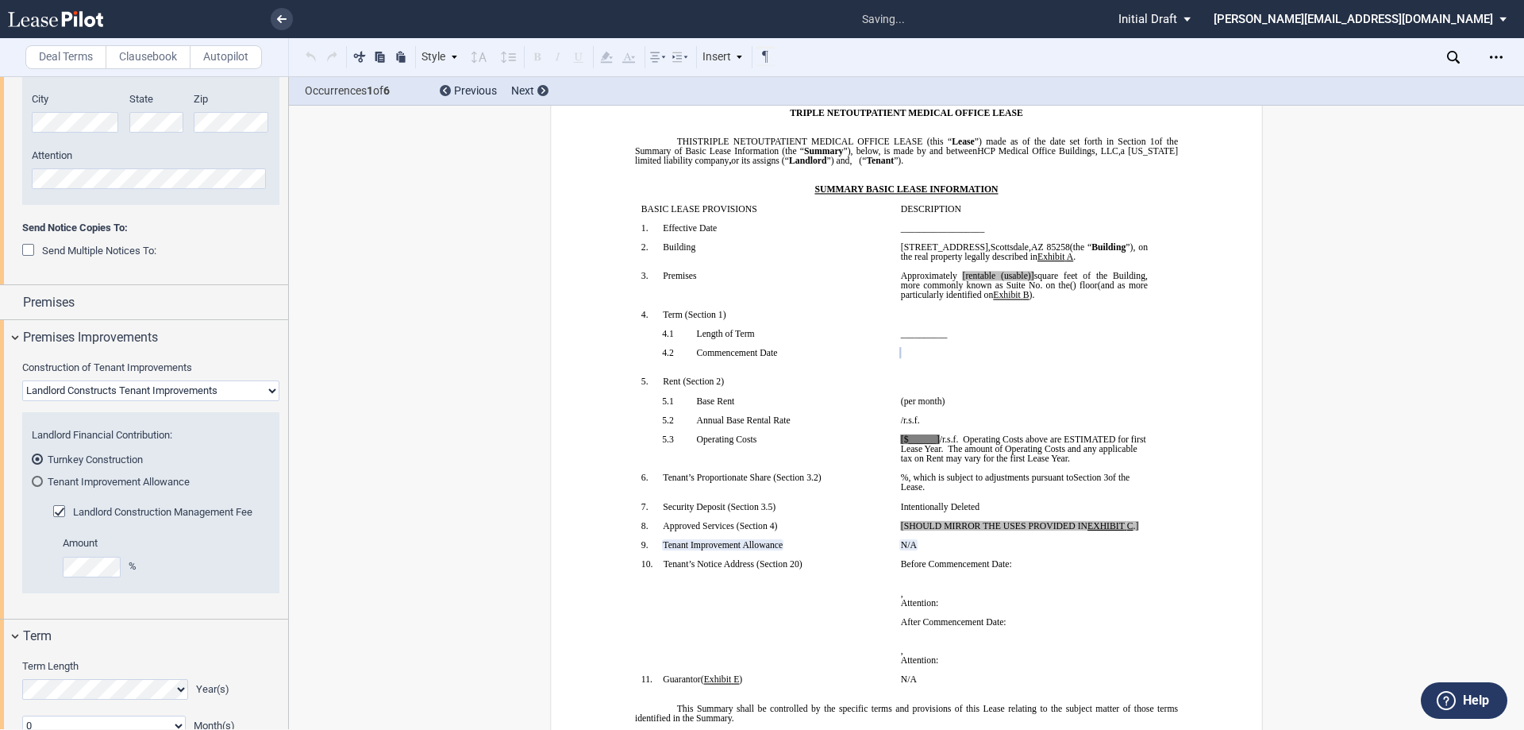
click at [36, 480] on div "Tenant Improvement Allowance" at bounding box center [37, 480] width 11 height 11
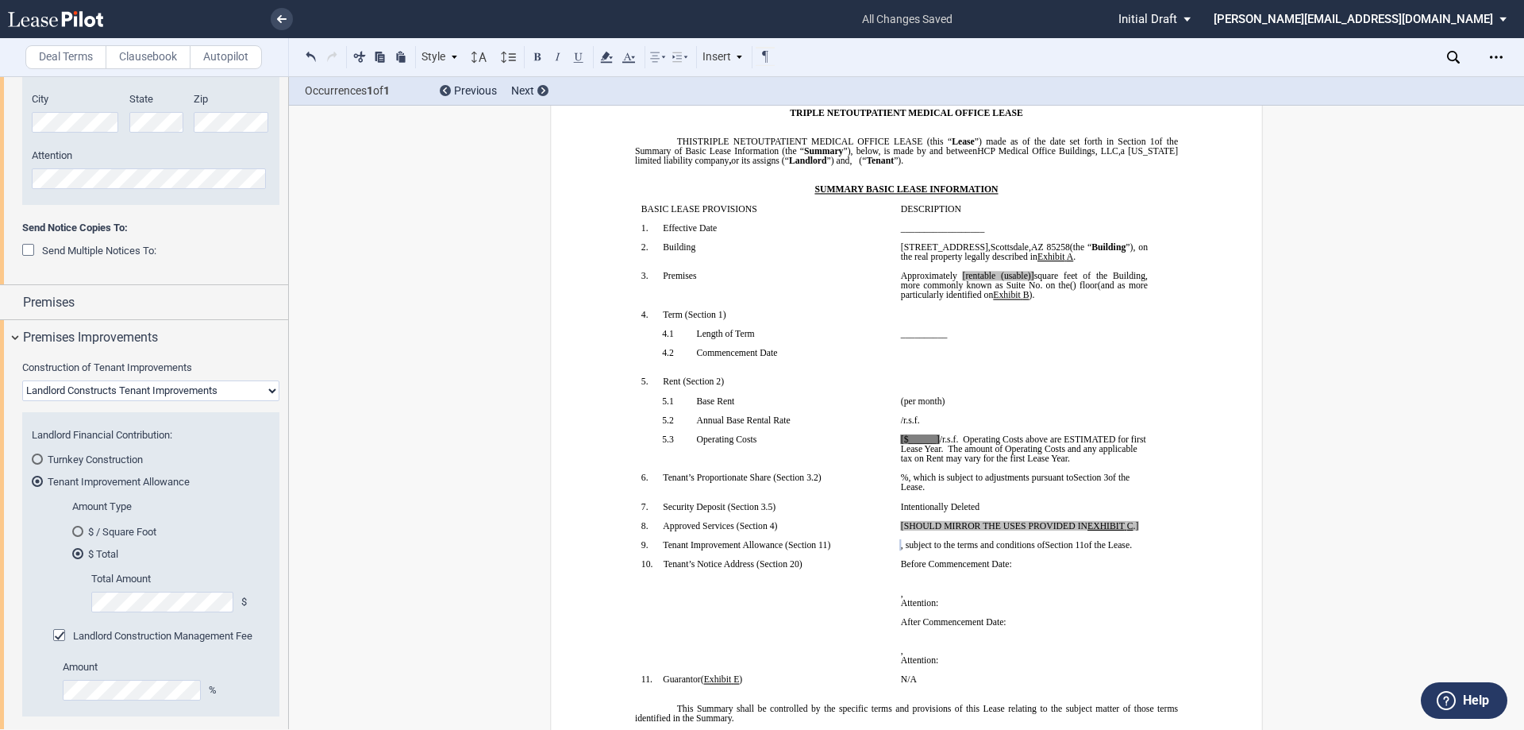
click at [255, 555] on md-radio-button "$ Total" at bounding box center [166, 553] width 188 height 14
click at [233, 391] on select "Landlord Constructs Tenant Improvements Tenant Constructs Tenant Improvements "…" at bounding box center [150, 390] width 257 height 21
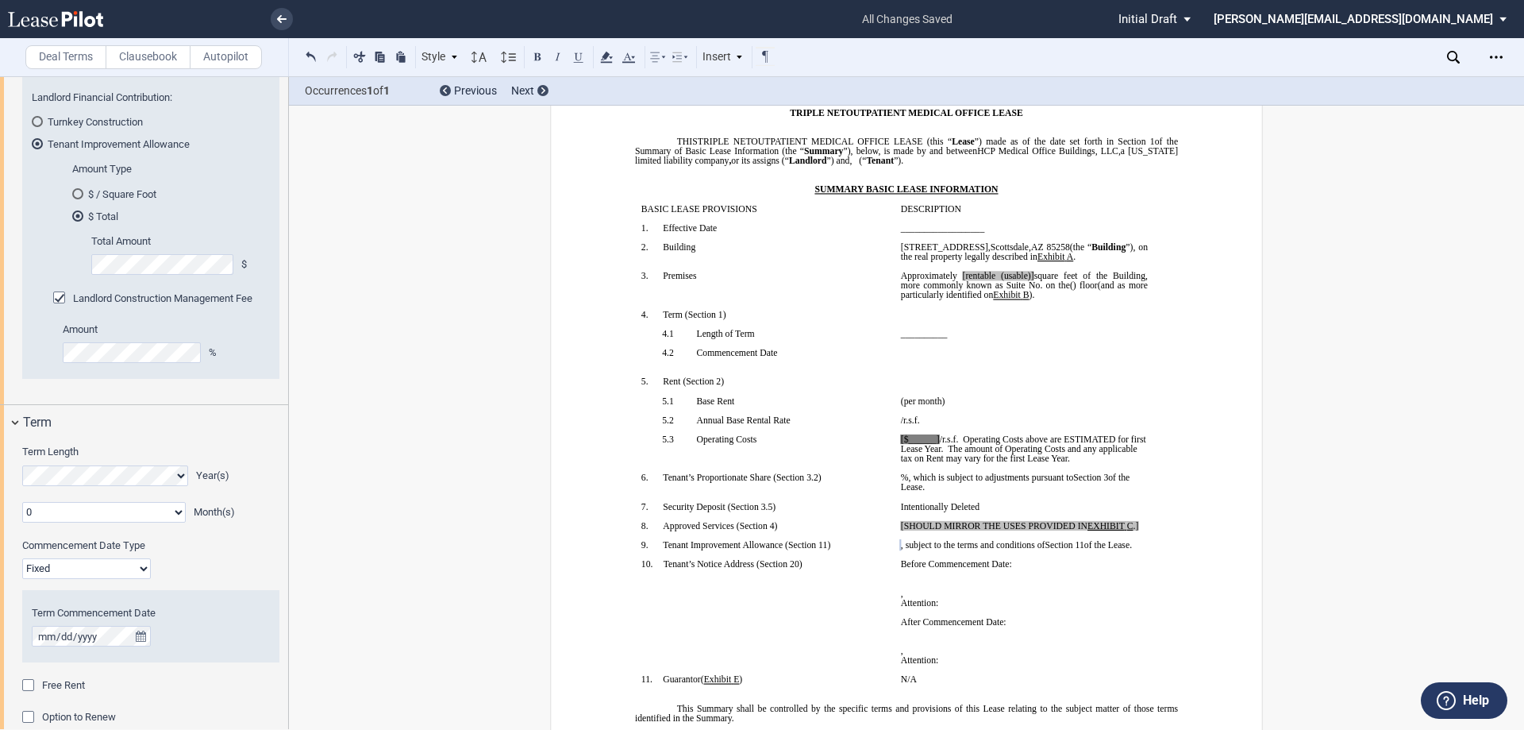
scroll to position [1111, 0]
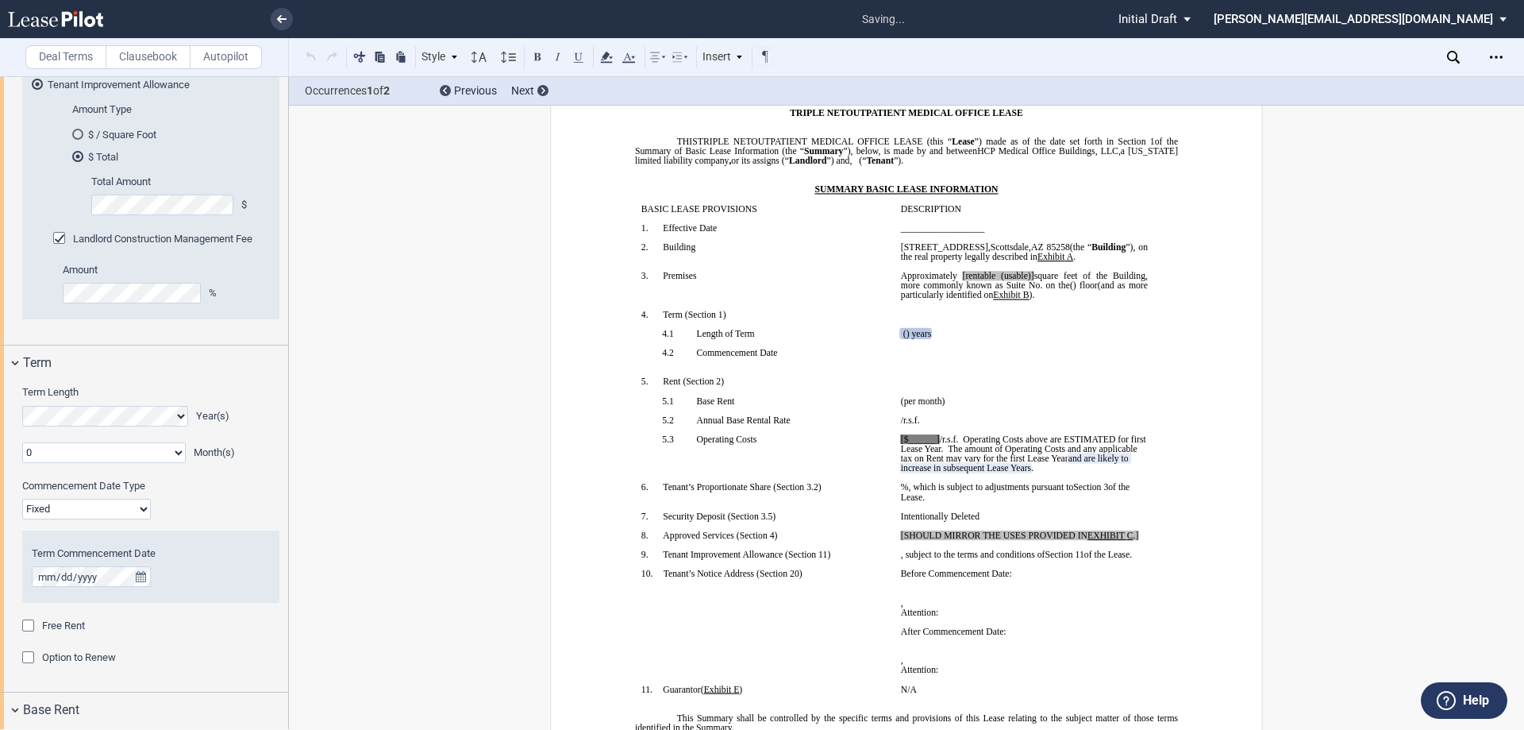
click at [67, 451] on select "0 1 2 3 4 5 6 7 8 9 10 11" at bounding box center [104, 452] width 164 height 21
select select "number:3"
click at [22, 442] on select "0 1 2 3 4 5 6 7 8 9 10 11" at bounding box center [104, 452] width 164 height 21
click at [139, 575] on icon "true" at bounding box center [141, 576] width 10 height 11
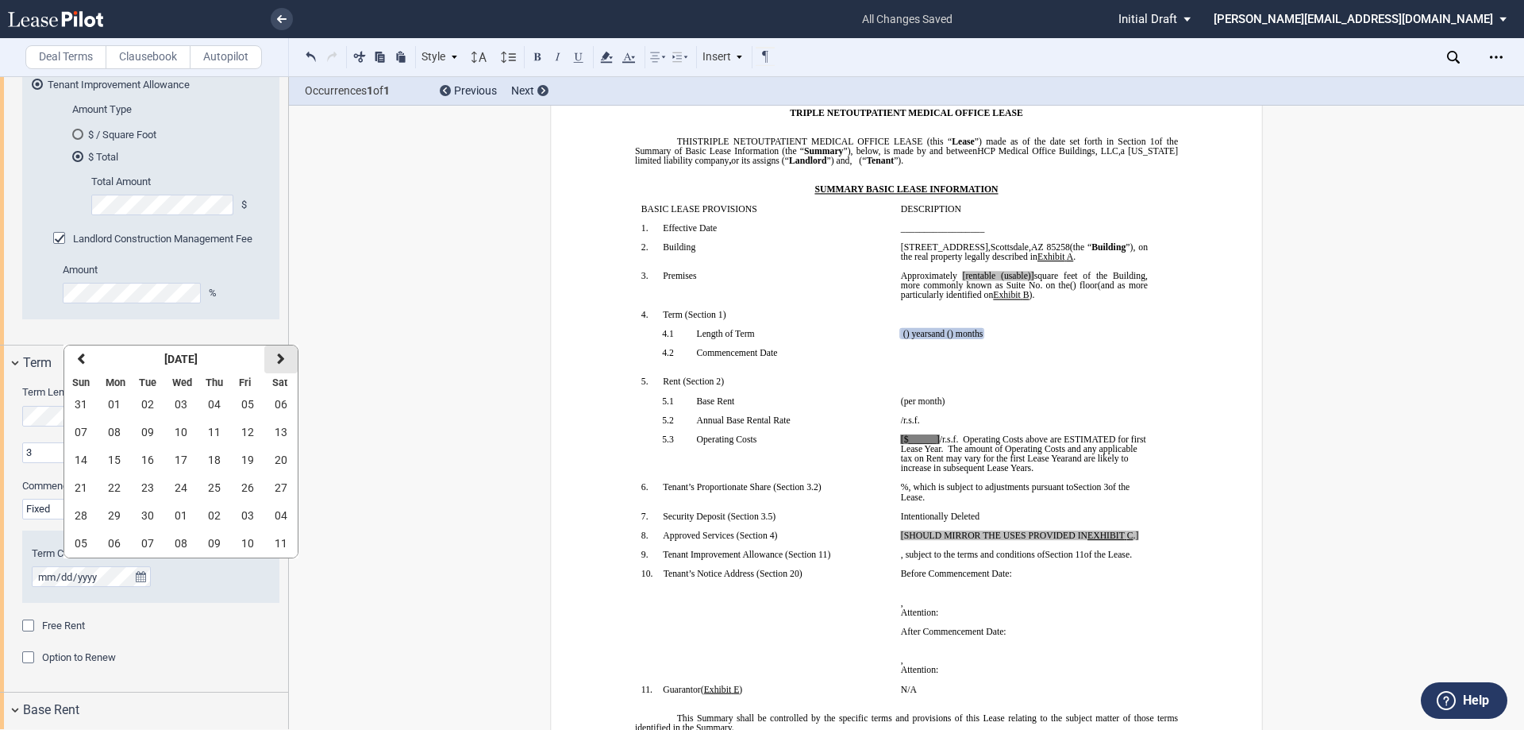
click at [285, 360] on button "next" at bounding box center [280, 359] width 33 height 28
click at [267, 405] on button "01" at bounding box center [280, 405] width 33 height 28
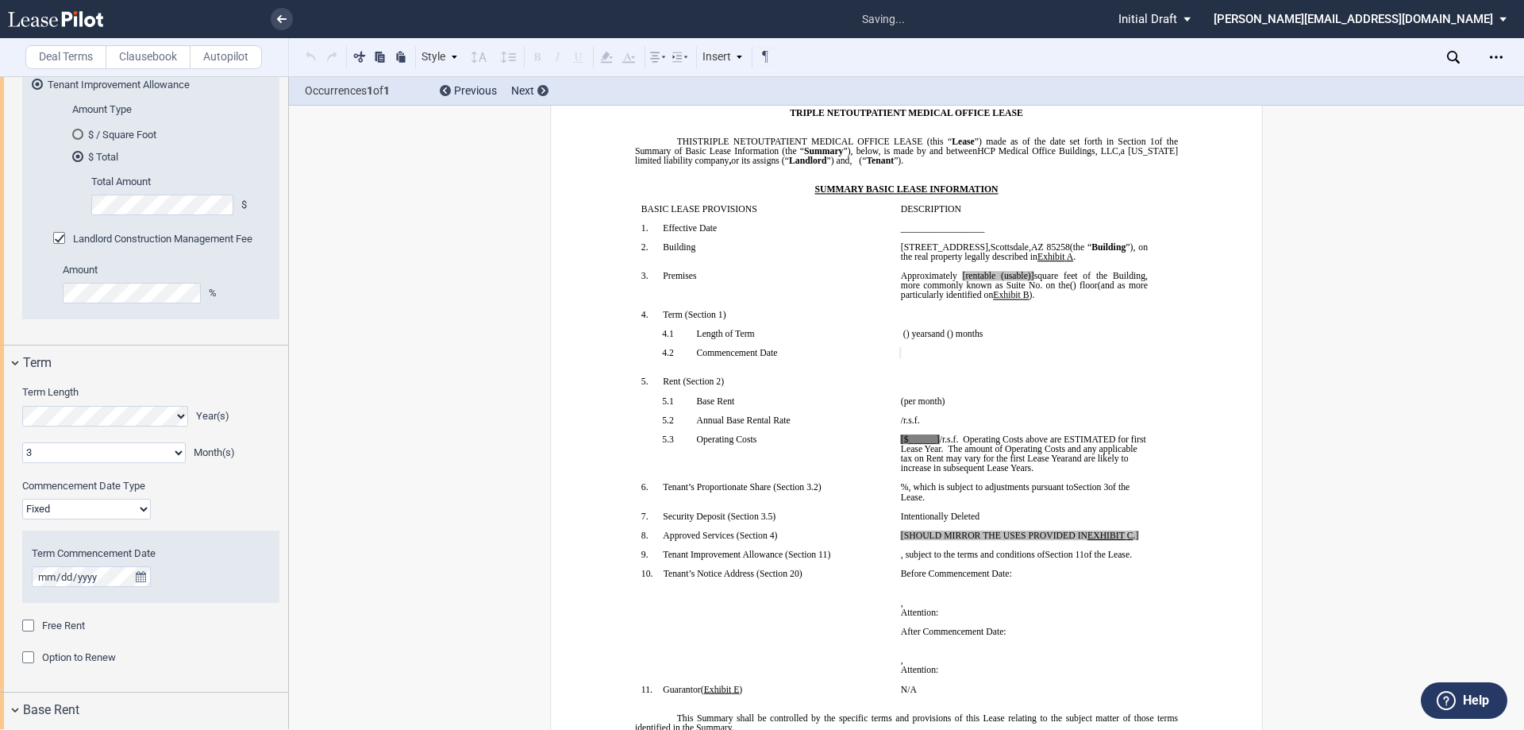
click at [29, 626] on div "Free Rent" at bounding box center [30, 627] width 16 height 16
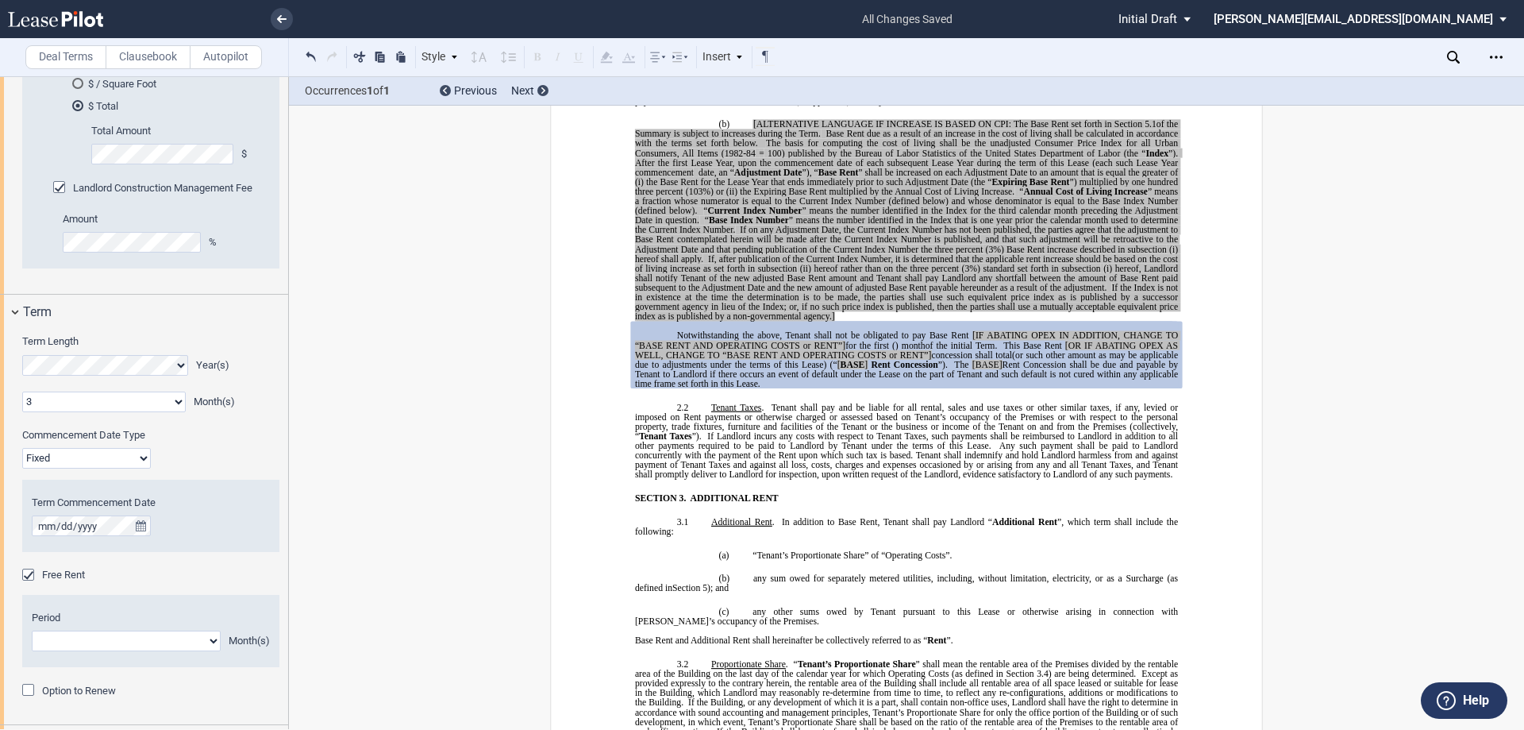
scroll to position [1191, 0]
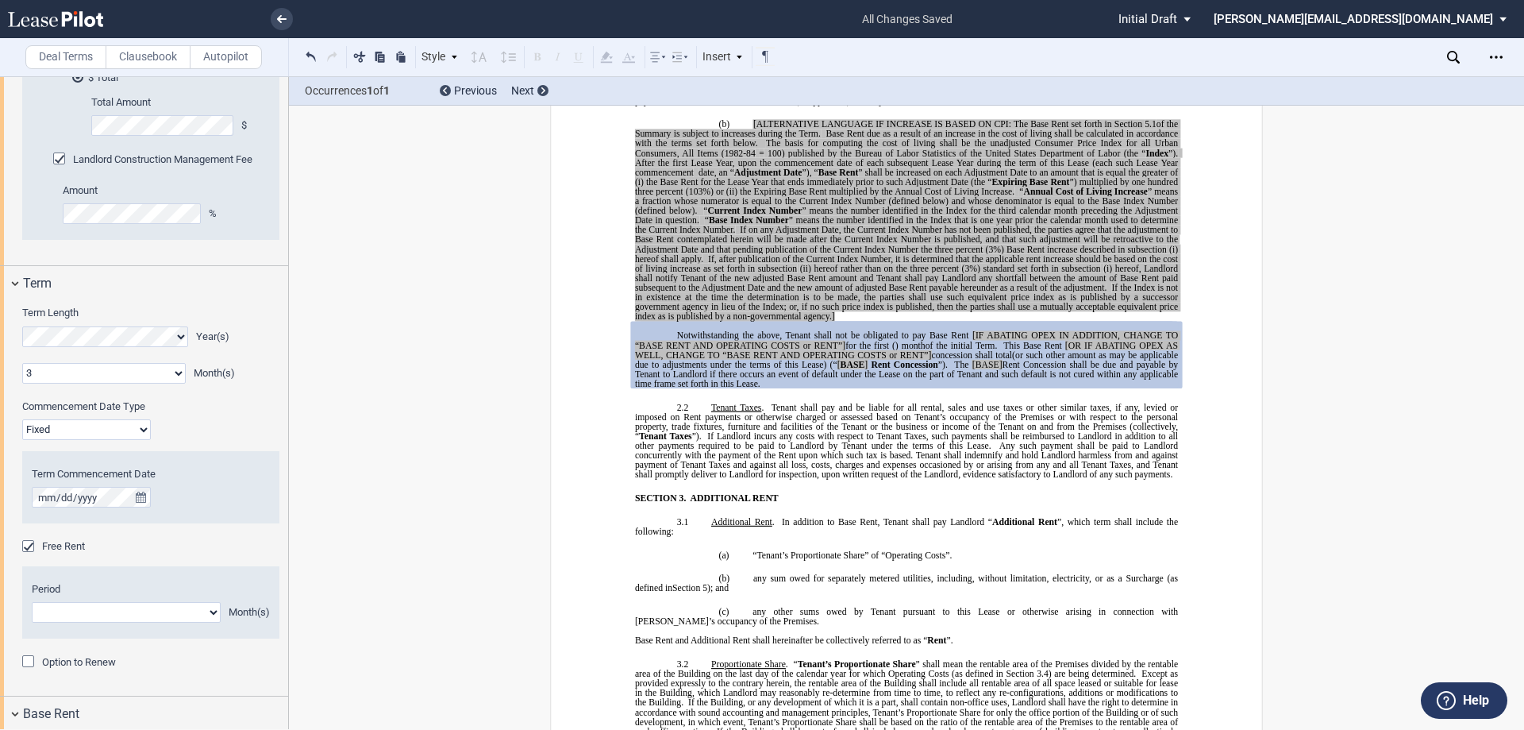
click at [28, 548] on div "Free Rent" at bounding box center [30, 548] width 16 height 16
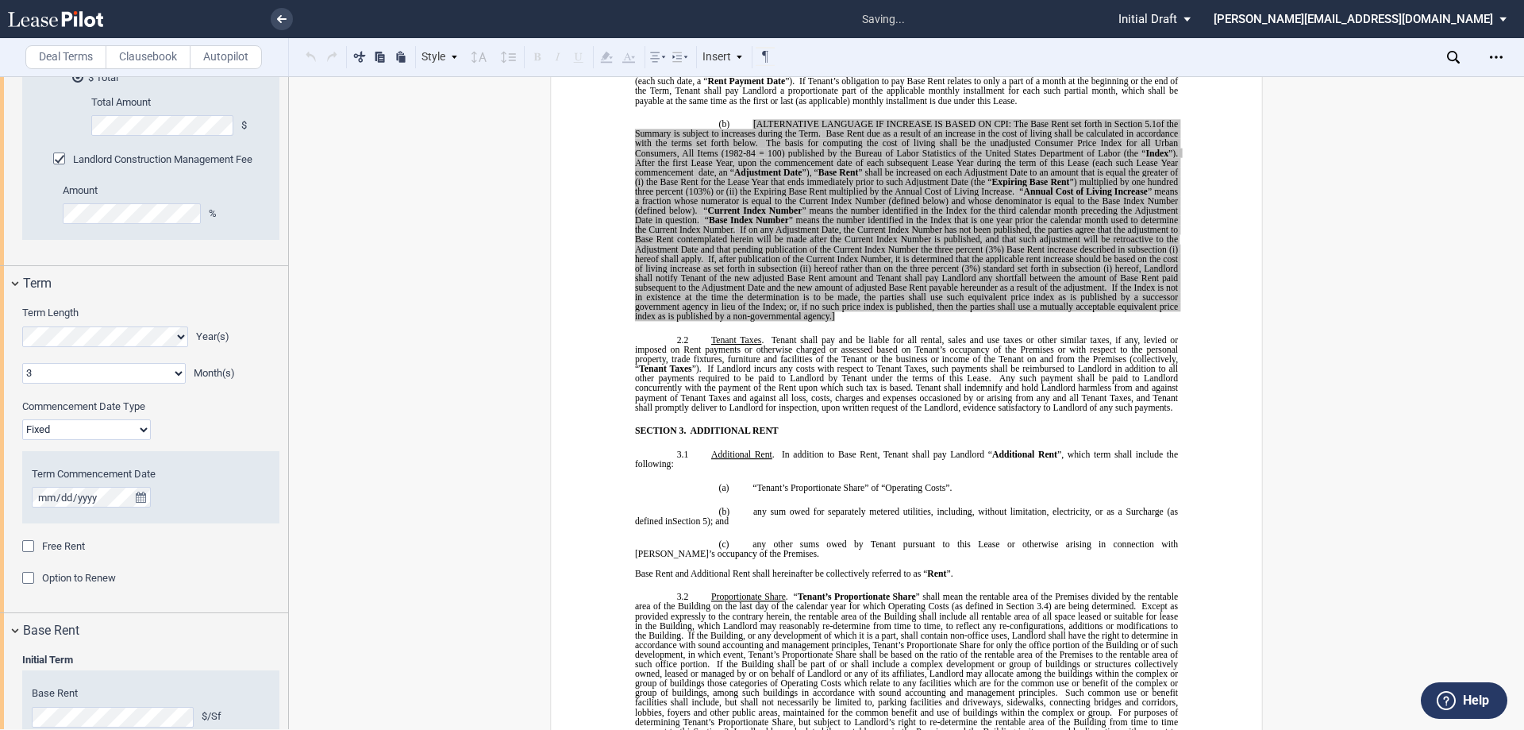
click at [28, 548] on div "Free Rent" at bounding box center [30, 548] width 16 height 16
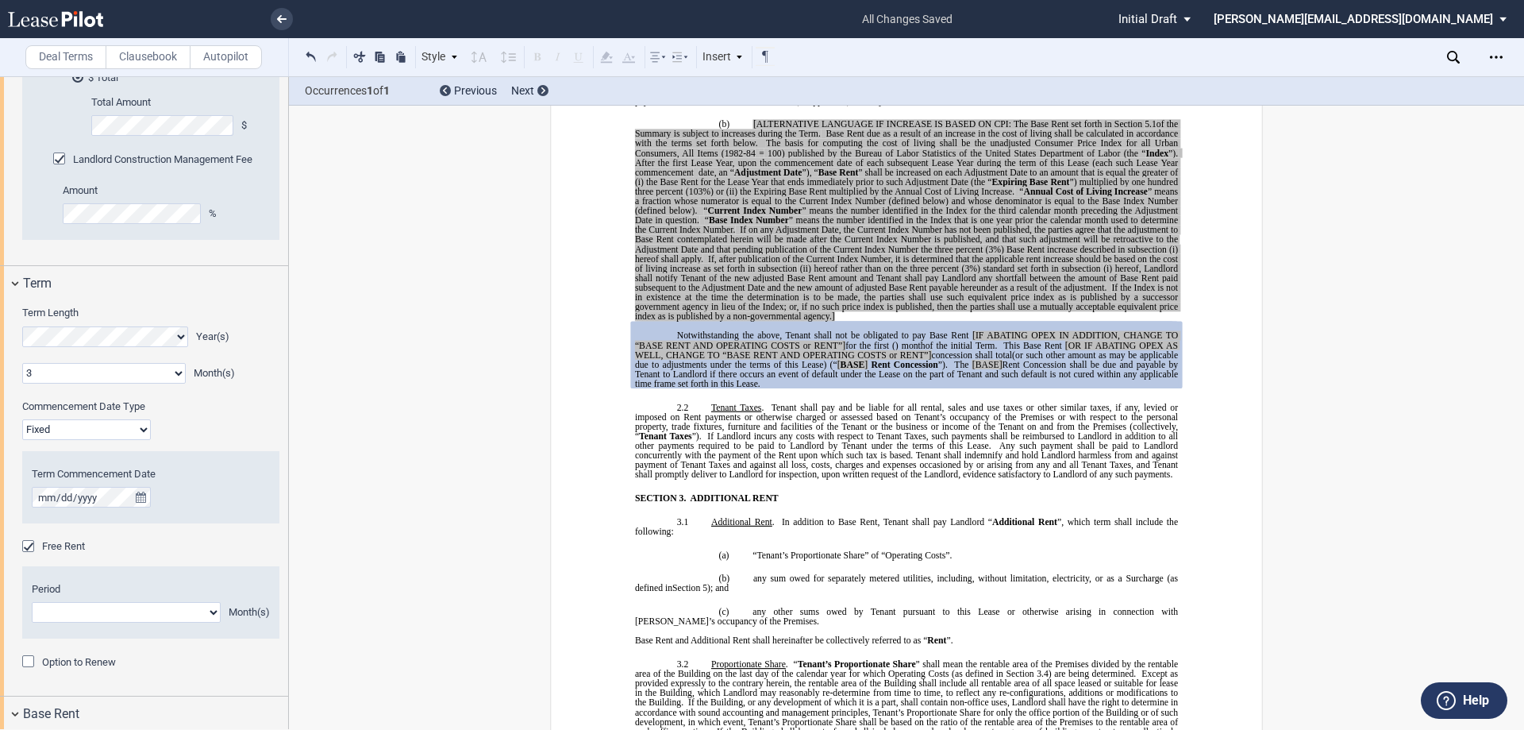
click at [207, 611] on select "1 2 3 4 5 6 7 8 9 10 11" at bounding box center [126, 612] width 189 height 21
select select "number:3"
click at [32, 602] on select "1 2 3 4 5 6 7 8 9 10 11" at bounding box center [126, 612] width 189 height 21
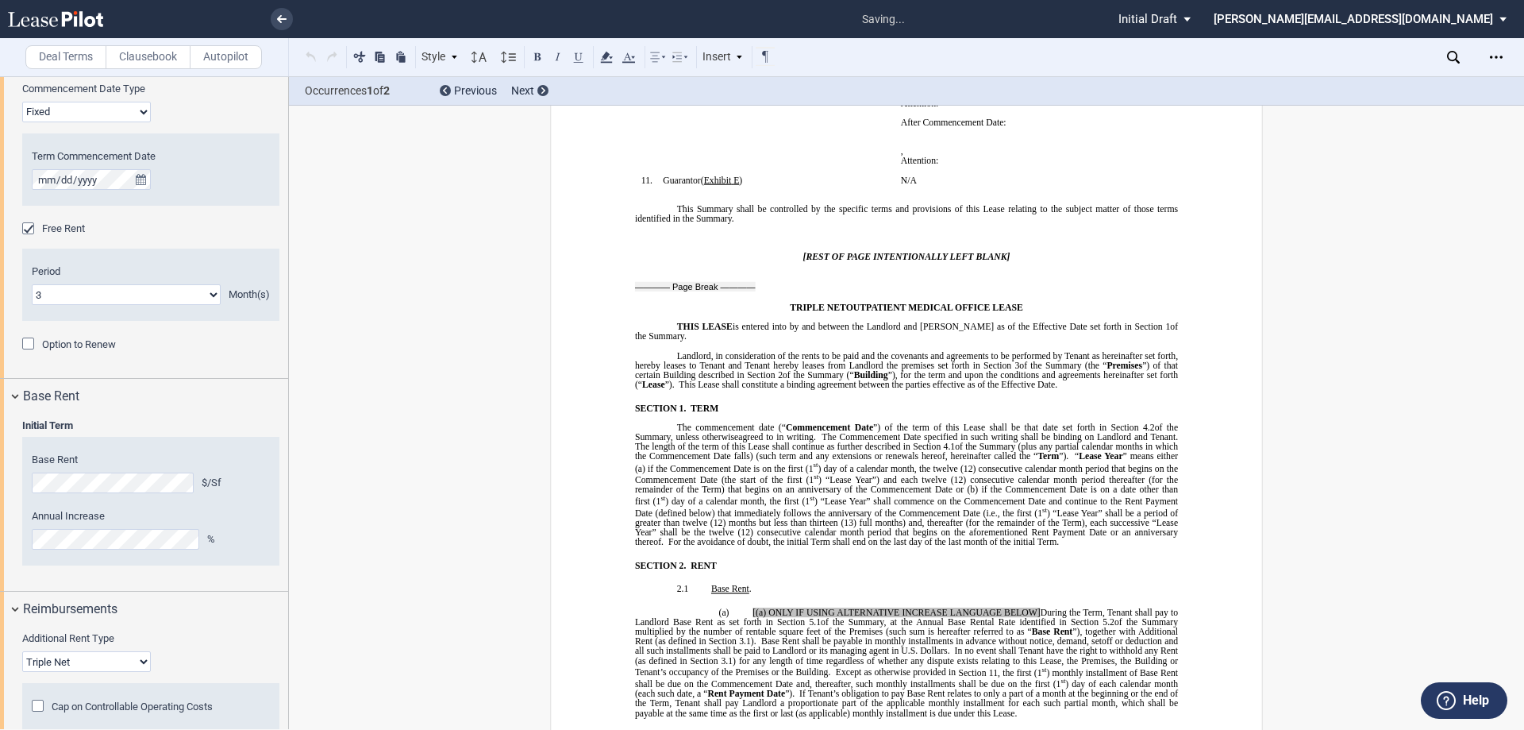
scroll to position [134, 0]
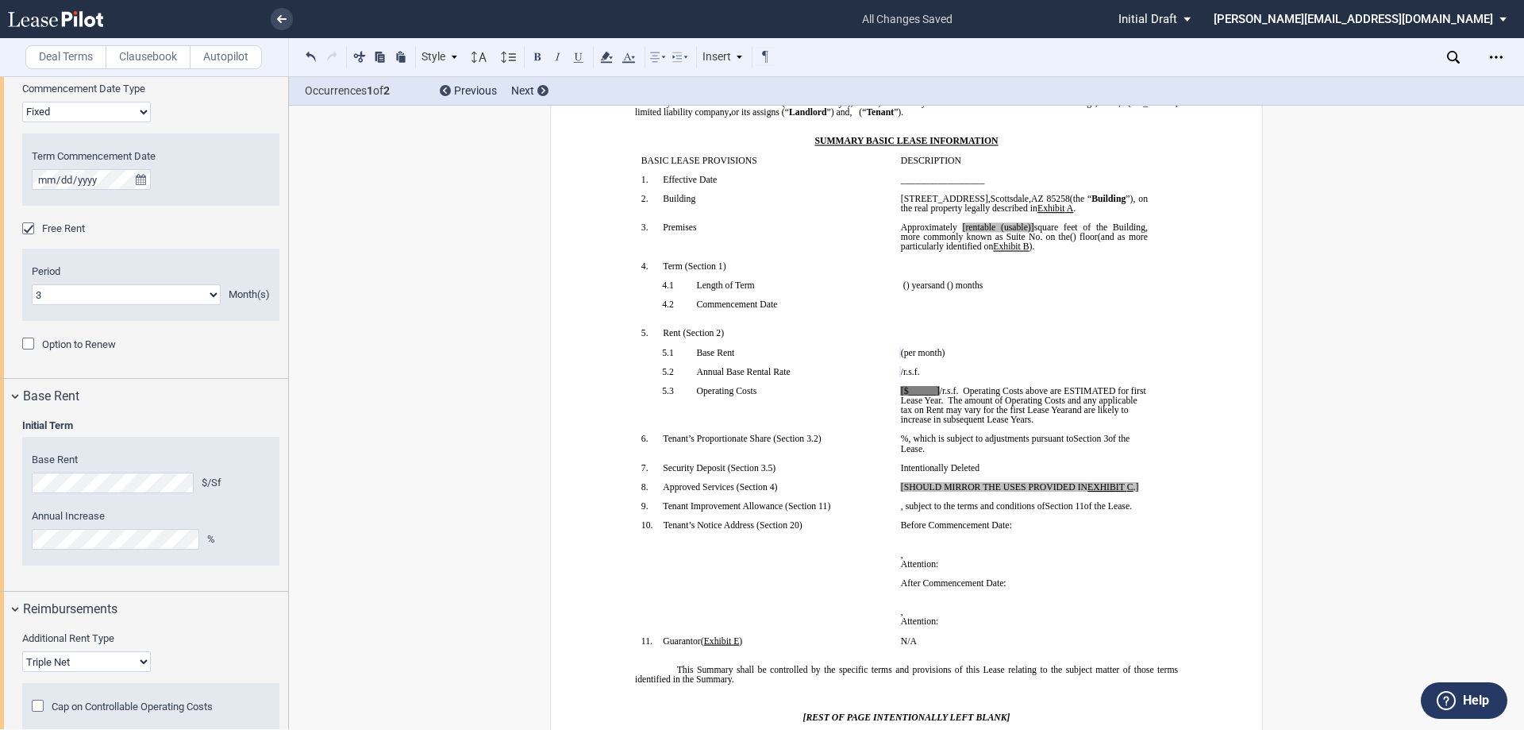
click at [135, 549] on div "Year 1 $/Sf Year 2 $/Sf Year 3 $/Sf Year 4 $/Sf Year 5 $/Sf Year 6 $/Sf Year 7 …" at bounding box center [150, 501] width 257 height 129
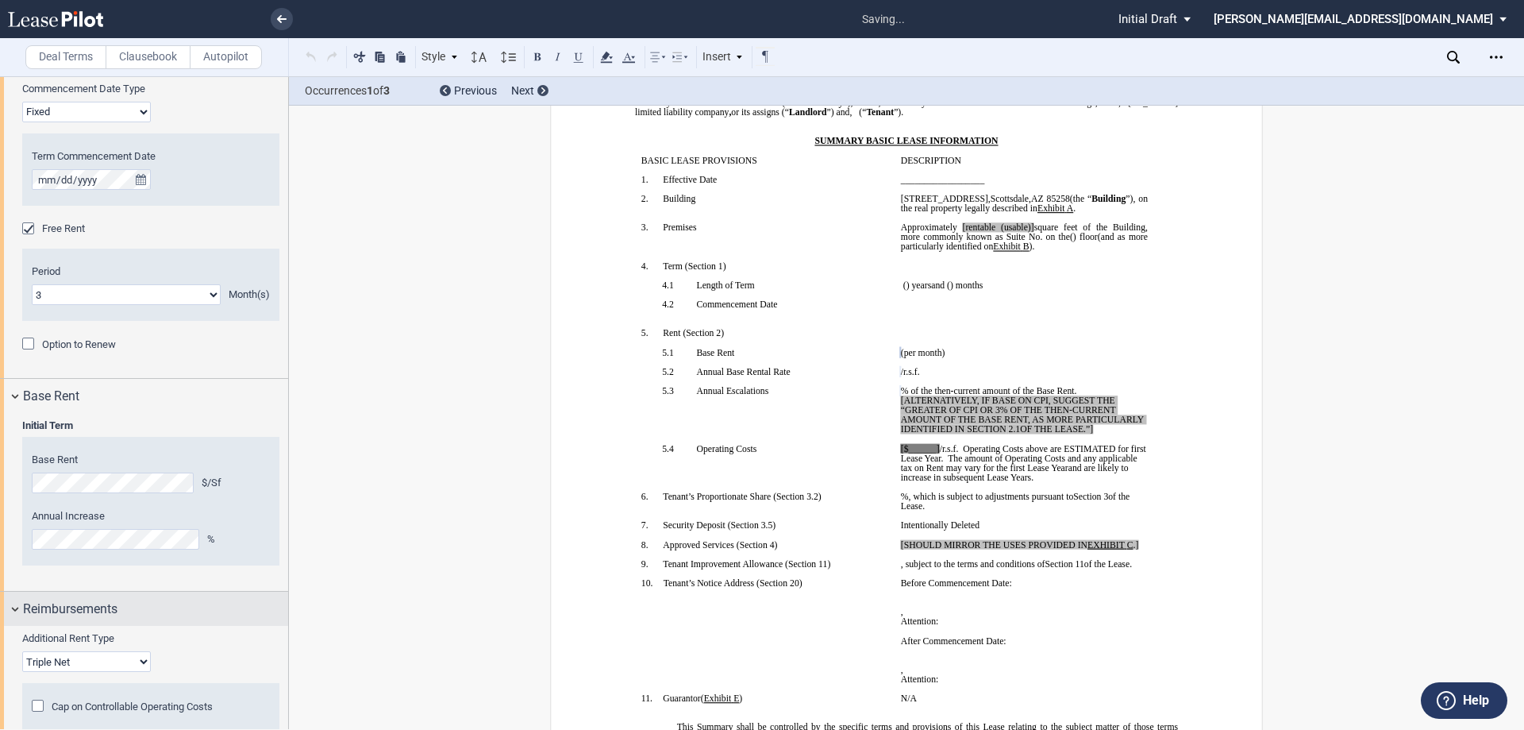
click at [252, 608] on div "Reimbursements" at bounding box center [155, 608] width 265 height 19
click at [13, 604] on div "Reimbursements" at bounding box center [144, 608] width 288 height 34
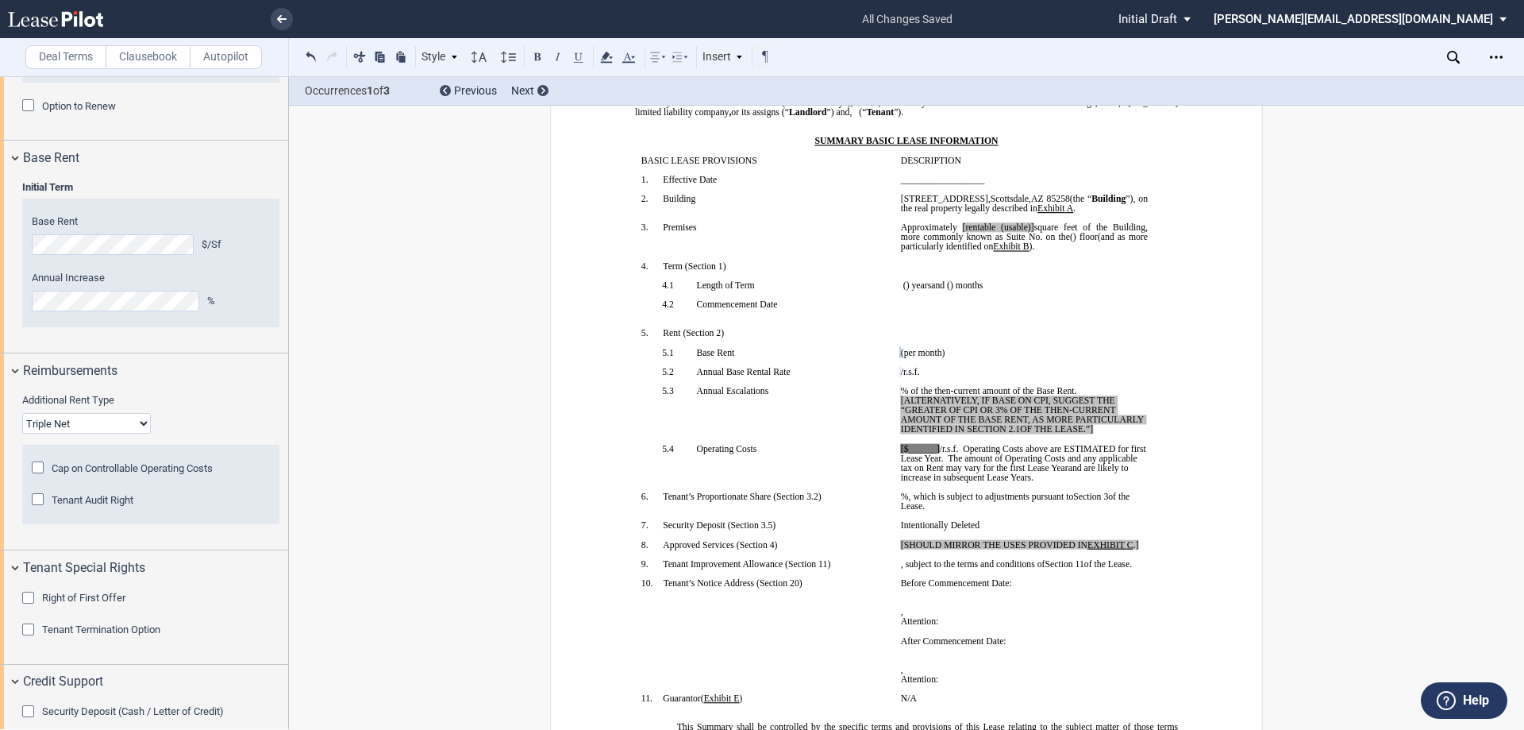
click at [40, 467] on div "Cap on Controllable Operating Costs" at bounding box center [40, 469] width 16 height 16
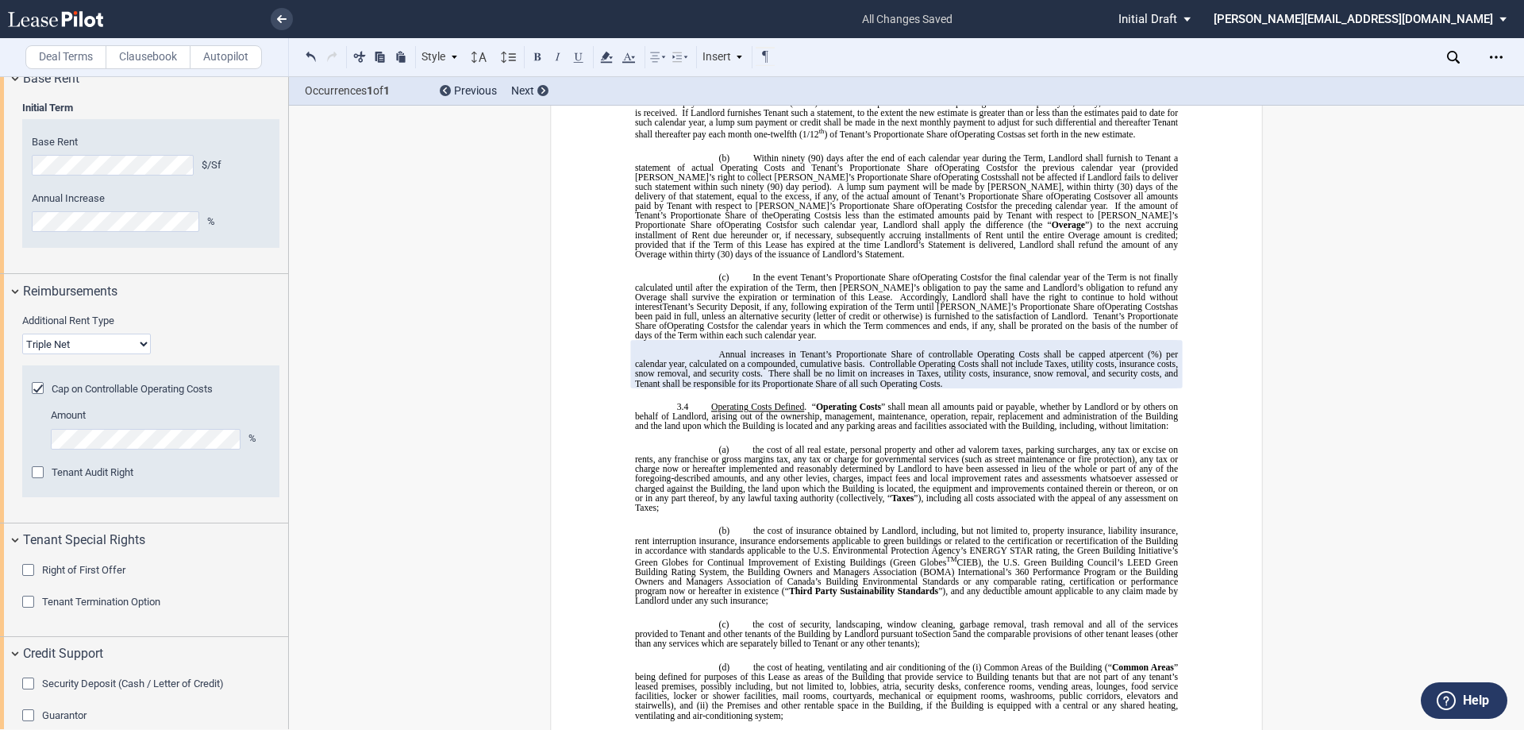
scroll to position [1905, 0]
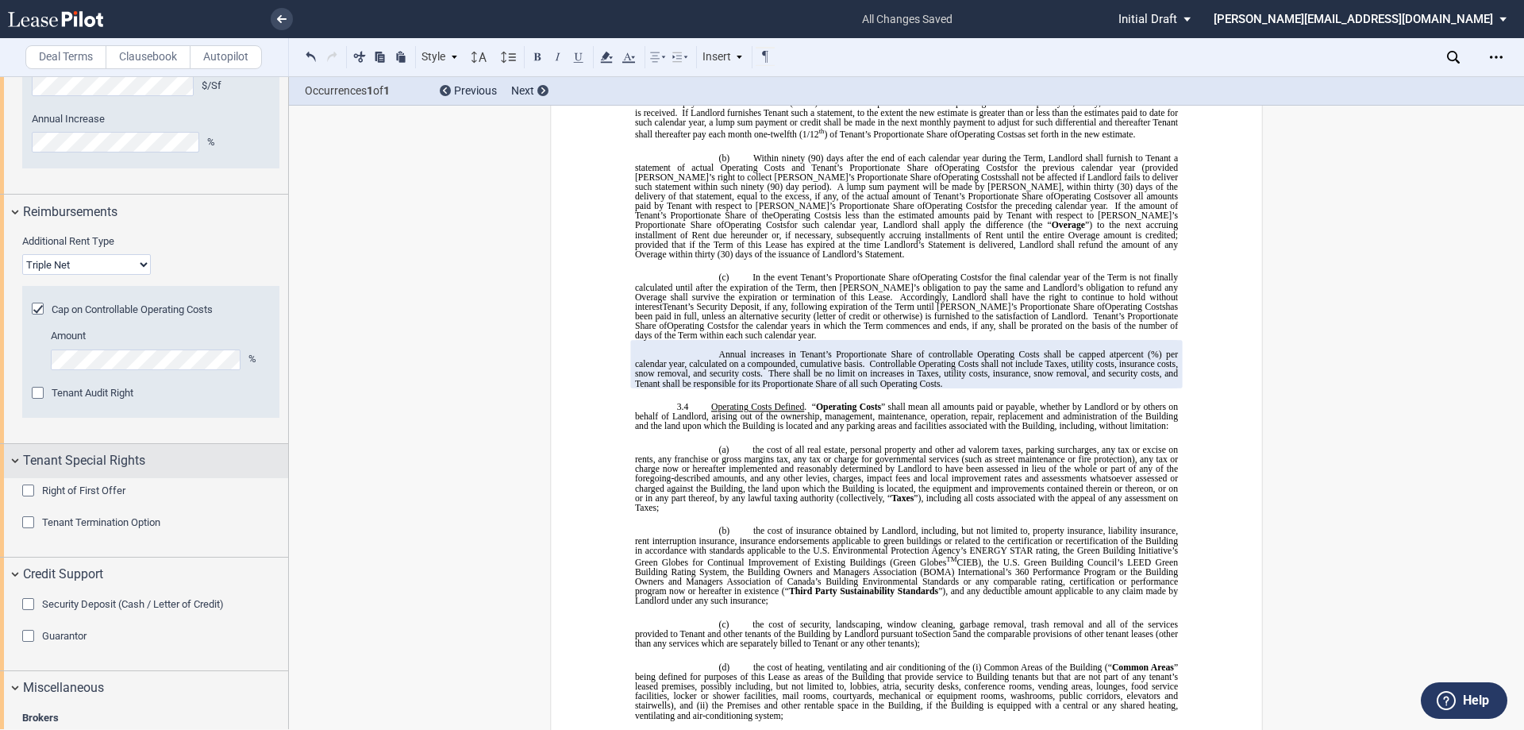
click at [11, 459] on div "Tenant Special Rights" at bounding box center [144, 461] width 288 height 34
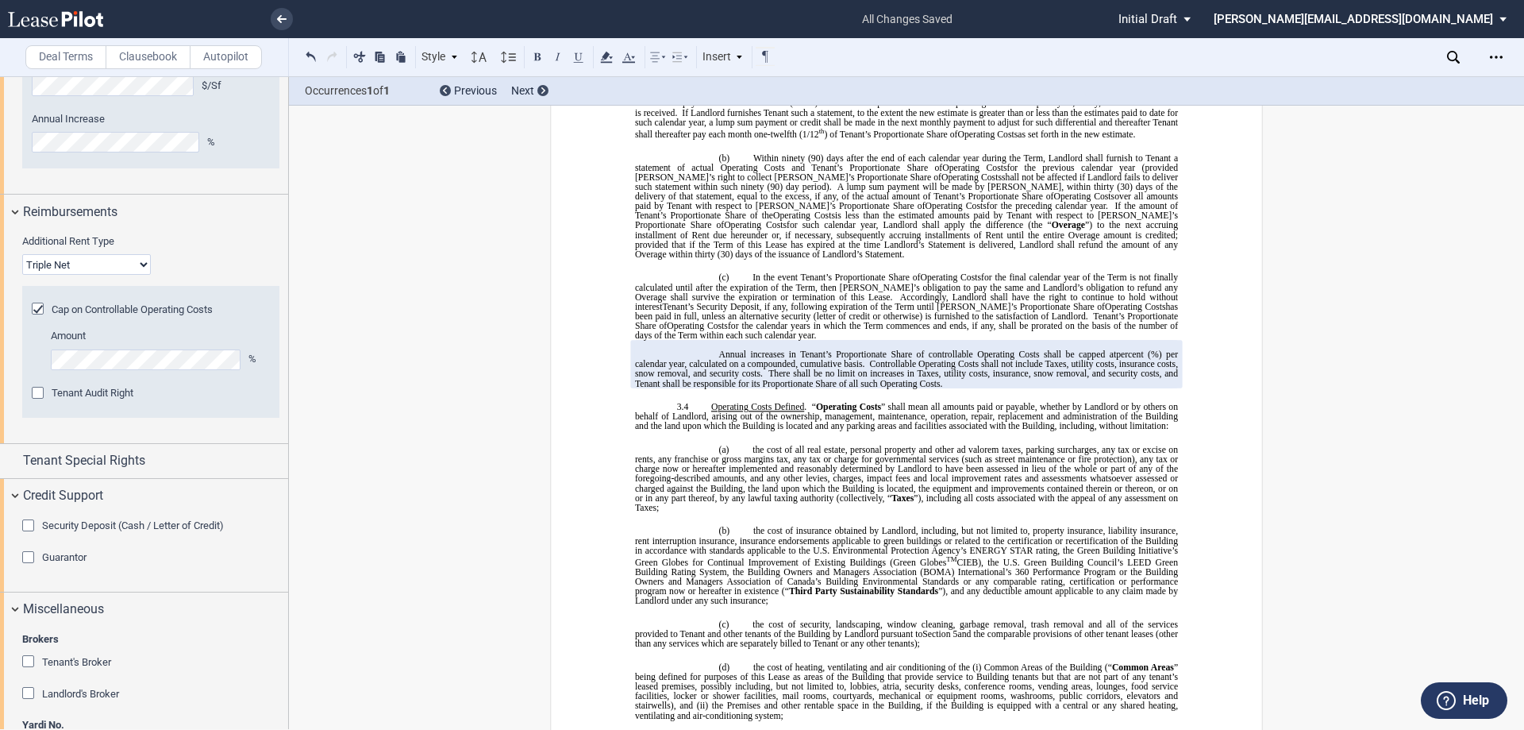
click at [29, 526] on div "Security Deposit (Cash / Letter of Credit)" at bounding box center [30, 527] width 16 height 16
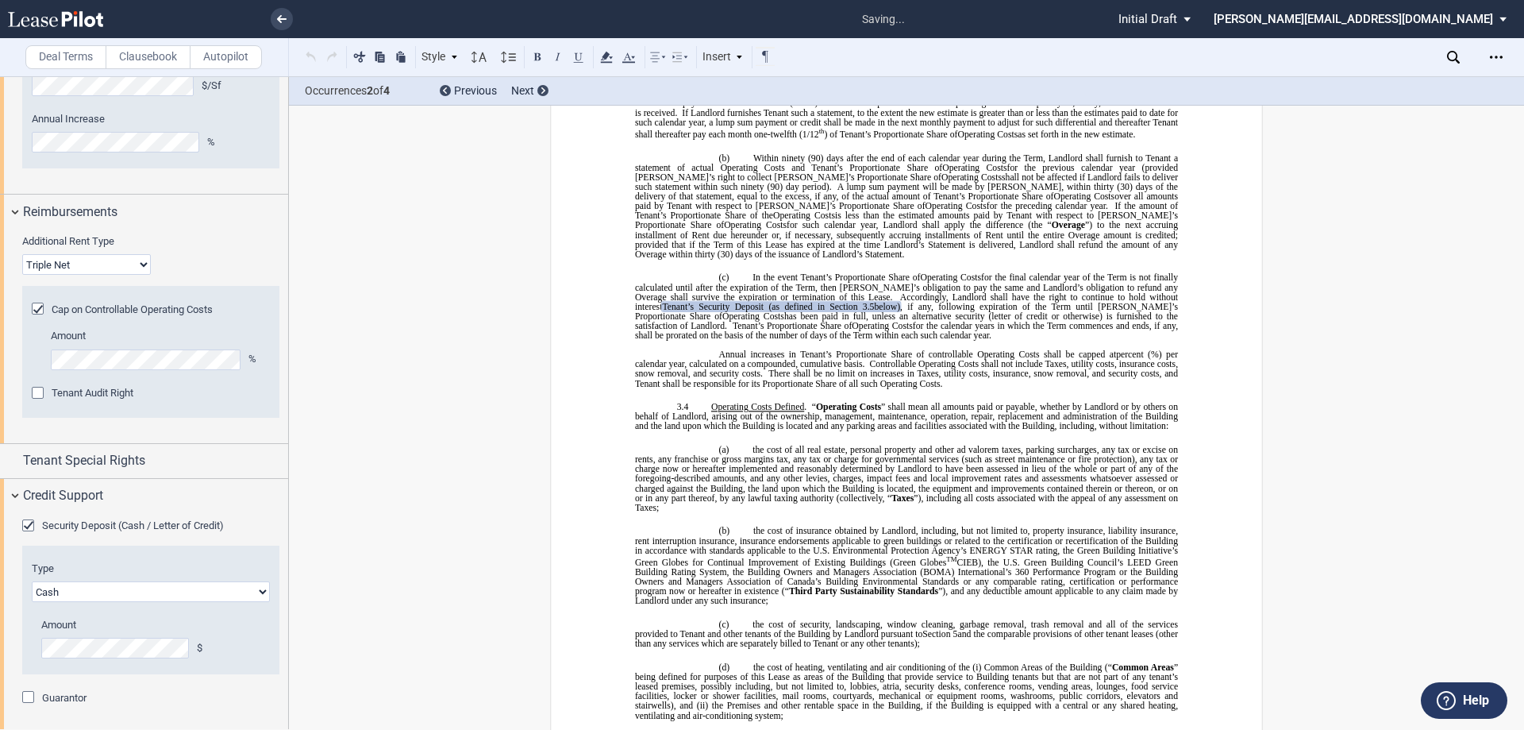
click at [51, 591] on select "Letter of Credit (L/C) Cash Cash and Letter of Credit" at bounding box center [151, 591] width 238 height 21
click at [27, 695] on div "Guarantor" at bounding box center [30, 699] width 16 height 16
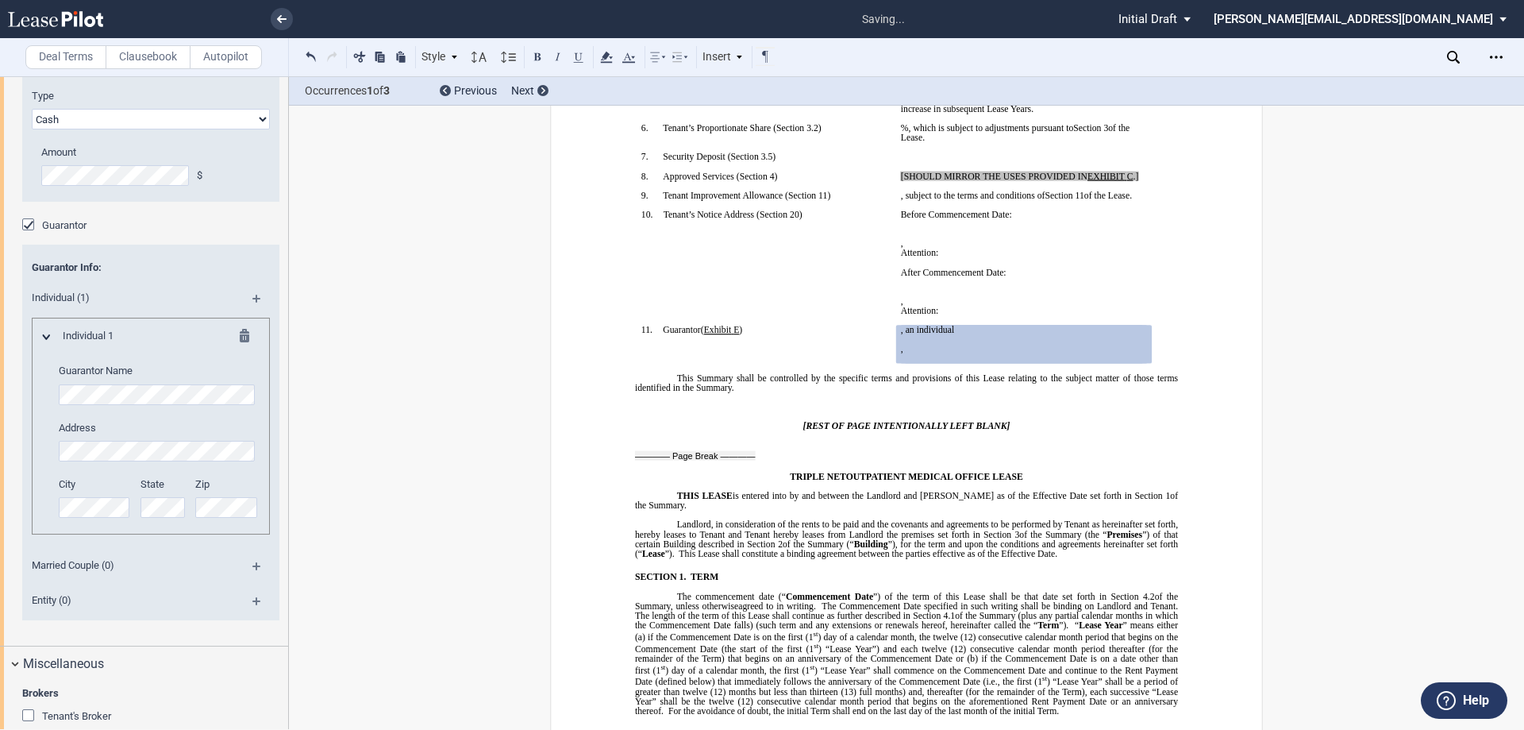
scroll to position [2381, 0]
click at [252, 597] on md-icon at bounding box center [262, 602] width 21 height 19
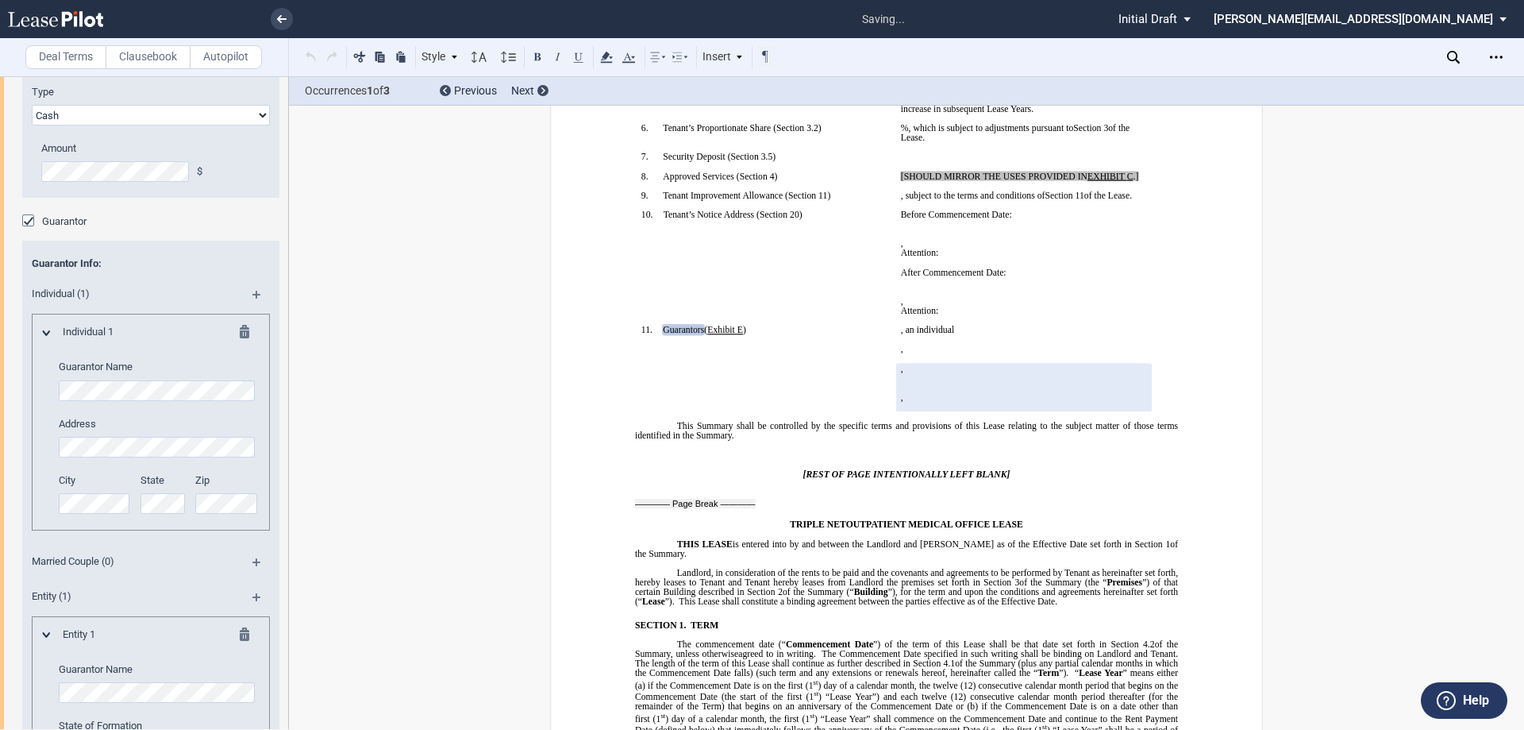
click at [244, 329] on md-icon at bounding box center [249, 334] width 19 height 19
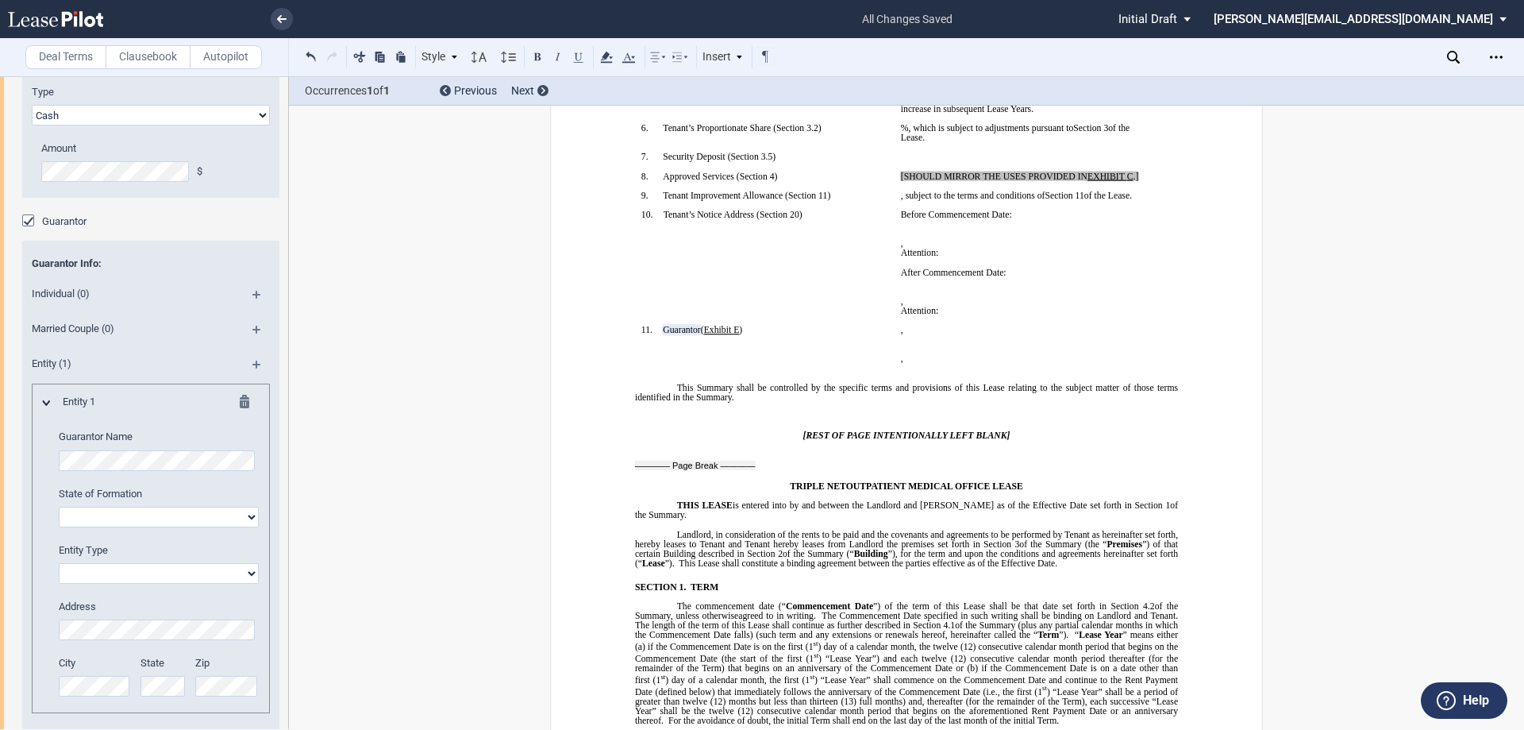
click at [114, 475] on div "Guarantor Name State of Formation Alabama Alaska Arizona Arkansas California Co…" at bounding box center [159, 570] width 200 height 283
click at [136, 522] on select "Alabama Alaska Arizona Arkansas California Colorado Connecticut Delaware Distri…" at bounding box center [159, 516] width 200 height 21
select select "Colorado"
click at [59, 506] on select "Alabama Alaska Arizona Arkansas California Colorado Connecticut Delaware Distri…" at bounding box center [159, 516] width 200 height 21
click at [164, 571] on select "Corporation Limited liability company General Partnership Limited Partnership O…" at bounding box center [159, 573] width 200 height 21
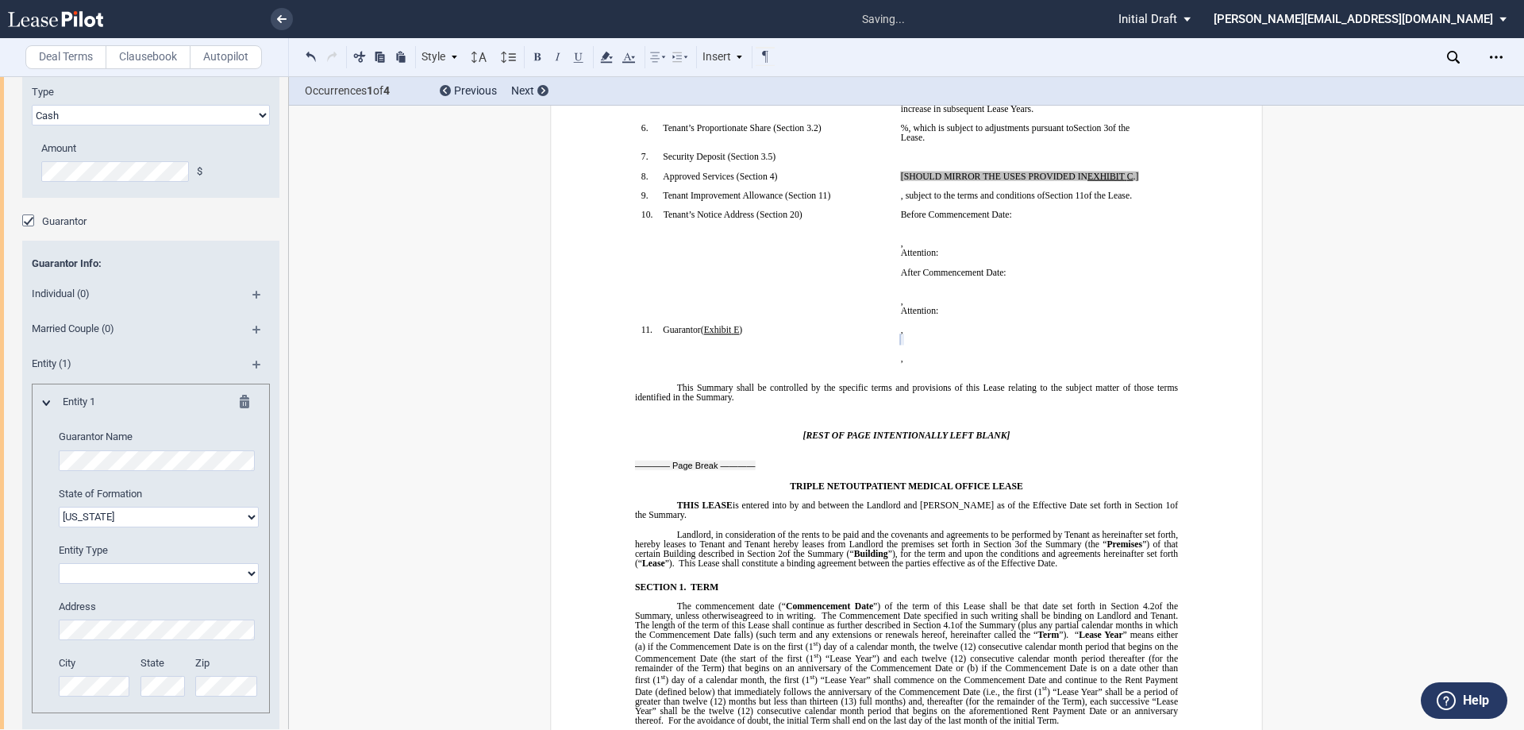
select select "corporation"
click at [59, 563] on select "Corporation Limited liability company General Partnership Limited Partnership O…" at bounding box center [159, 573] width 200 height 21
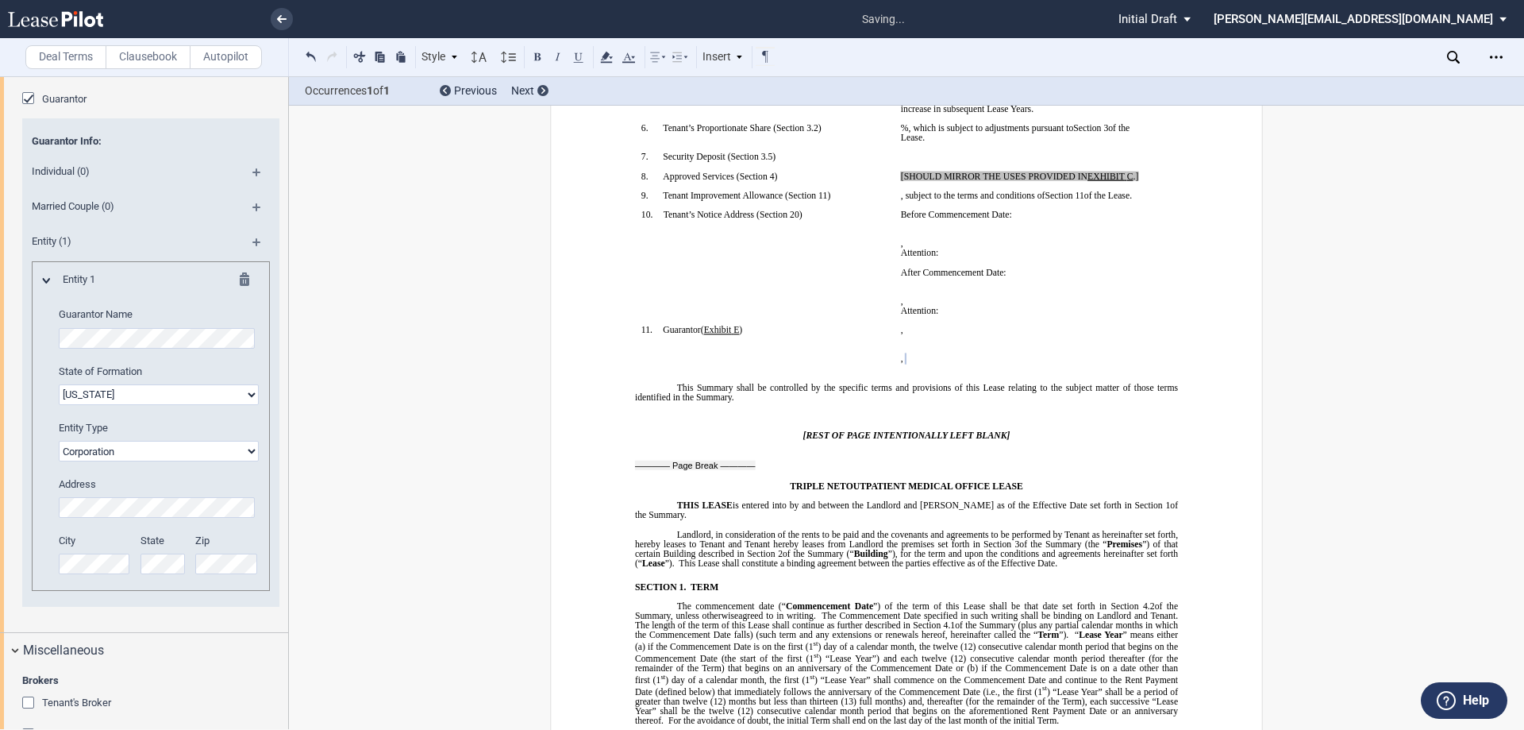
scroll to position [2540, 0]
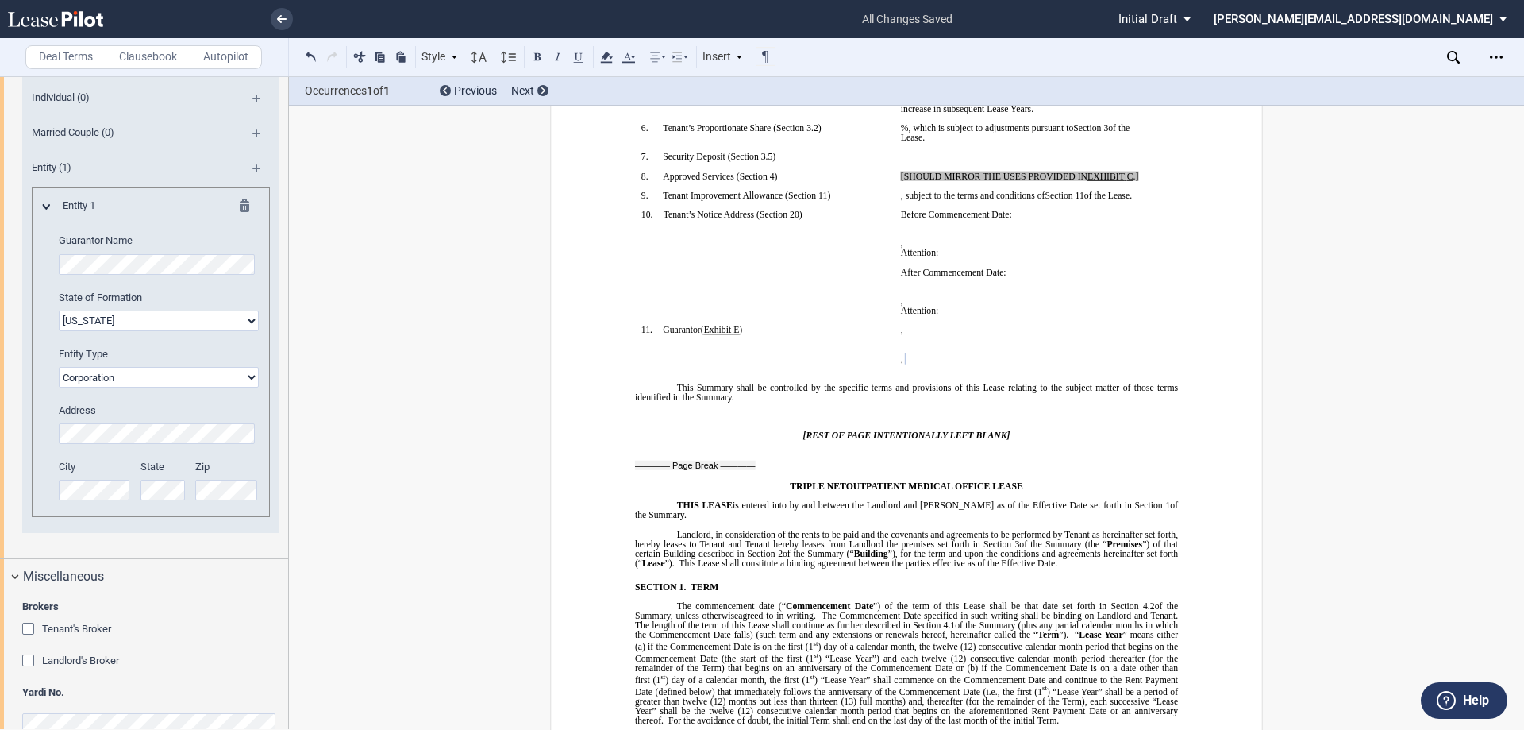
scroll to position [2608, 0]
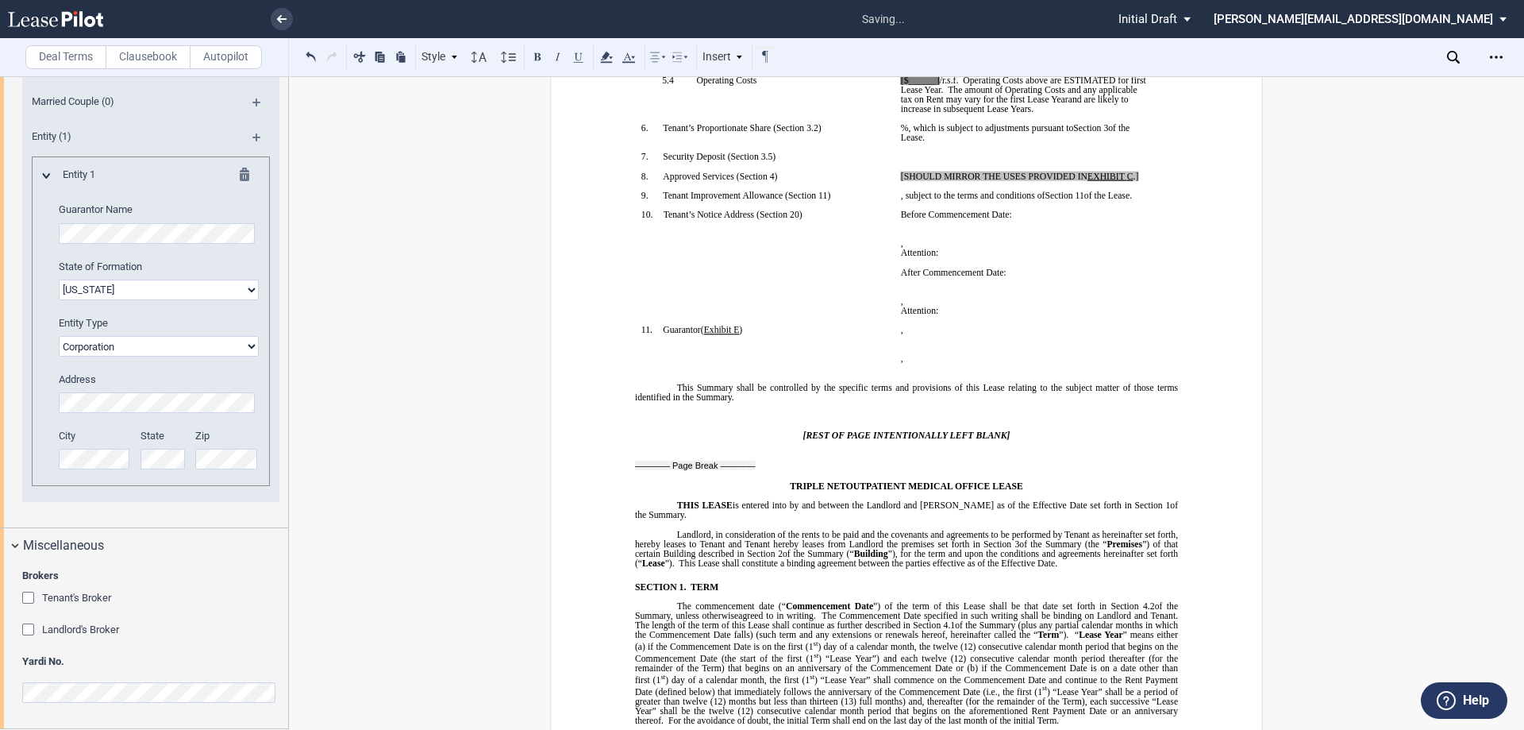
click at [24, 629] on div "Landlord's Broker" at bounding box center [30, 631] width 16 height 16
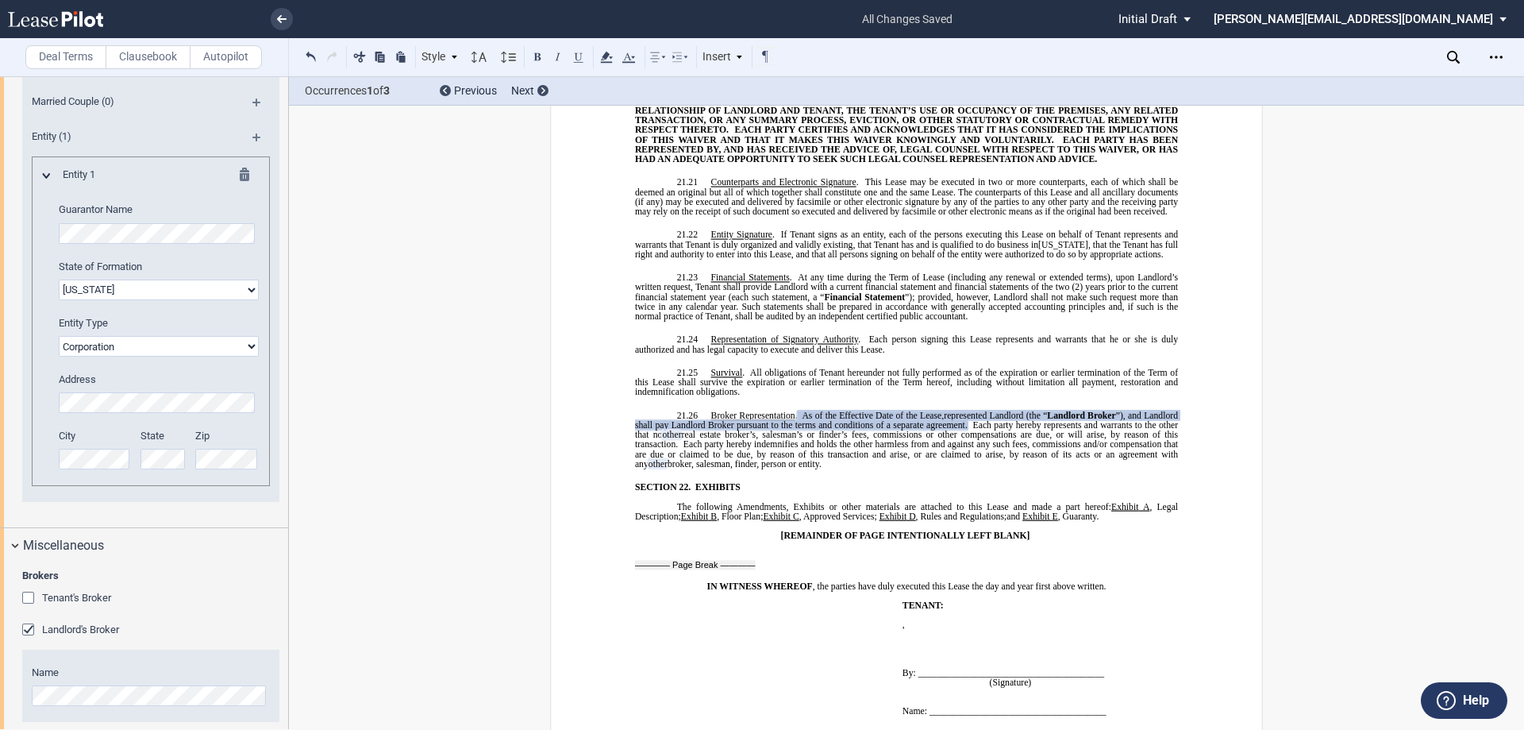
scroll to position [2692, 0]
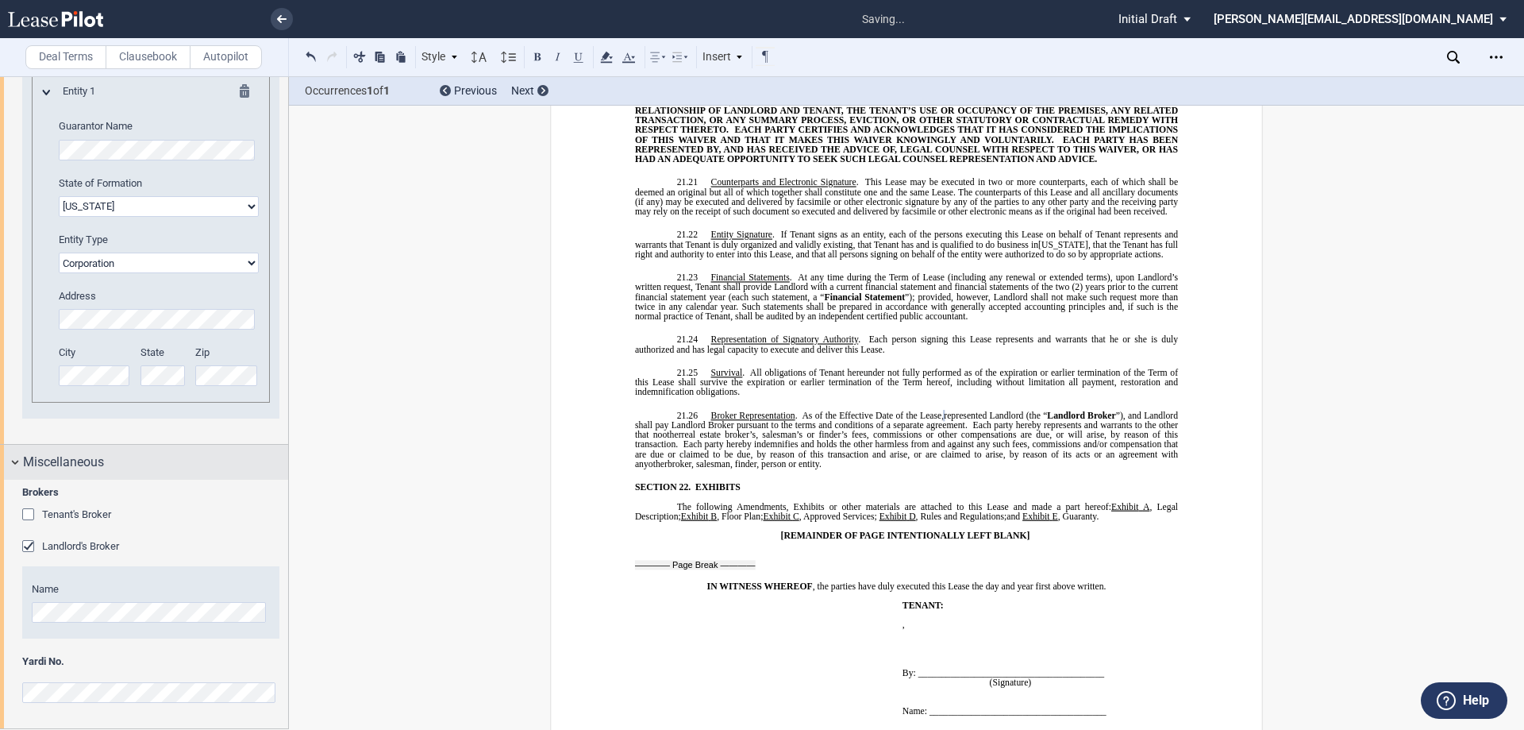
click at [13, 461] on div "Miscellaneous" at bounding box center [144, 462] width 288 height 34
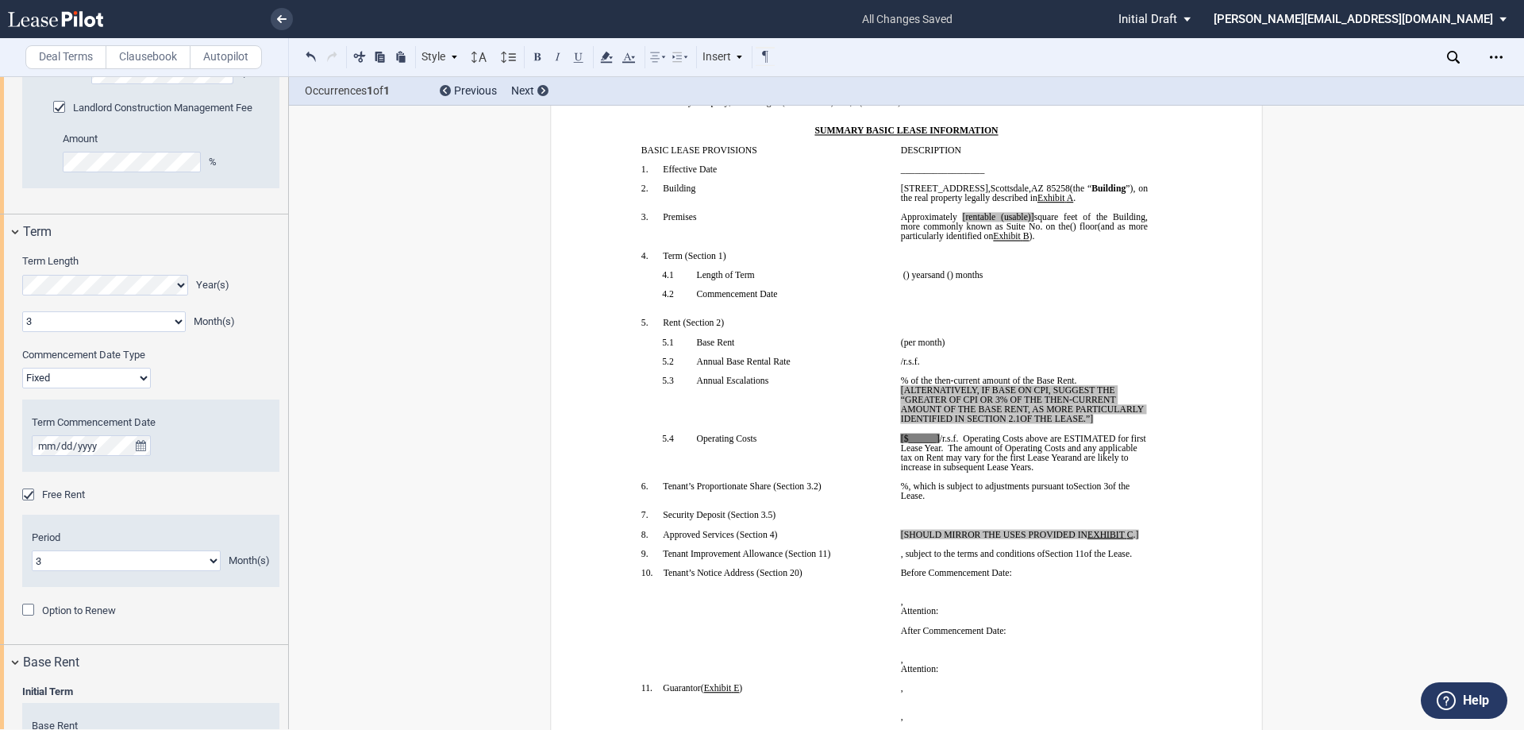
scroll to position [1270, 0]
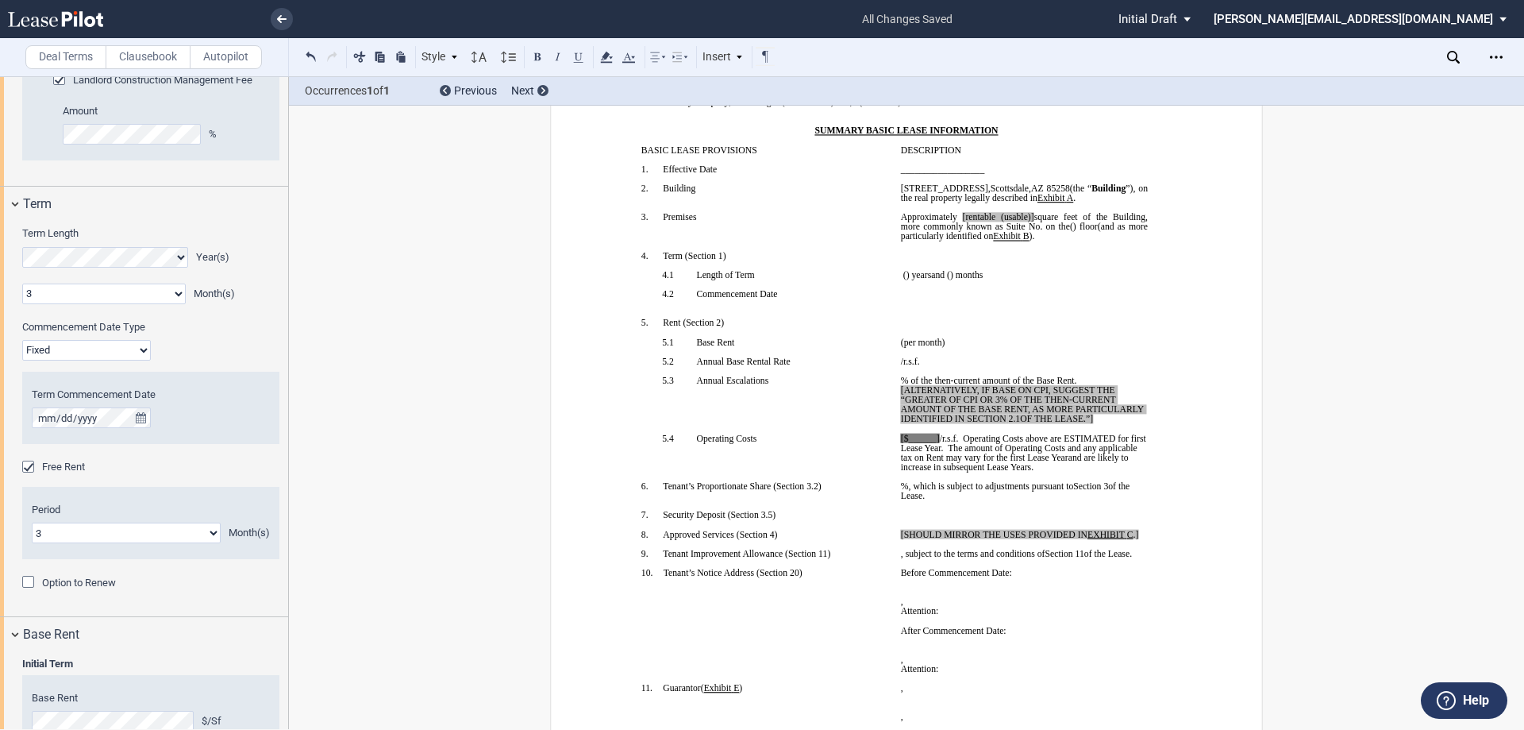
click at [33, 580] on div "Option to Renew" at bounding box center [30, 584] width 16 height 16
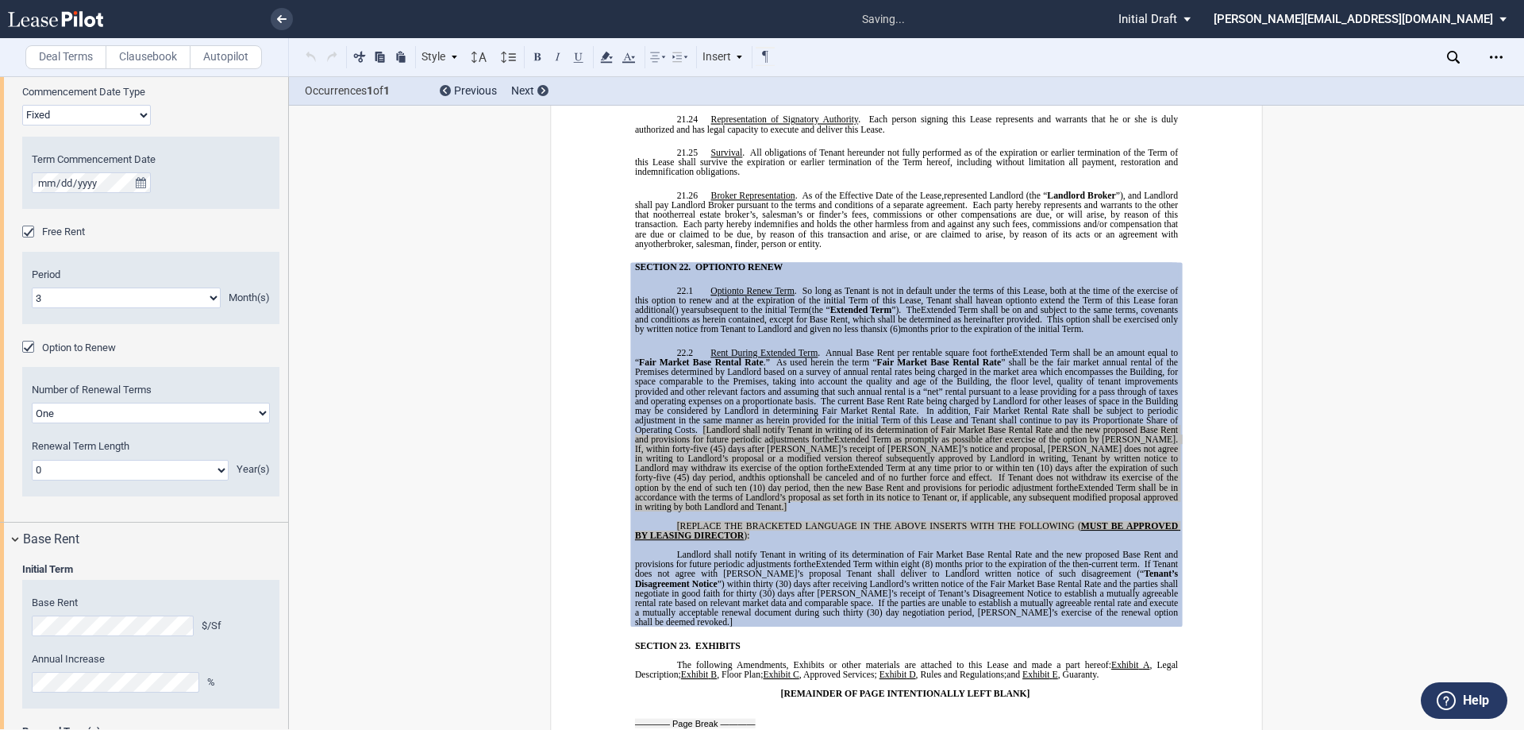
scroll to position [1508, 0]
click at [98, 463] on select "0 1 2 3 4 5 6 7 8 9 10 11 12 13 14 15 16 17 18 19 20" at bounding box center [130, 466] width 197 height 21
select select "number:5"
click at [32, 456] on select "0 1 2 3 4 5 6 7 8 9 10 11 12 13 14 15 16 17 18 19 20" at bounding box center [130, 466] width 197 height 21
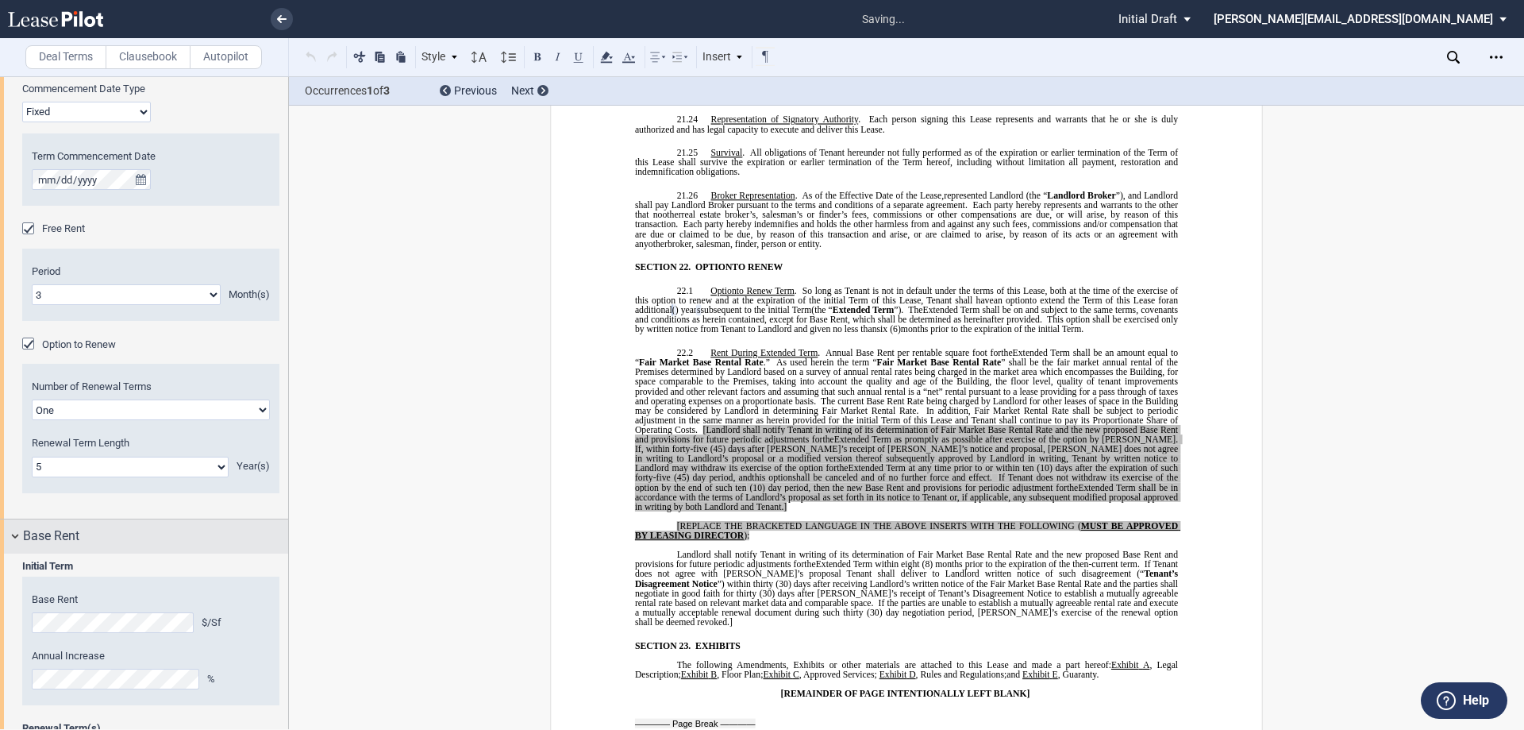
click at [268, 544] on div "Base Rent" at bounding box center [155, 535] width 265 height 19
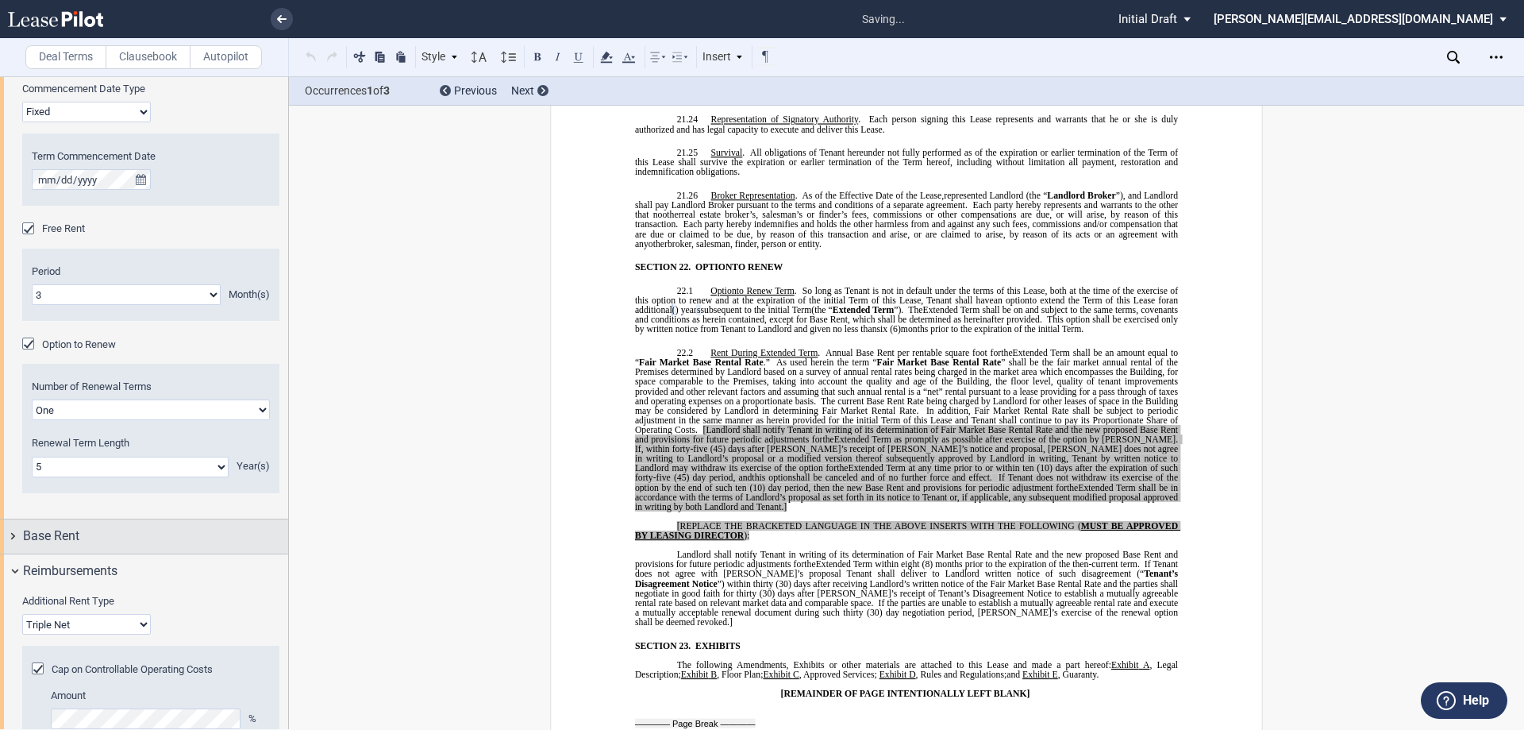
click at [10, 532] on div "Base Rent" at bounding box center [144, 536] width 288 height 34
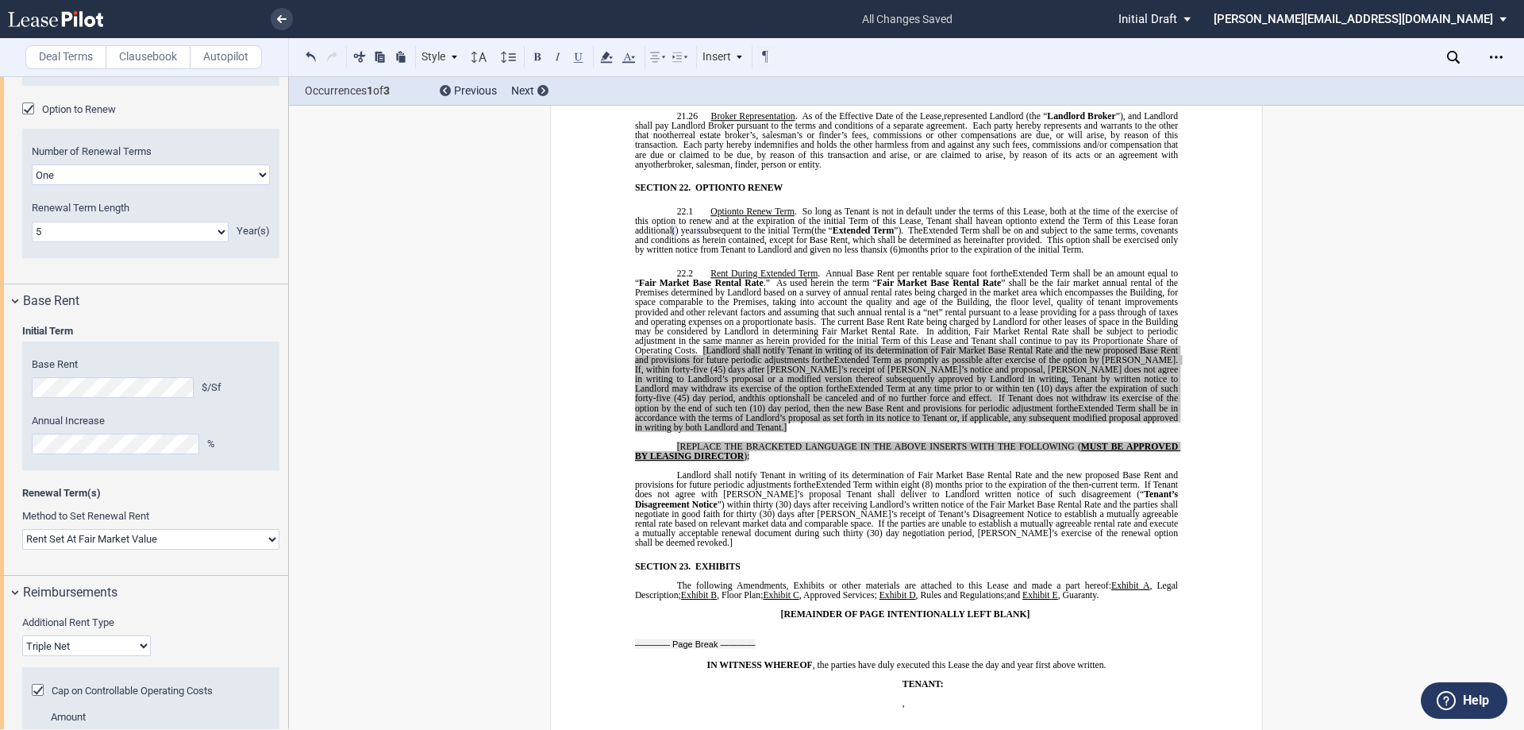
scroll to position [1746, 0]
click at [215, 538] on select "Rent Set At Fair Market Value Rent Specified in Lease" at bounding box center [150, 535] width 257 height 21
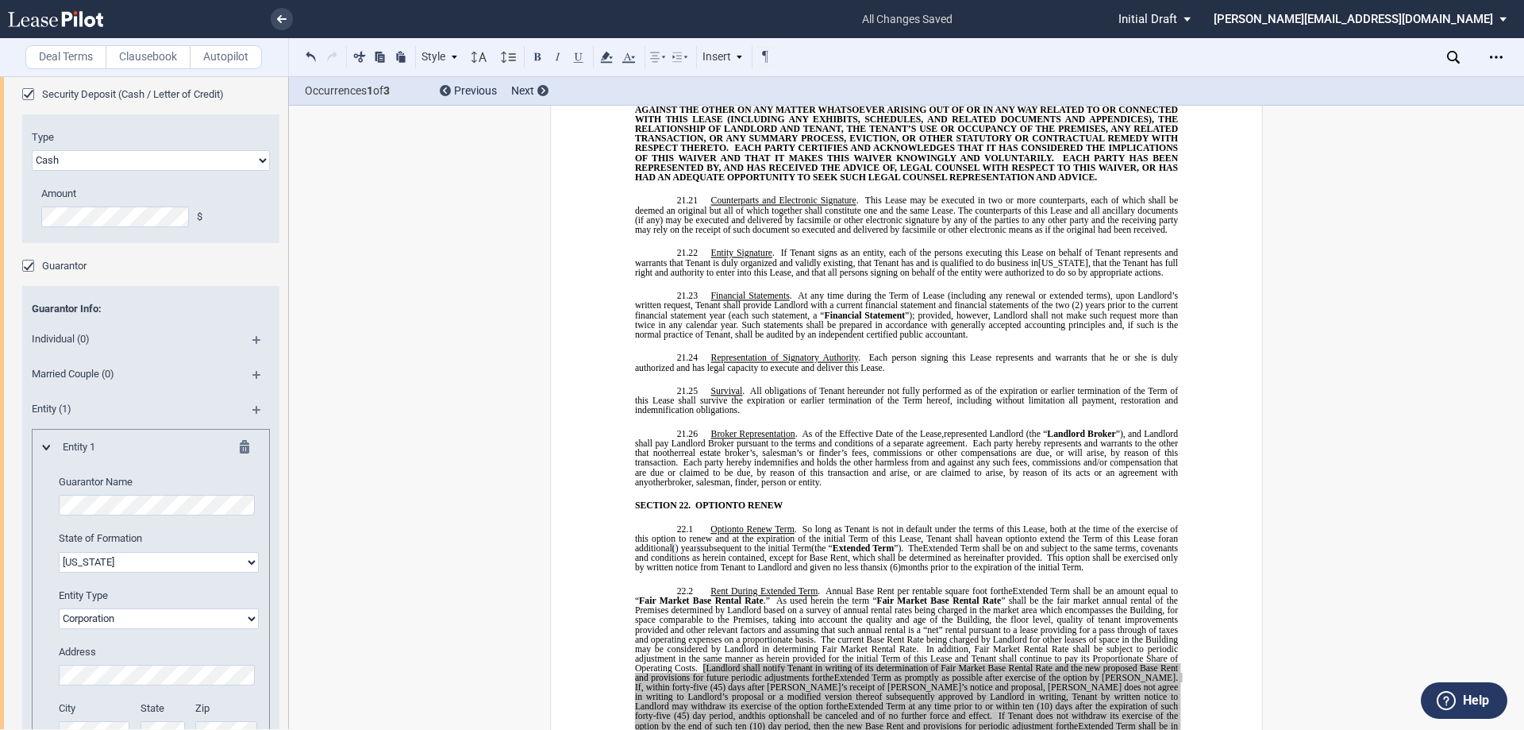
scroll to position [2662, 0]
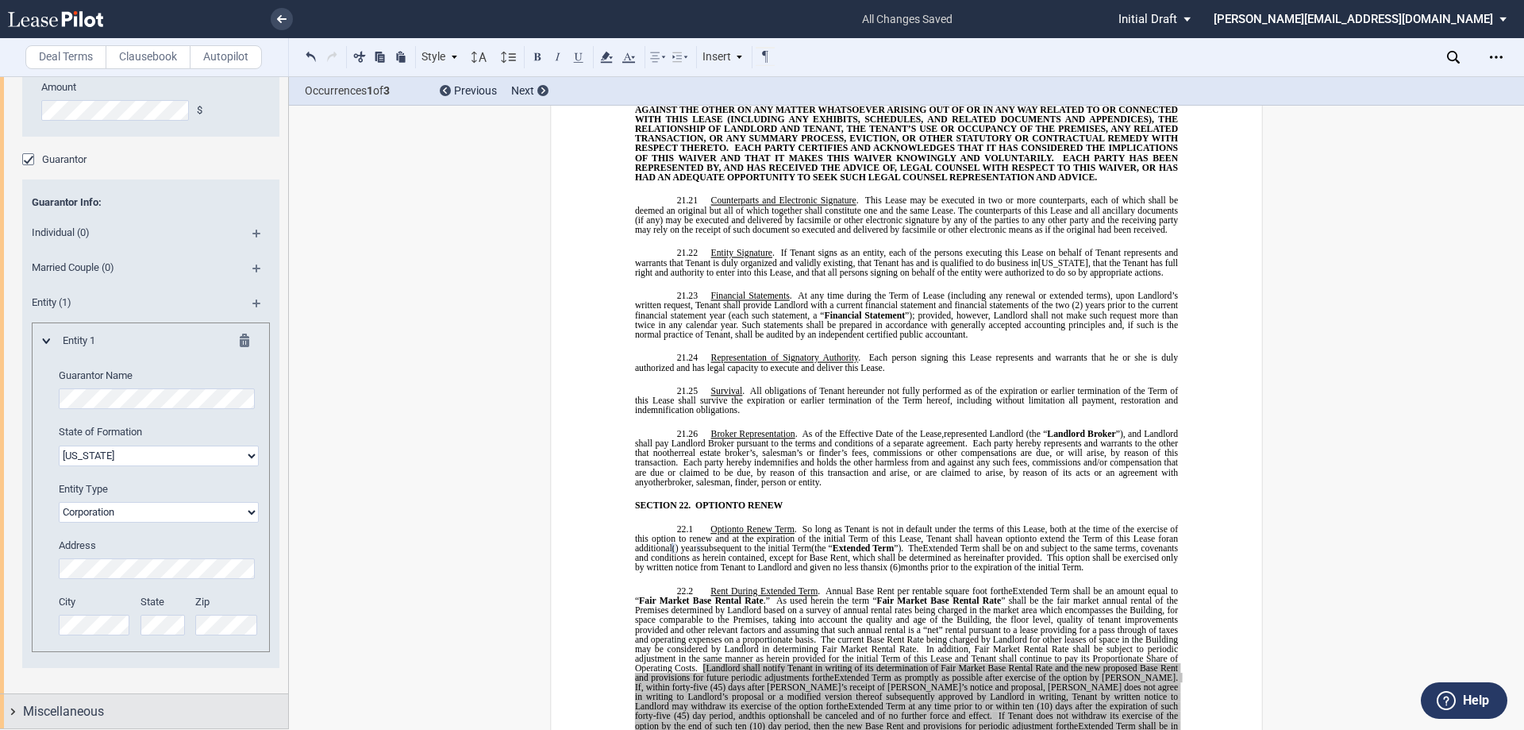
click at [12, 711] on div "Miscellaneous" at bounding box center [144, 711] width 288 height 34
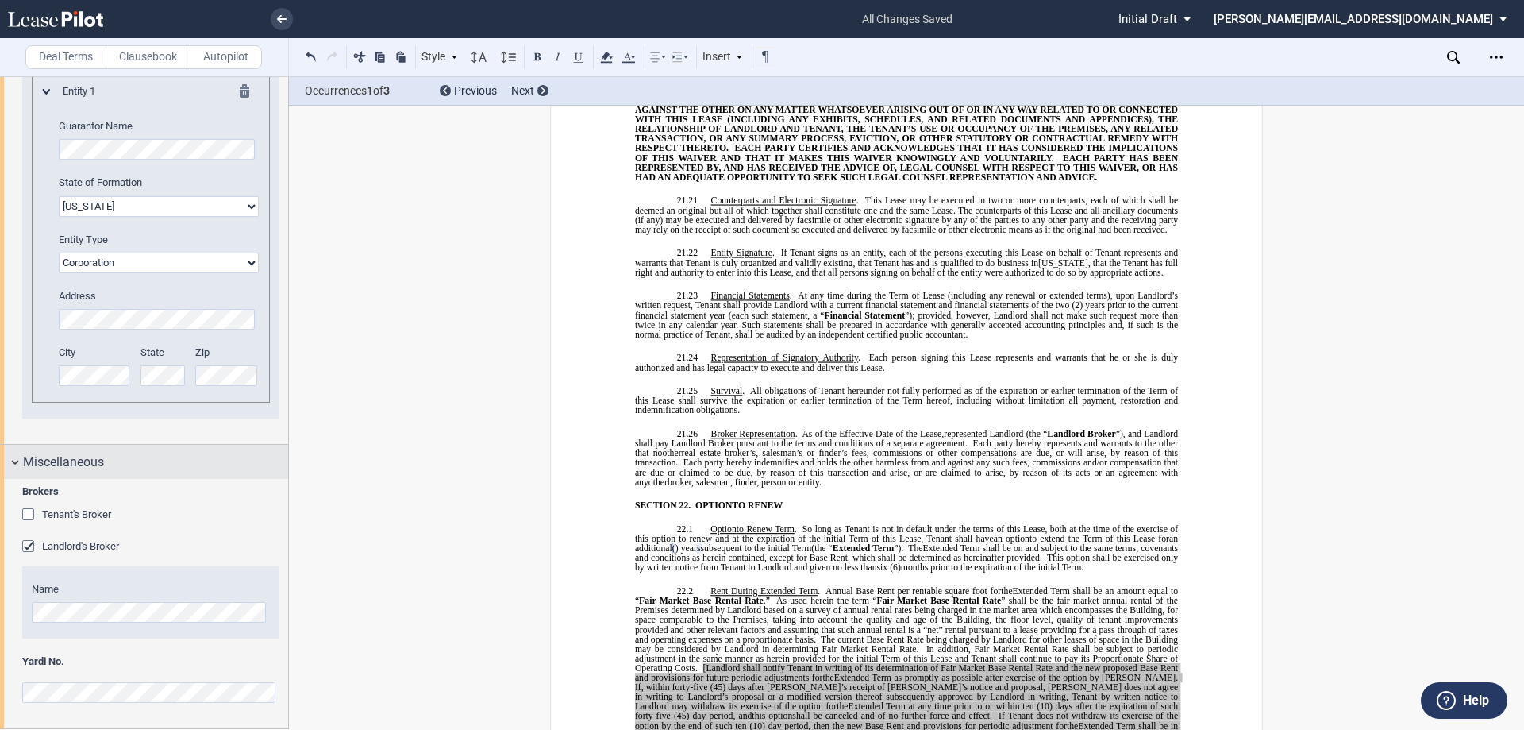
click at [17, 463] on div "Miscellaneous" at bounding box center [144, 462] width 288 height 34
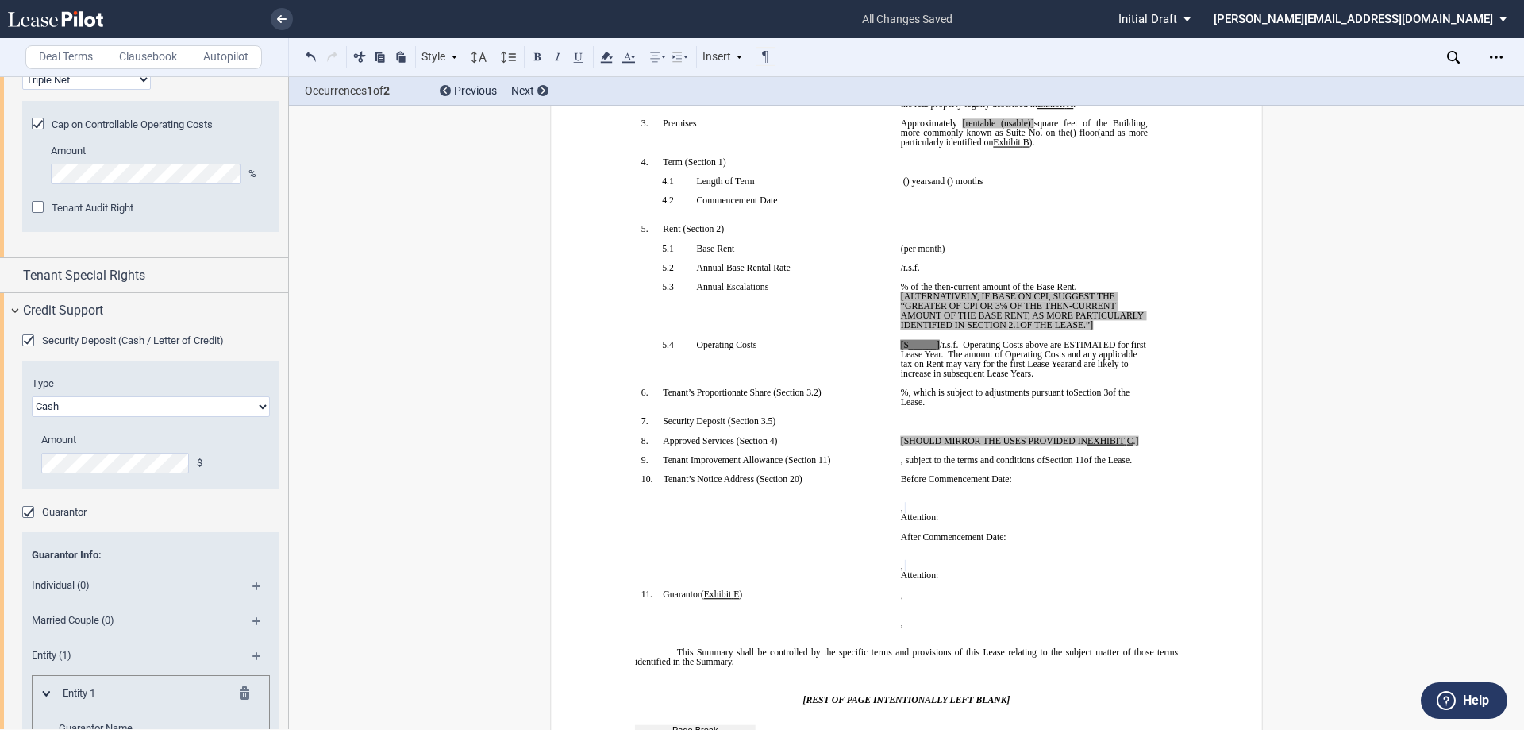
scroll to position [2344, 0]
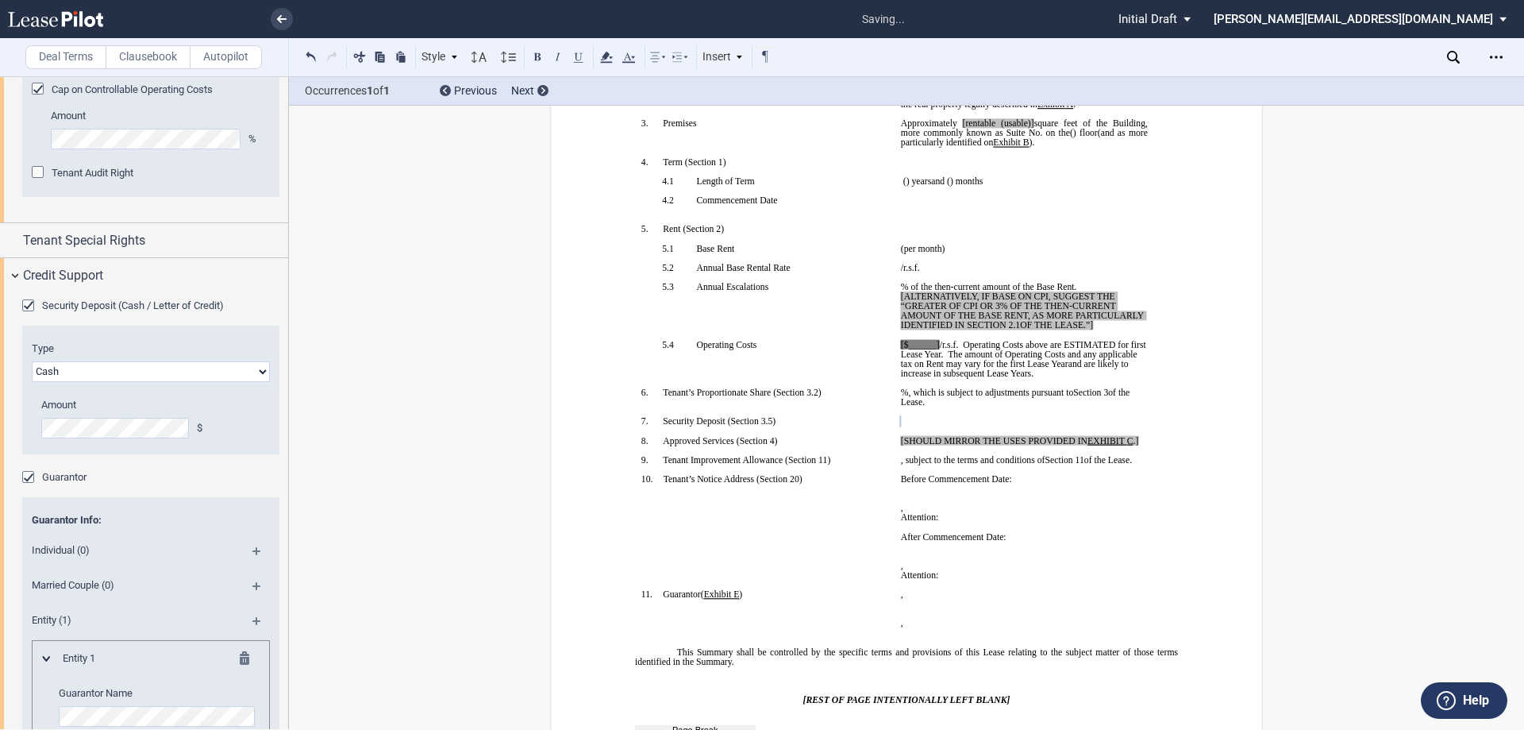
click at [14, 275] on div "Credit Support" at bounding box center [144, 275] width 288 height 34
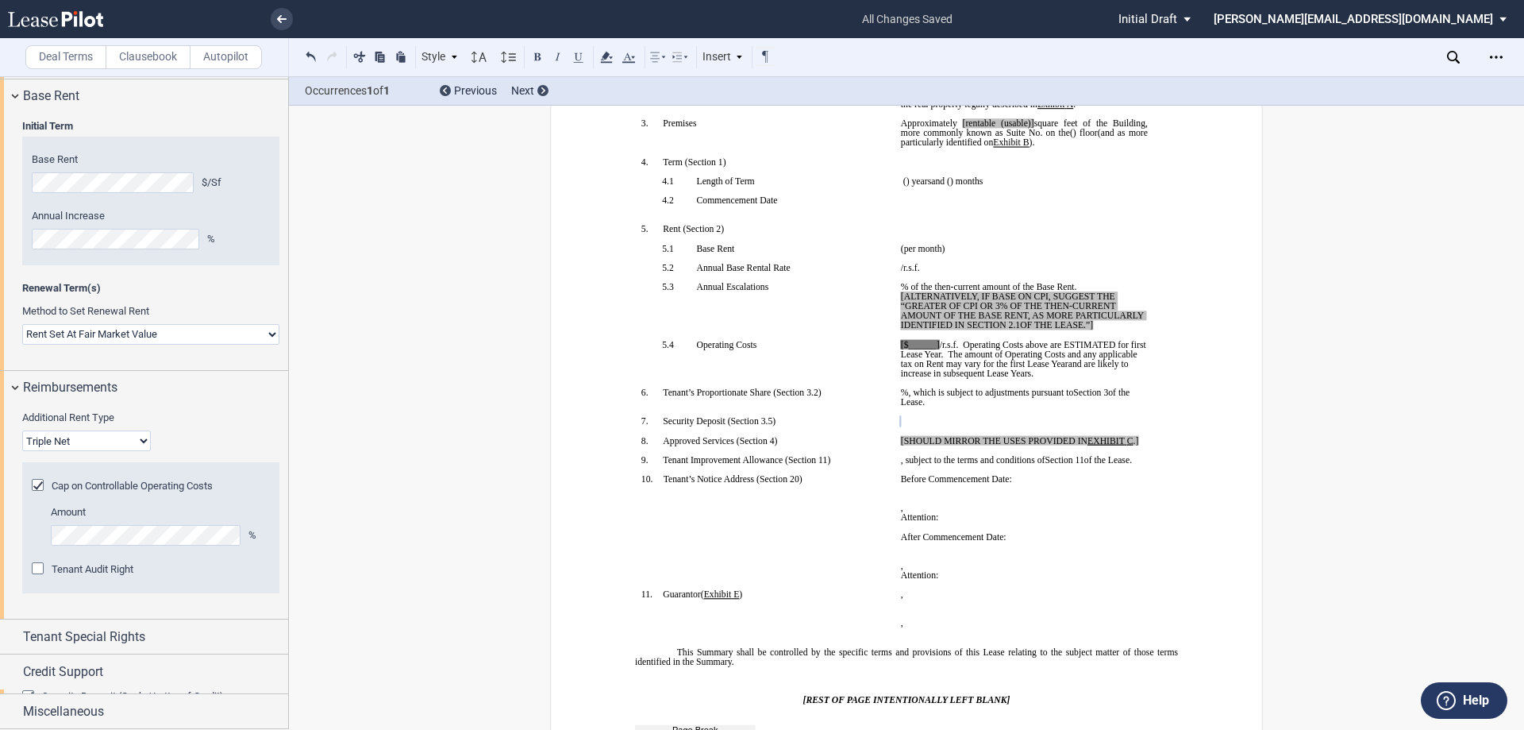
scroll to position [1944, 0]
click at [14, 711] on div "Miscellaneous" at bounding box center [144, 711] width 288 height 34
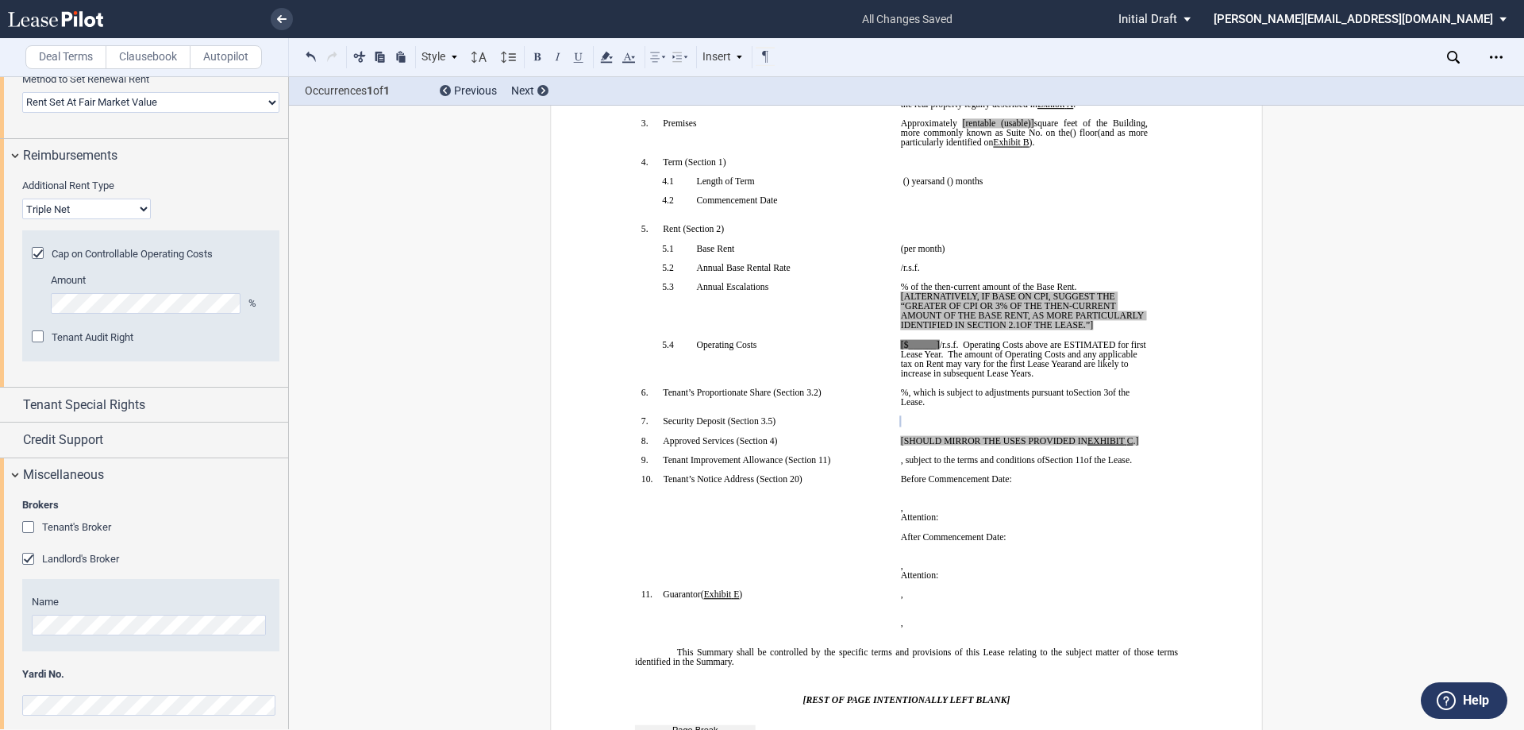
scroll to position [2192, 0]
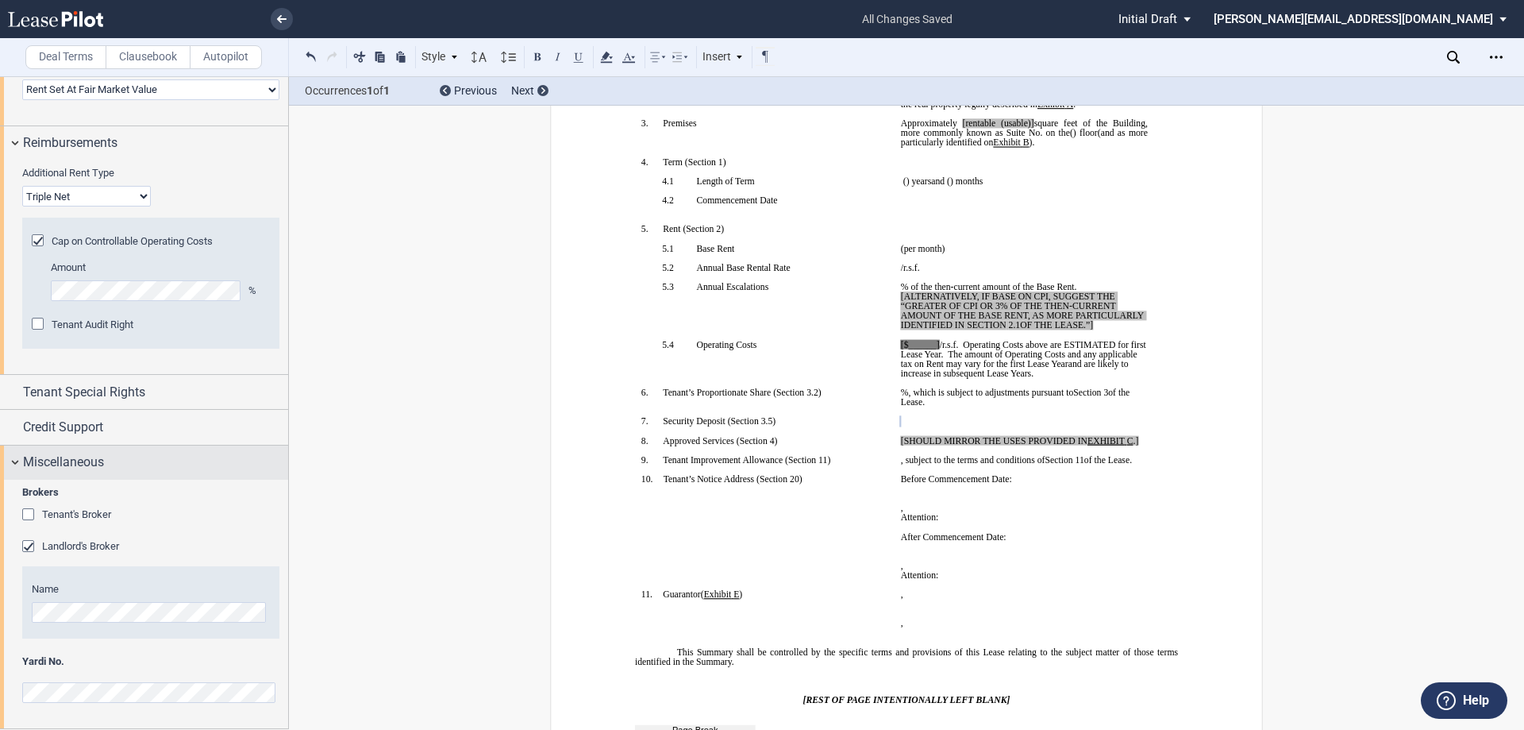
click at [12, 460] on div "Miscellaneous" at bounding box center [144, 462] width 288 height 34
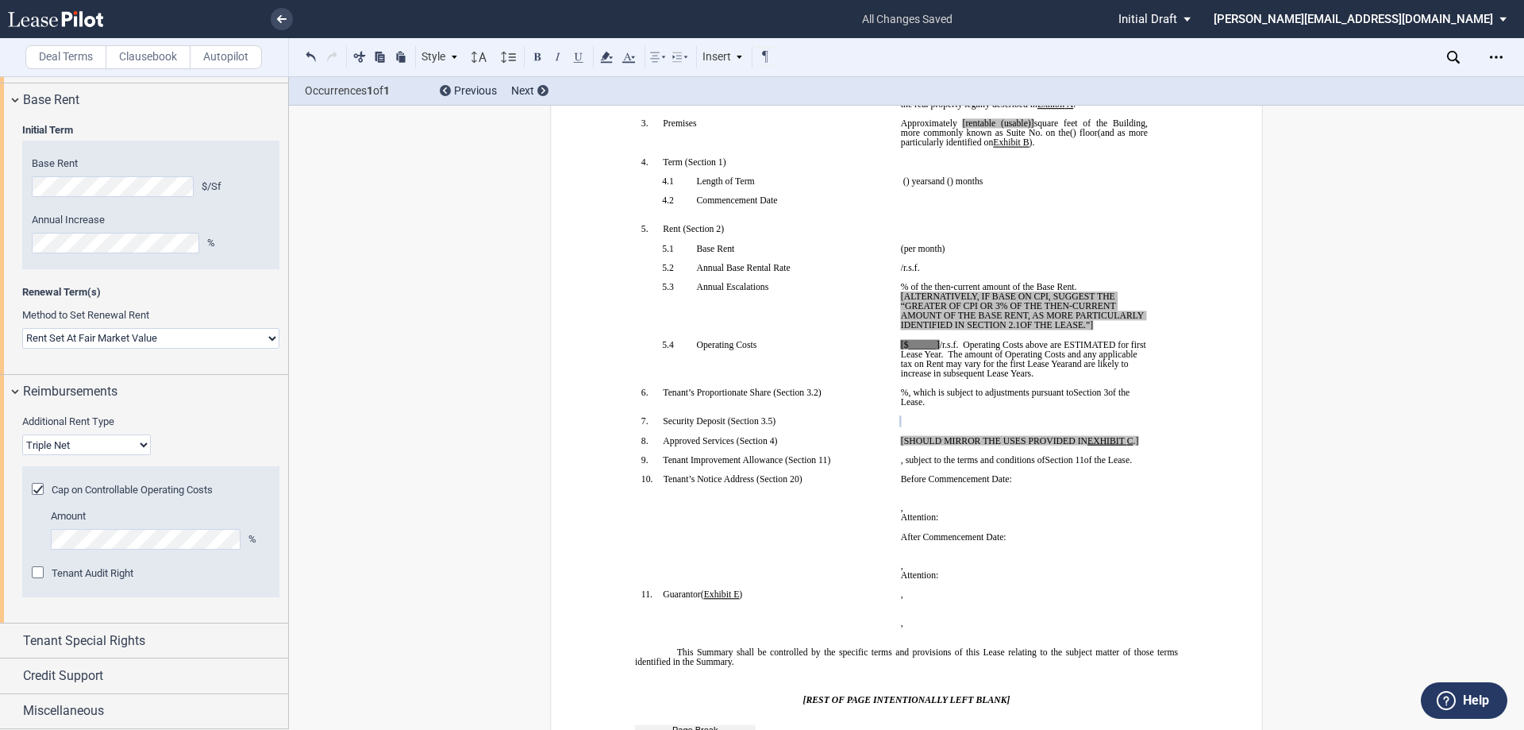
scroll to position [1944, 0]
click at [11, 640] on div "Tenant Special Rights" at bounding box center [144, 640] width 288 height 34
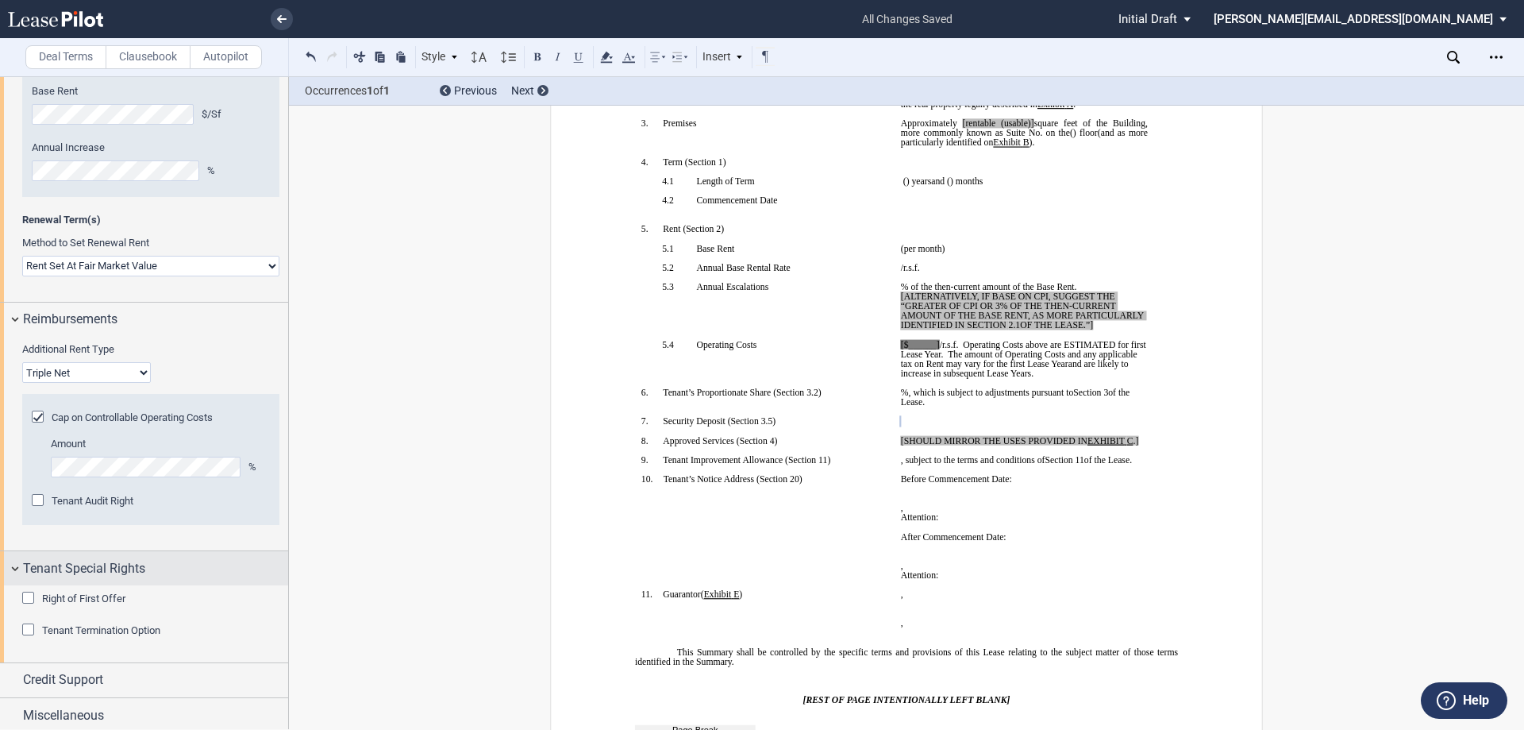
scroll to position [2023, 0]
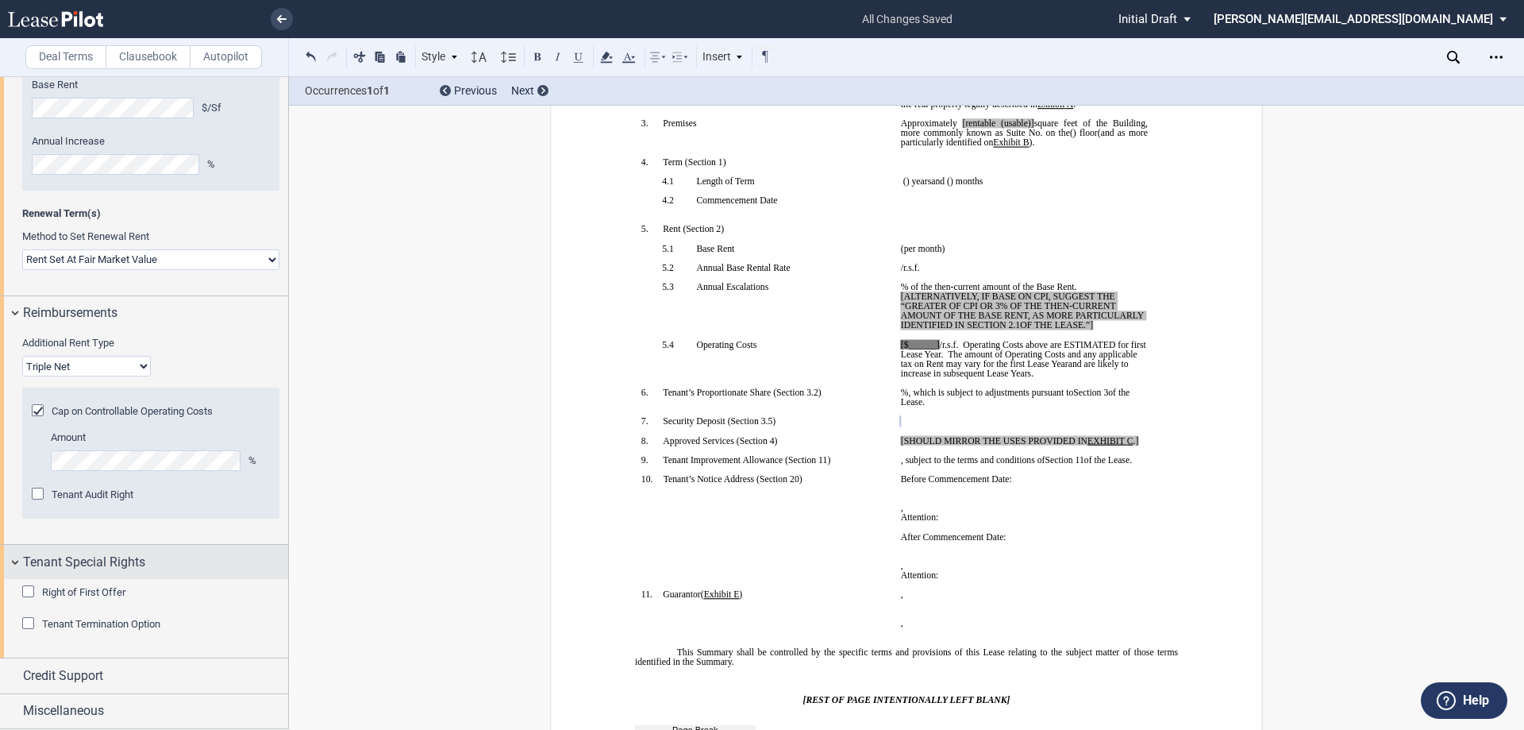
click at [17, 560] on div "Tenant Special Rights" at bounding box center [144, 562] width 288 height 34
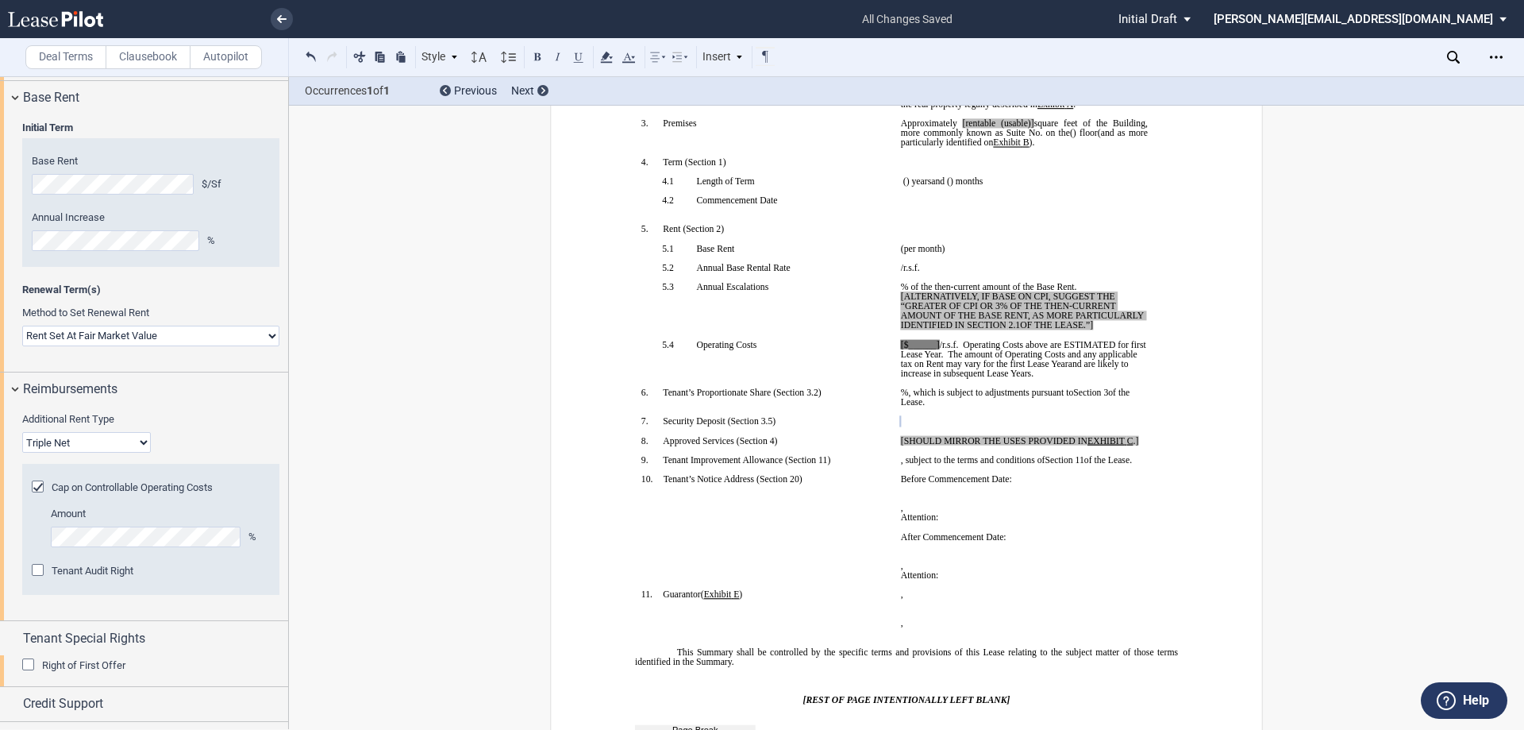
scroll to position [1944, 0]
click at [12, 387] on div "Reimbursements" at bounding box center [144, 392] width 288 height 34
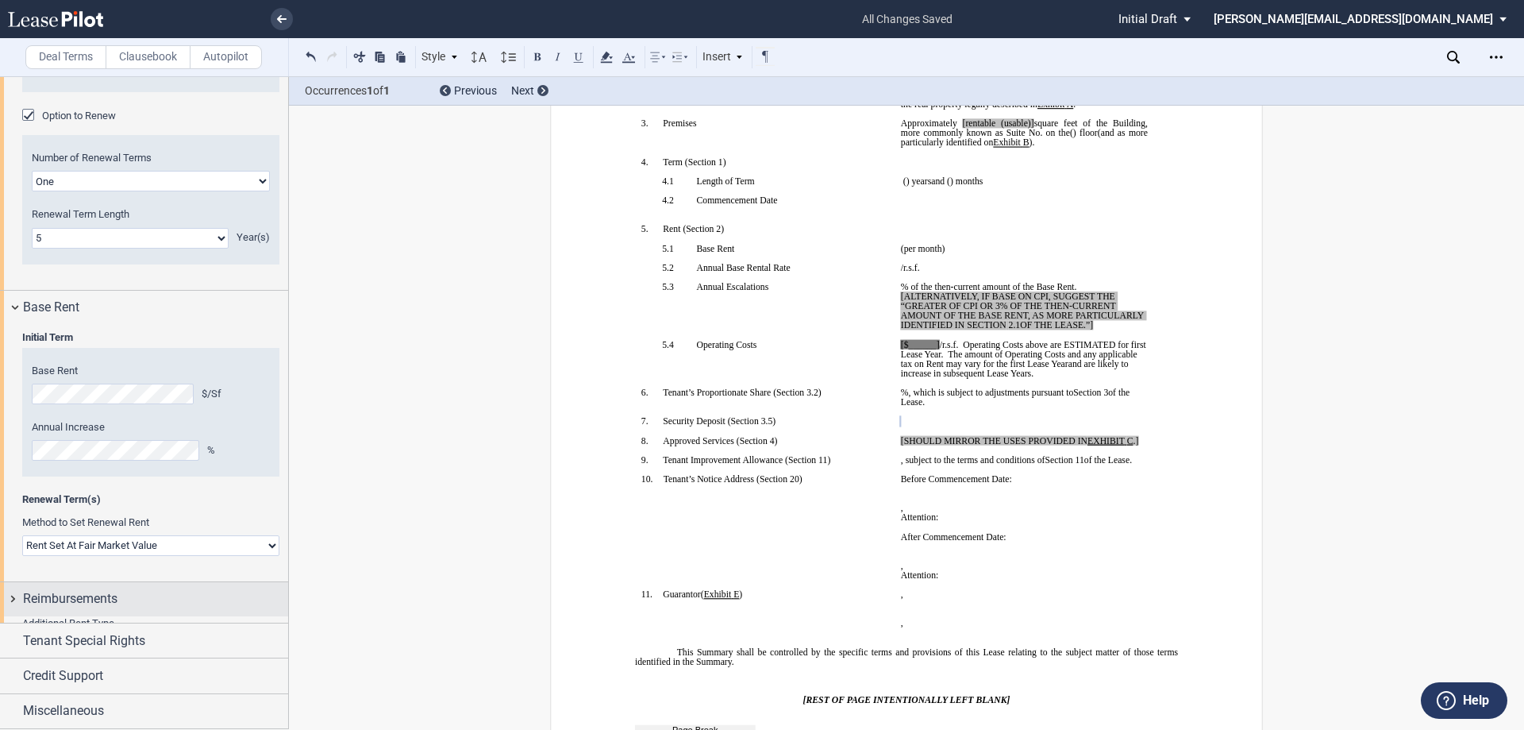
scroll to position [1730, 0]
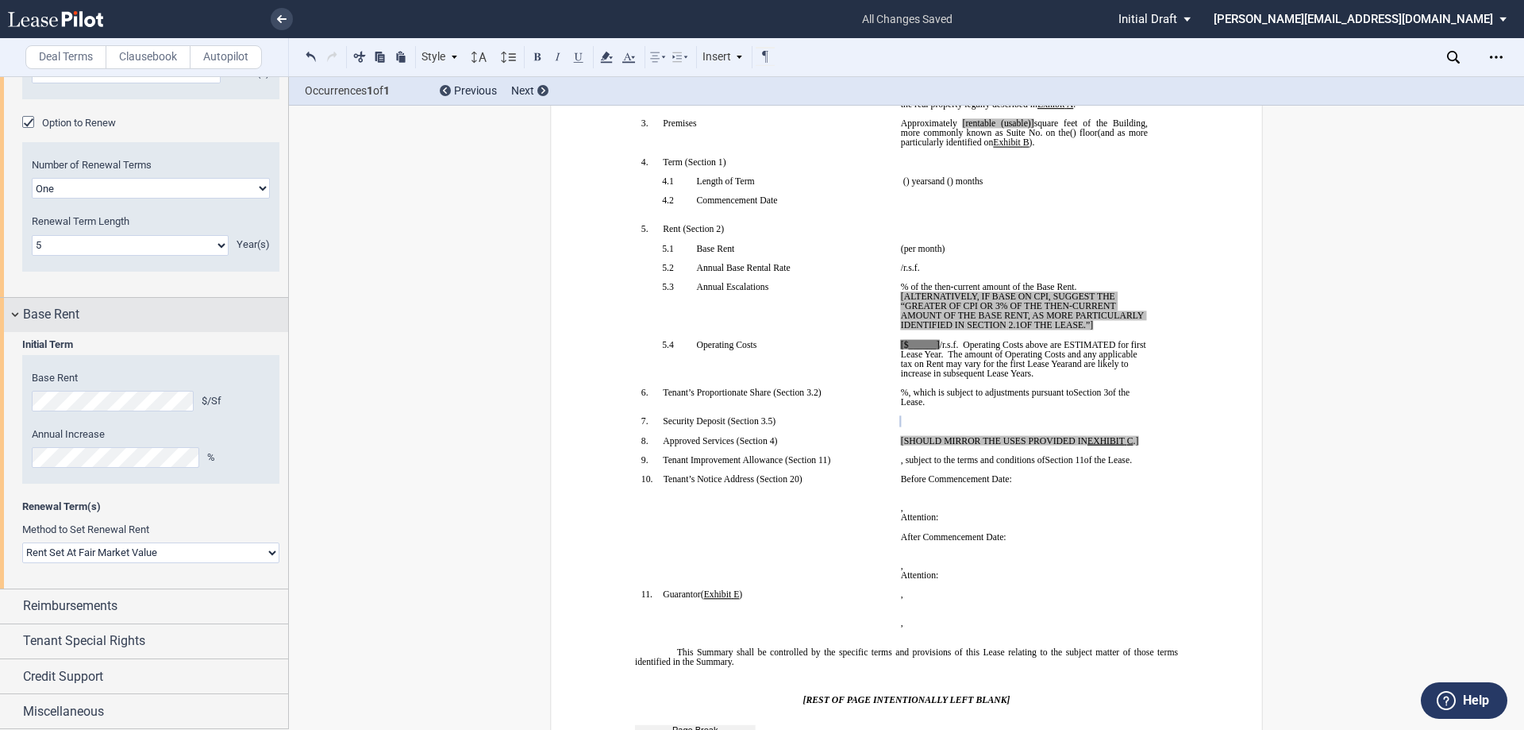
click at [15, 315] on div "Base Rent" at bounding box center [144, 315] width 288 height 34
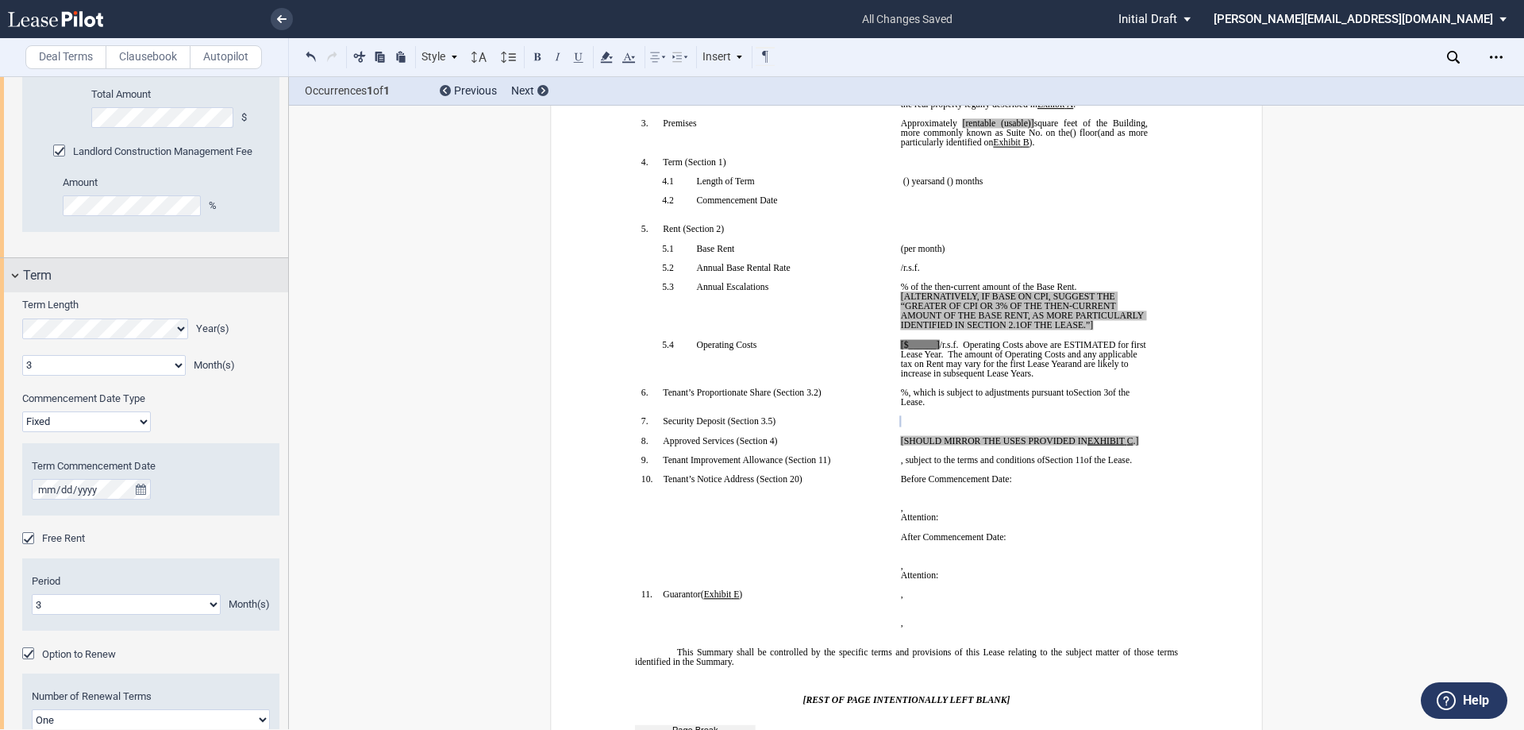
scroll to position [1157, 0]
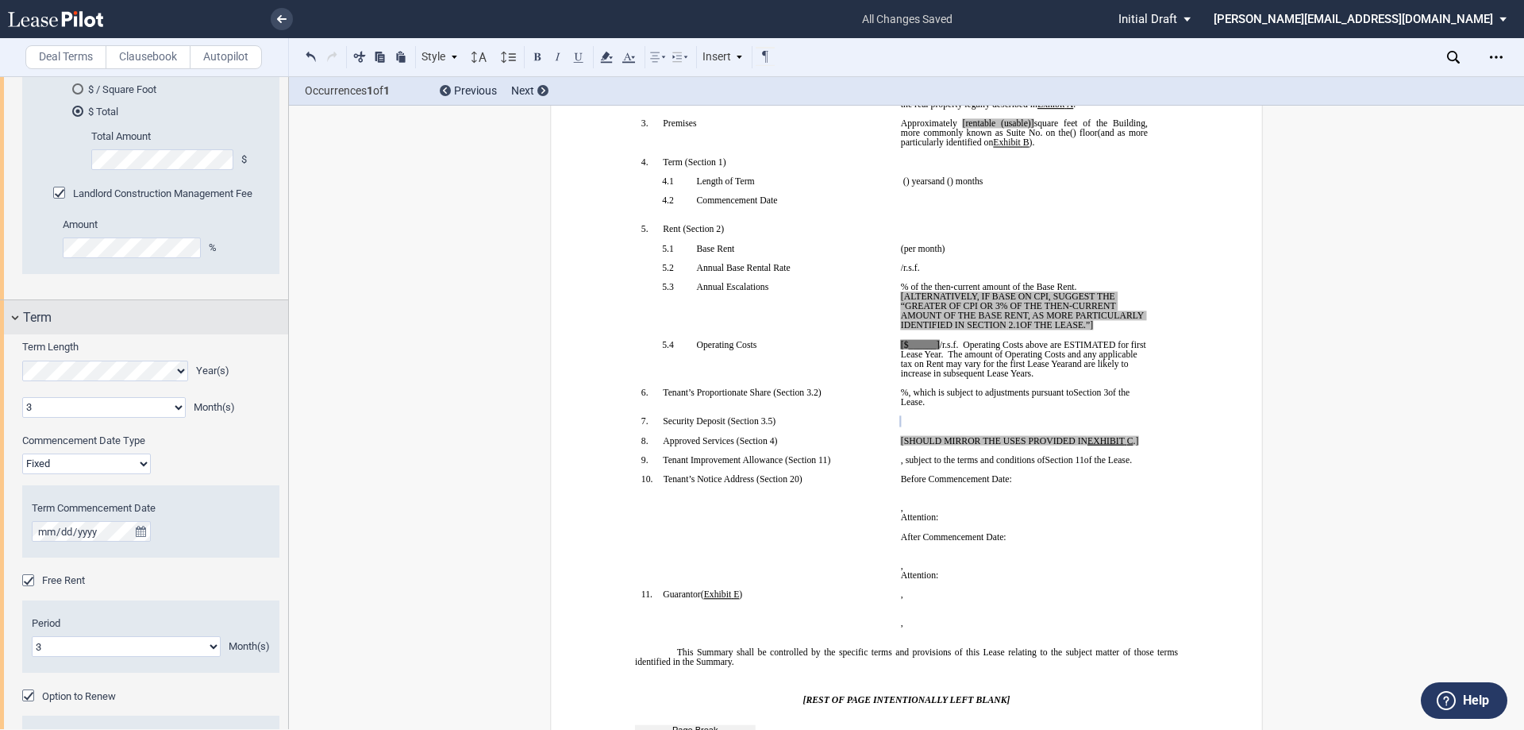
click at [10, 318] on div "Term" at bounding box center [144, 317] width 288 height 34
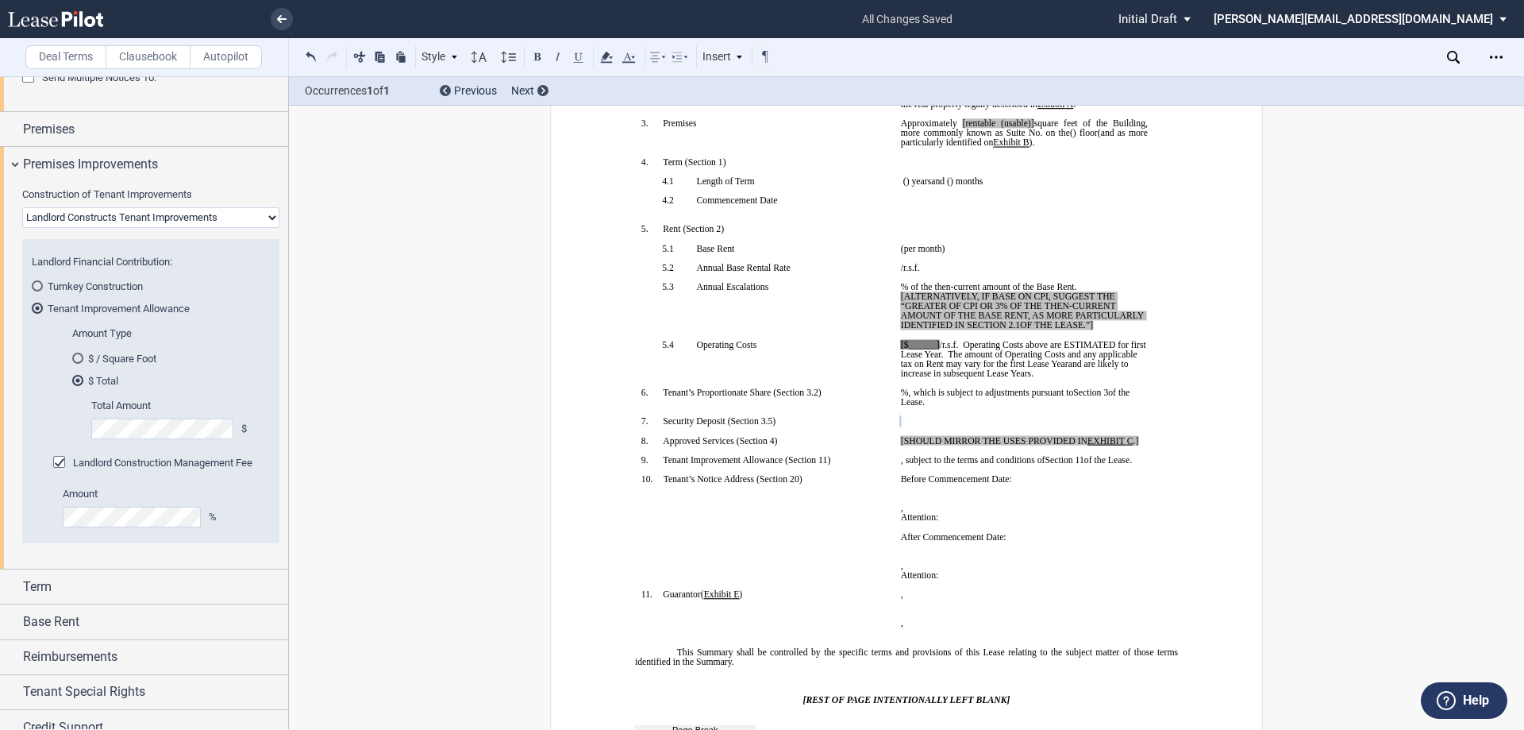
scroll to position [859, 0]
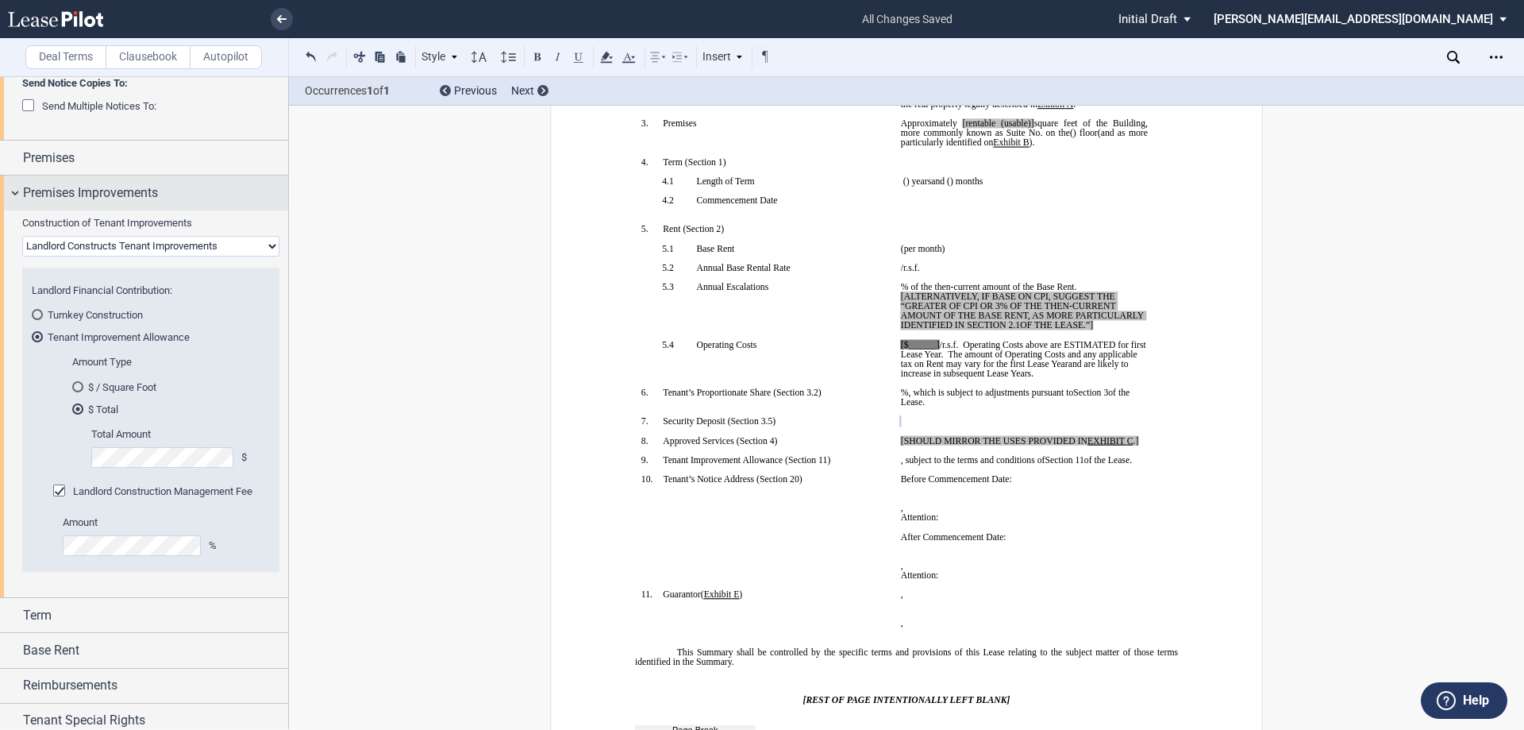
click at [17, 191] on div "Premises Improvements" at bounding box center [144, 192] width 288 height 34
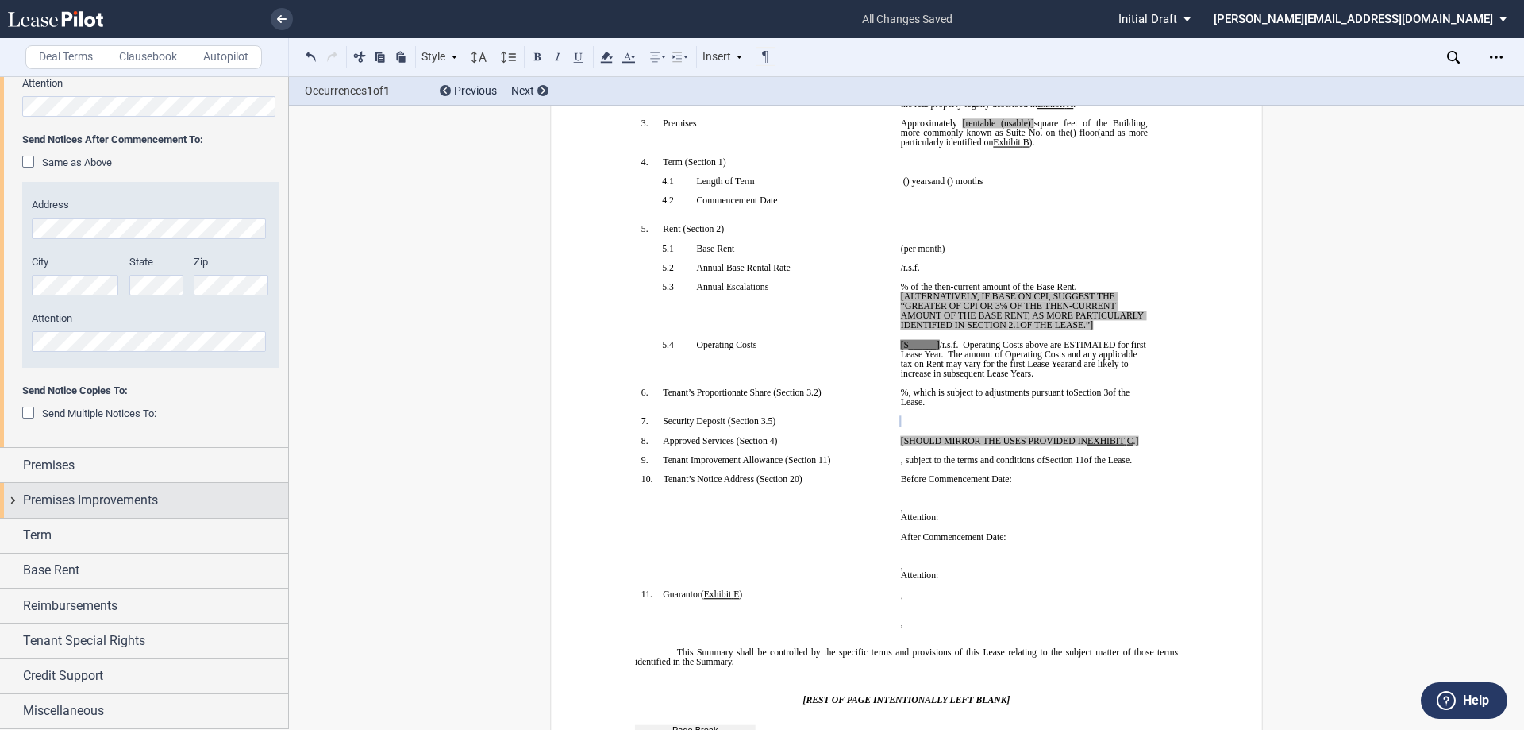
scroll to position [552, 0]
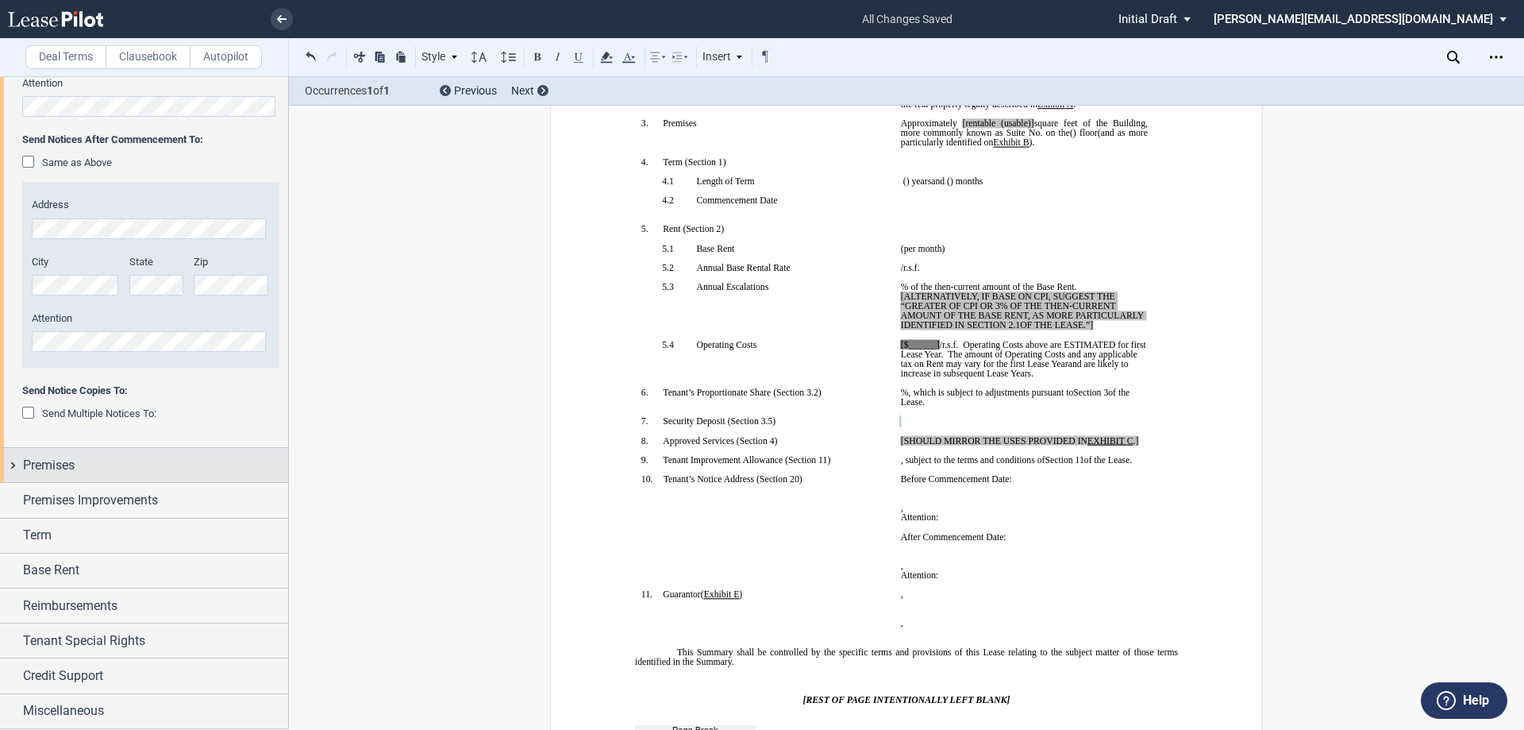
click at [14, 464] on div "Premises" at bounding box center [144, 465] width 288 height 34
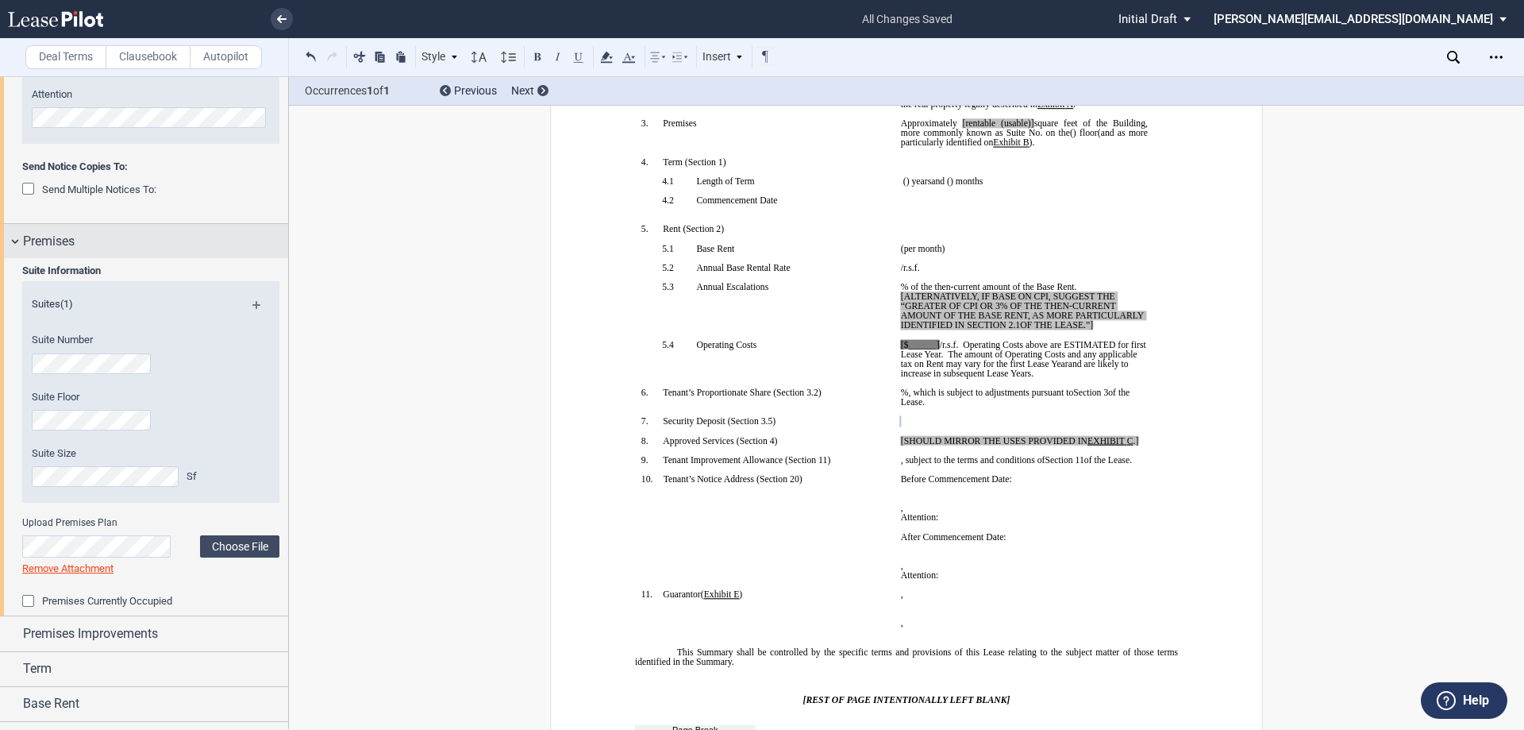
scroll to position [859, 0]
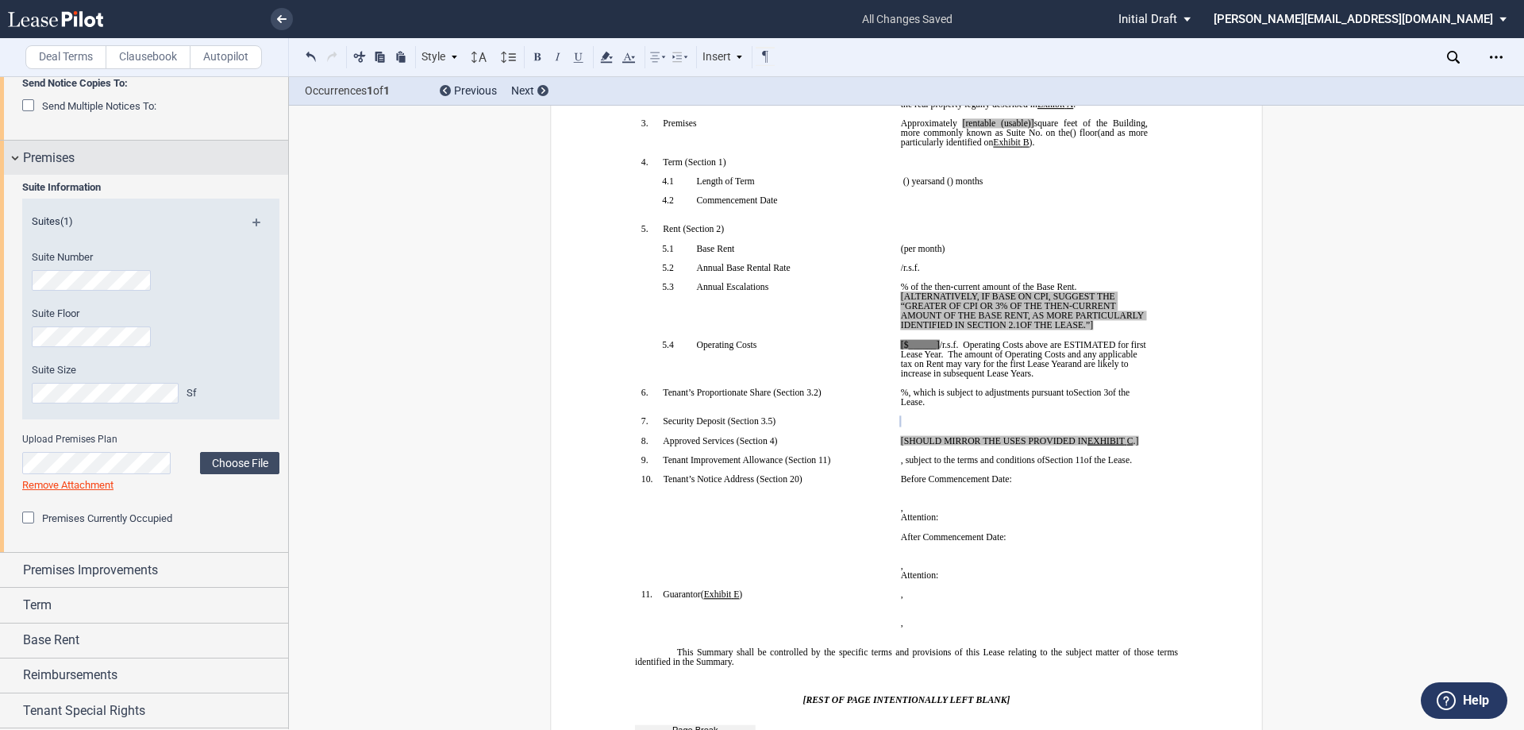
click at [15, 156] on div "Premises" at bounding box center [144, 158] width 288 height 34
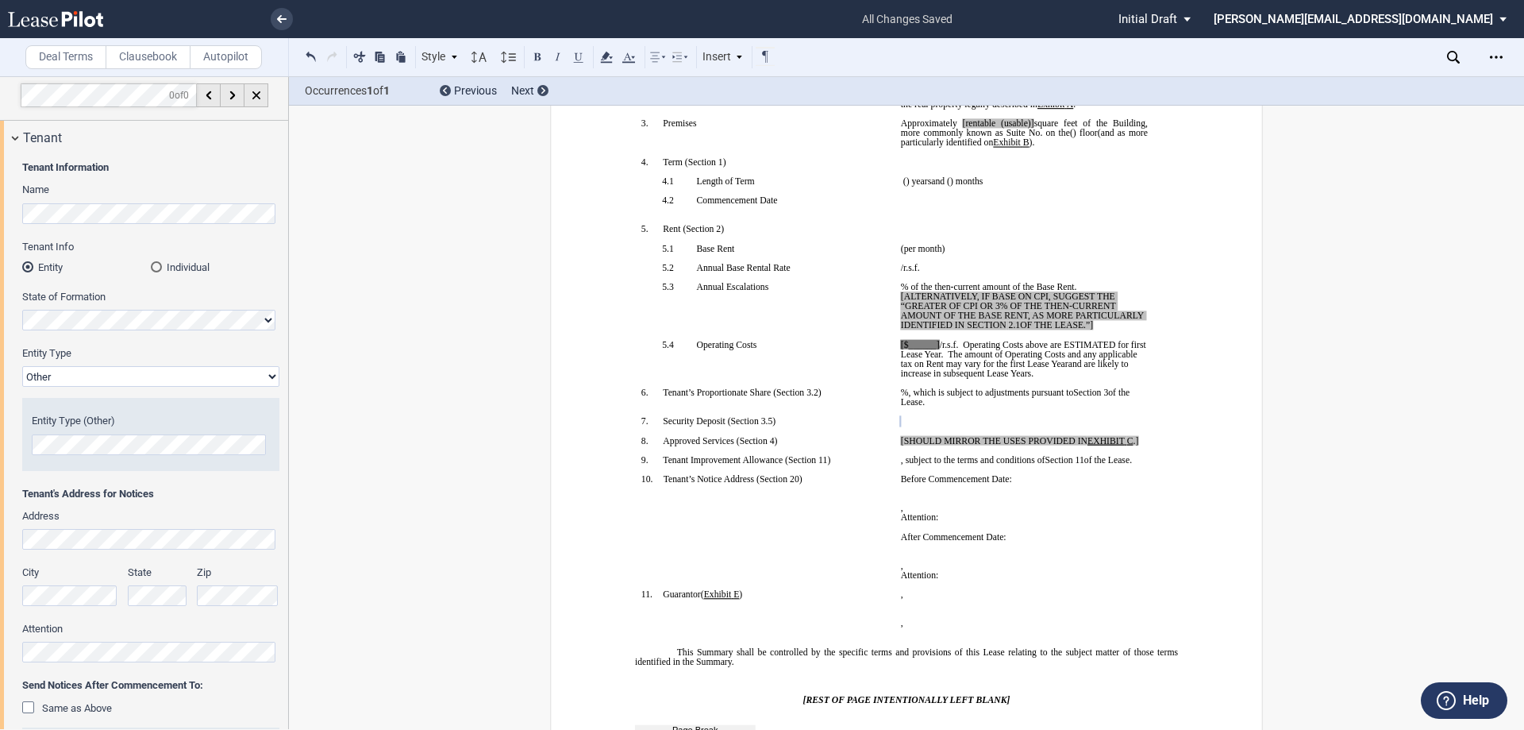
scroll to position [0, 0]
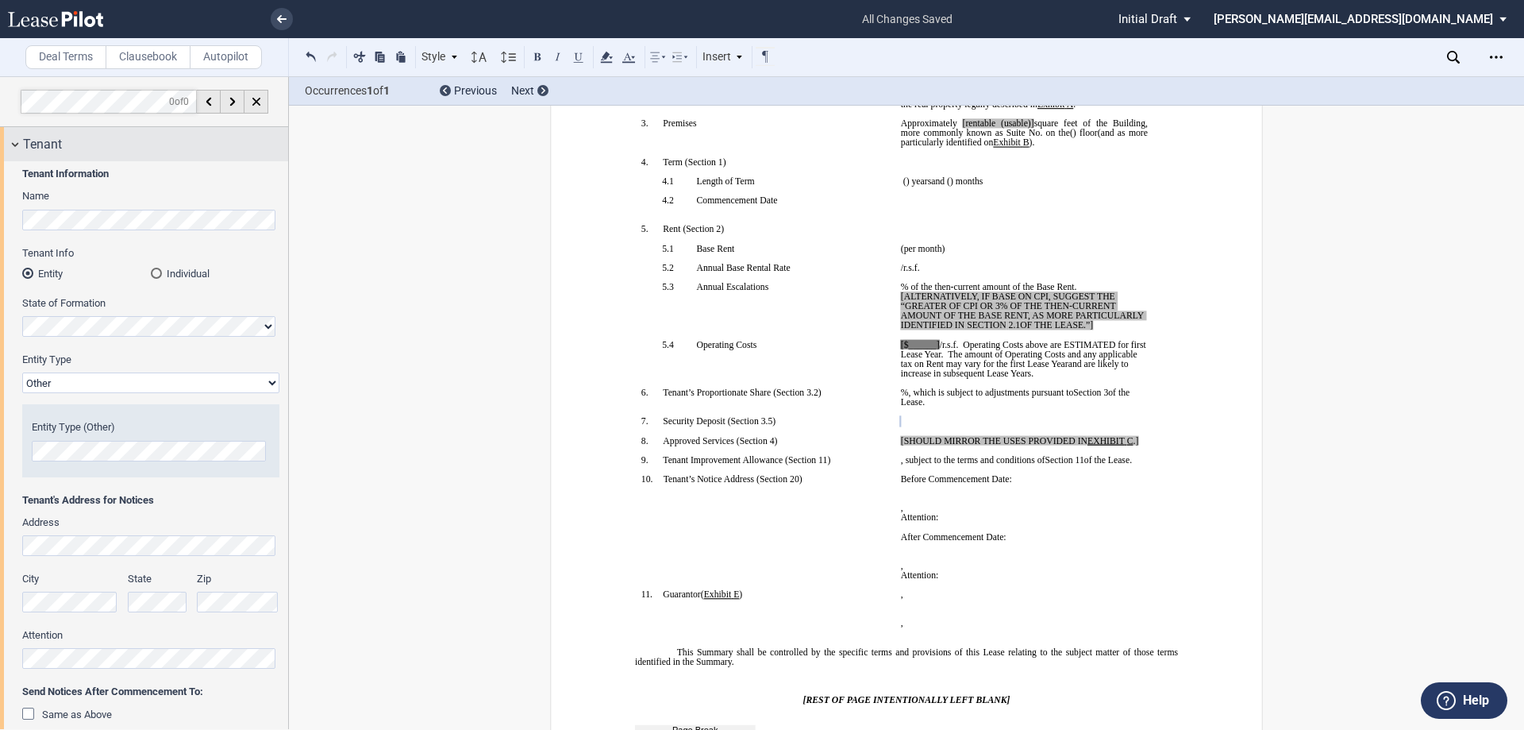
click at [11, 141] on div "Tenant" at bounding box center [144, 144] width 288 height 34
